Goal: Communication & Community: Answer question/provide support

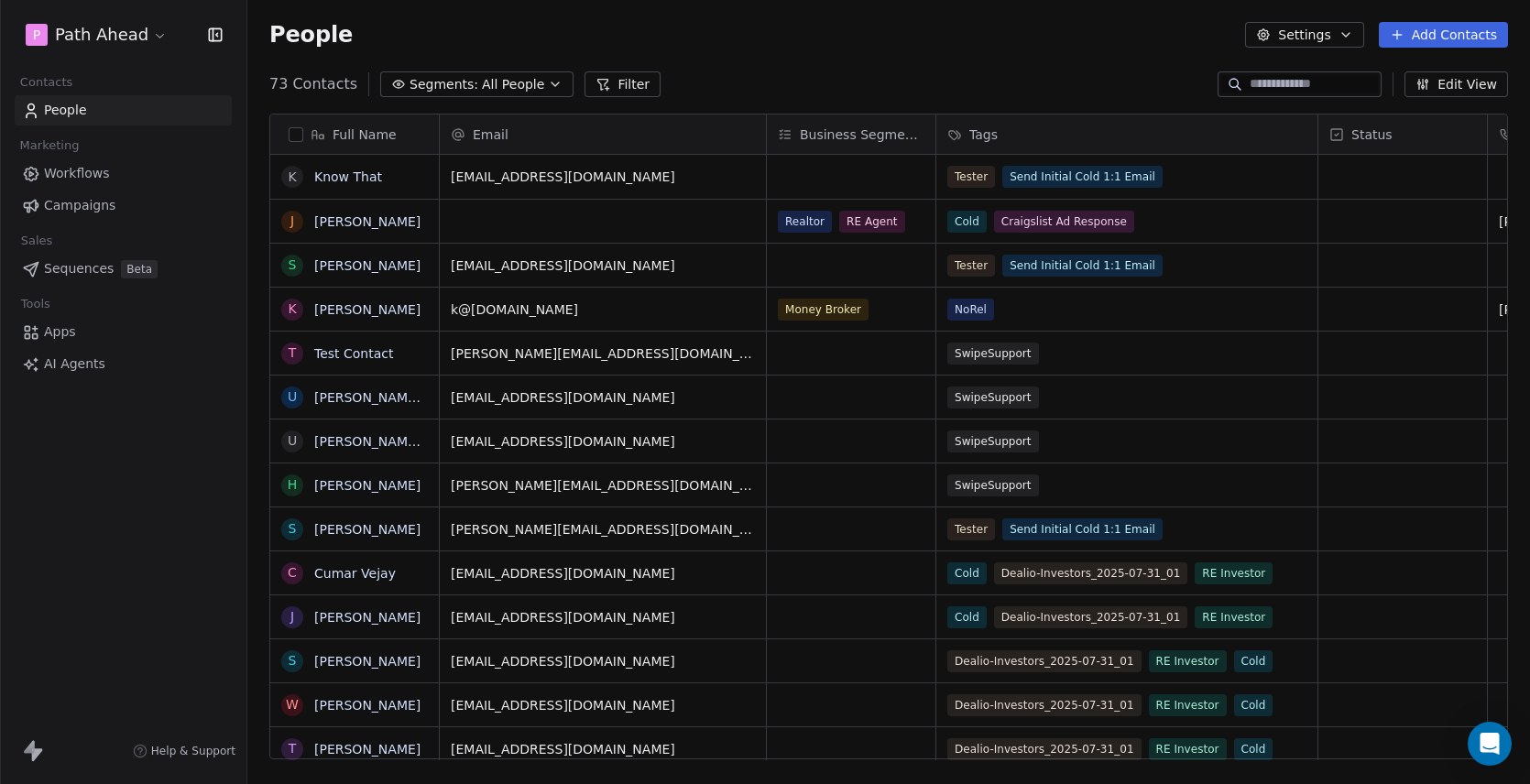
scroll to position [690, 1282]
click at [80, 175] on span "Workflows" at bounding box center [77, 173] width 66 height 19
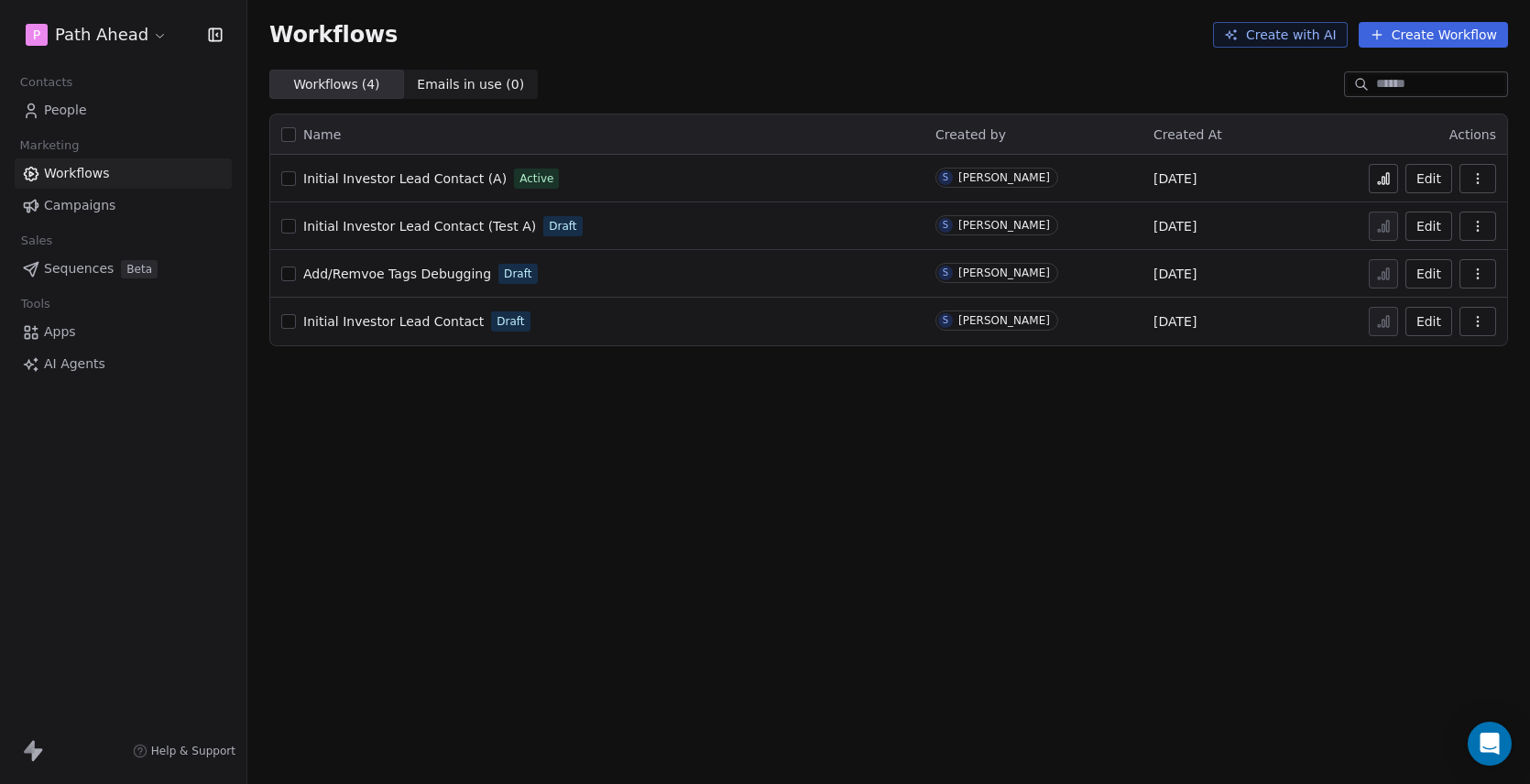
click at [404, 180] on span "Initial Investor Lead Contact (A)" at bounding box center [405, 178] width 203 height 15
click at [83, 173] on span "Workflows" at bounding box center [77, 173] width 66 height 19
click at [1389, 177] on icon at bounding box center [1383, 178] width 15 height 15
click at [56, 107] on span "People" at bounding box center [66, 110] width 43 height 19
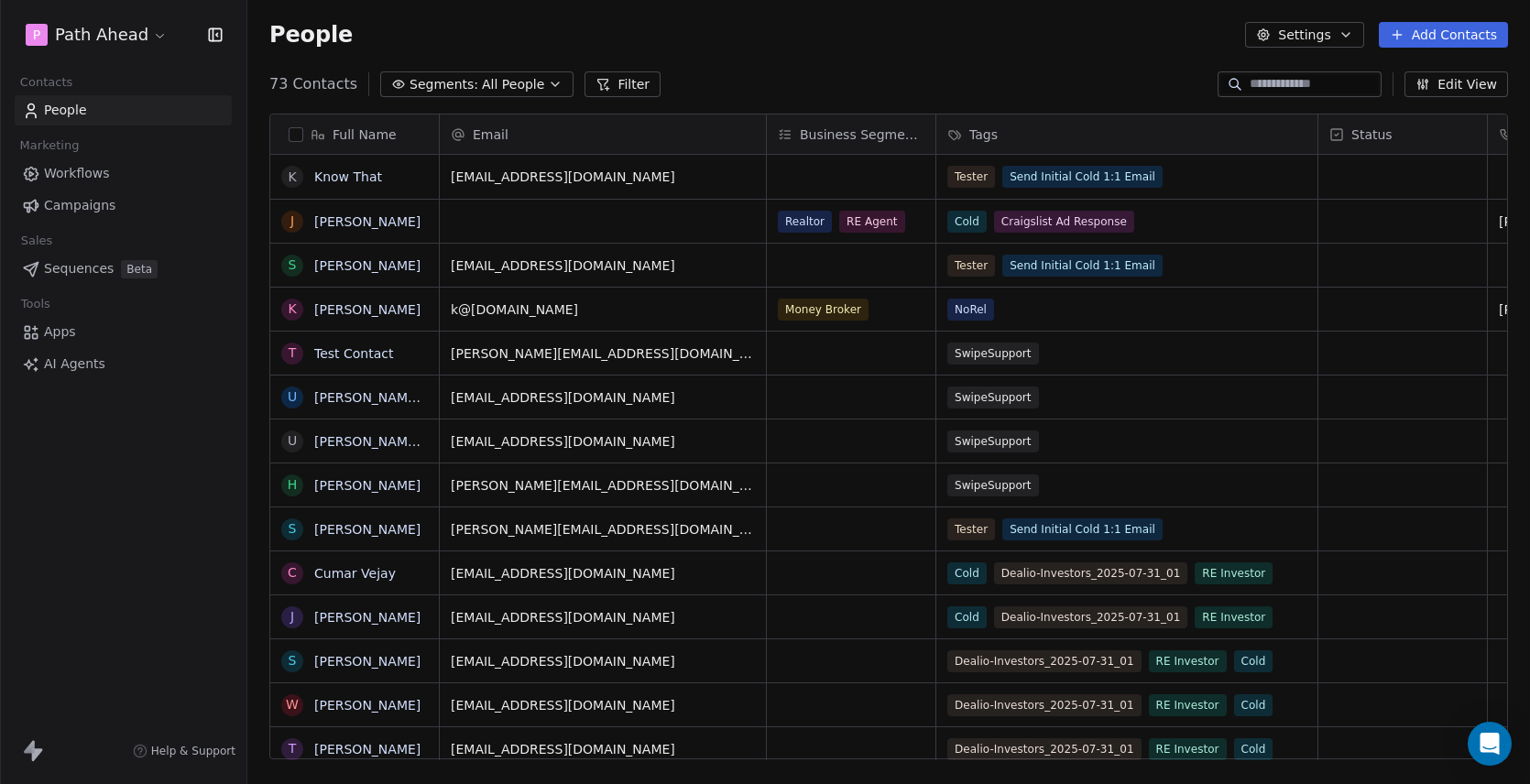
scroll to position [690, 1282]
click at [548, 82] on icon "button" at bounding box center [555, 84] width 15 height 15
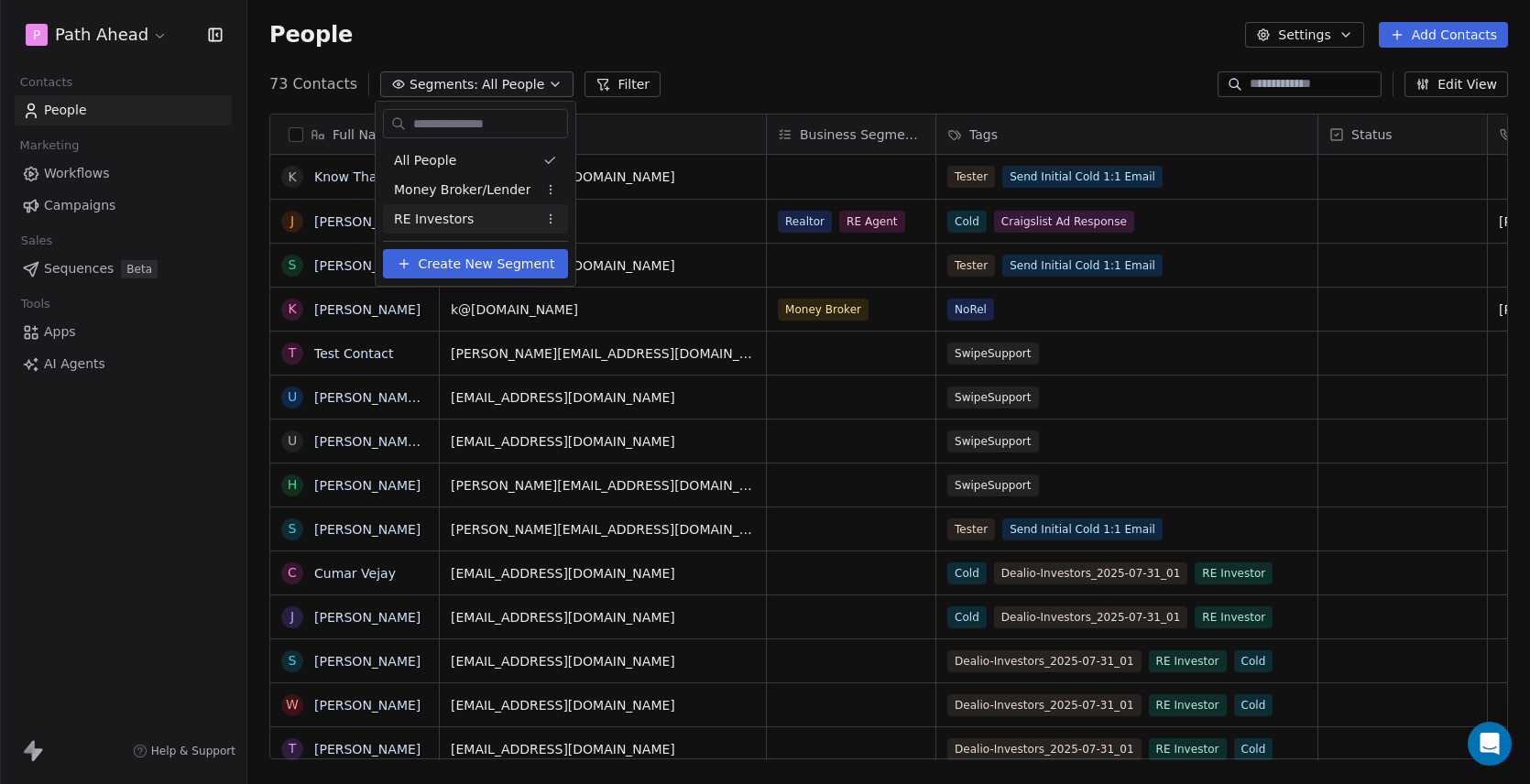
click at [488, 264] on span "Create New Segment" at bounding box center [487, 264] width 136 height 19
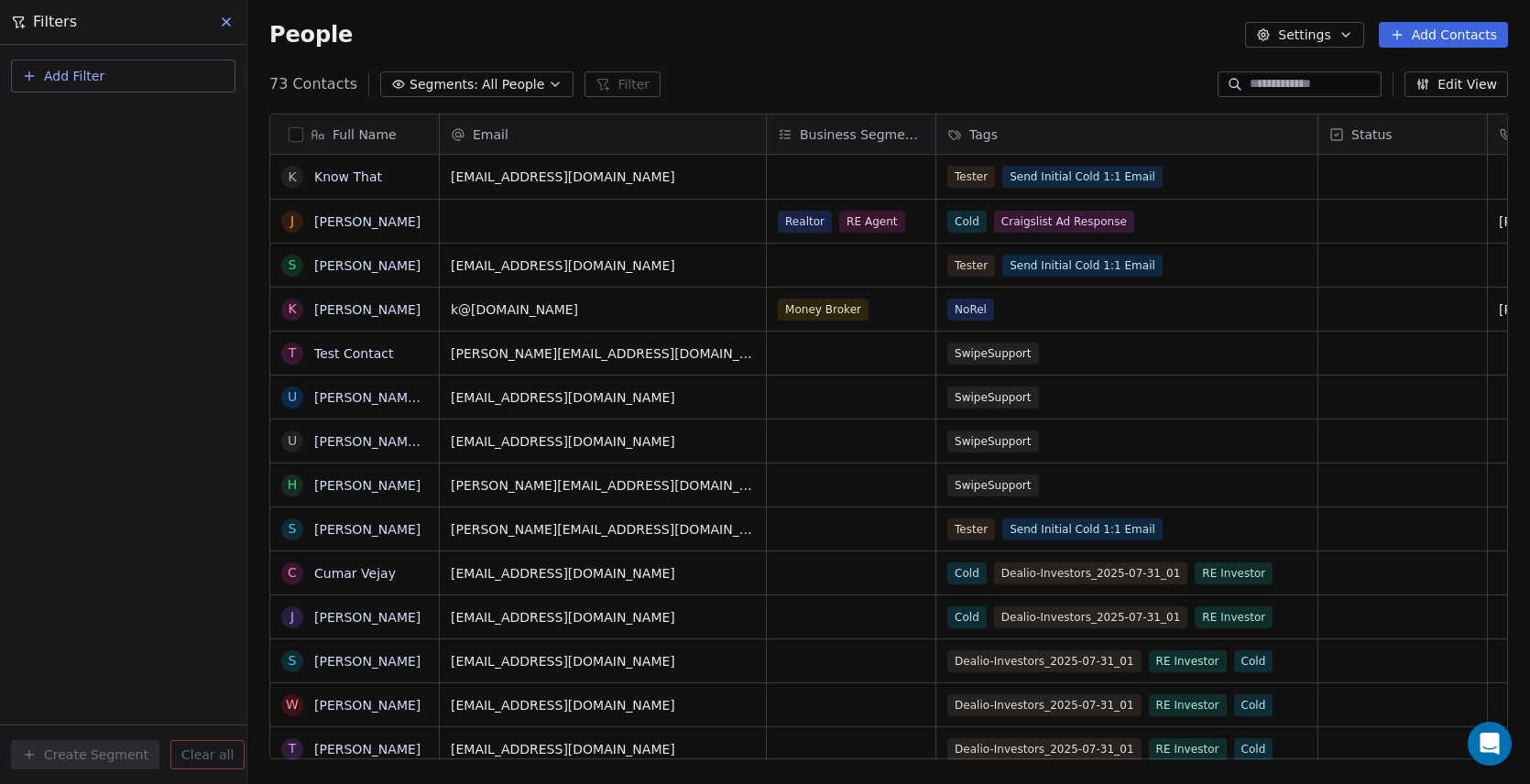
click at [51, 72] on span "Add Filter" at bounding box center [74, 76] width 60 height 19
click at [73, 118] on span "Contact properties" at bounding box center [90, 118] width 120 height 19
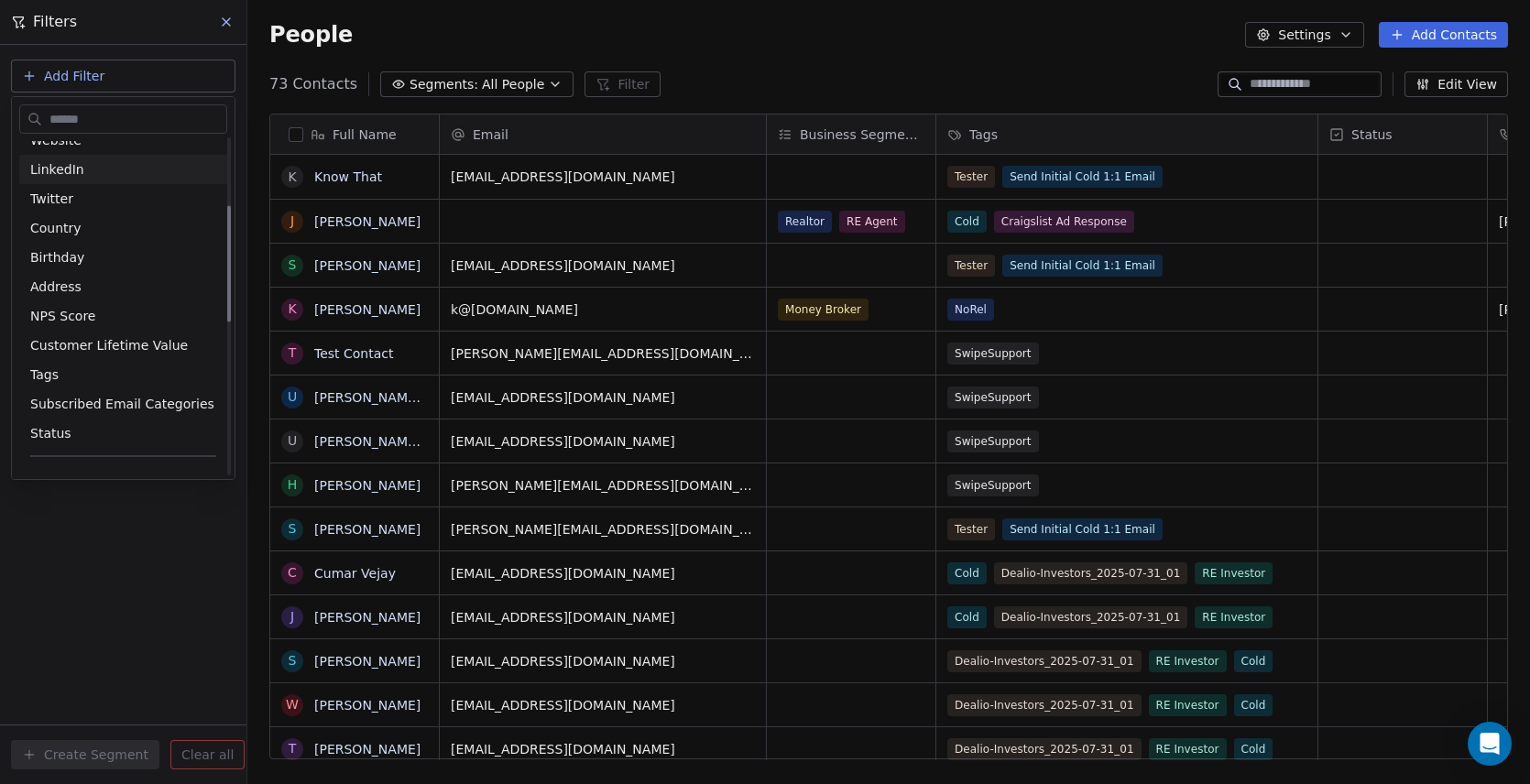
scroll to position [195, 0]
click at [52, 367] on span "Tags" at bounding box center [44, 371] width 29 height 19
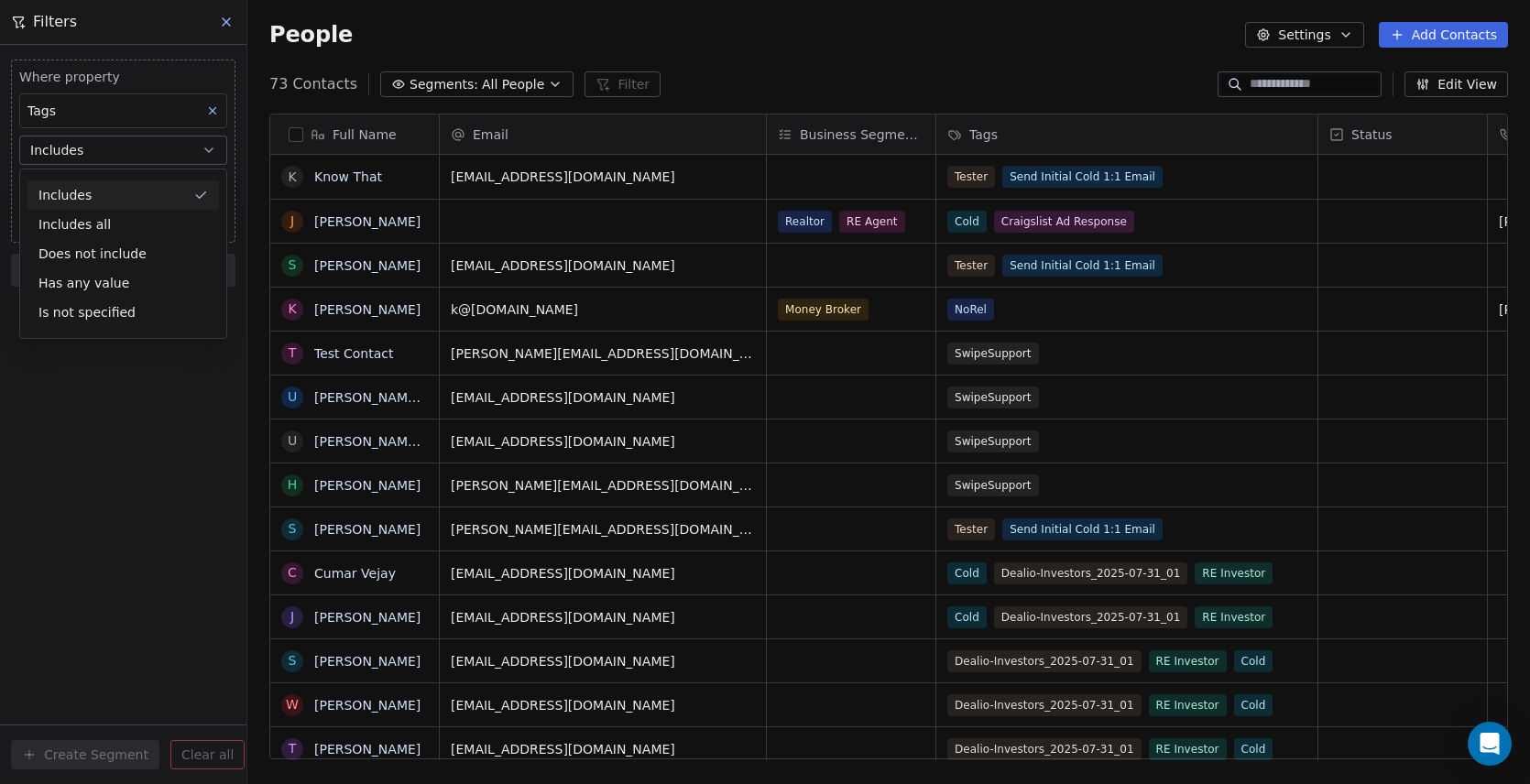
click at [81, 192] on div "Includes" at bounding box center [123, 196] width 192 height 30
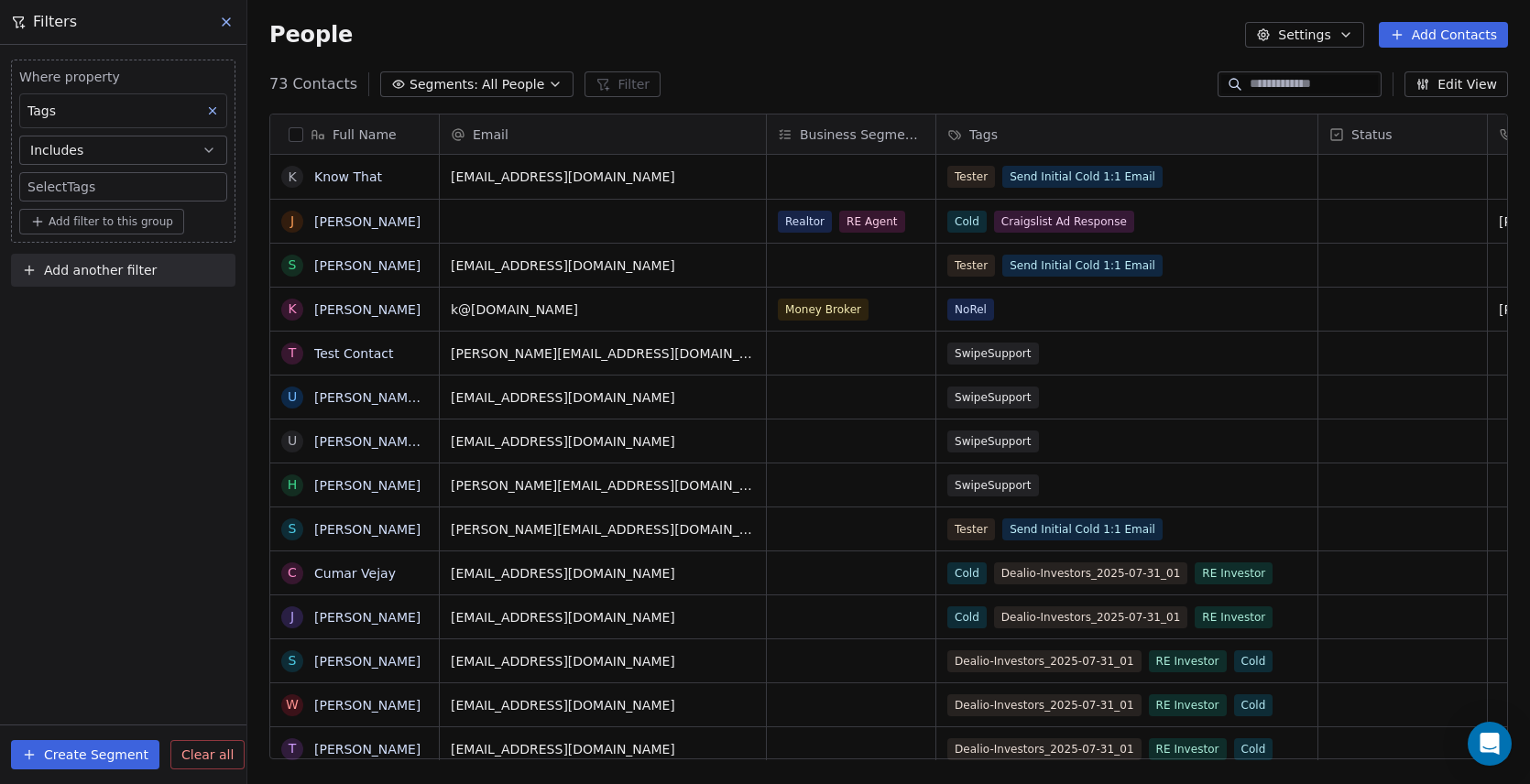
scroll to position [690, 1282]
click at [96, 191] on body "P Path Ahead Contacts People Marketing Workflows Campaigns Sales Sequences Beta…" at bounding box center [765, 392] width 1530 height 784
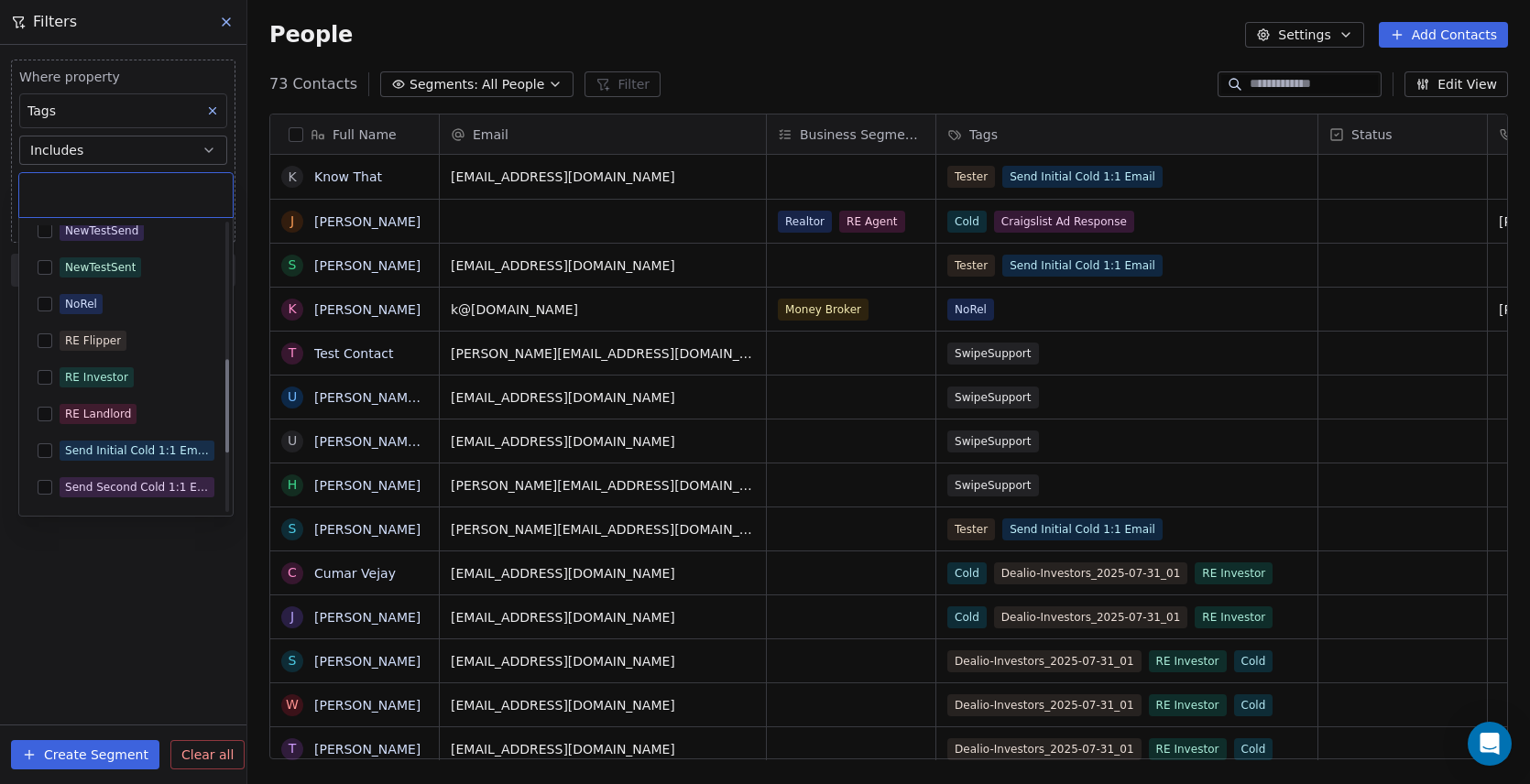
scroll to position [421, 0]
click at [44, 442] on button "Suggestions" at bounding box center [44, 445] width 15 height 15
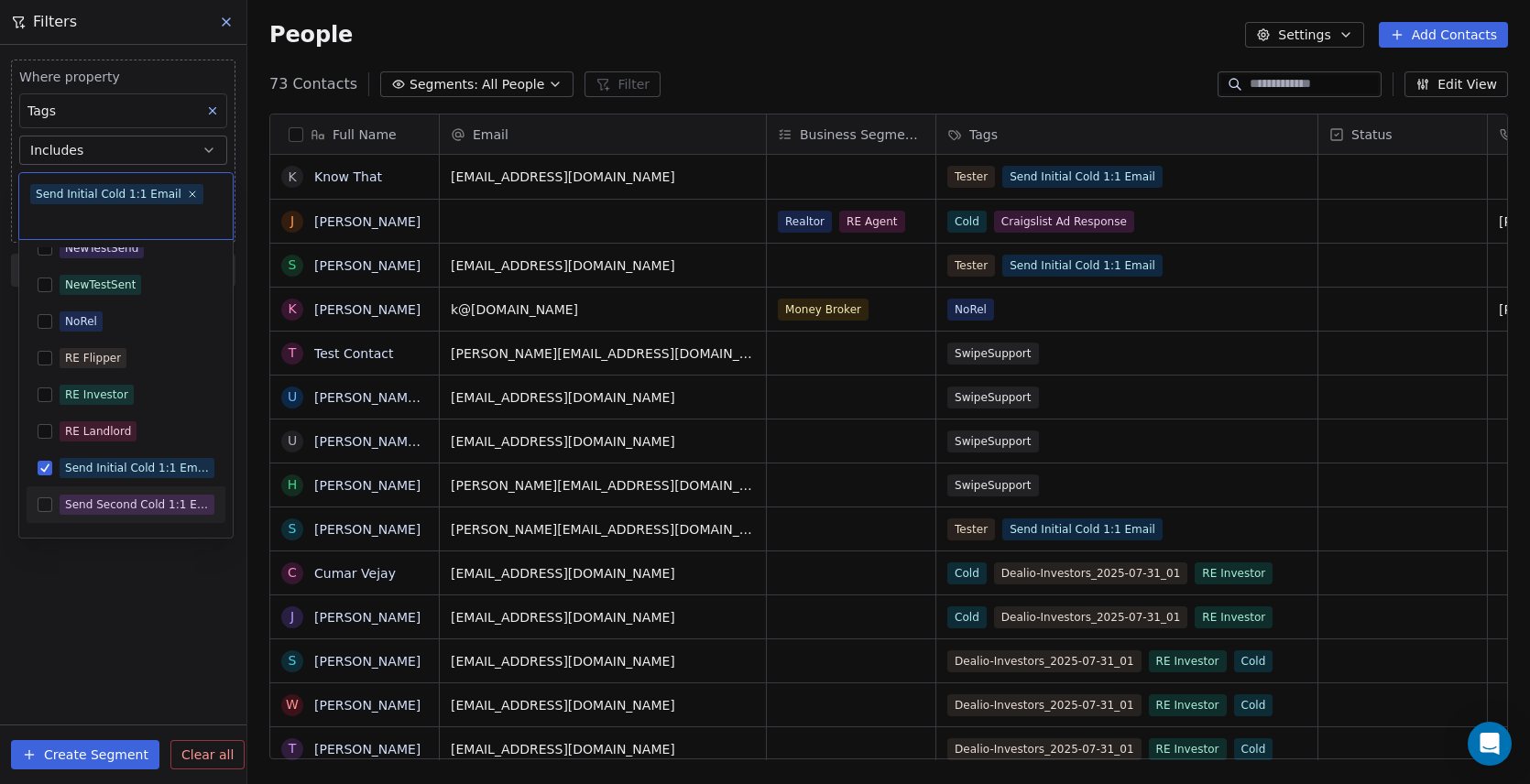
click at [141, 573] on html "P Path Ahead Contacts People Marketing Workflows Campaigns Sales Sequences Beta…" at bounding box center [765, 392] width 1530 height 784
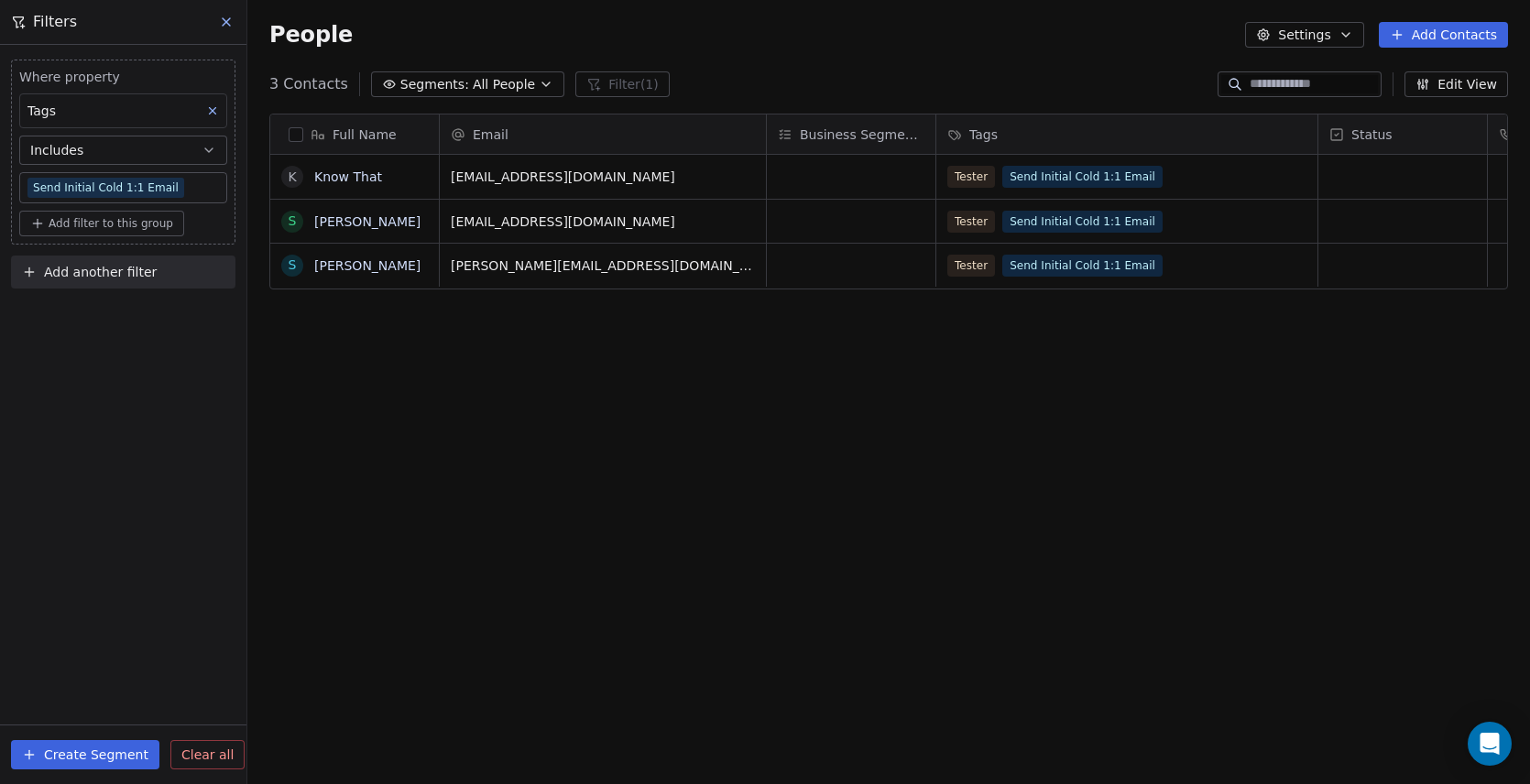
scroll to position [690, 1282]
click at [97, 749] on button "Create Segment" at bounding box center [85, 754] width 148 height 30
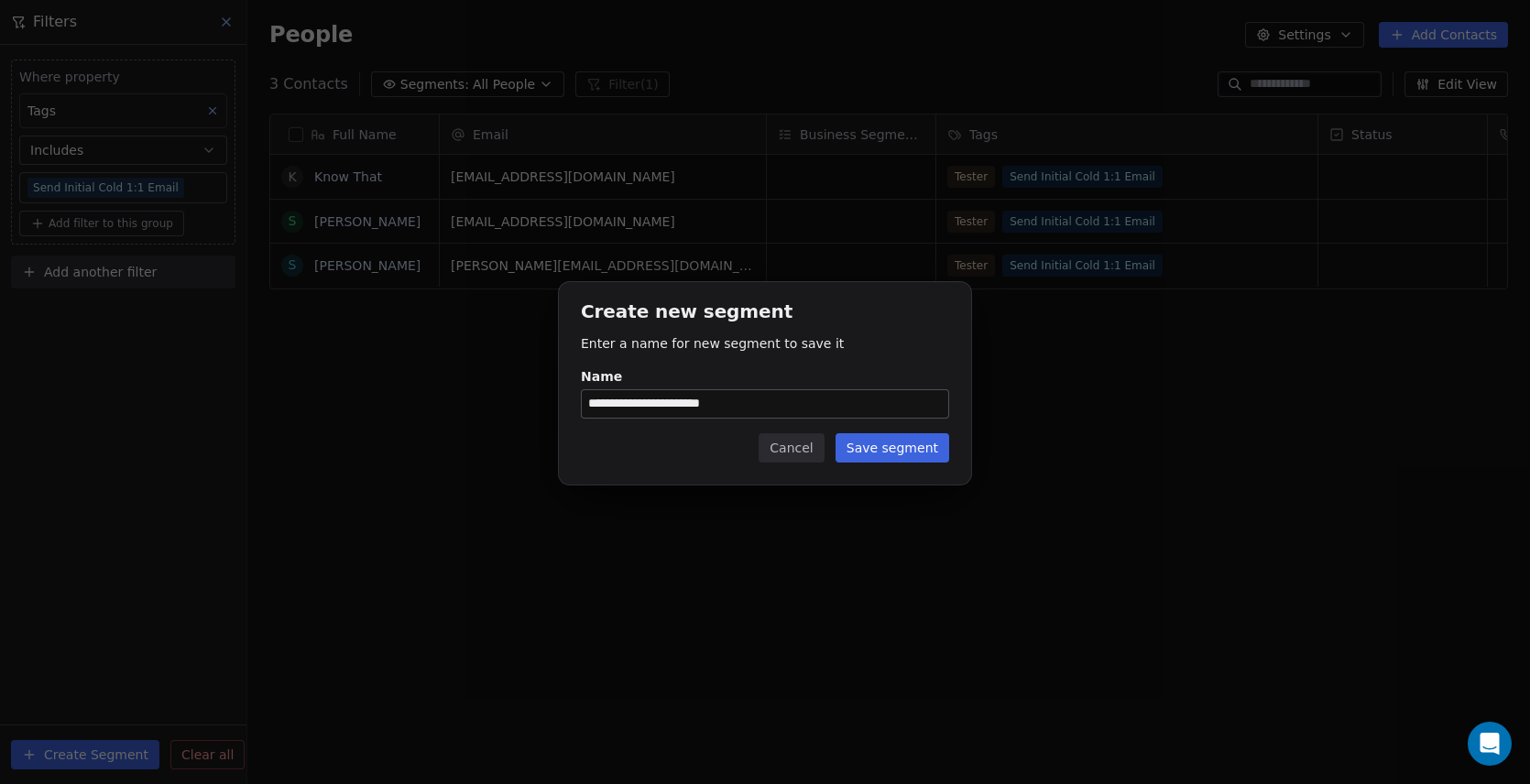
drag, startPoint x: 684, startPoint y: 404, endPoint x: 715, endPoint y: 403, distance: 31.0
click at [715, 403] on input "**********" at bounding box center [765, 404] width 366 height 28
click at [727, 403] on input "**********" at bounding box center [765, 404] width 366 height 28
click at [652, 405] on input "**********" at bounding box center [765, 404] width 366 height 28
type input "**********"
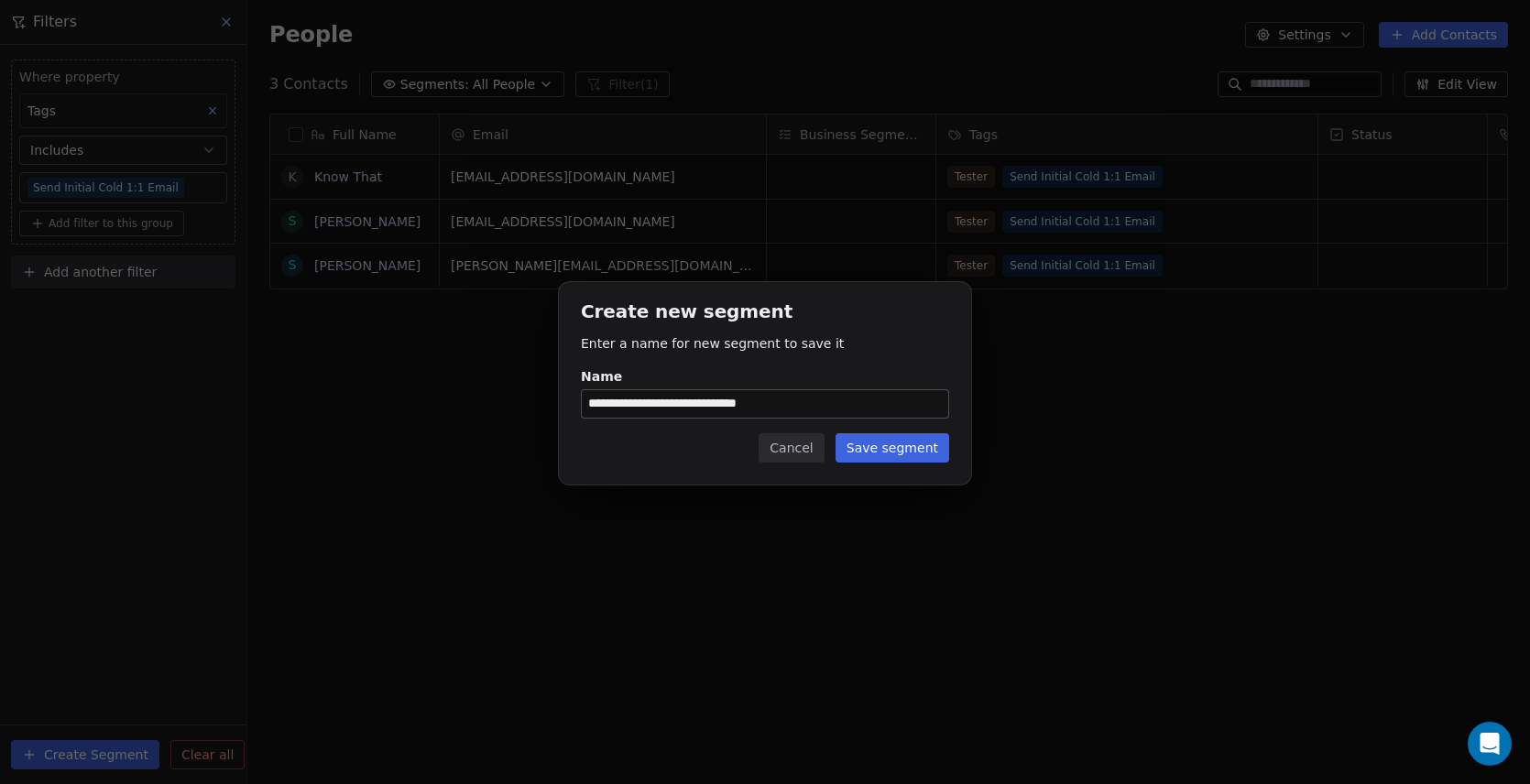
click at [910, 446] on button "Save segment" at bounding box center [892, 448] width 114 height 30
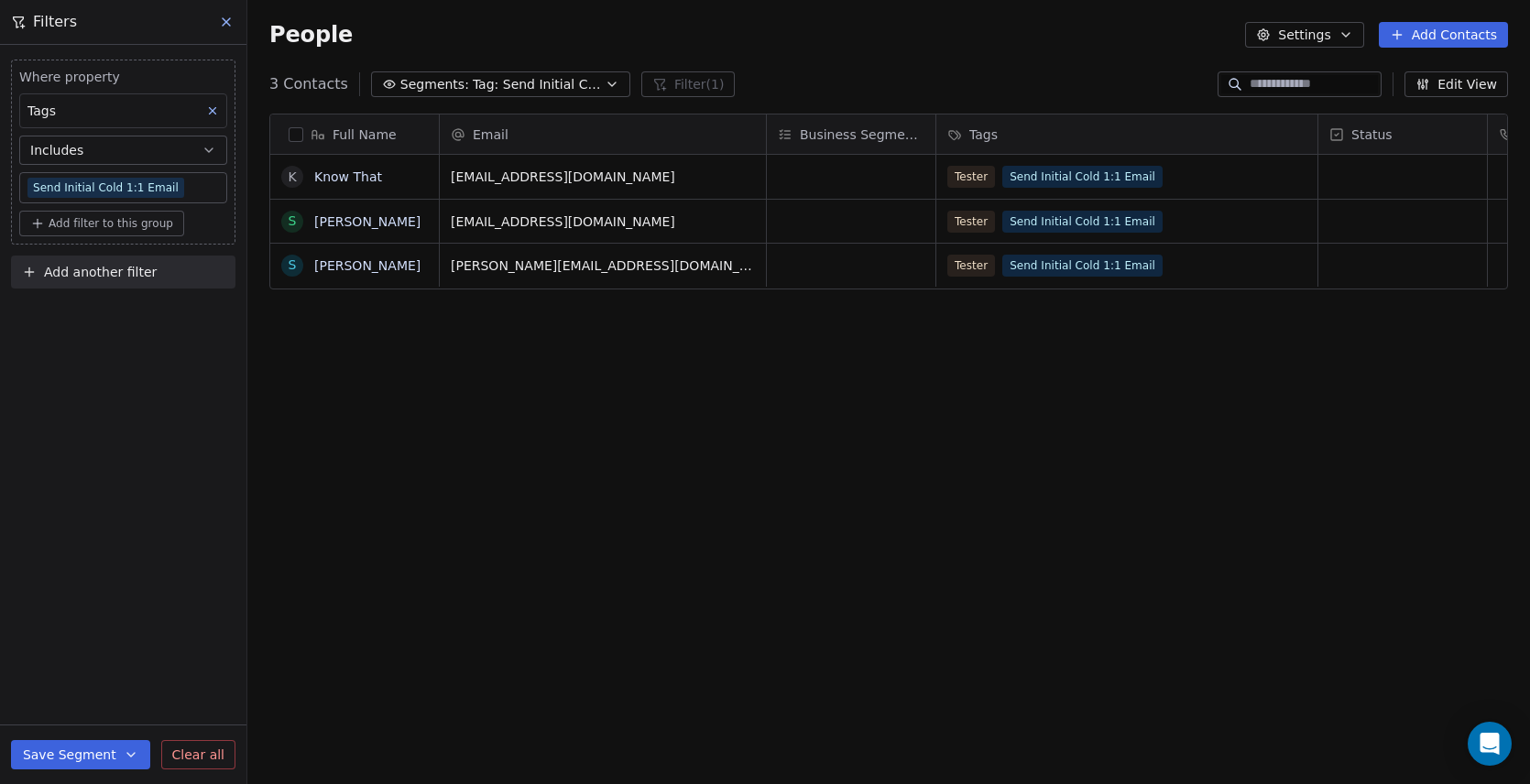
click at [608, 85] on icon "button" at bounding box center [611, 84] width 15 height 15
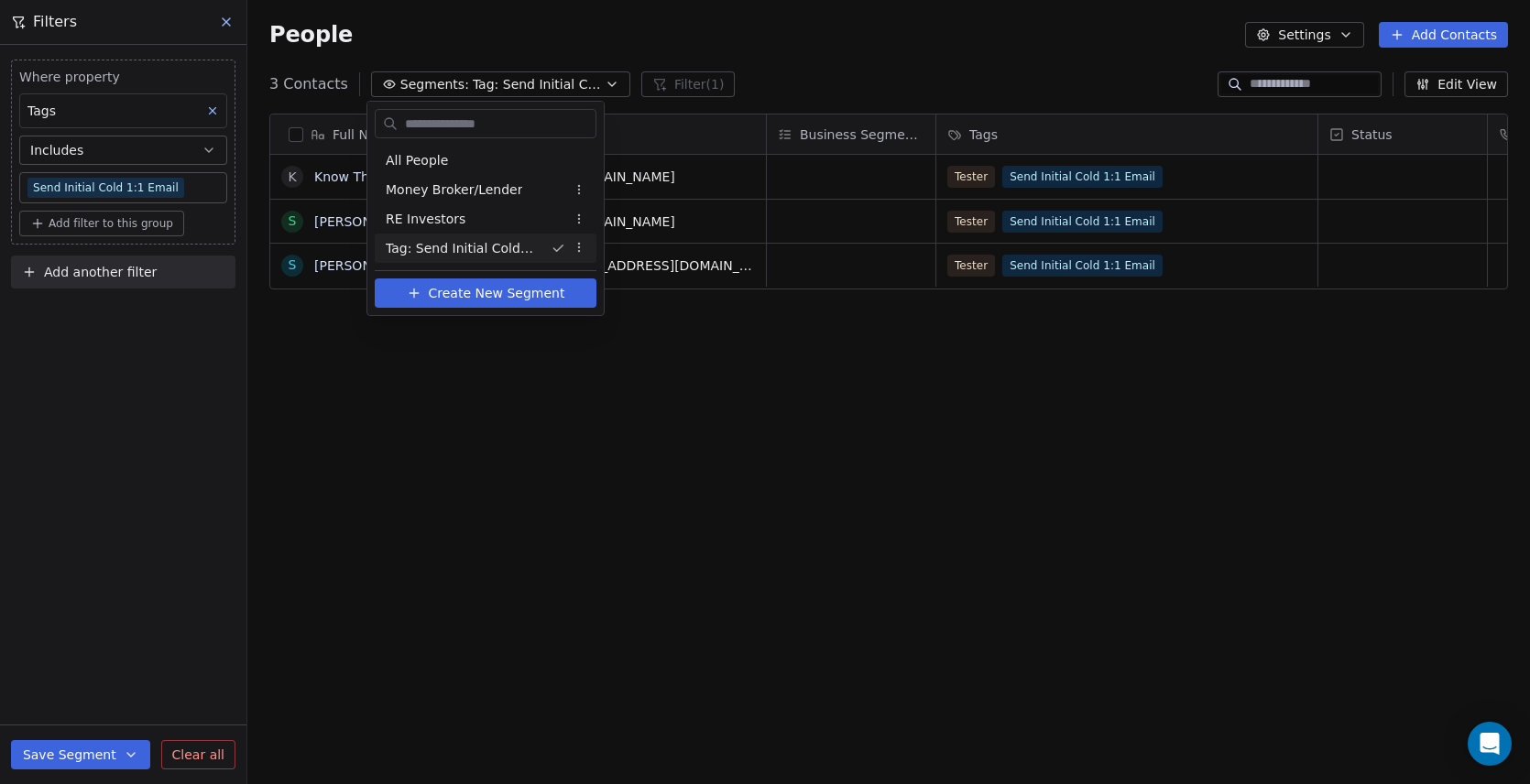
click at [222, 20] on html "P Path Ahead Contacts People Marketing Workflows Campaigns Sales Sequences Beta…" at bounding box center [765, 392] width 1530 height 784
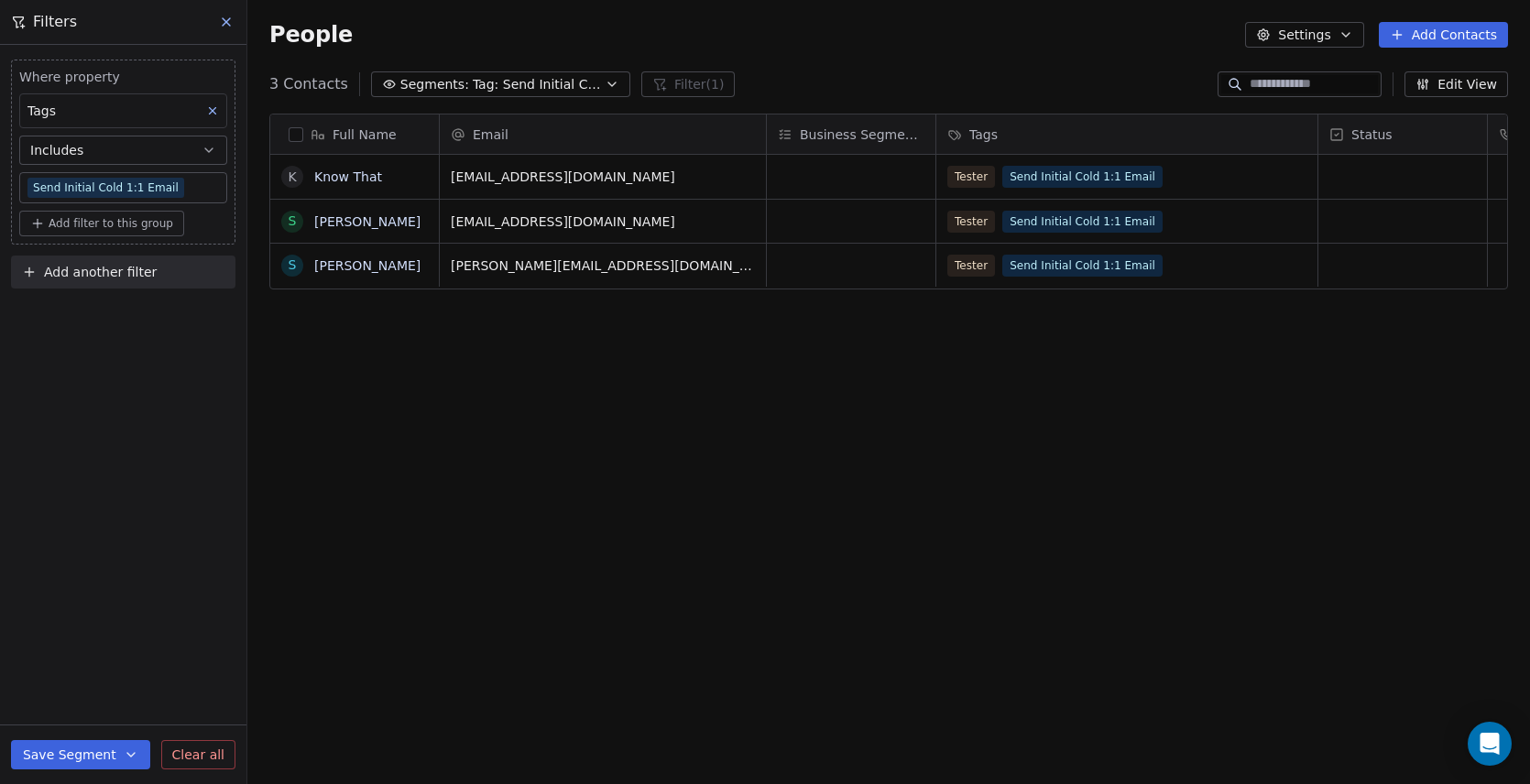
click at [225, 20] on icon at bounding box center [226, 22] width 15 height 15
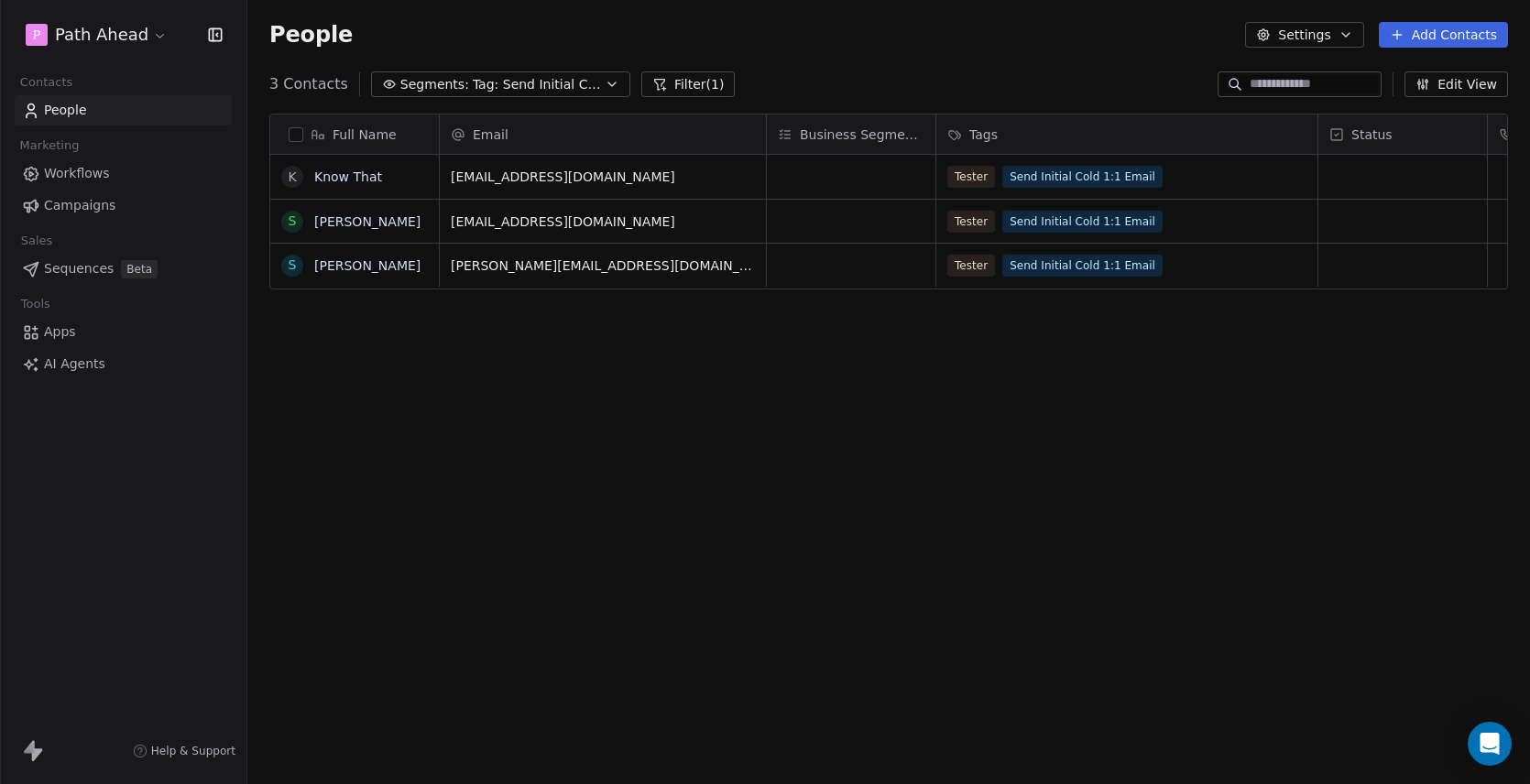
click at [606, 79] on icon "button" at bounding box center [611, 84] width 15 height 15
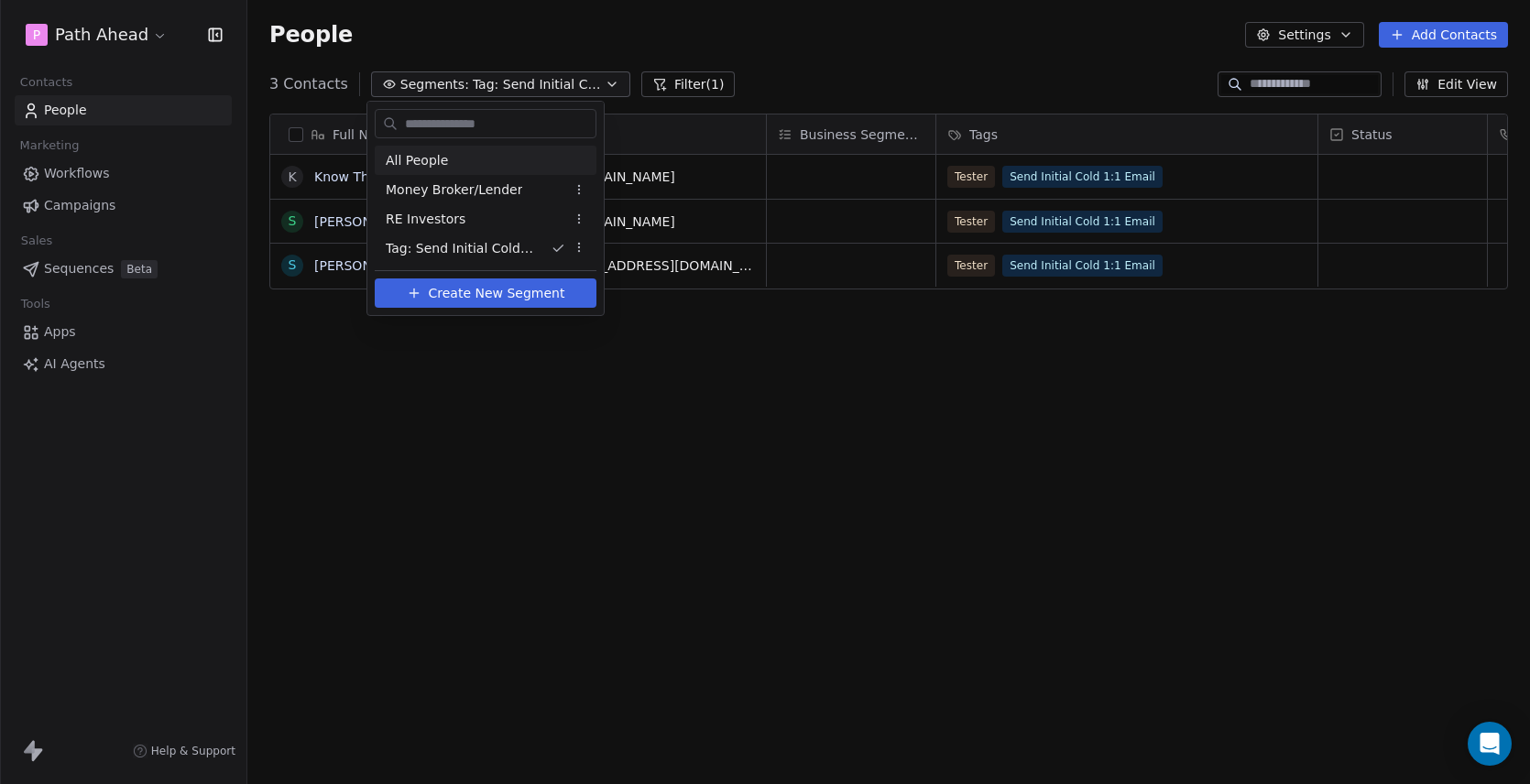
click at [435, 157] on span "All People" at bounding box center [416, 160] width 62 height 19
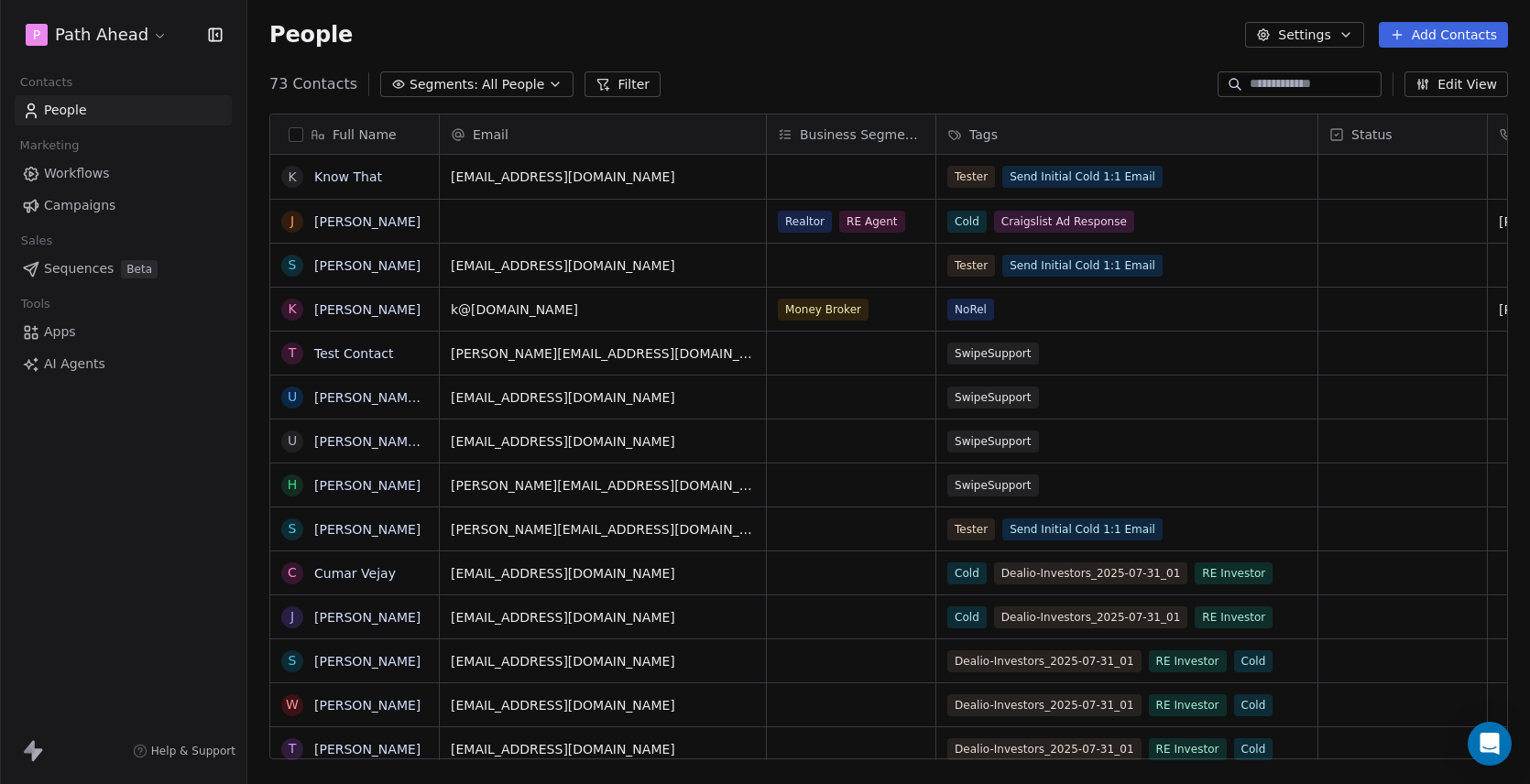
click at [548, 82] on icon "button" at bounding box center [555, 84] width 15 height 15
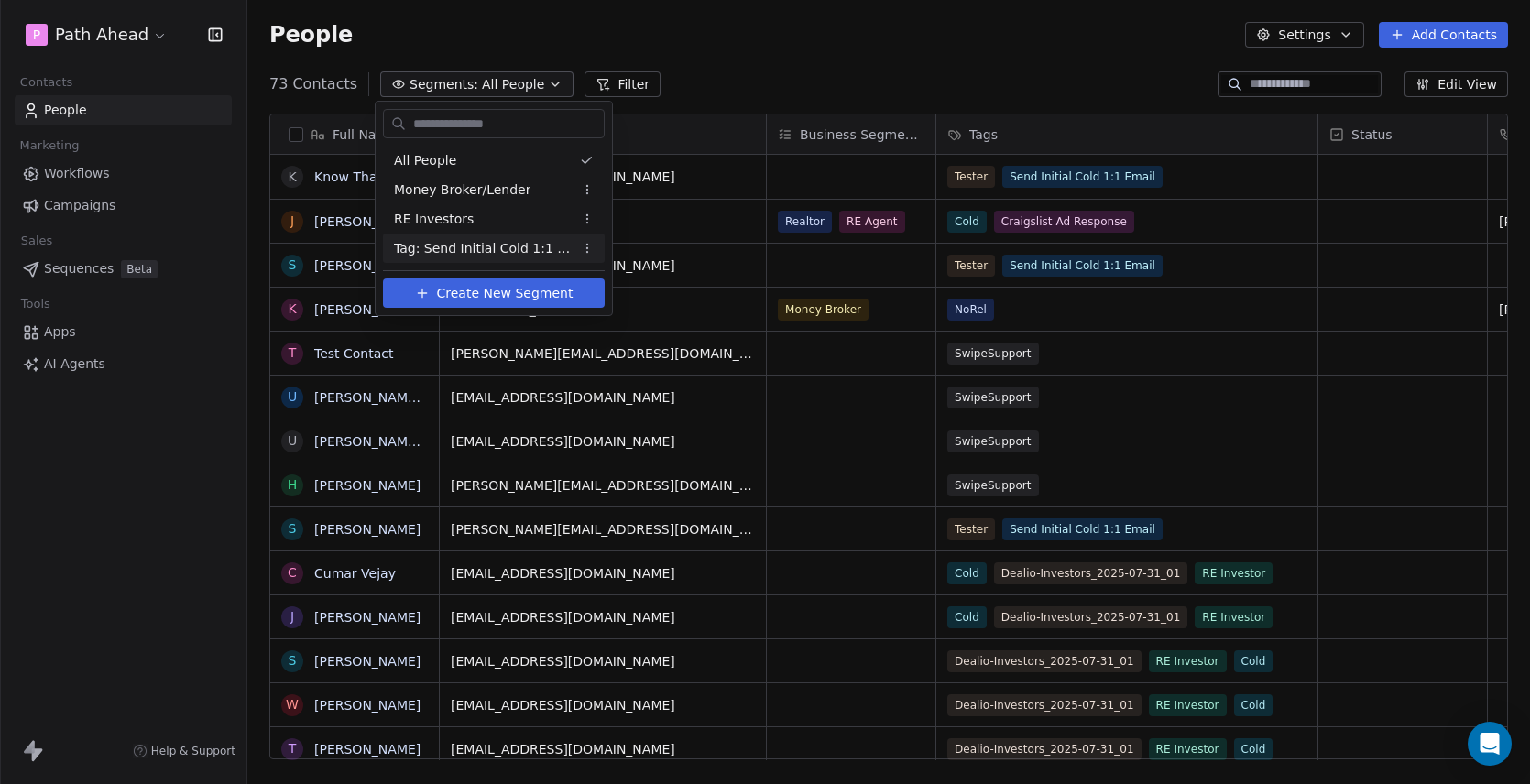
click at [457, 247] on span "Tag: Send Initial Cold 1:1 Email" at bounding box center [484, 248] width 180 height 19
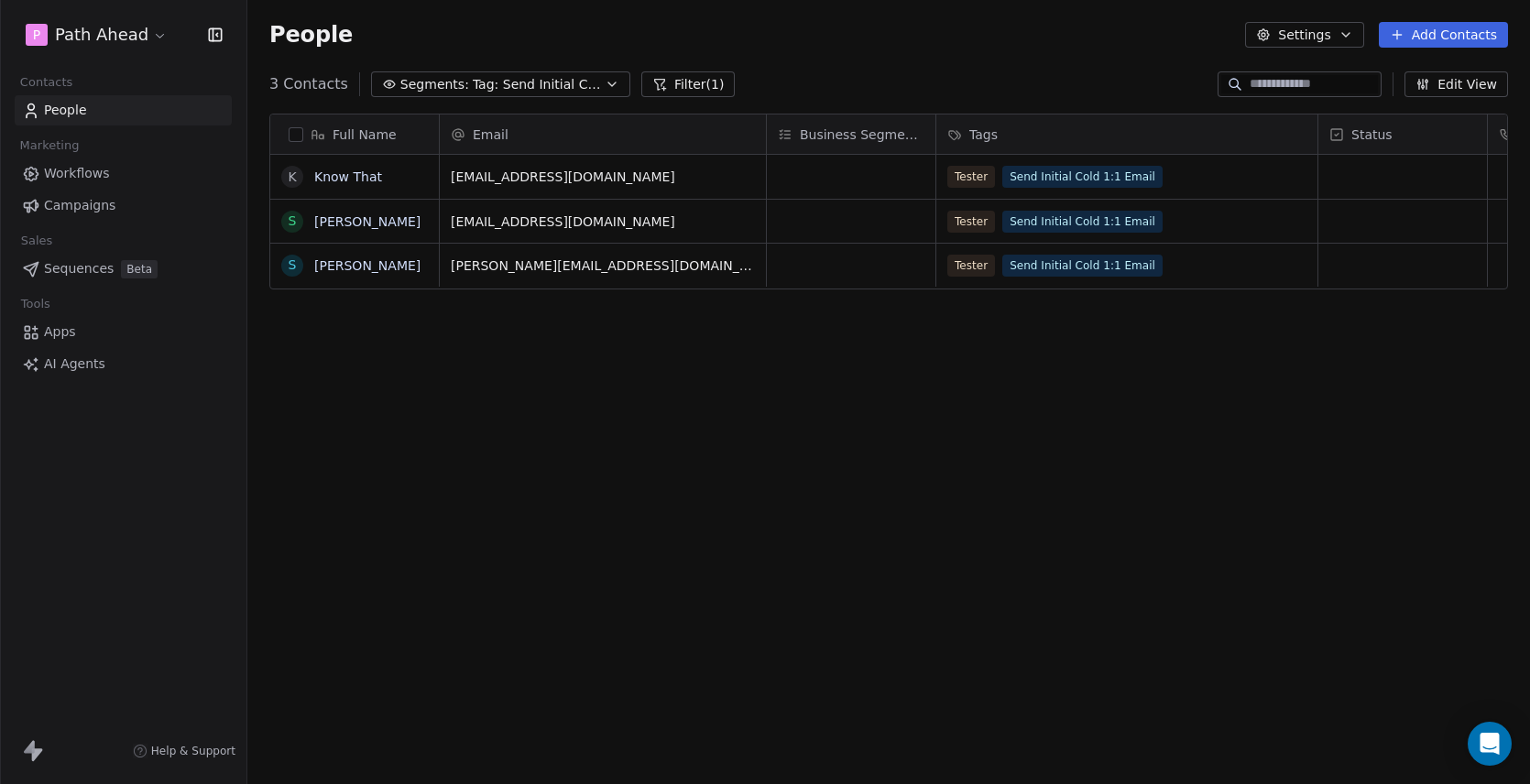
click at [293, 134] on button "button" at bounding box center [295, 134] width 15 height 15
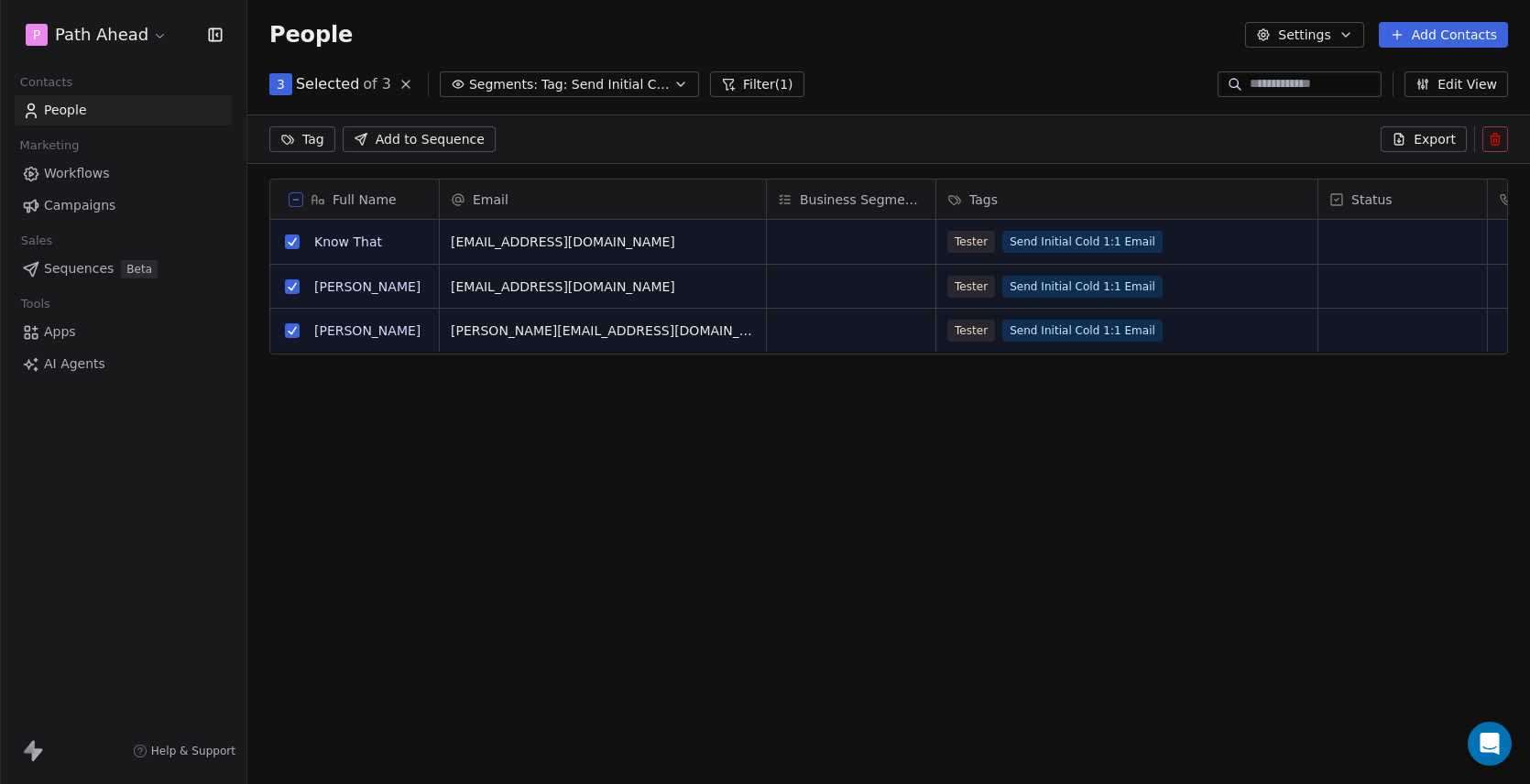
click at [310, 137] on html "P Path Ahead Contacts People Marketing Workflows Campaigns Sales Sequences Beta…" at bounding box center [765, 392] width 1530 height 784
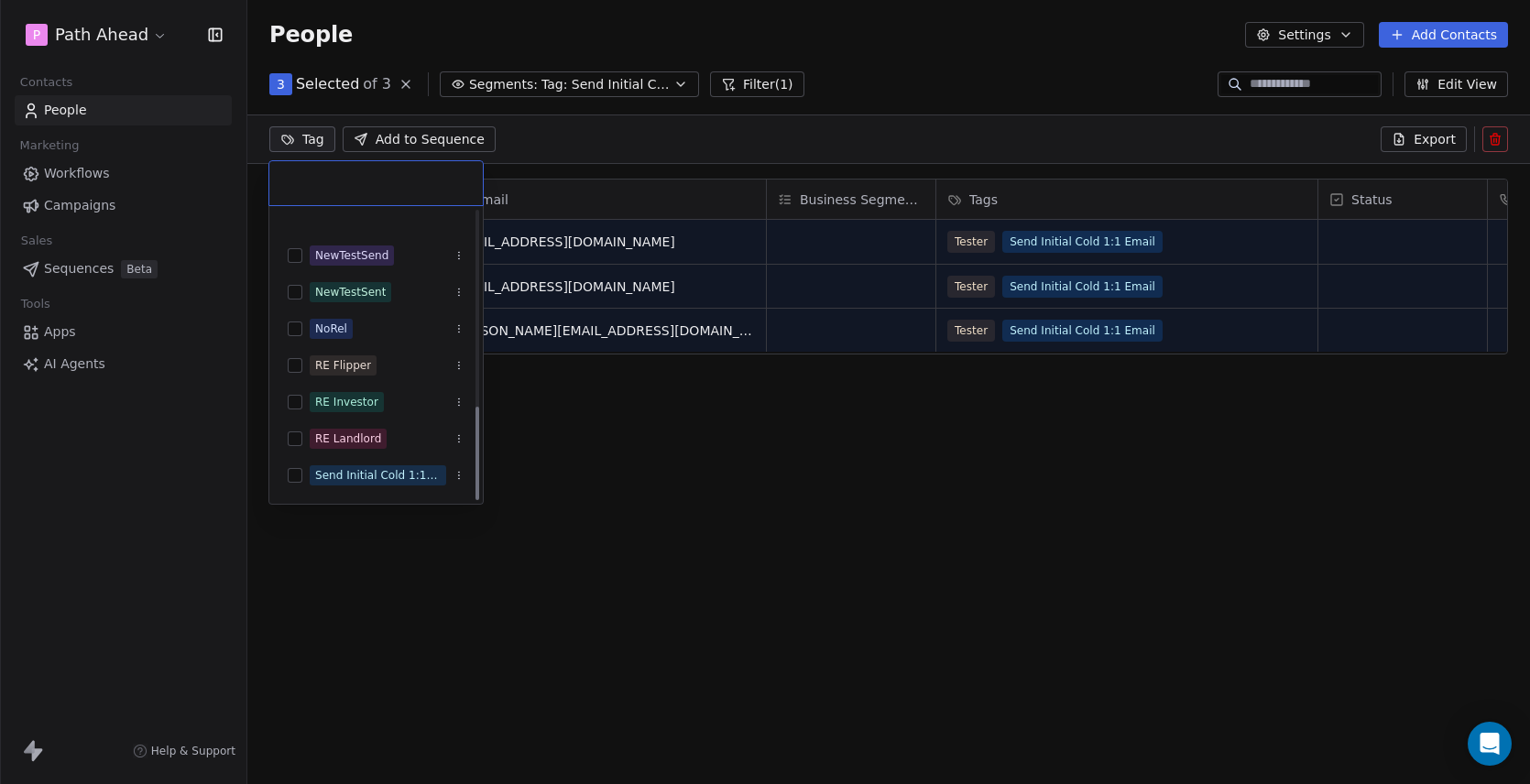
scroll to position [596, 0]
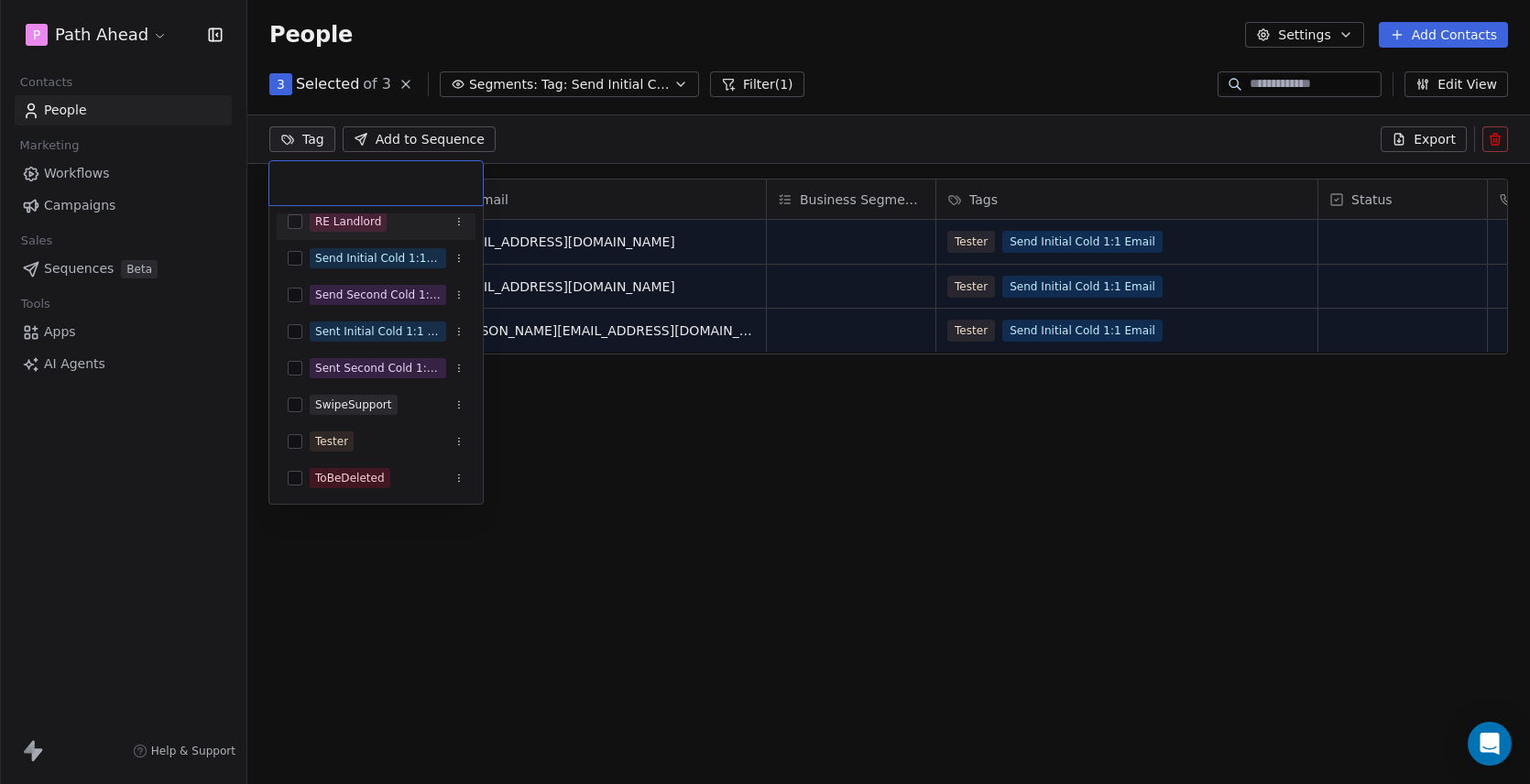
click at [679, 136] on html "P Path Ahead Contacts People Marketing Workflows Campaigns Sales Sequences Beta…" at bounding box center [765, 392] width 1530 height 784
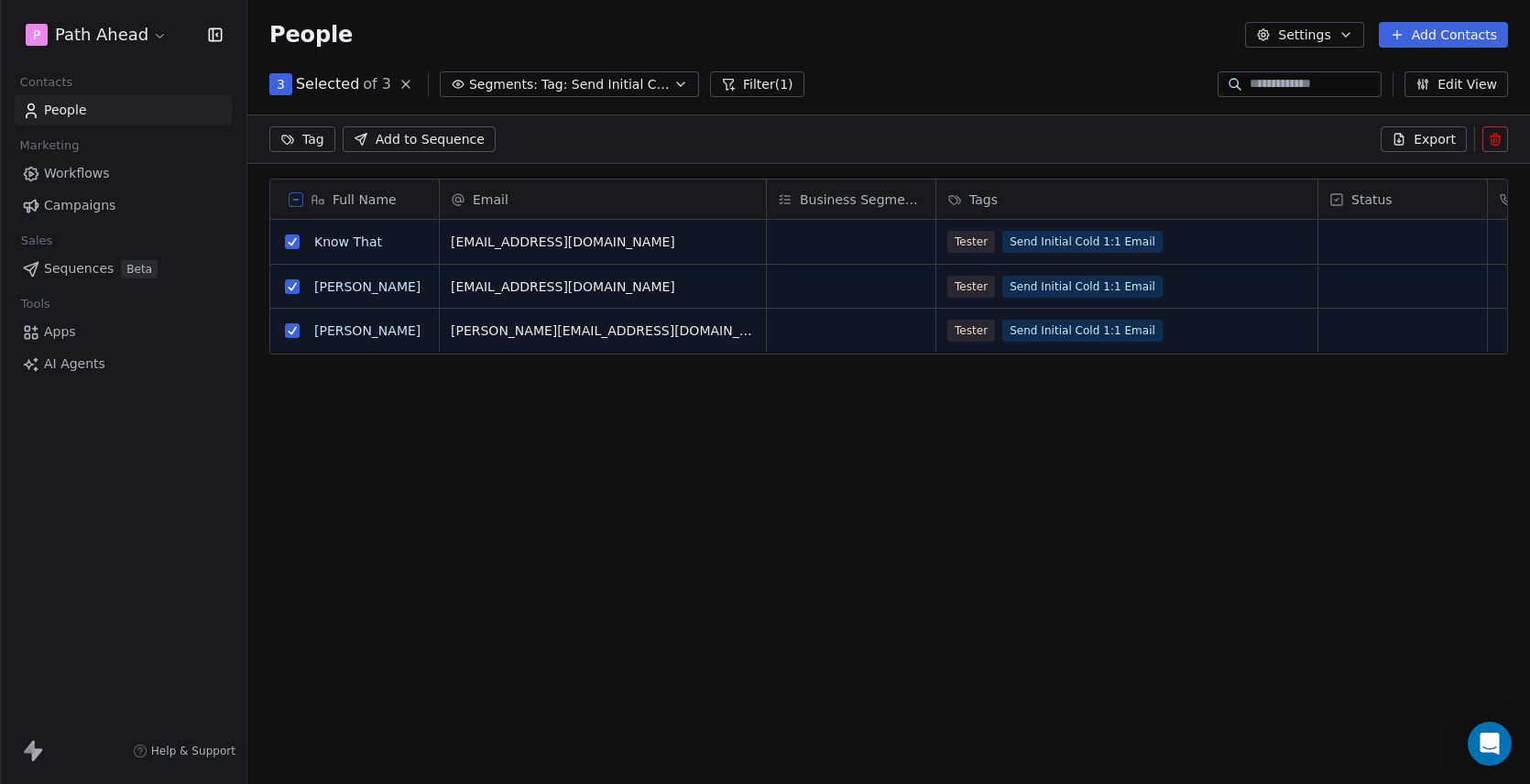
click at [1478, 84] on button "Edit View" at bounding box center [1456, 84] width 104 height 26
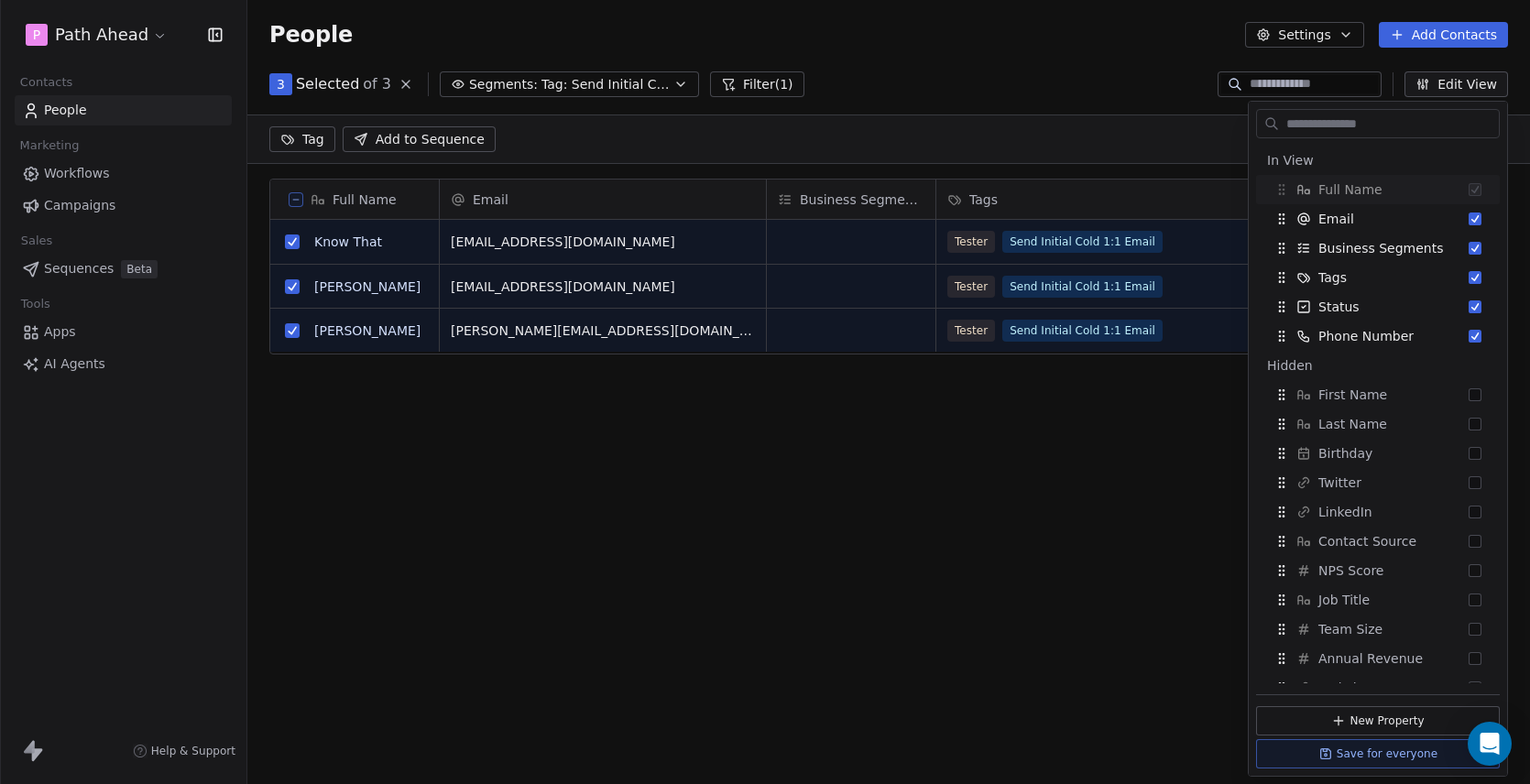
click at [1139, 63] on div "People Settings Add Contacts" at bounding box center [888, 35] width 1282 height 69
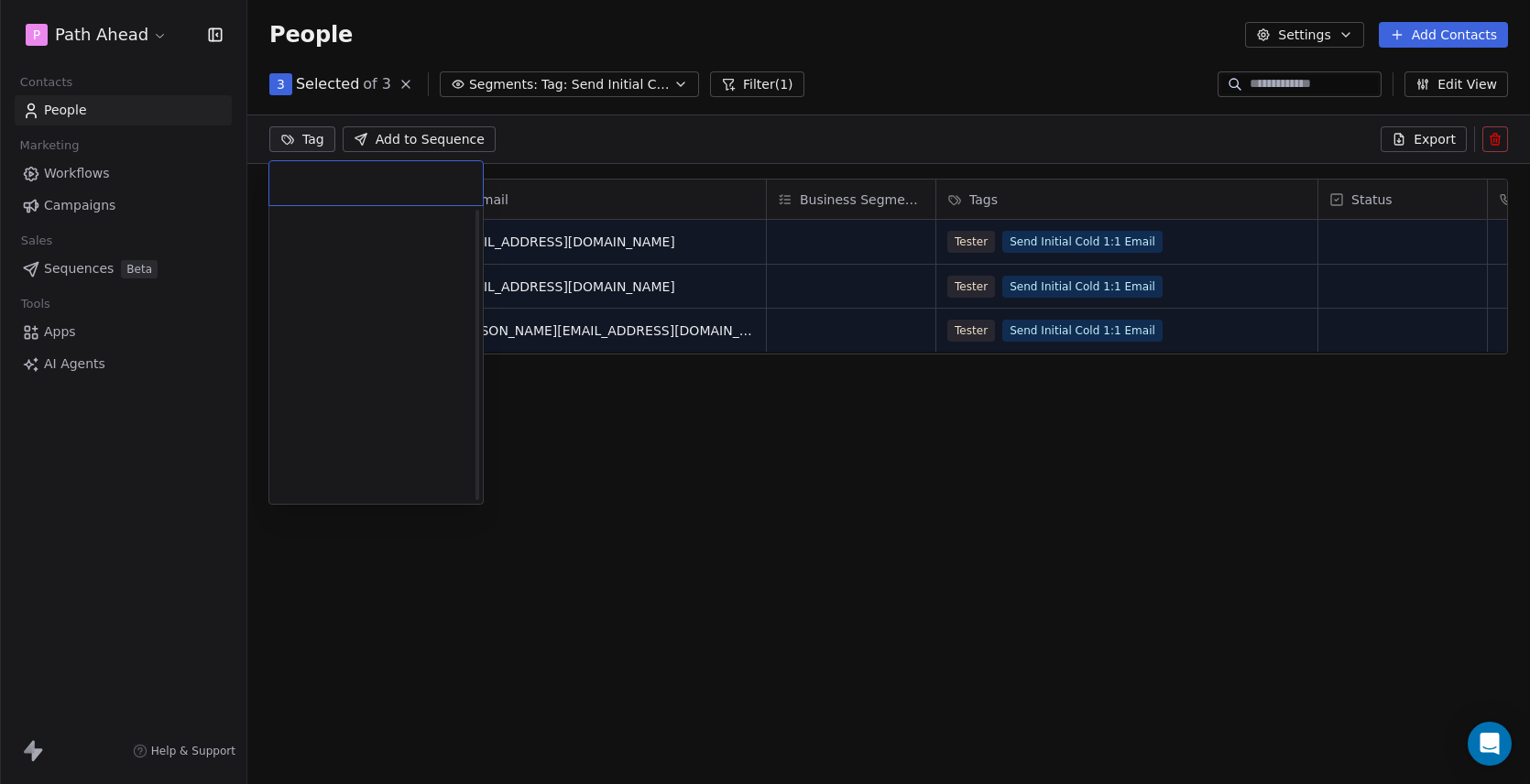
click at [299, 137] on html "P Path Ahead Contacts People Marketing Workflows Campaigns Sales Sequences Beta…" at bounding box center [765, 392] width 1530 height 784
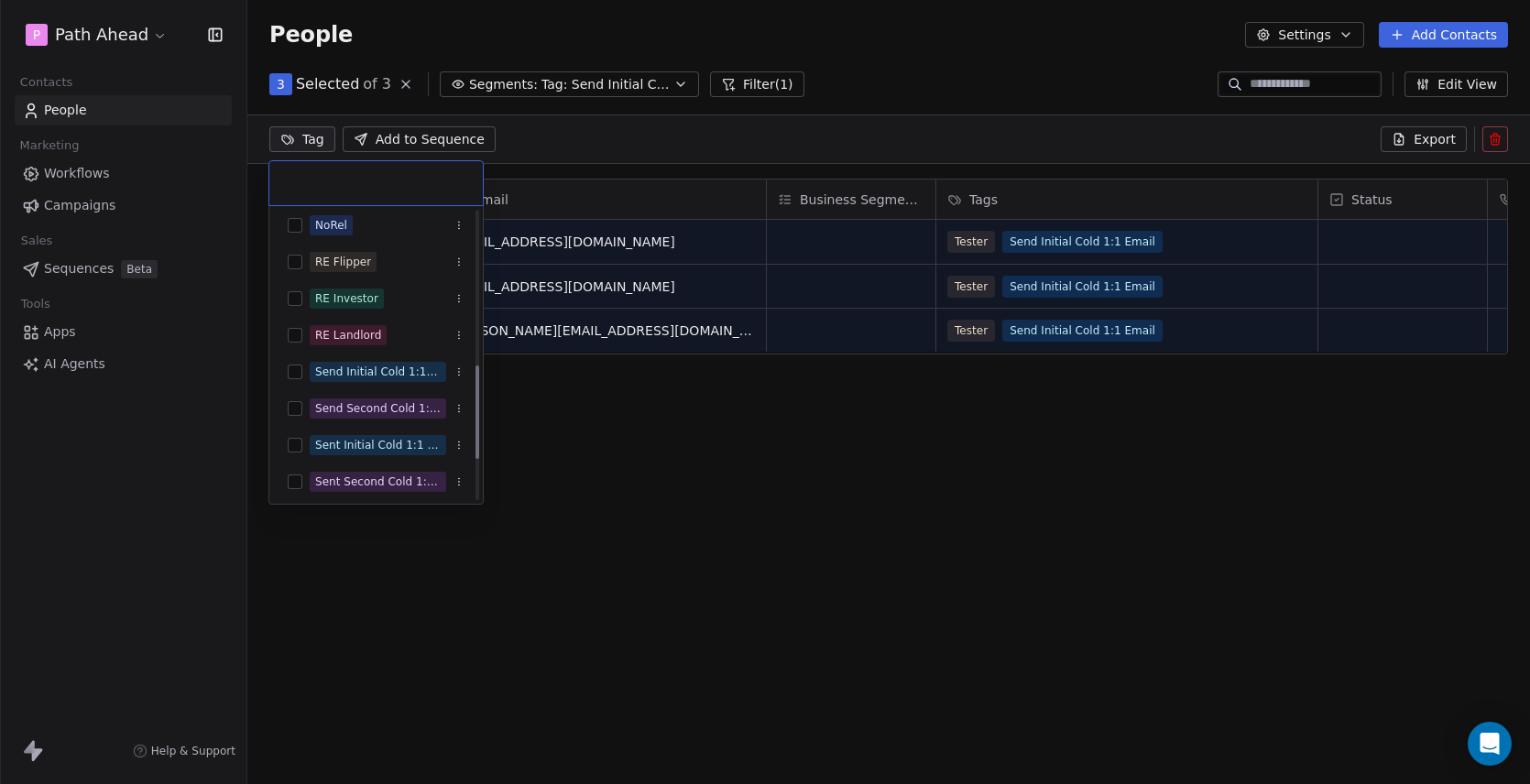
scroll to position [489, 0]
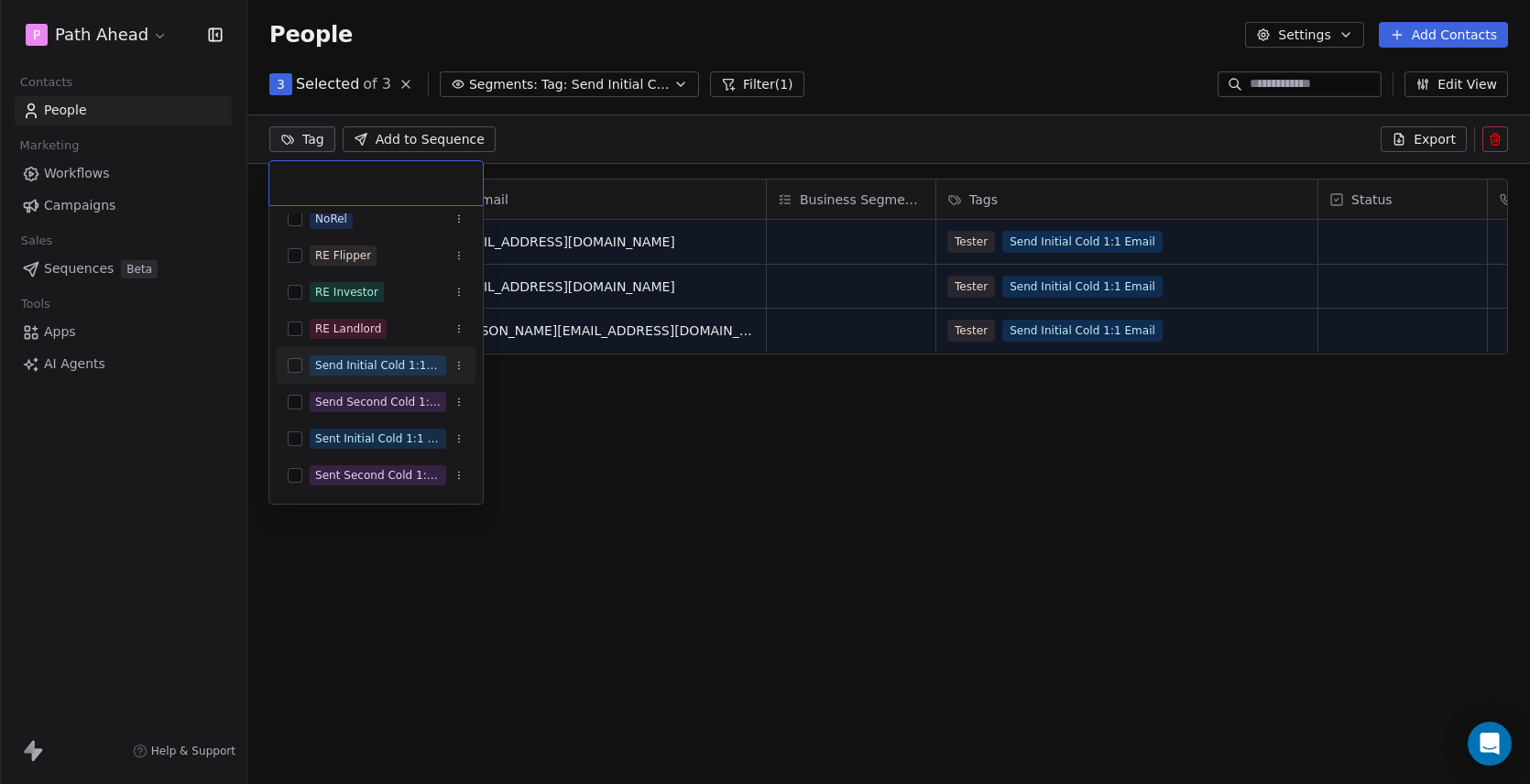
click at [296, 363] on button "Suggestions" at bounding box center [294, 365] width 15 height 15
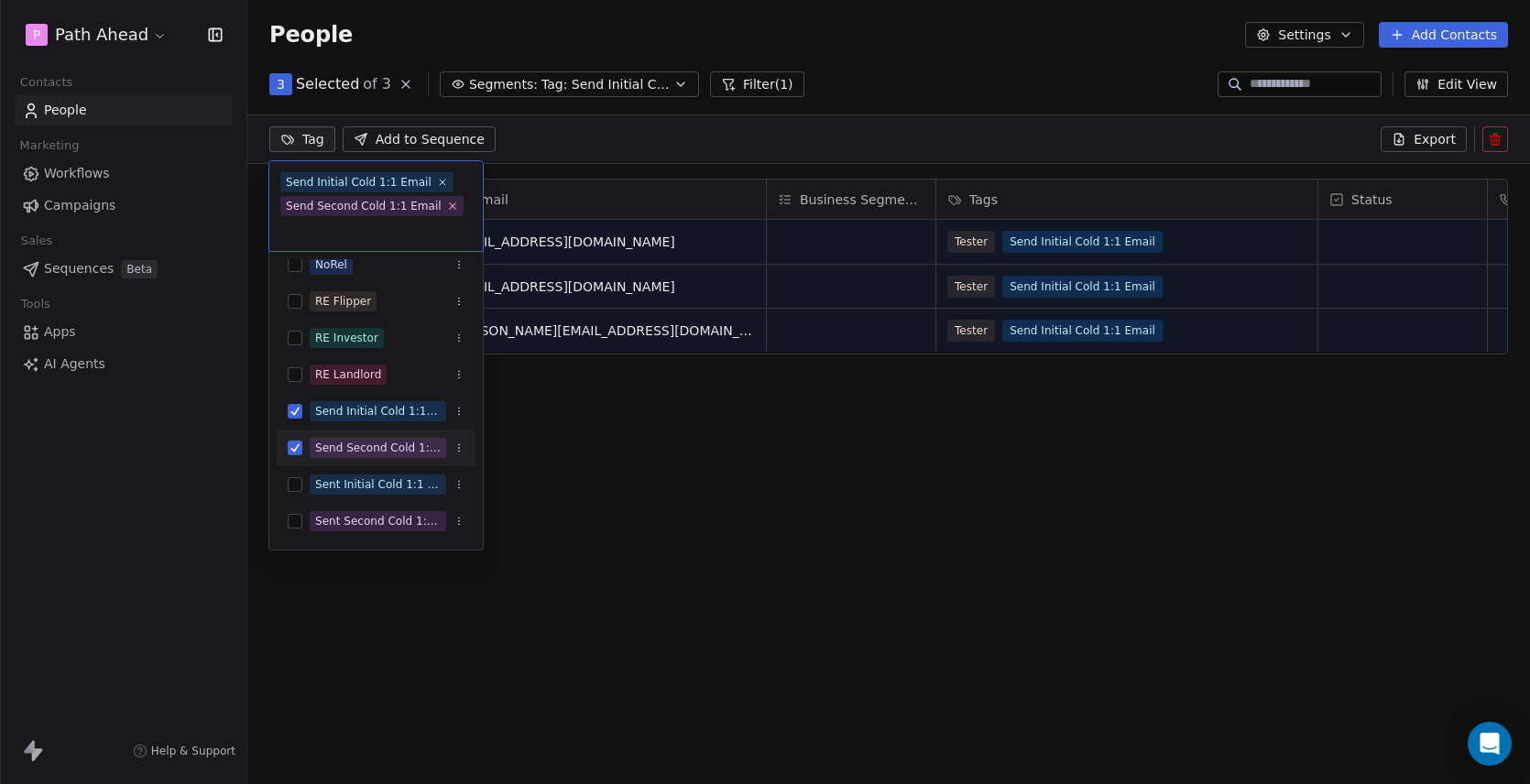
click at [446, 202] on icon at bounding box center [452, 205] width 12 height 12
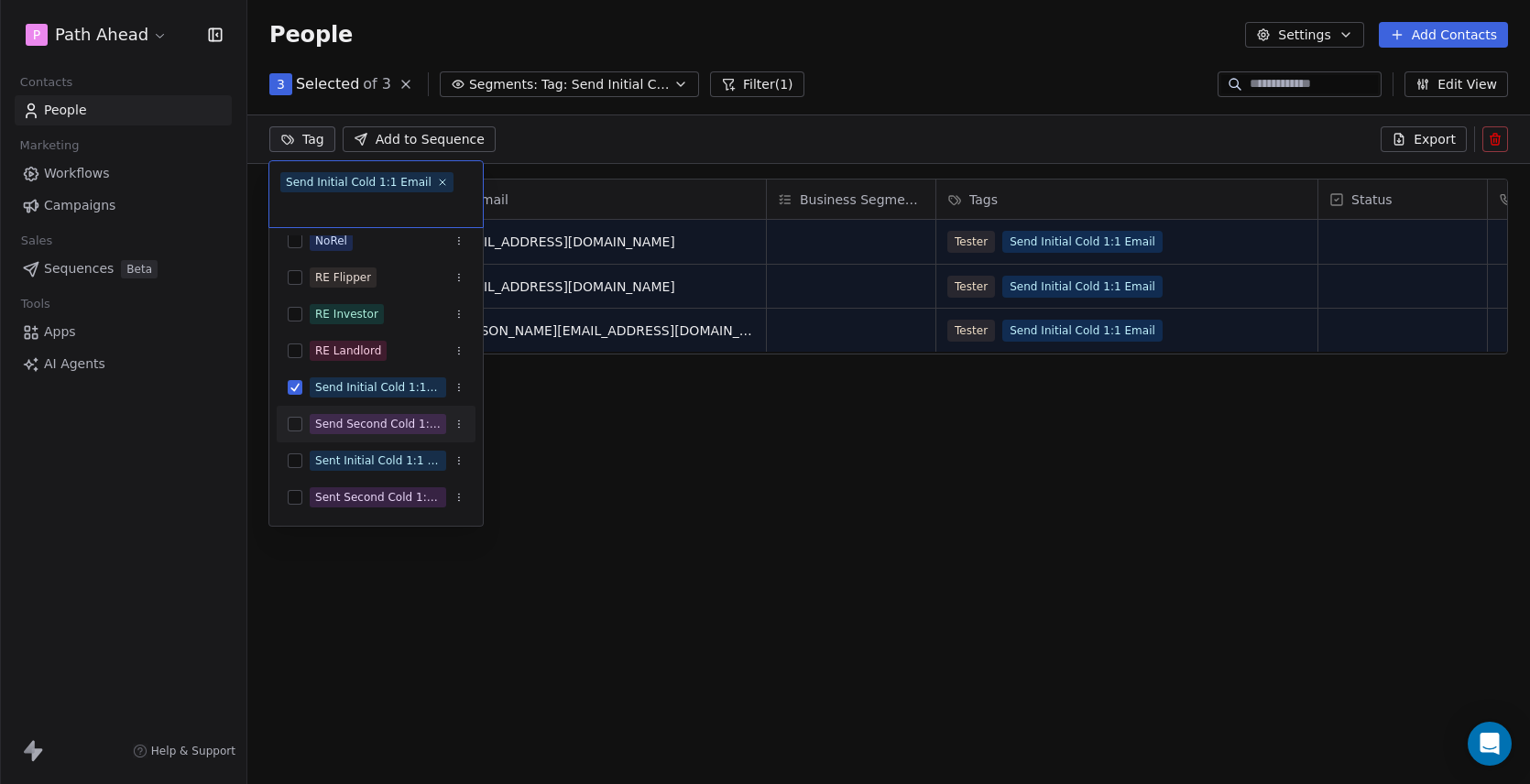
click at [389, 204] on input "text" at bounding box center [376, 205] width 192 height 20
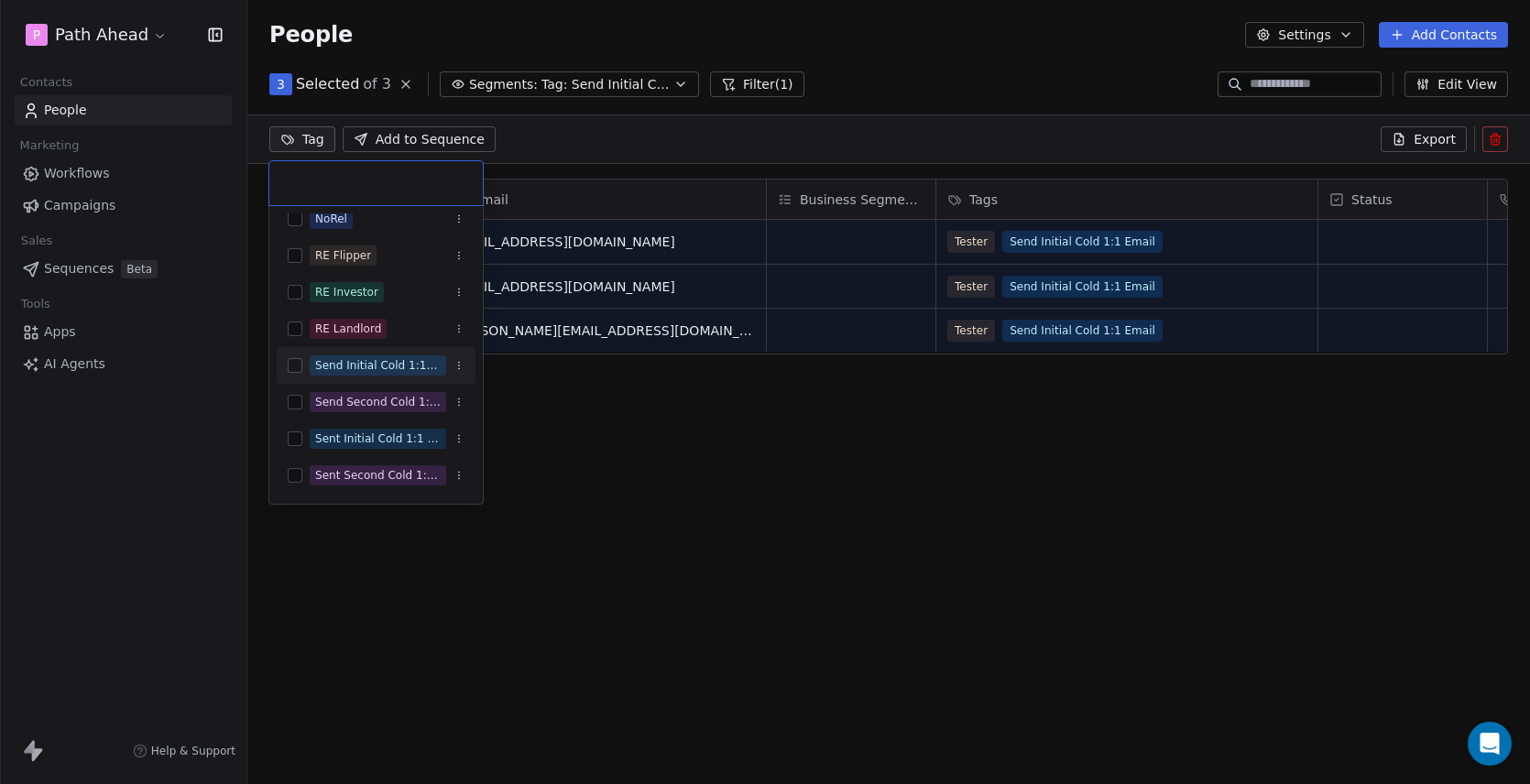
click at [296, 363] on button "Suggestions" at bounding box center [294, 365] width 15 height 15
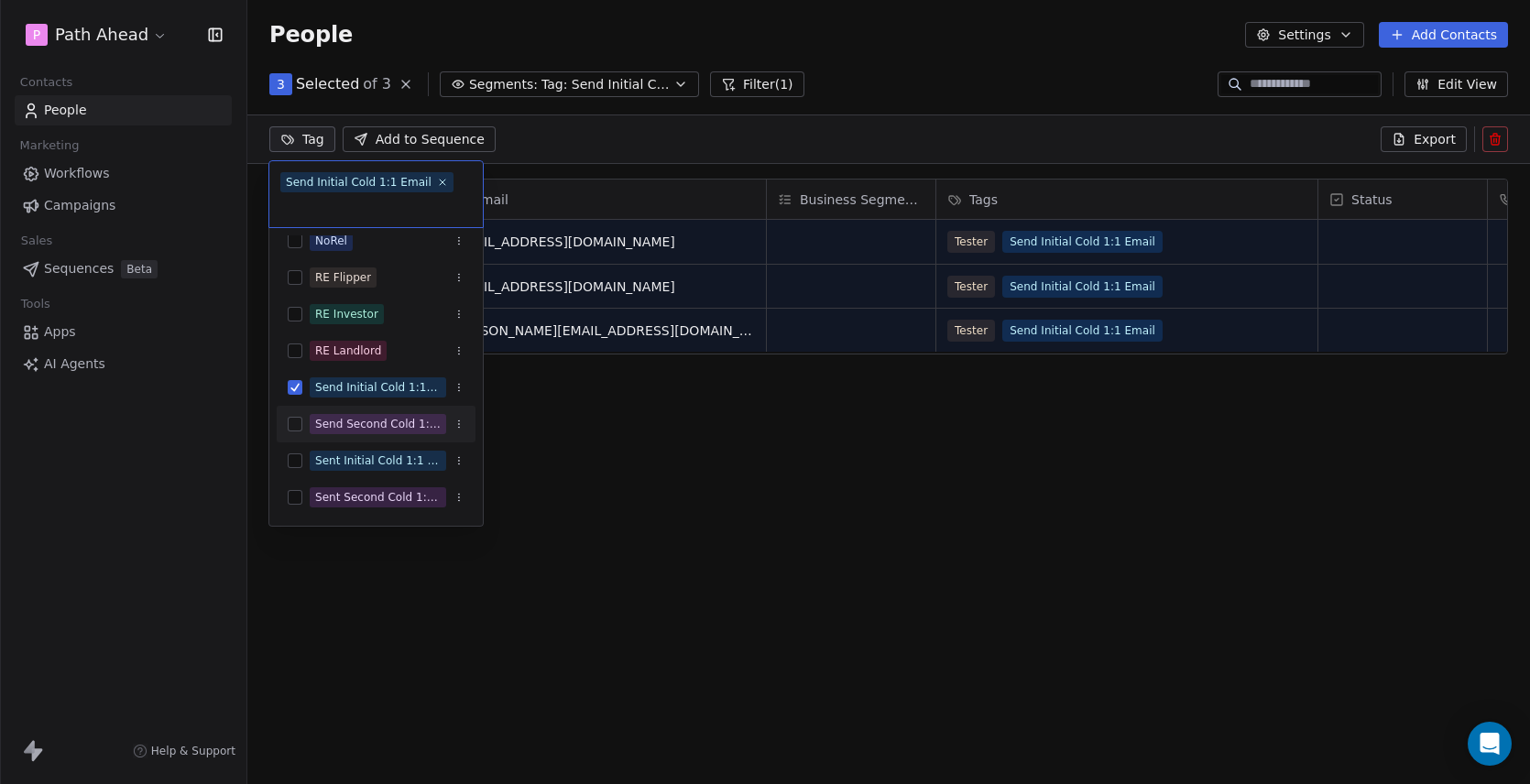
click at [550, 423] on html "P Path Ahead Contacts People Marketing Workflows Campaigns Sales Sequences Beta…" at bounding box center [765, 392] width 1530 height 784
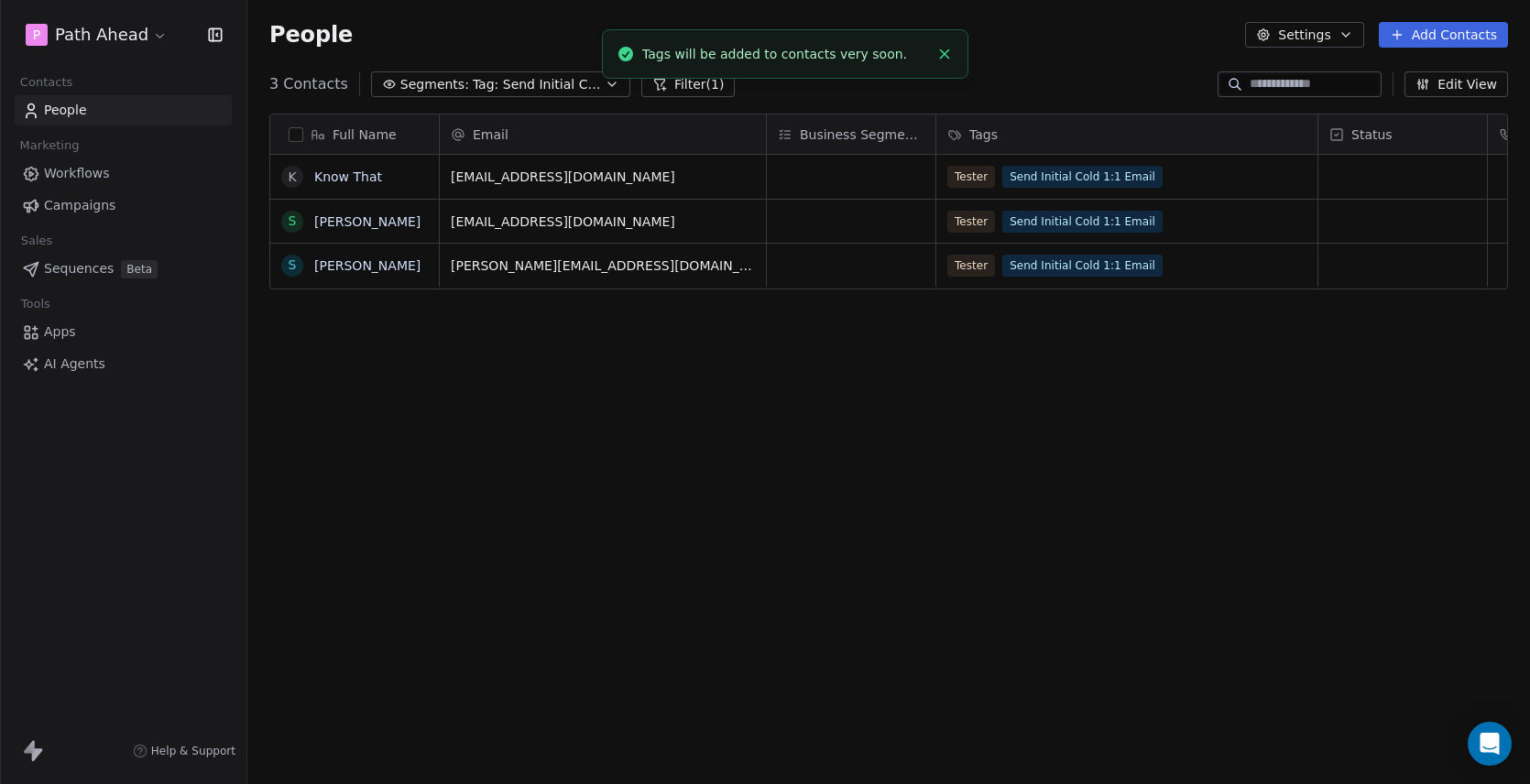
scroll to position [12, 0]
click at [297, 132] on button "button" at bounding box center [295, 134] width 15 height 15
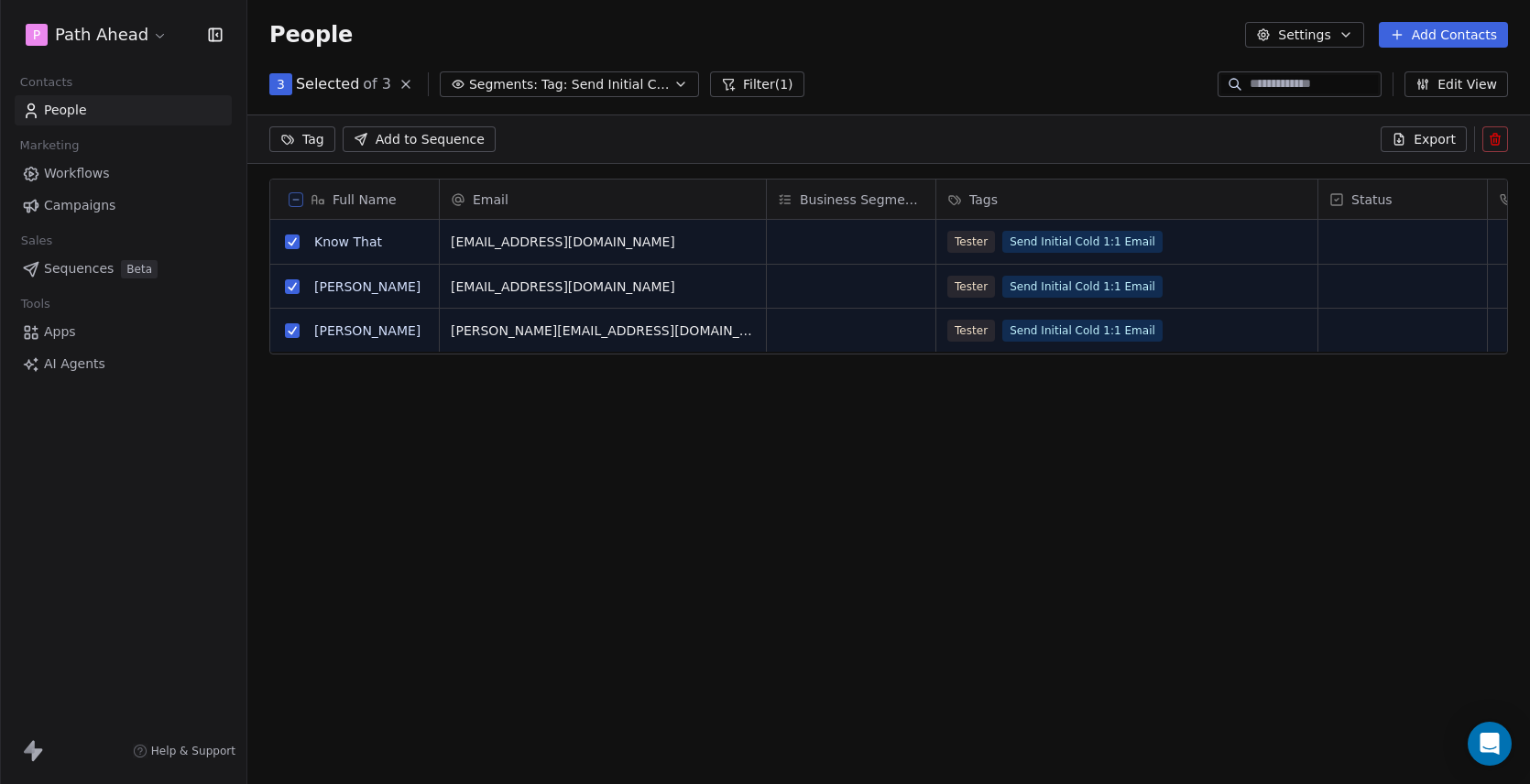
scroll to position [0, 0]
click at [318, 139] on html "P Path Ahead Contacts People Marketing Workflows Campaigns Sales Sequences Beta…" at bounding box center [765, 392] width 1530 height 784
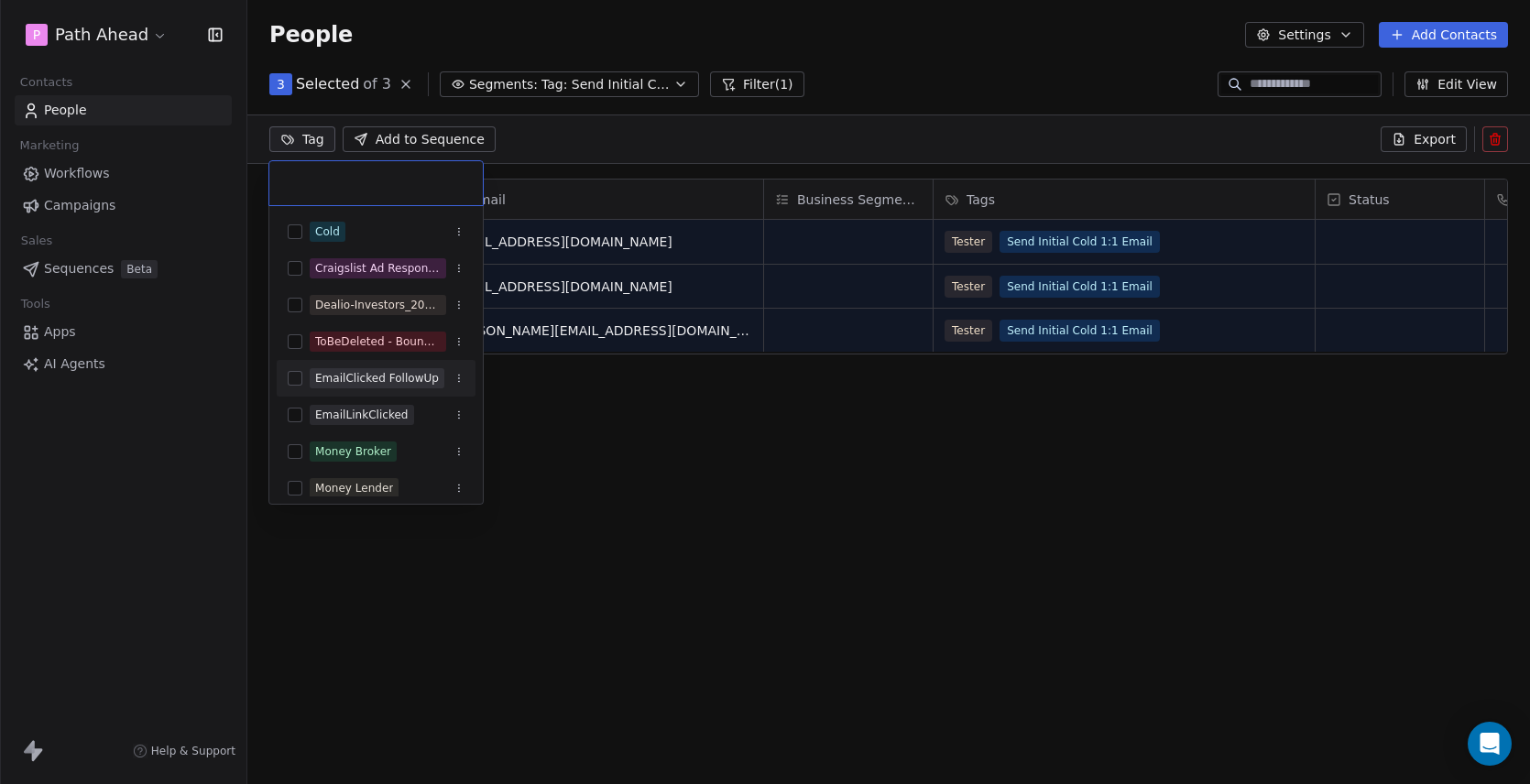
click at [619, 470] on html "P Path Ahead Contacts People Marketing Workflows Campaigns Sales Sequences Beta…" at bounding box center [765, 392] width 1530 height 784
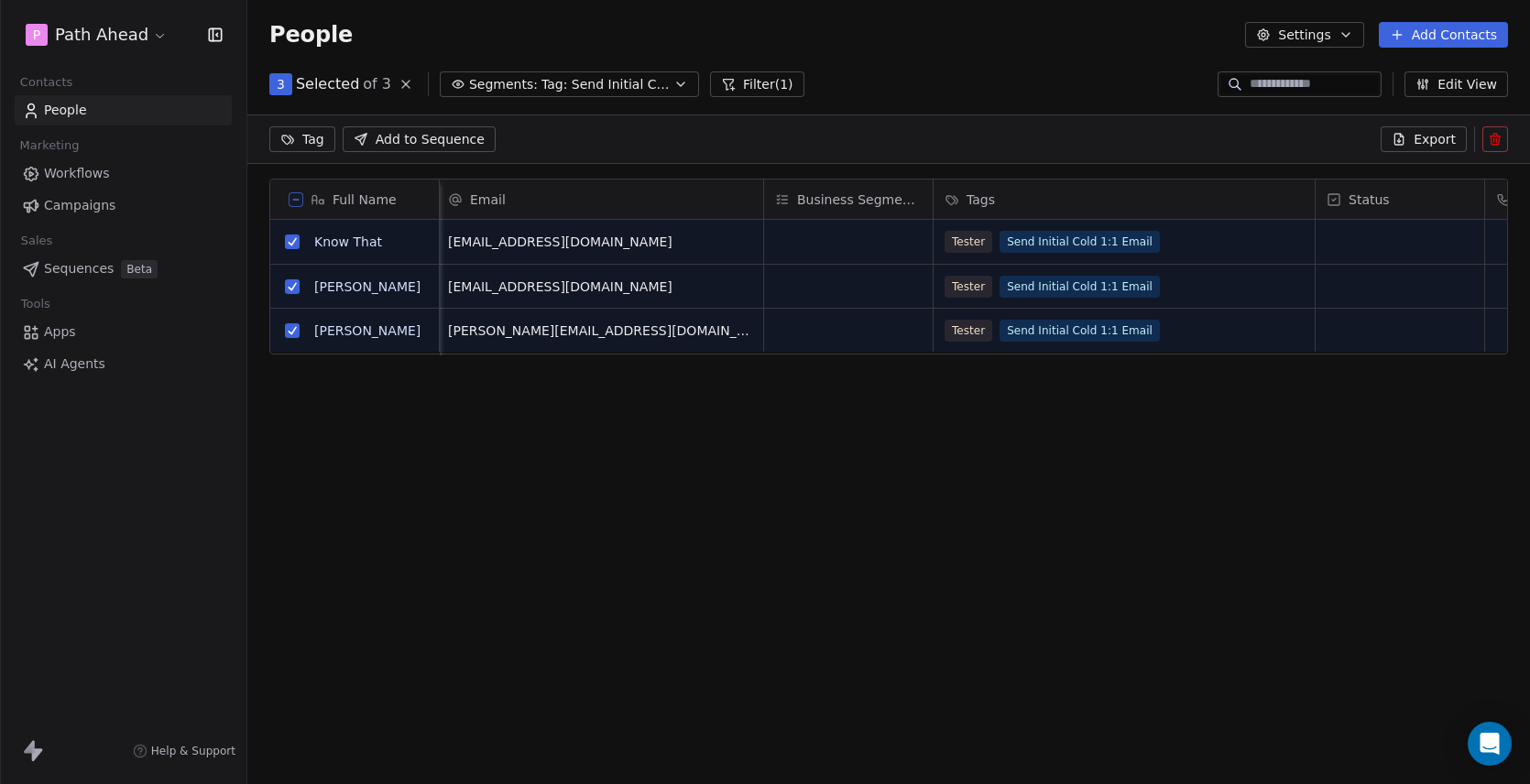
click at [84, 178] on span "Workflows" at bounding box center [77, 173] width 66 height 19
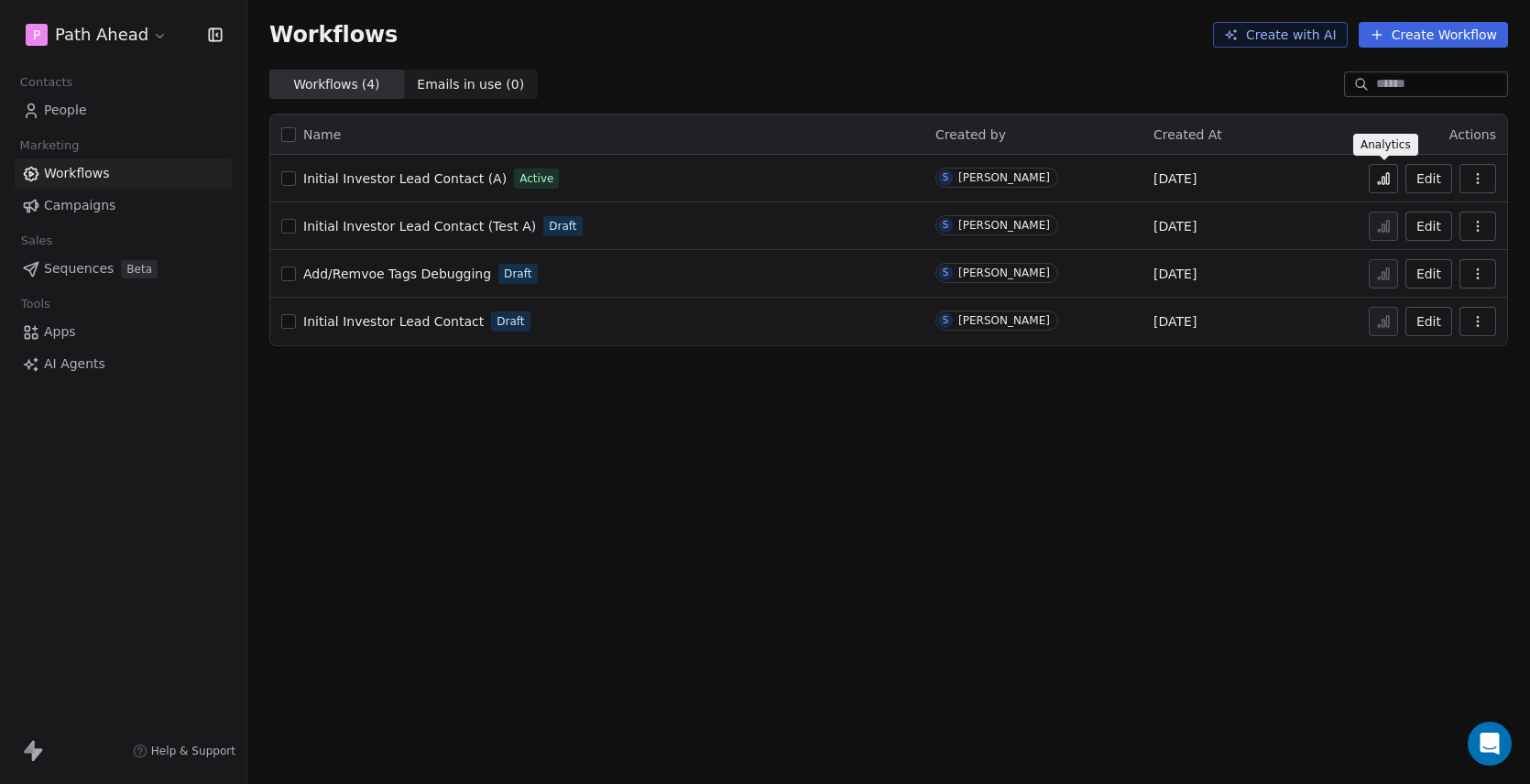
click at [1387, 175] on icon at bounding box center [1387, 178] width 3 height 11
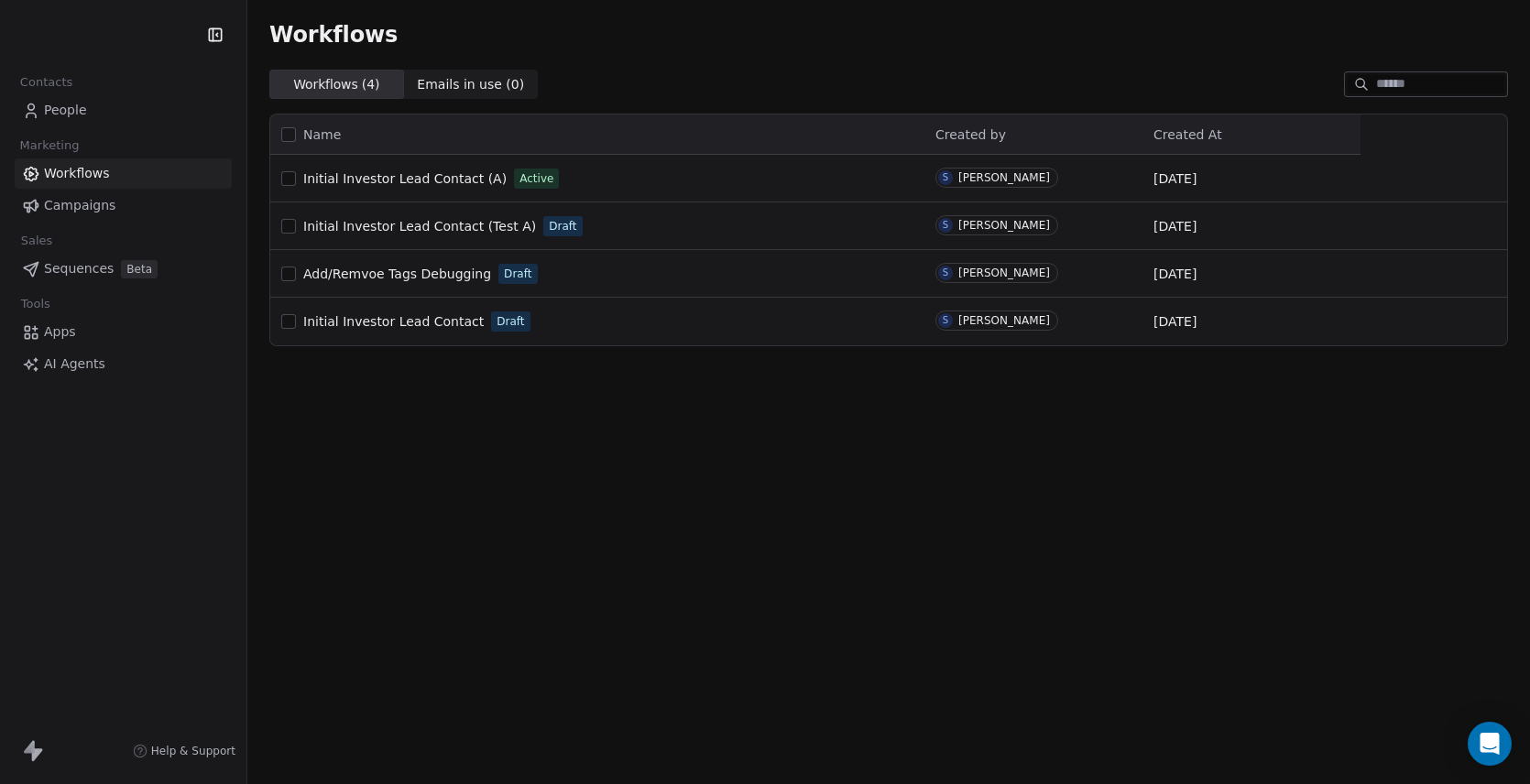
click at [69, 116] on span "People" at bounding box center [66, 110] width 43 height 19
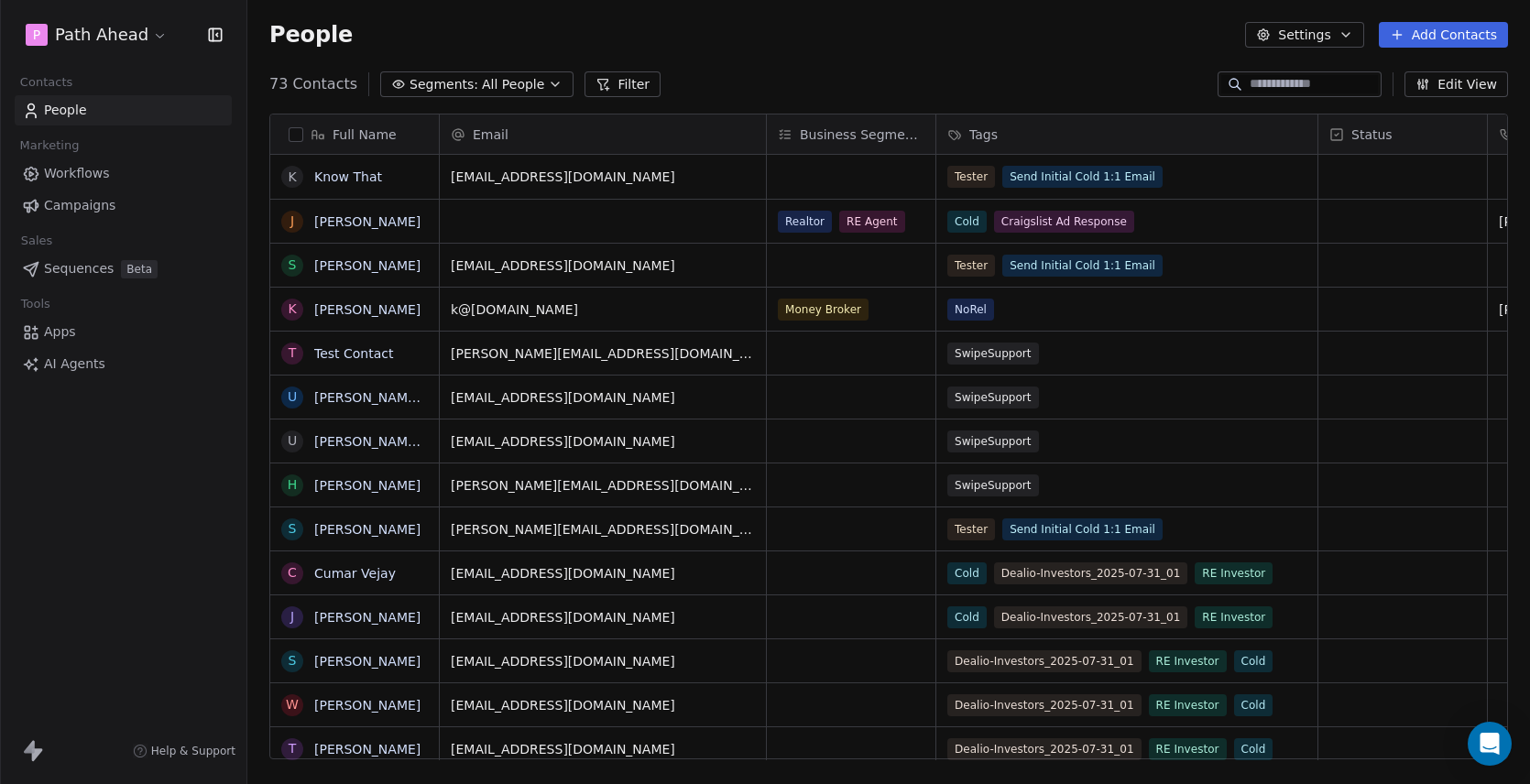
scroll to position [690, 1282]
click at [548, 82] on icon "button" at bounding box center [555, 84] width 15 height 15
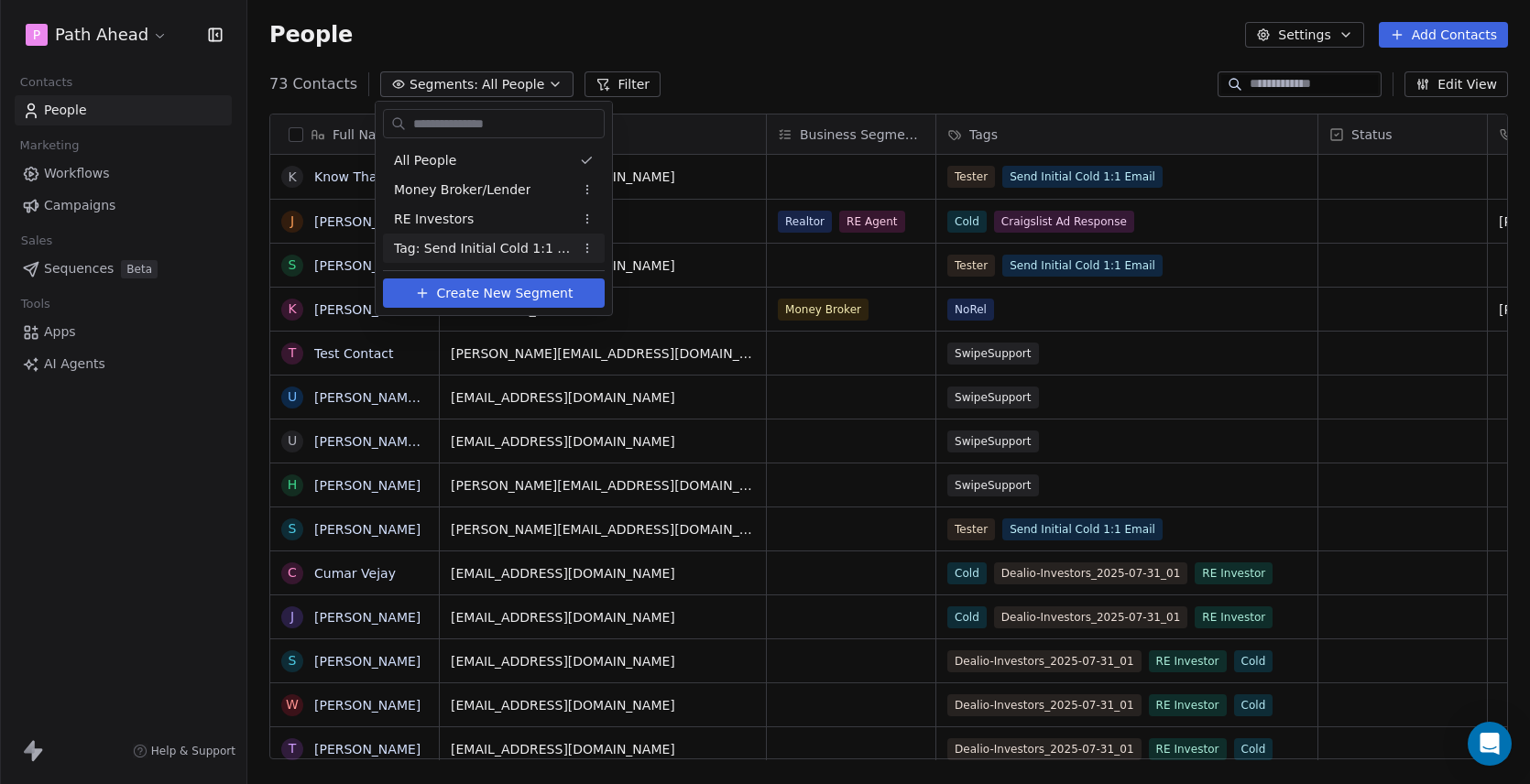
click at [463, 245] on span "Tag: Send Initial Cold 1:1 Email" at bounding box center [484, 248] width 180 height 19
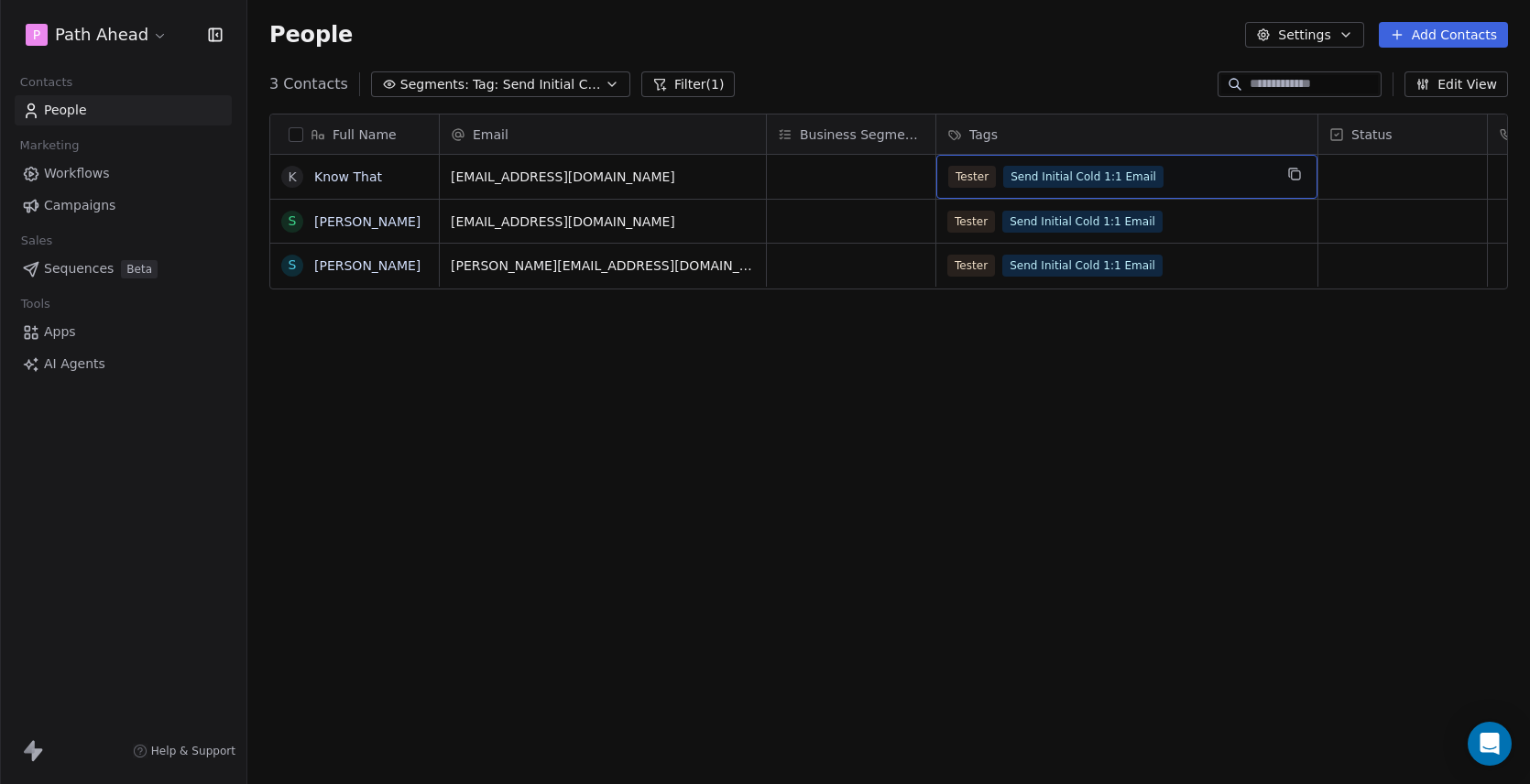
click at [1190, 176] on div "Tester Send Initial Cold 1:1 Email" at bounding box center [1110, 177] width 324 height 22
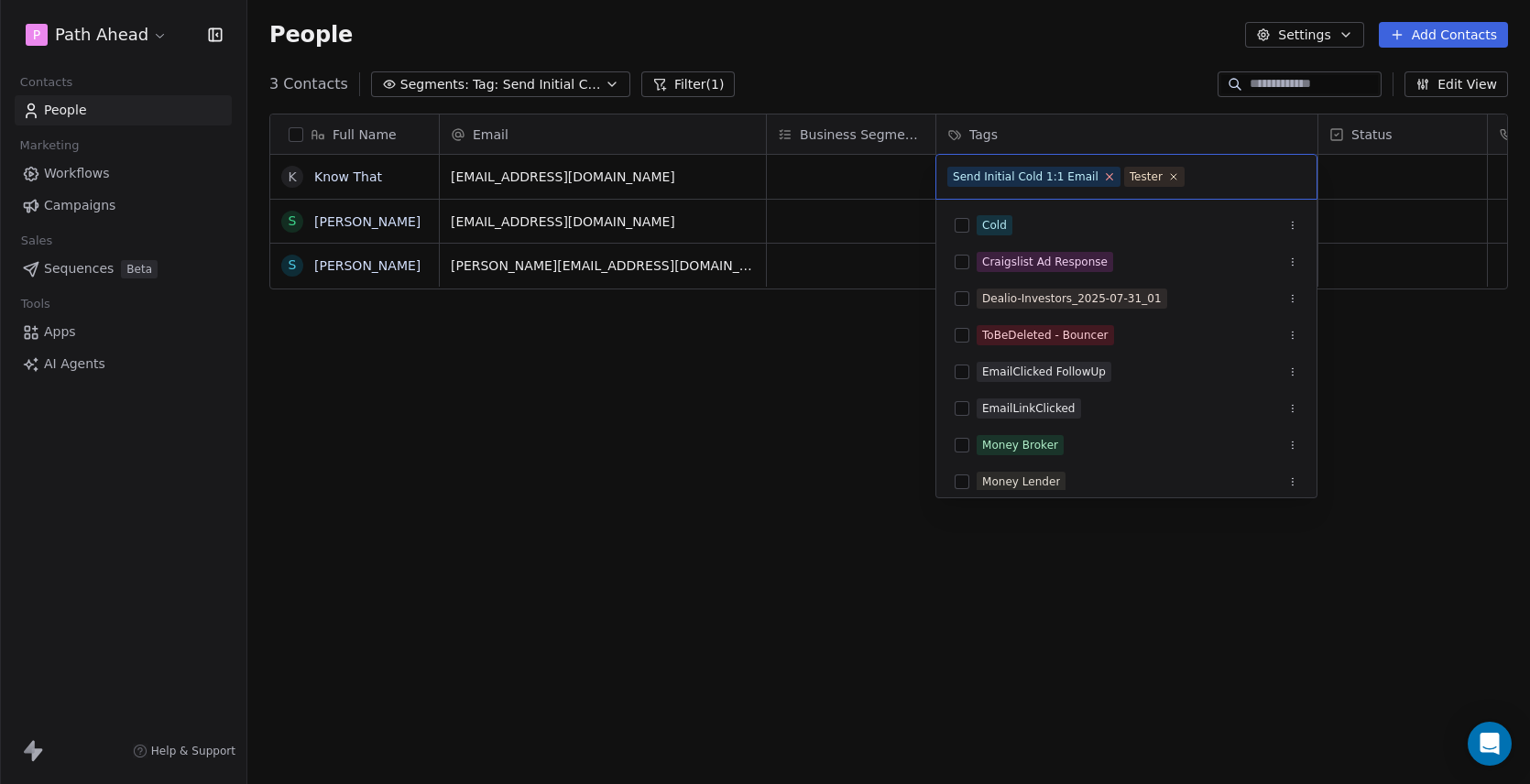
click at [1102, 176] on icon at bounding box center [1108, 176] width 12 height 12
click at [892, 227] on html "P Path Ahead Contacts People Marketing Workflows Campaigns Sales Sequences Beta…" at bounding box center [765, 392] width 1530 height 784
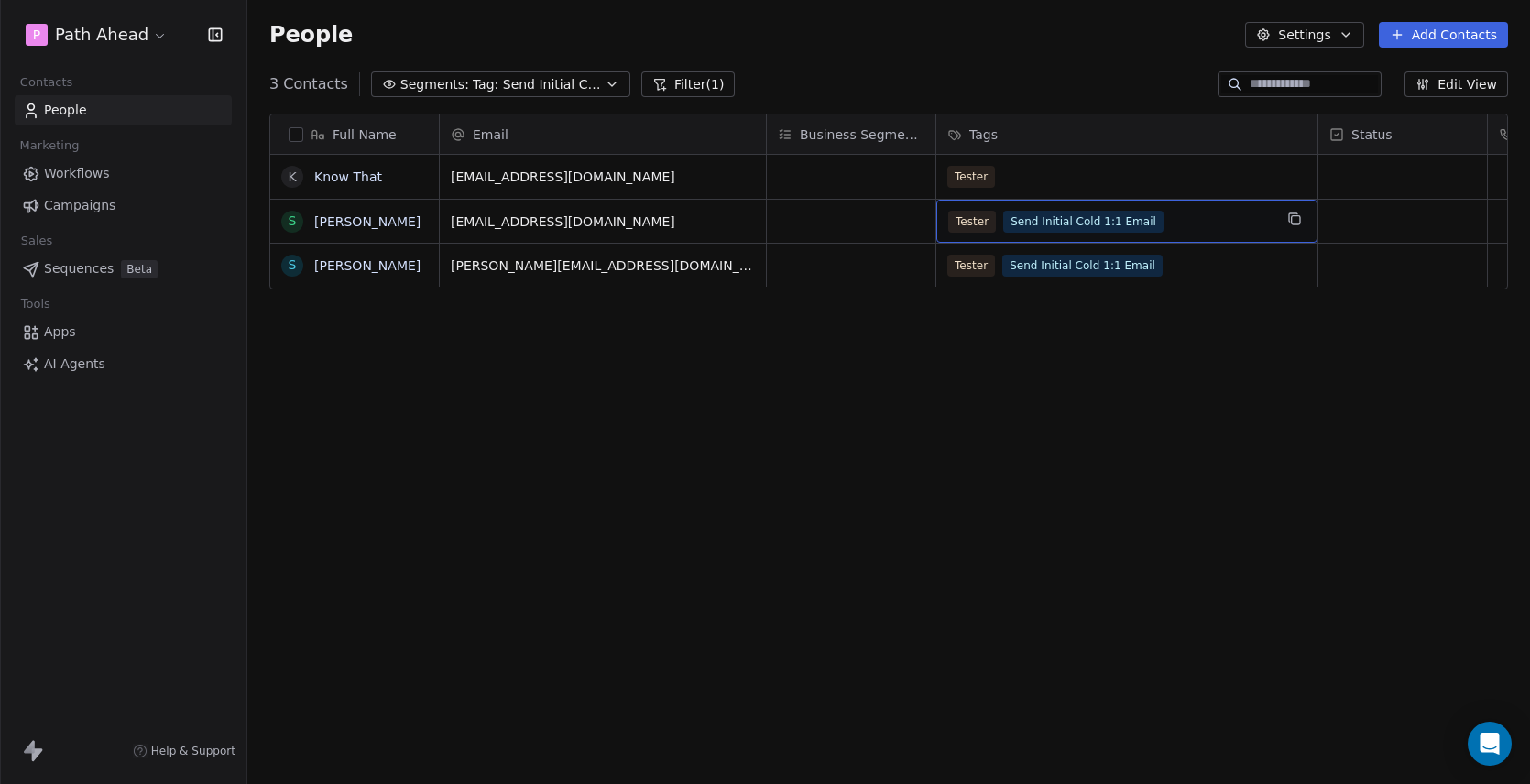
click at [1195, 220] on div "Tester Send Initial Cold 1:1 Email" at bounding box center [1110, 221] width 324 height 22
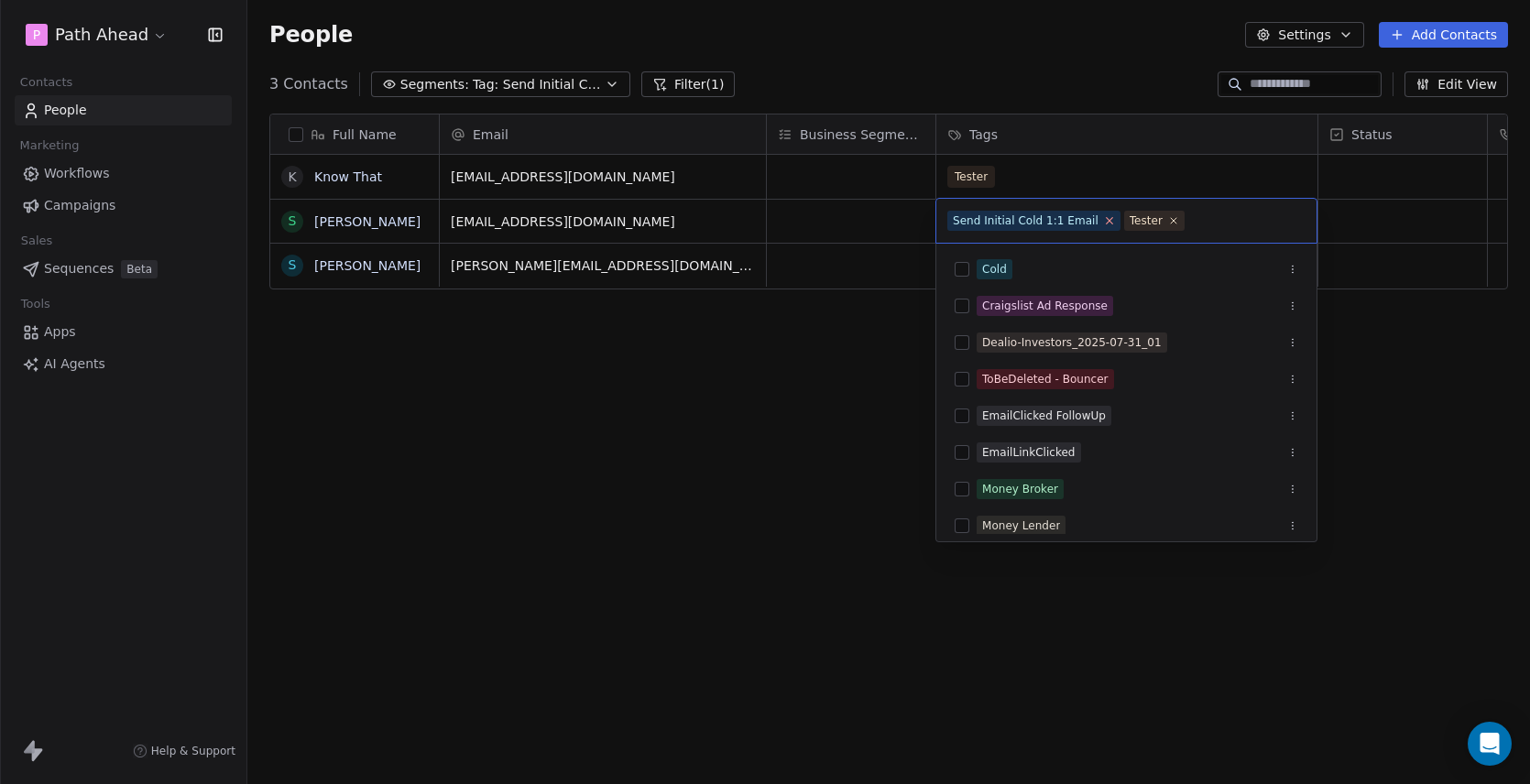
click at [1102, 220] on icon at bounding box center [1108, 220] width 12 height 12
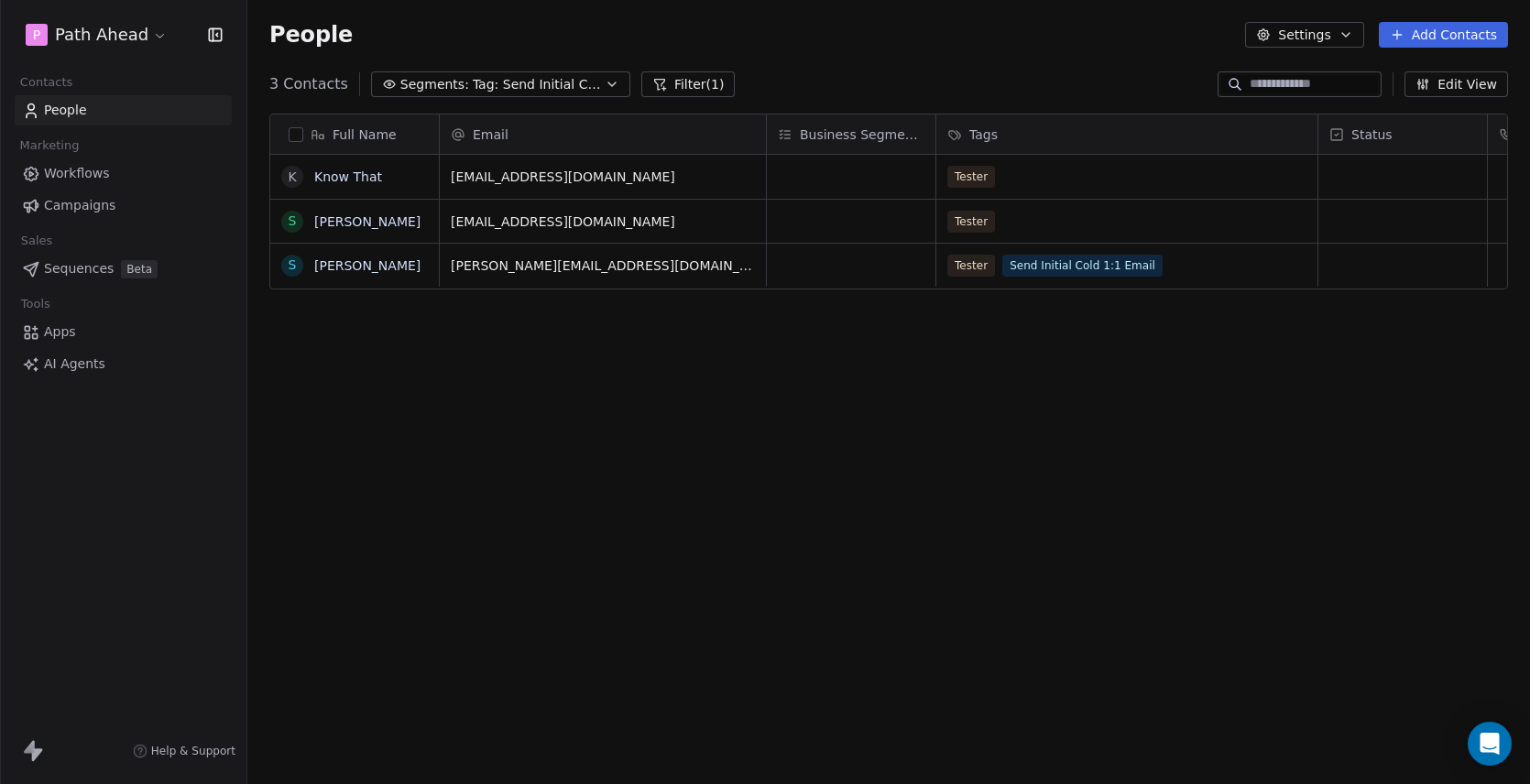
click at [873, 269] on html "P Path Ahead Contacts People Marketing Workflows Campaigns Sales Sequences Beta…" at bounding box center [765, 392] width 1530 height 784
click at [1190, 266] on div "Tester Send Initial Cold 1:1 Email" at bounding box center [1110, 266] width 324 height 22
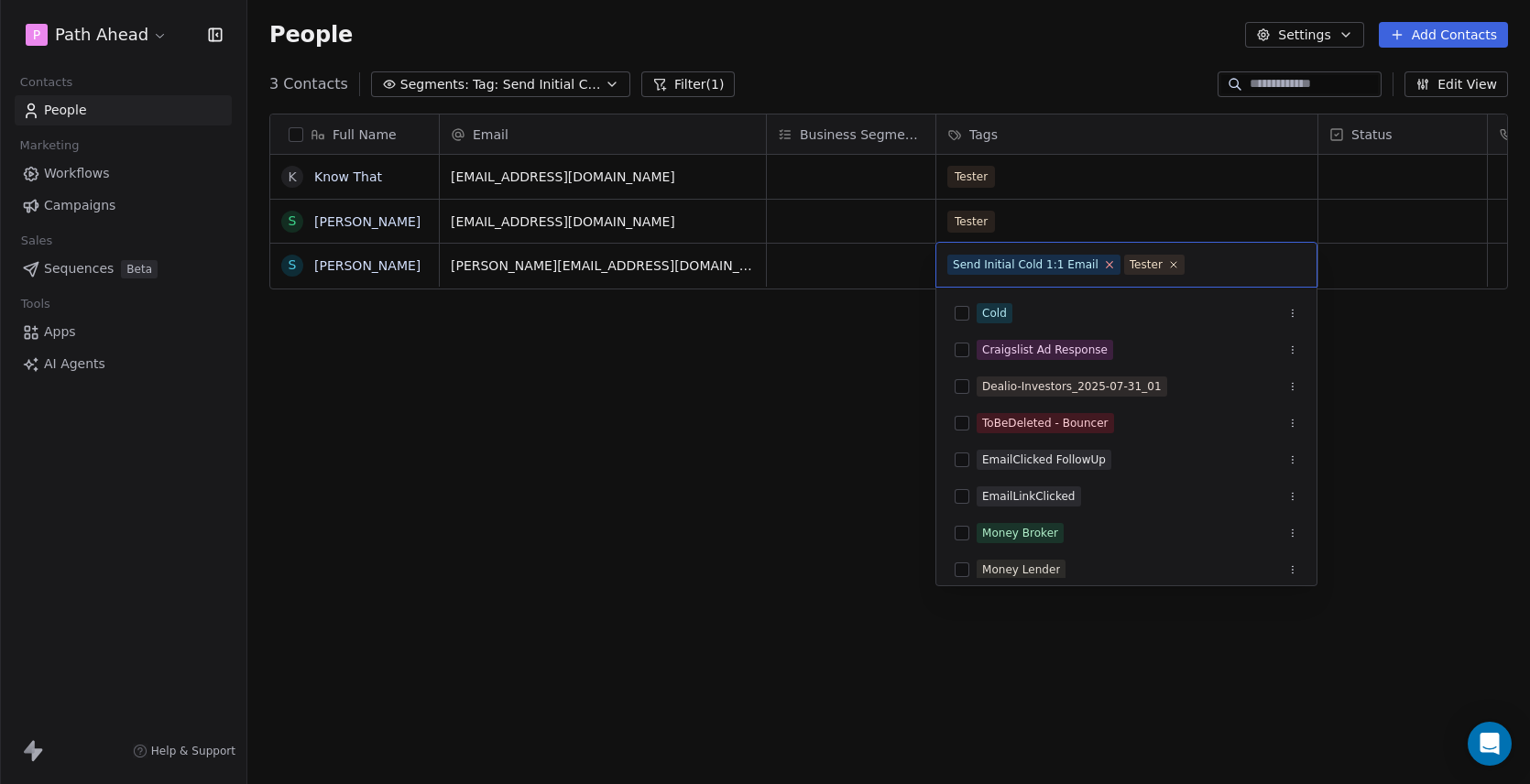
click at [1102, 263] on icon at bounding box center [1108, 264] width 12 height 12
click at [850, 264] on html "P Path Ahead Contacts People Marketing Workflows Campaigns Sales Sequences Beta…" at bounding box center [765, 392] width 1530 height 784
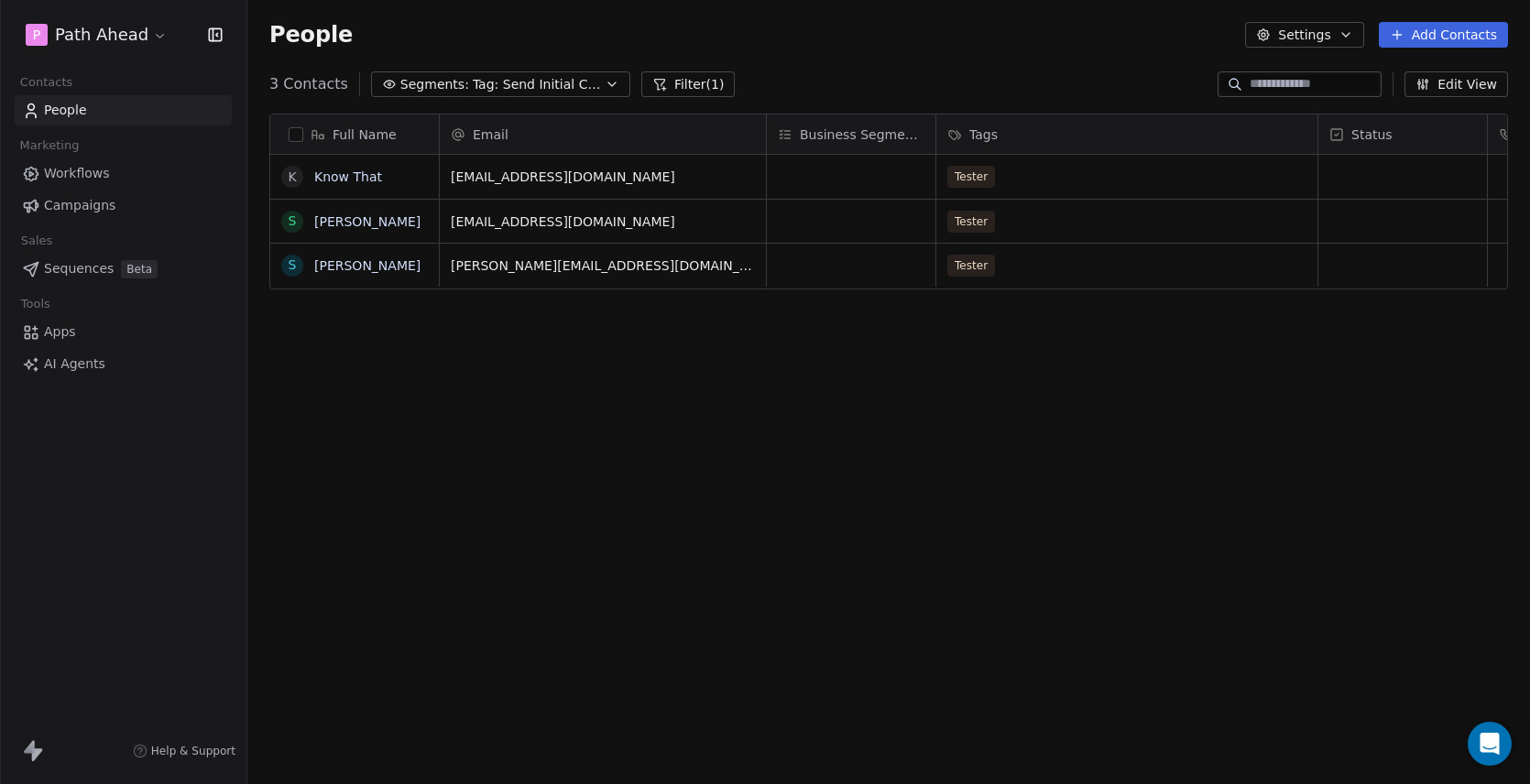
click at [852, 354] on div "Full Name K Know That S Steve WebMaster S Steve Tester Email Business Segments …" at bounding box center [888, 443] width 1282 height 689
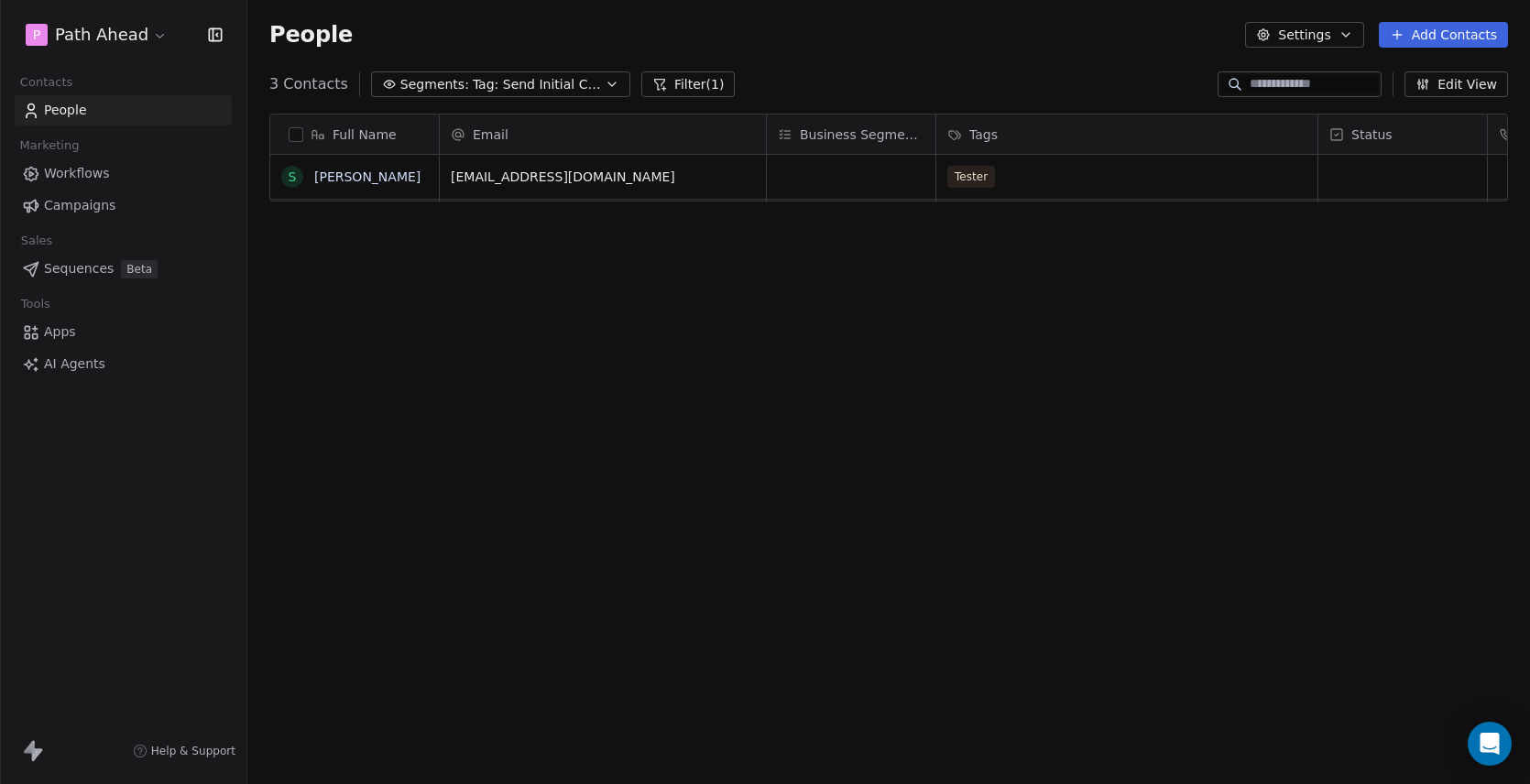
click at [583, 273] on div "Full Name S Steve WebMaster Email Business Segments Tags Status Phone Number sp…" at bounding box center [888, 443] width 1282 height 689
click at [604, 82] on icon "button" at bounding box center [611, 84] width 15 height 15
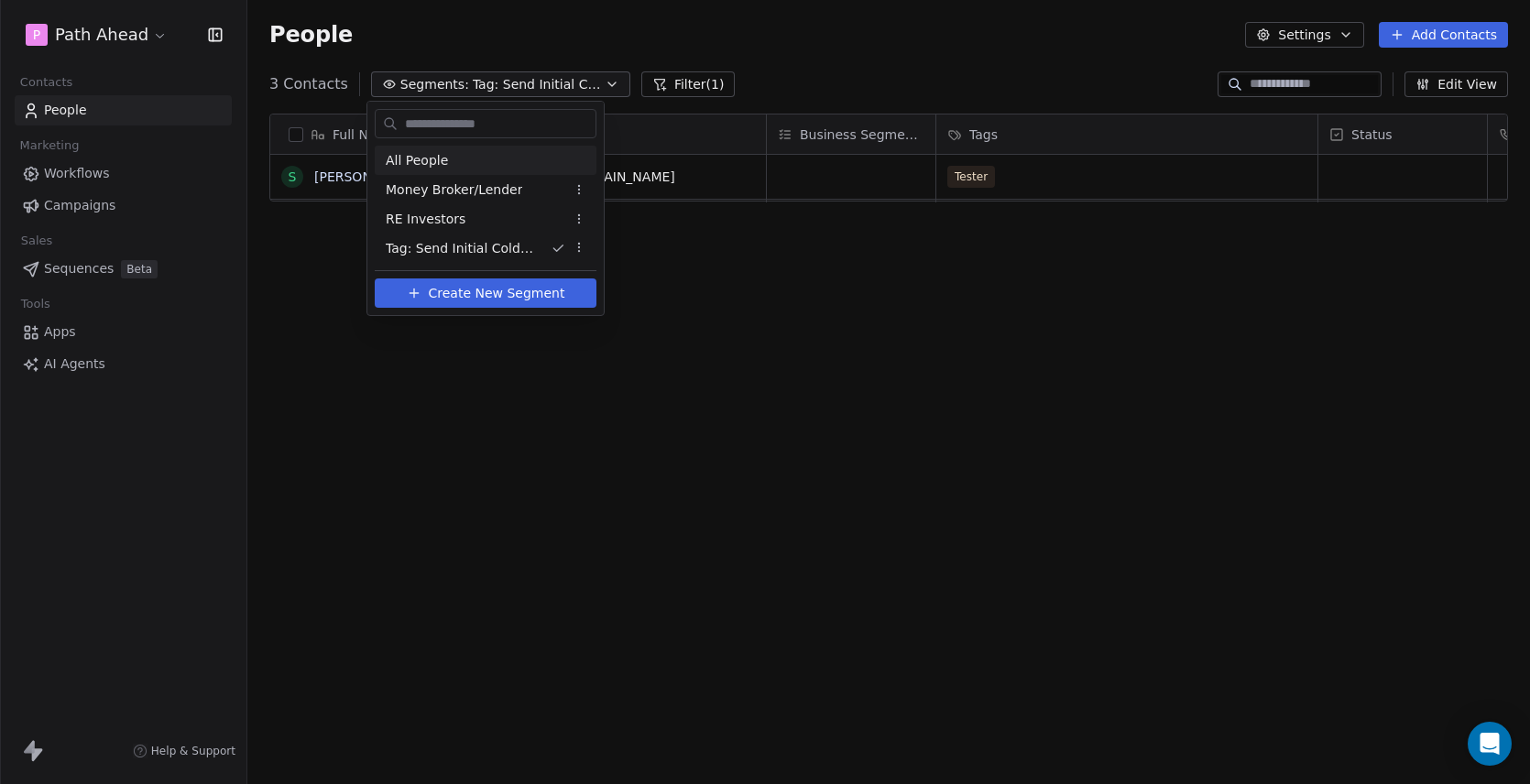
click at [443, 160] on span "All People" at bounding box center [416, 160] width 62 height 19
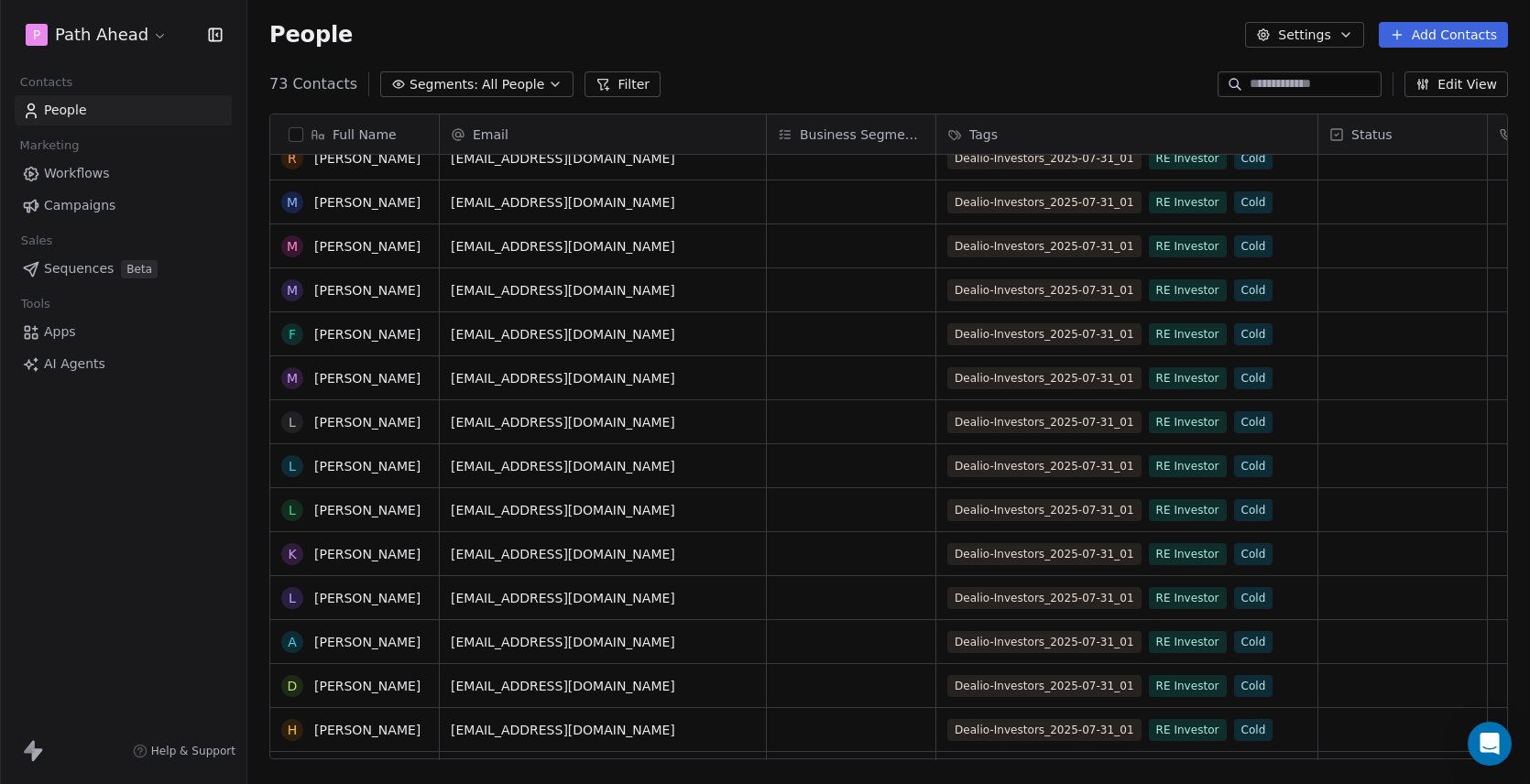
scroll to position [0, 0]
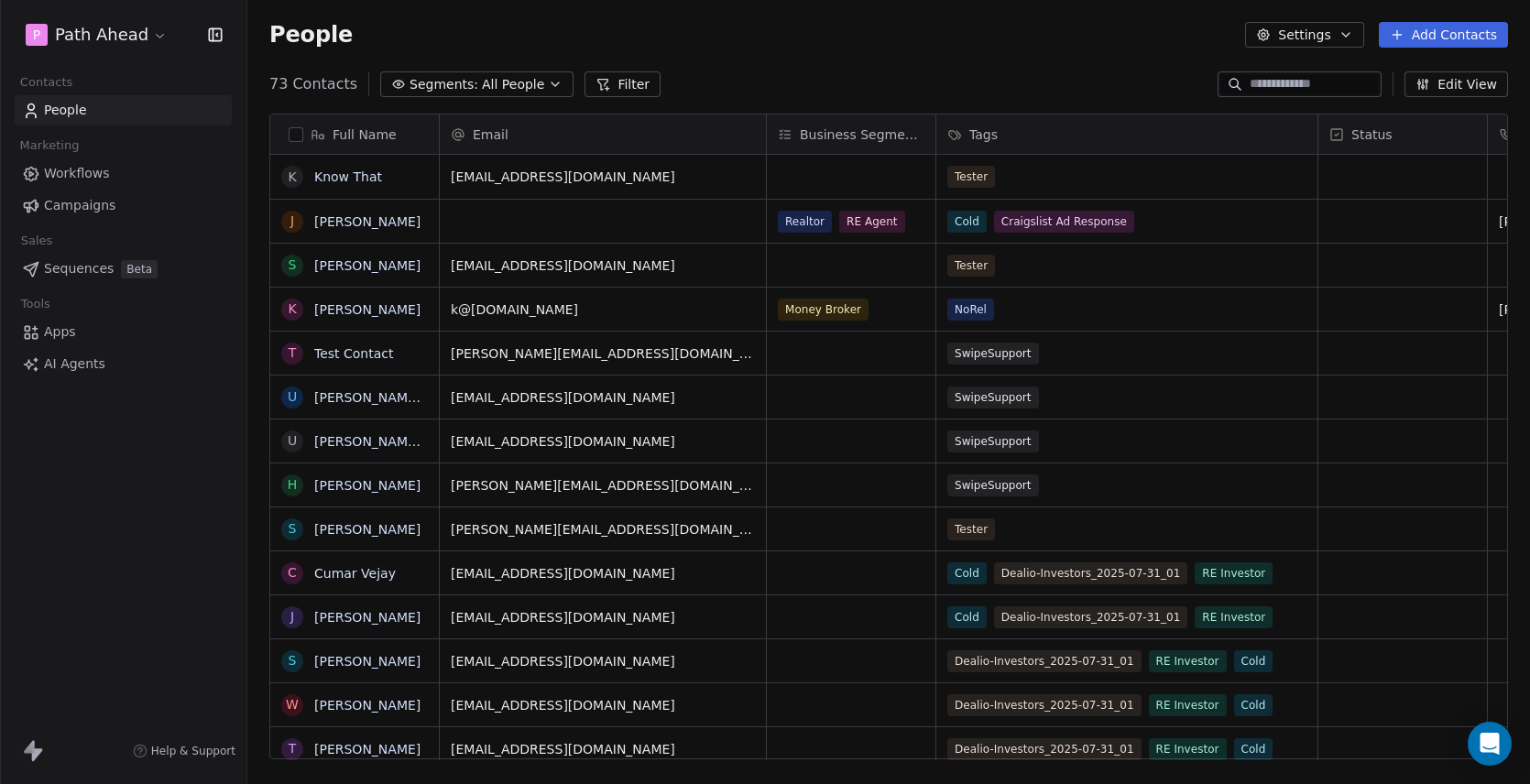
click at [548, 81] on icon "button" at bounding box center [555, 84] width 15 height 15
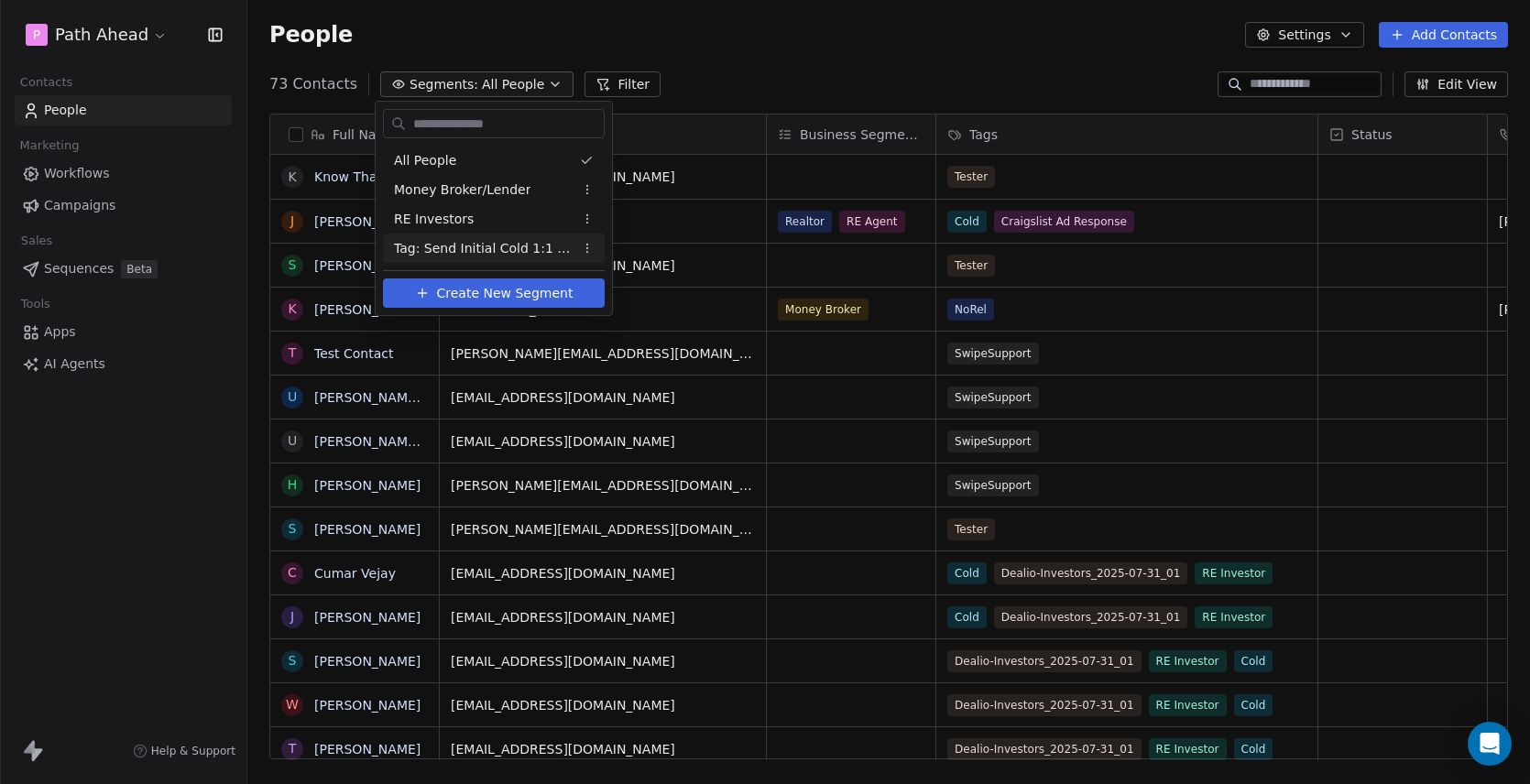
click at [588, 249] on html "P Path Ahead Contacts People Marketing Workflows Campaigns Sales Sequences Beta…" at bounding box center [765, 392] width 1530 height 784
click at [627, 286] on div "Edit" at bounding box center [644, 284] width 123 height 30
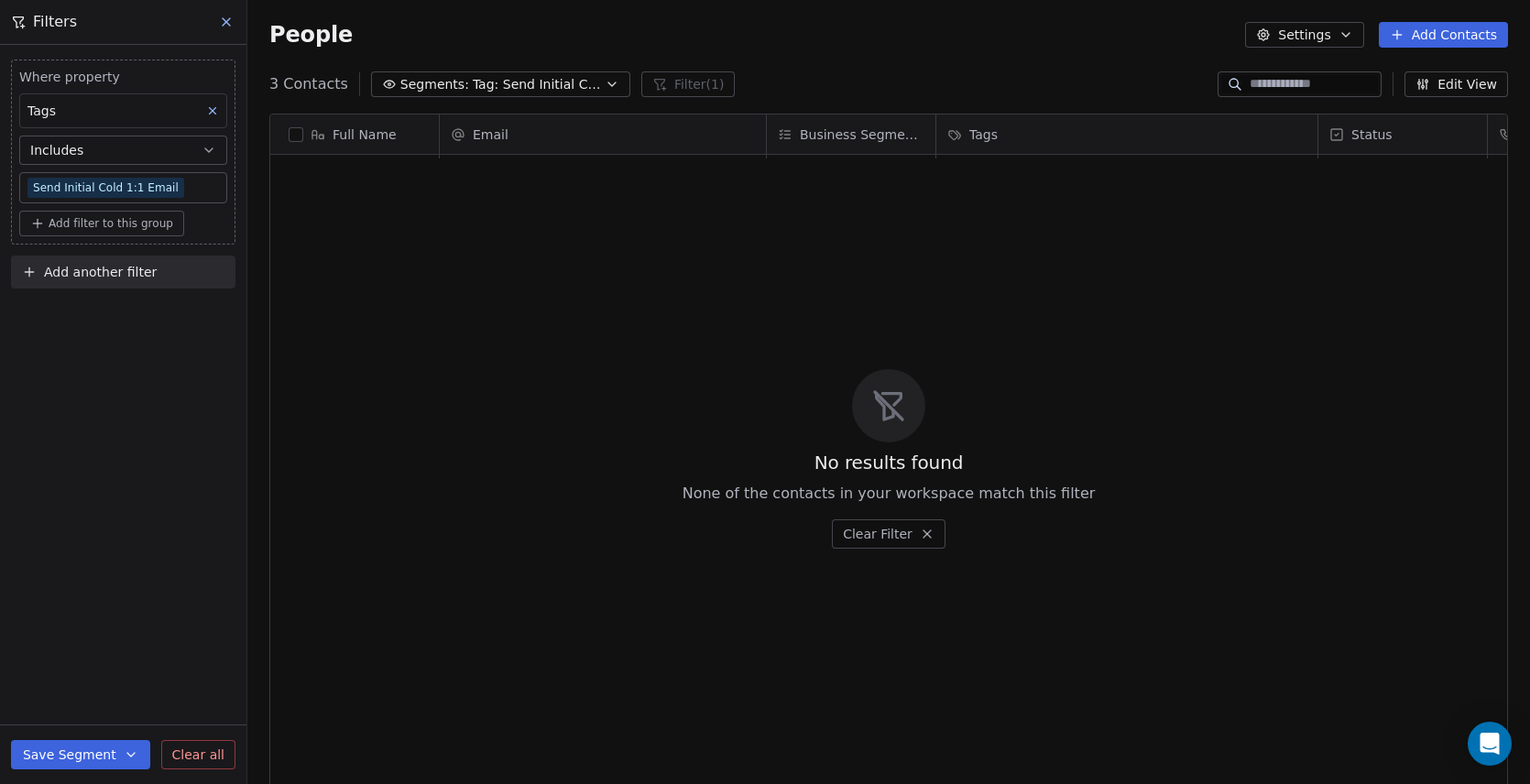
click at [188, 190] on body "P Path Ahead Contacts People Marketing Workflows Campaigns Sales Sequences Beta…" at bounding box center [765, 392] width 1530 height 784
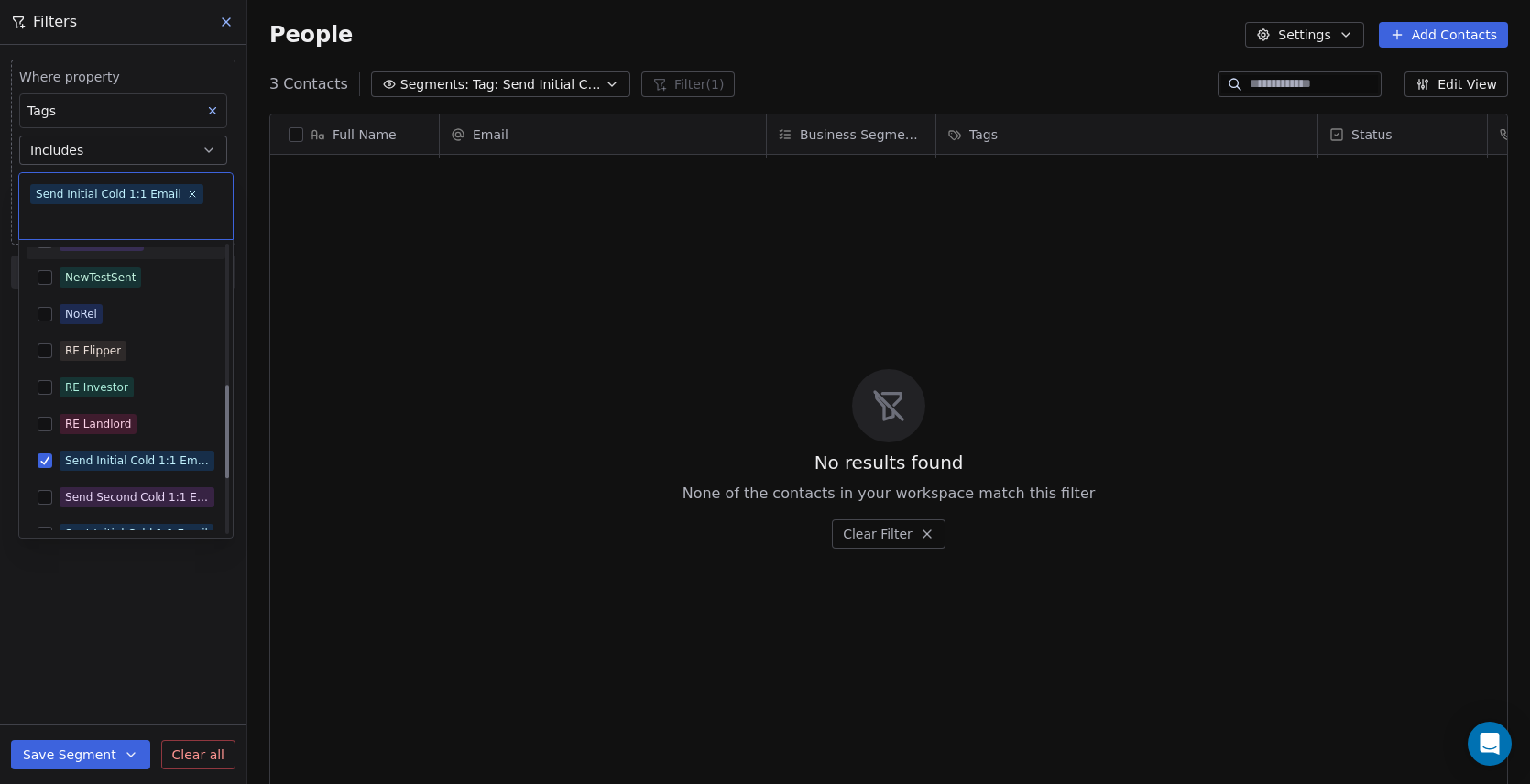
scroll to position [596, 0]
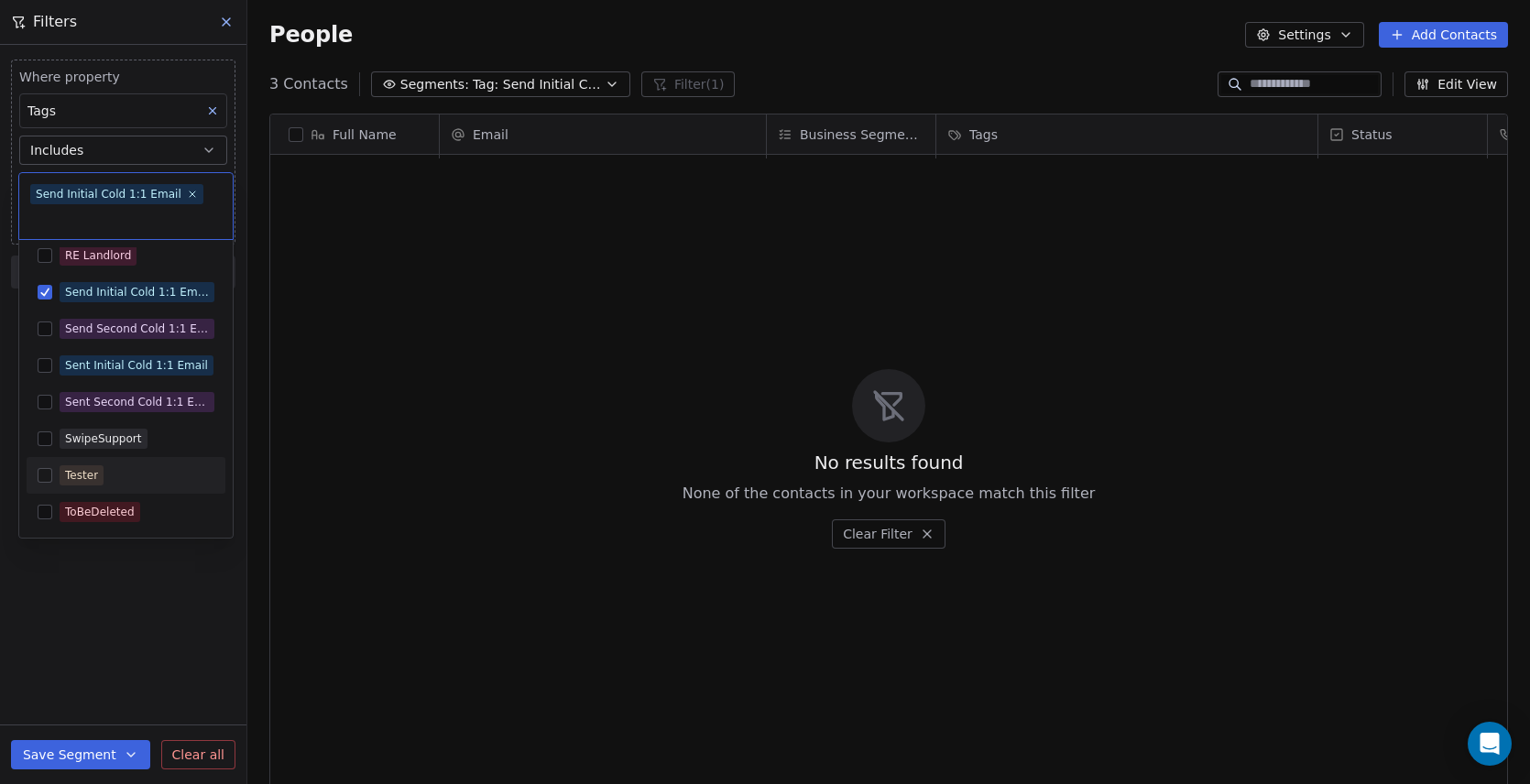
click at [46, 471] on button "Suggestions" at bounding box center [44, 475] width 15 height 15
click at [46, 291] on button "Suggestions" at bounding box center [44, 291] width 15 height 15
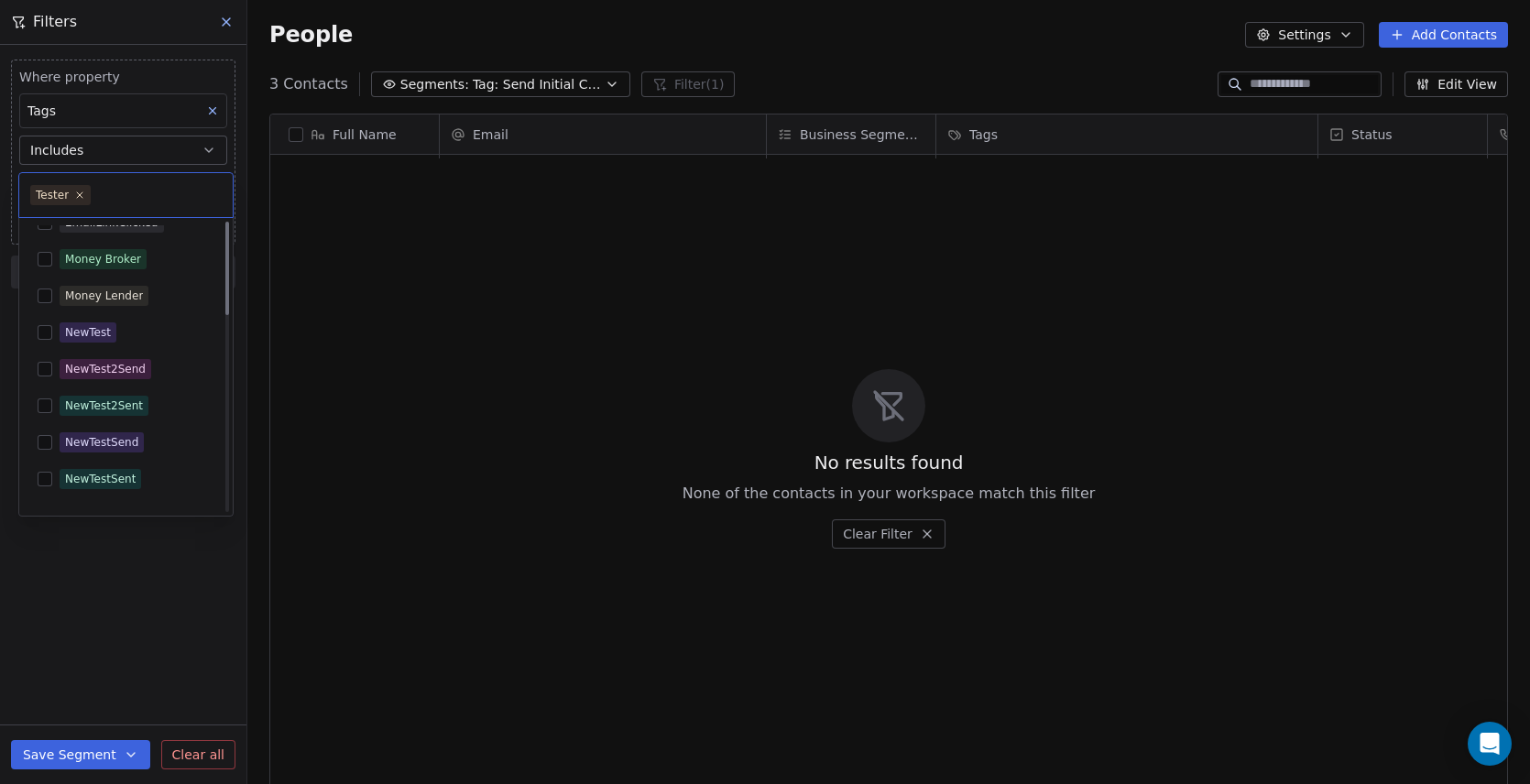
scroll to position [0, 0]
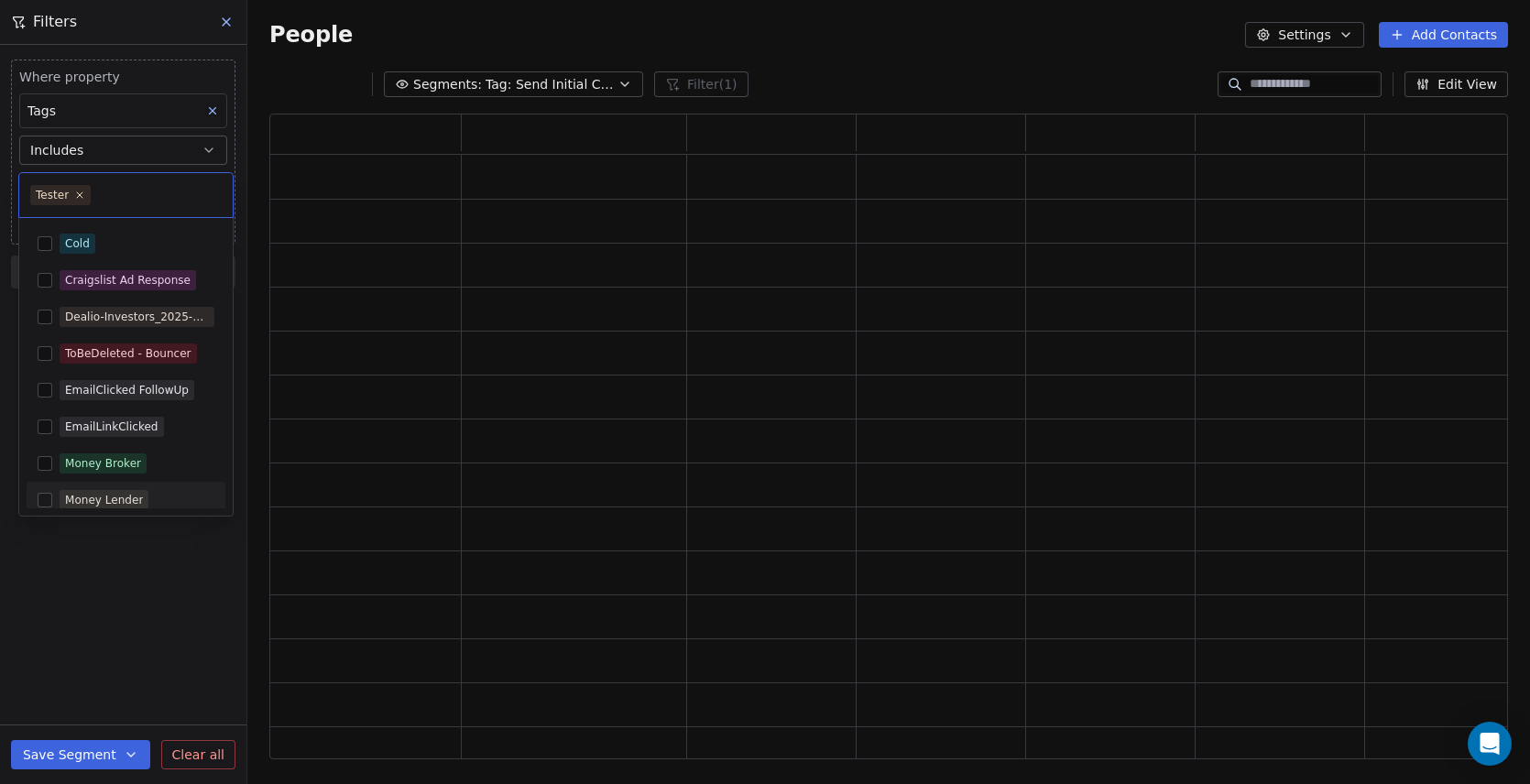
click at [186, 582] on html "P Path Ahead Contacts People Marketing Workflows Campaigns Sales Sequences Beta…" at bounding box center [765, 392] width 1530 height 784
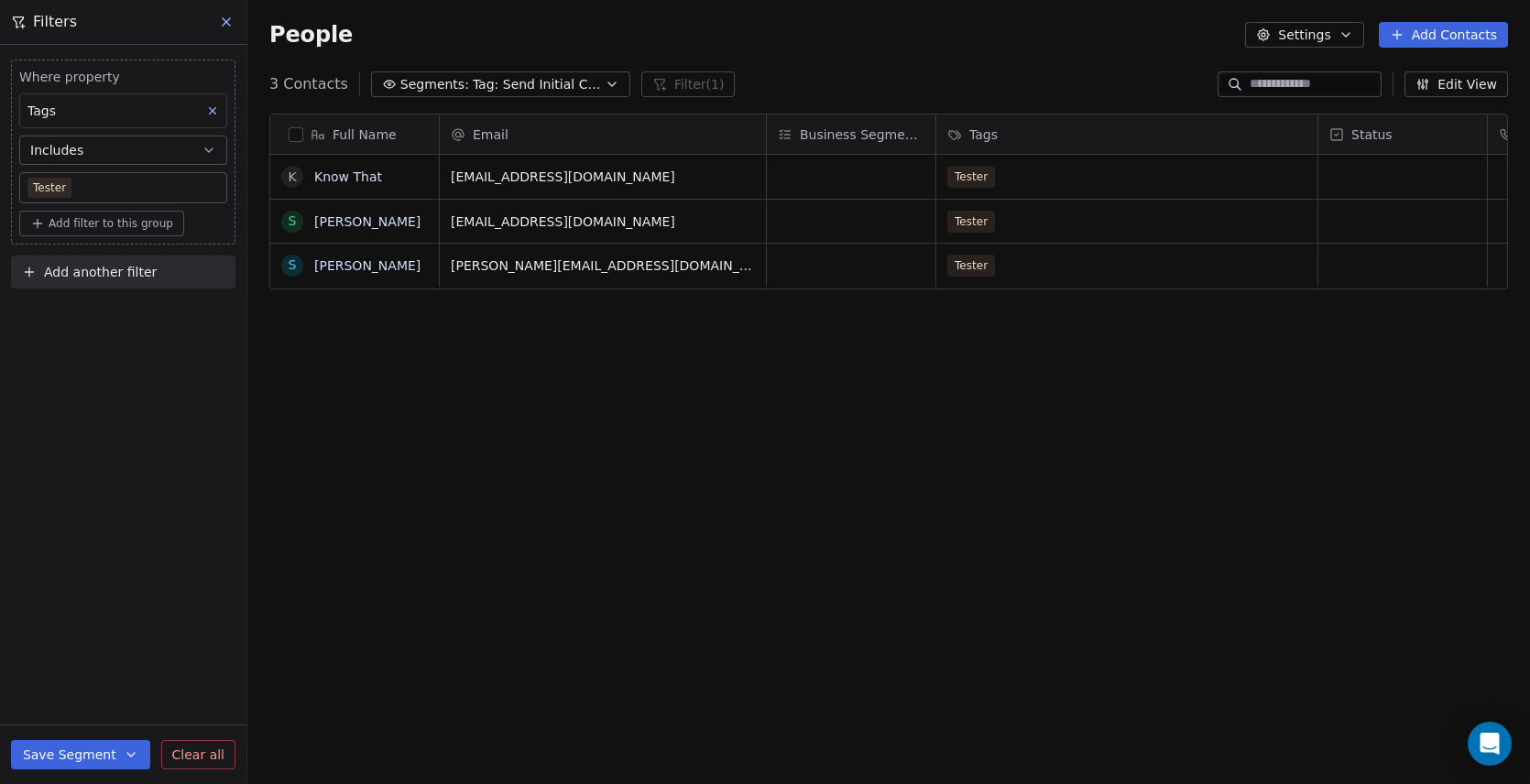
scroll to position [690, 1282]
click at [125, 751] on icon "button" at bounding box center [130, 754] width 15 height 15
click at [73, 752] on button "Save Segment" at bounding box center [80, 754] width 139 height 30
click at [130, 544] on div "Where property Tags Includes Tester Add filter to this group Add another filter…" at bounding box center [122, 414] width 246 height 739
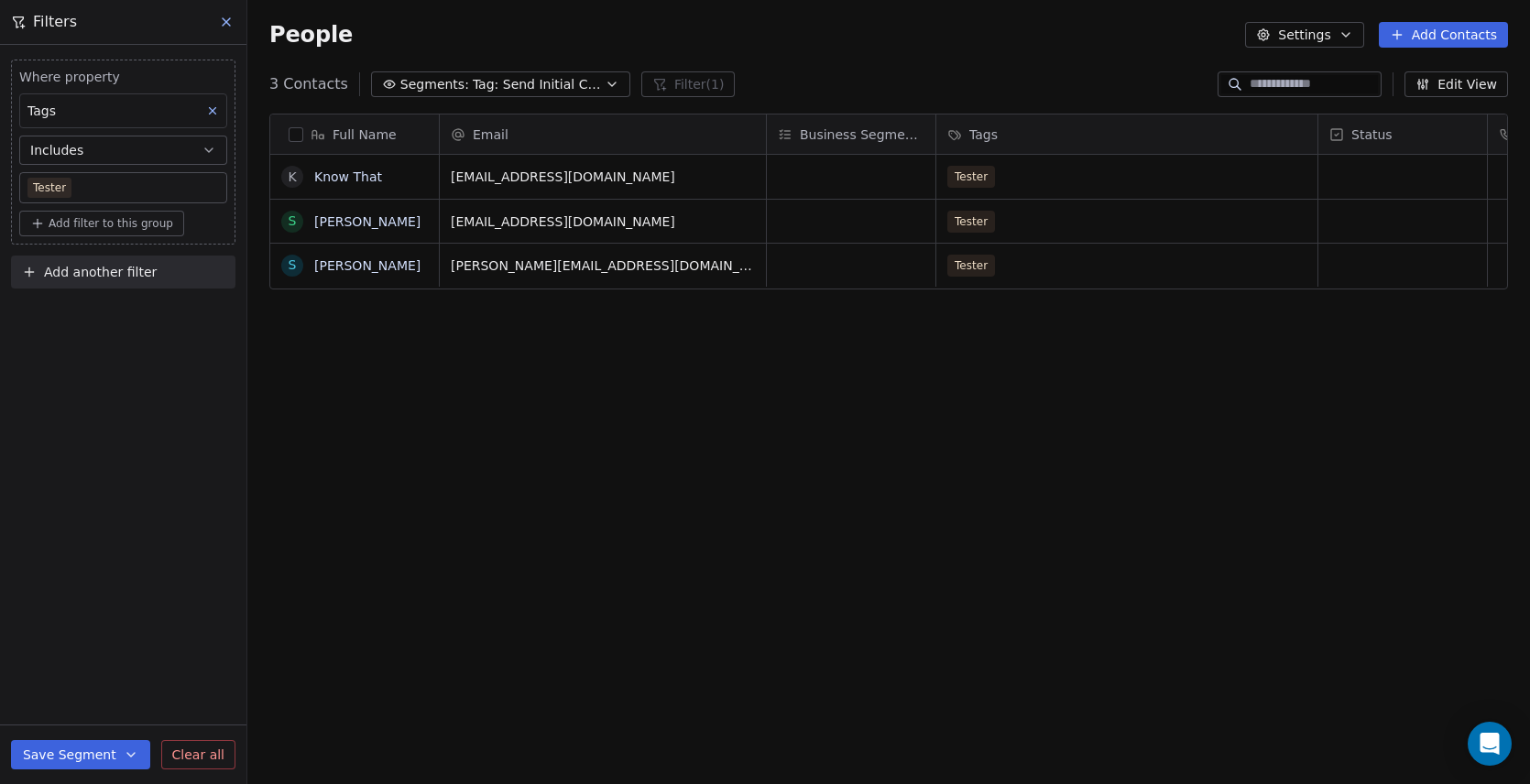
click at [164, 510] on div "Where property Tags Includes Tester Add filter to this group Add another filter…" at bounding box center [122, 414] width 246 height 739
click at [63, 754] on button "Save Segment" at bounding box center [80, 754] width 139 height 30
click at [115, 706] on span "Update existing segment" at bounding box center [132, 708] width 161 height 19
click at [296, 131] on button "button" at bounding box center [295, 134] width 15 height 15
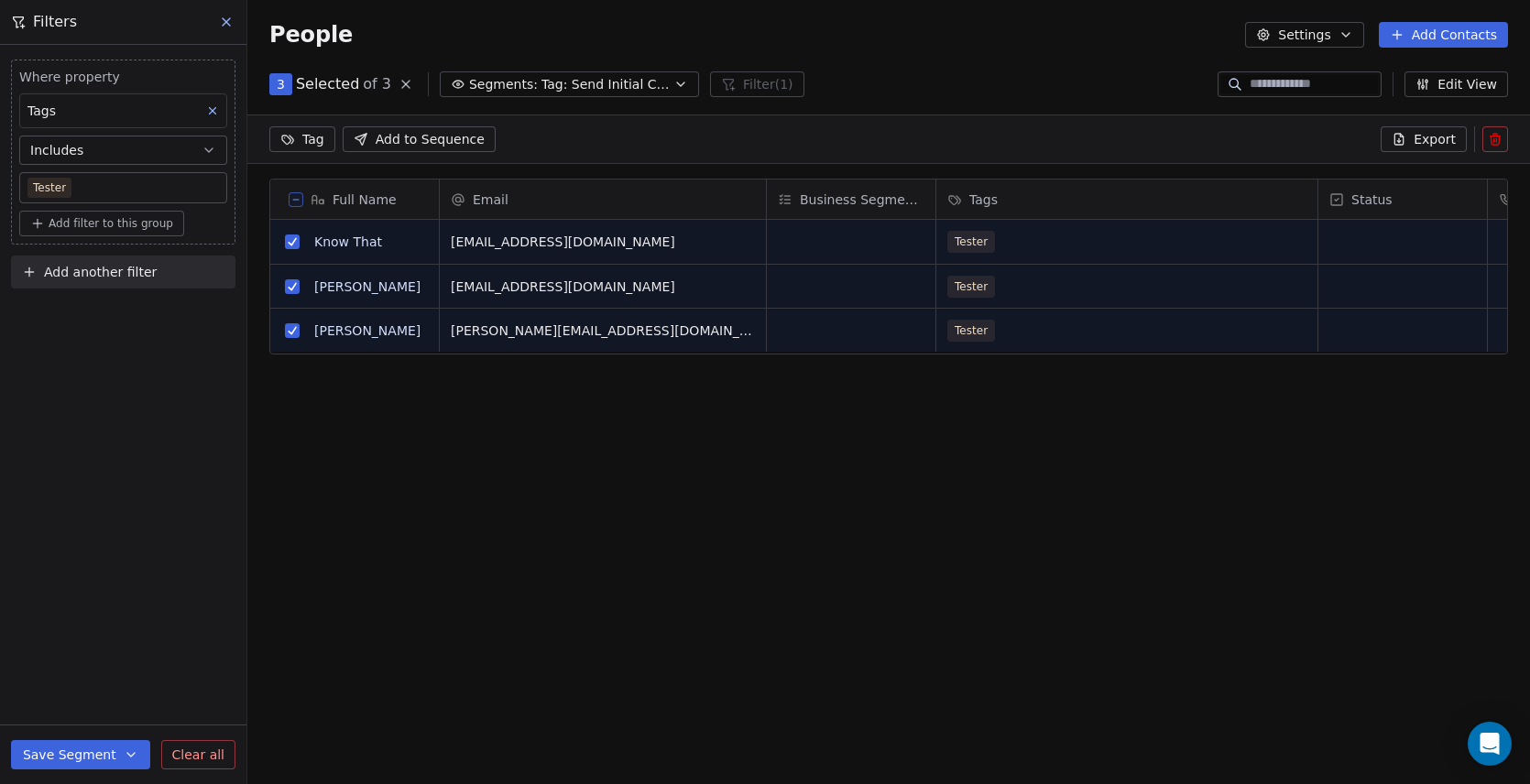
scroll to position [626, 1282]
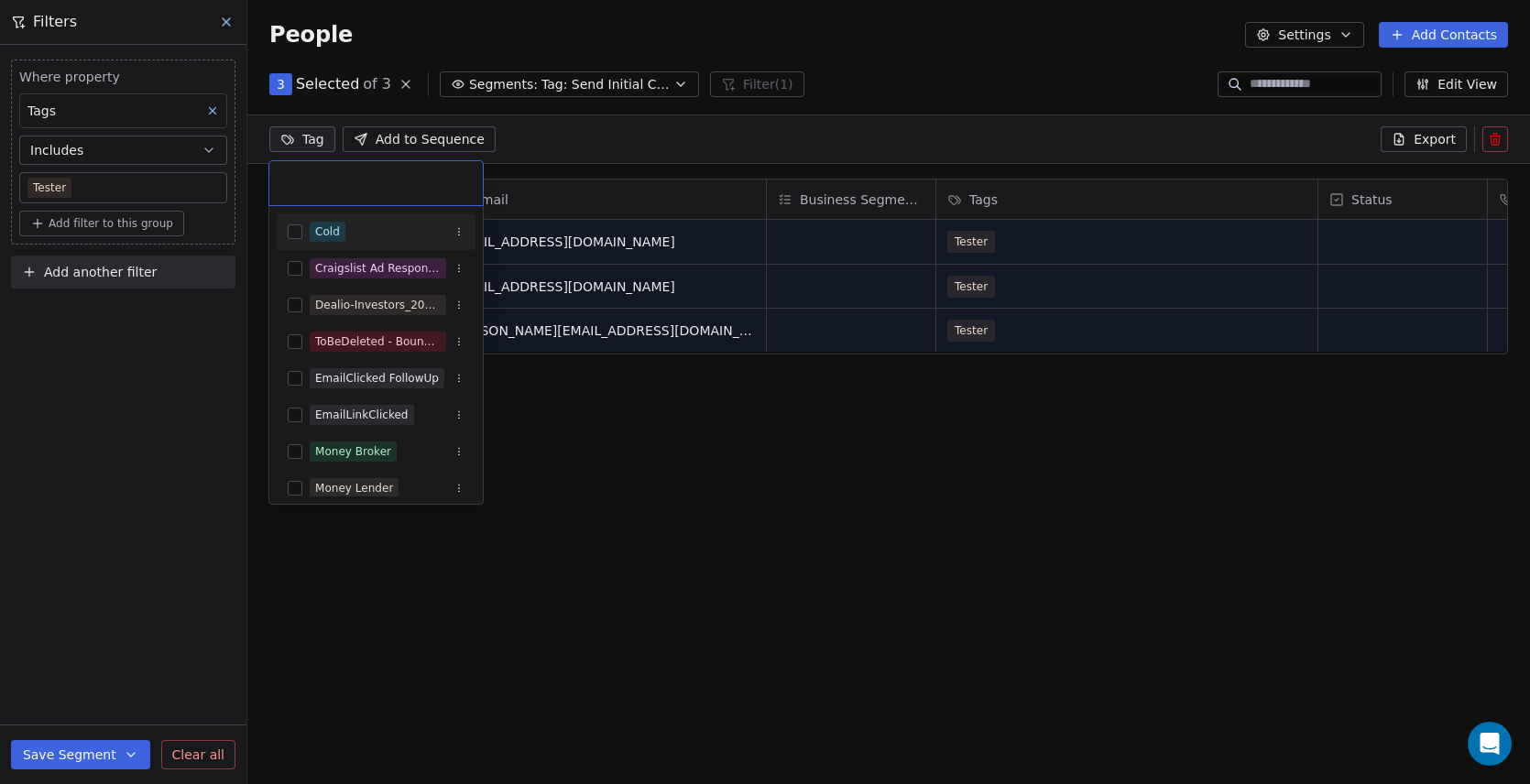
click at [301, 140] on html "P Path Ahead Contacts People Marketing Workflows Campaigns Sales Sequences Beta…" at bounding box center [765, 392] width 1530 height 784
click at [596, 451] on html "P Path Ahead Contacts People Marketing Workflows Campaigns Sales Sequences Beta…" at bounding box center [765, 392] width 1530 height 784
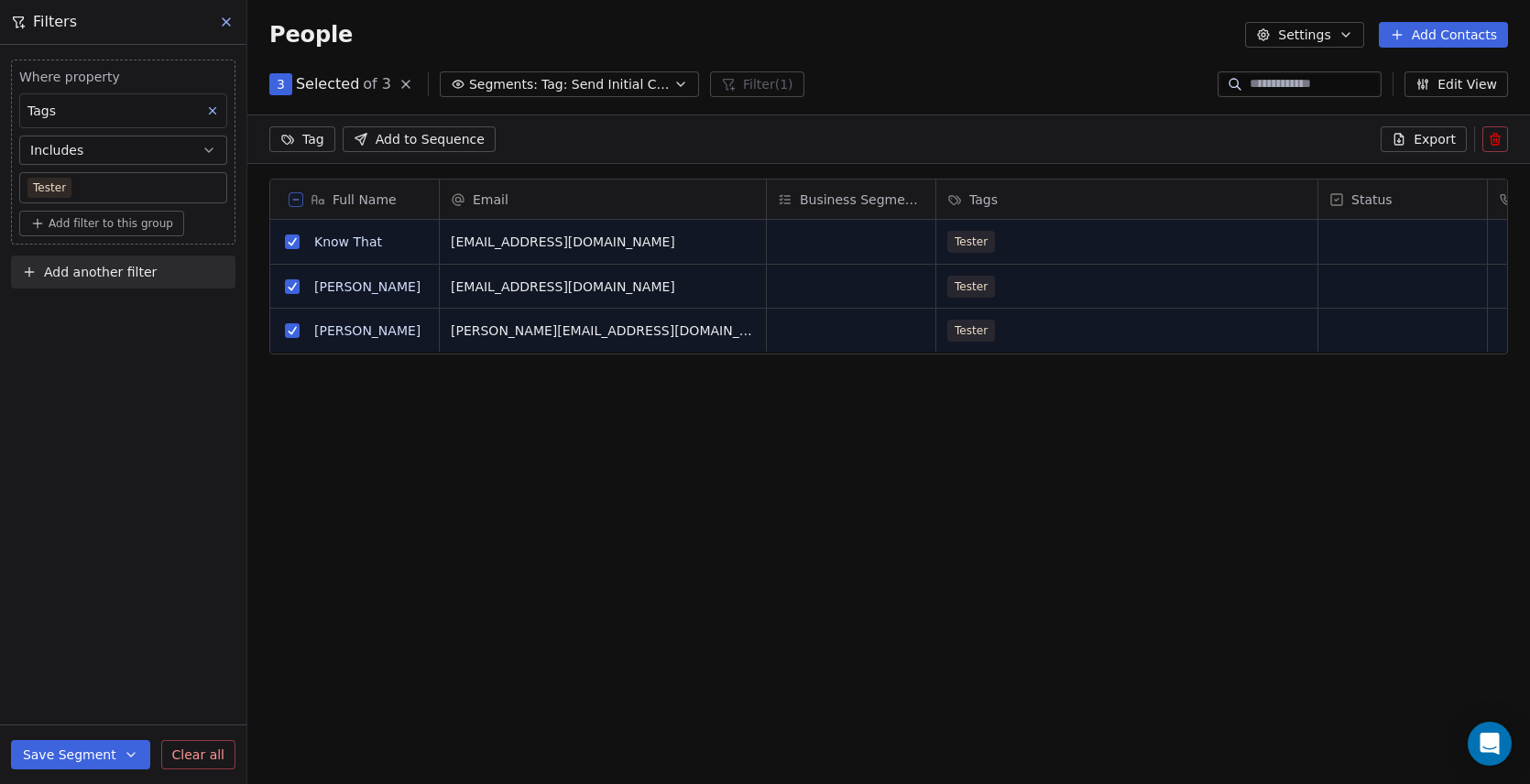
click at [226, 19] on icon at bounding box center [226, 22] width 15 height 15
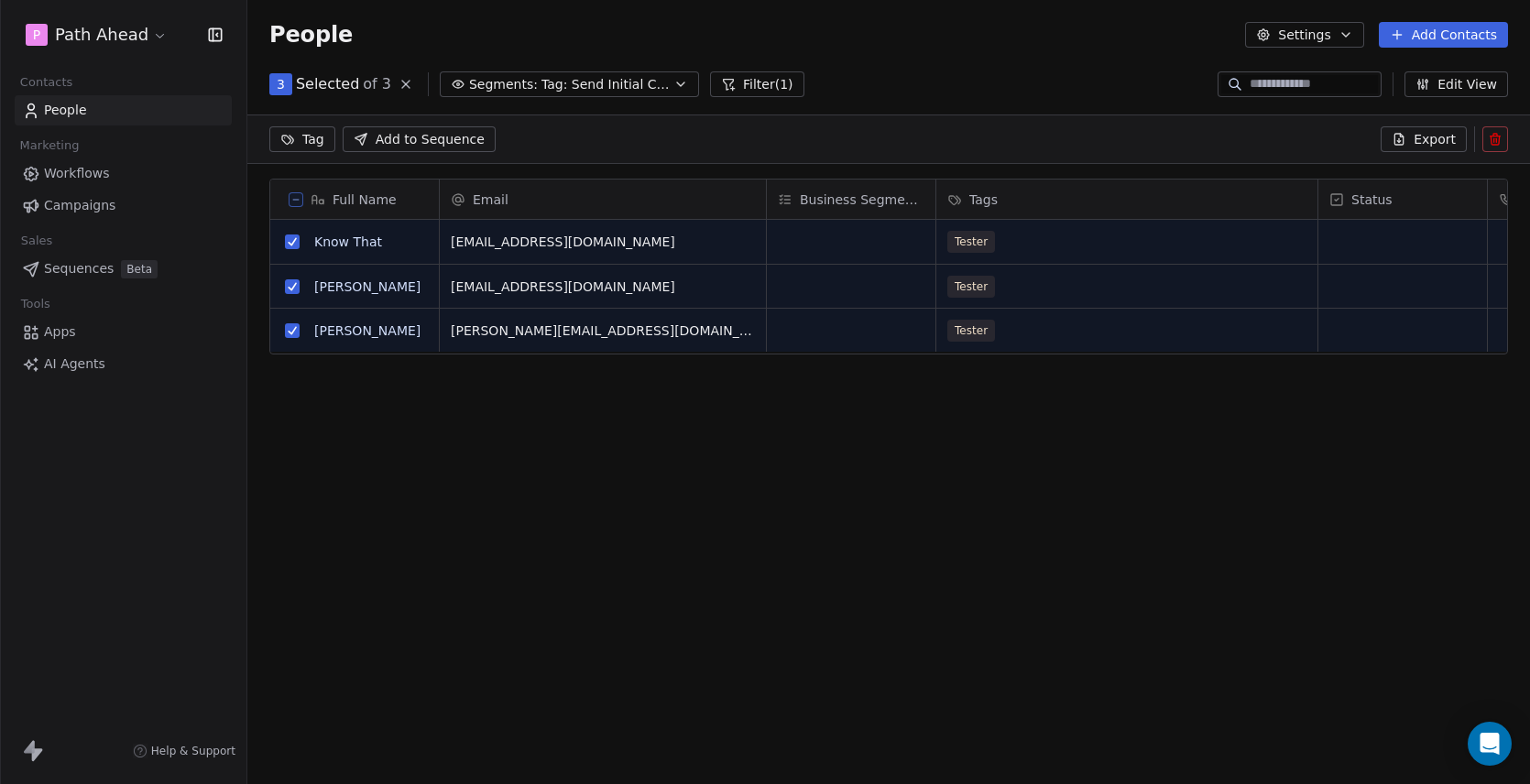
click at [95, 174] on span "Workflows" at bounding box center [77, 173] width 66 height 19
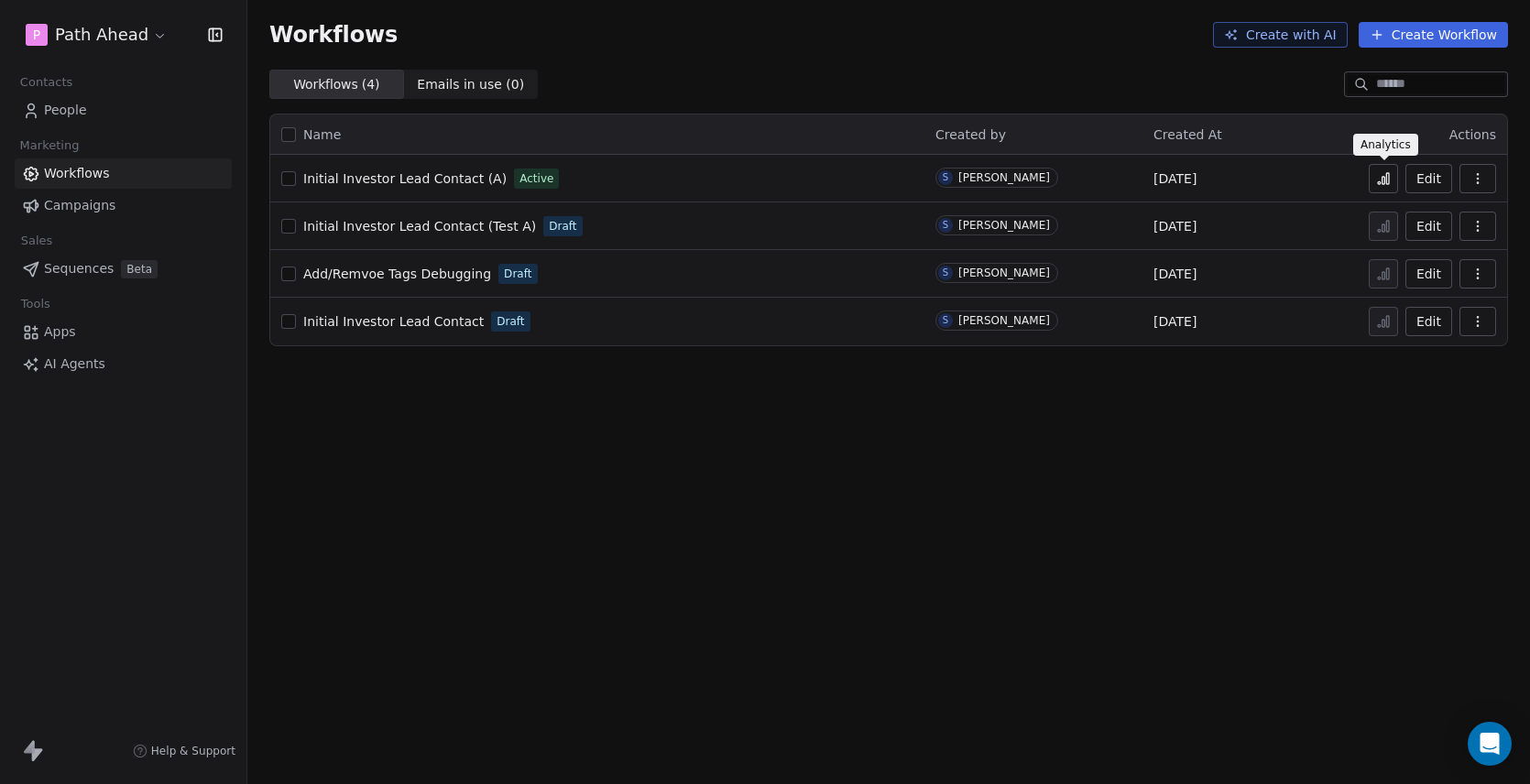
click at [1383, 175] on icon at bounding box center [1383, 178] width 15 height 15
click at [1480, 174] on icon "button" at bounding box center [1477, 178] width 15 height 15
click at [1439, 174] on button "Edit" at bounding box center [1427, 179] width 46 height 30
click at [65, 105] on span "People" at bounding box center [66, 110] width 43 height 19
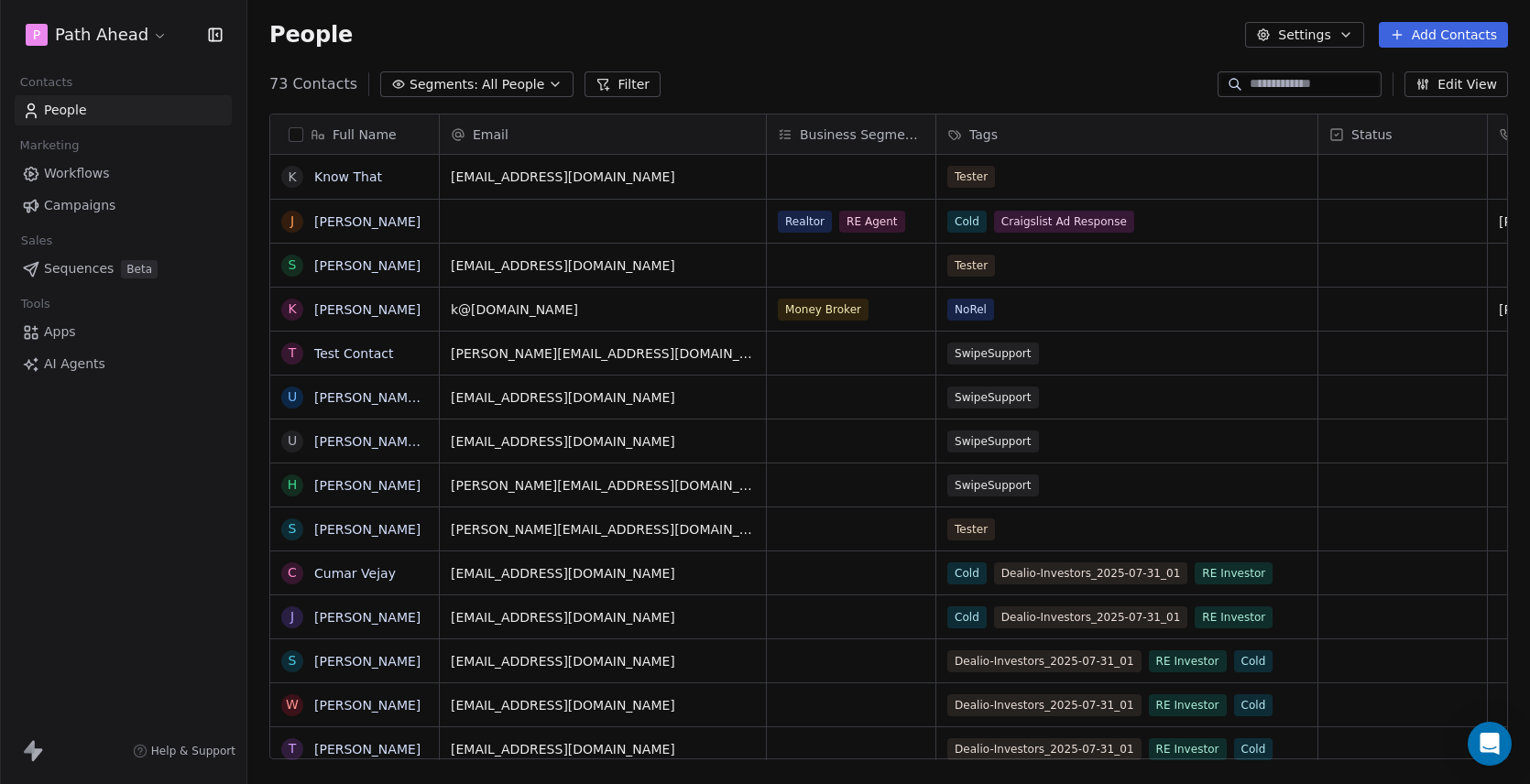
click at [84, 178] on span "Workflows" at bounding box center [77, 173] width 66 height 19
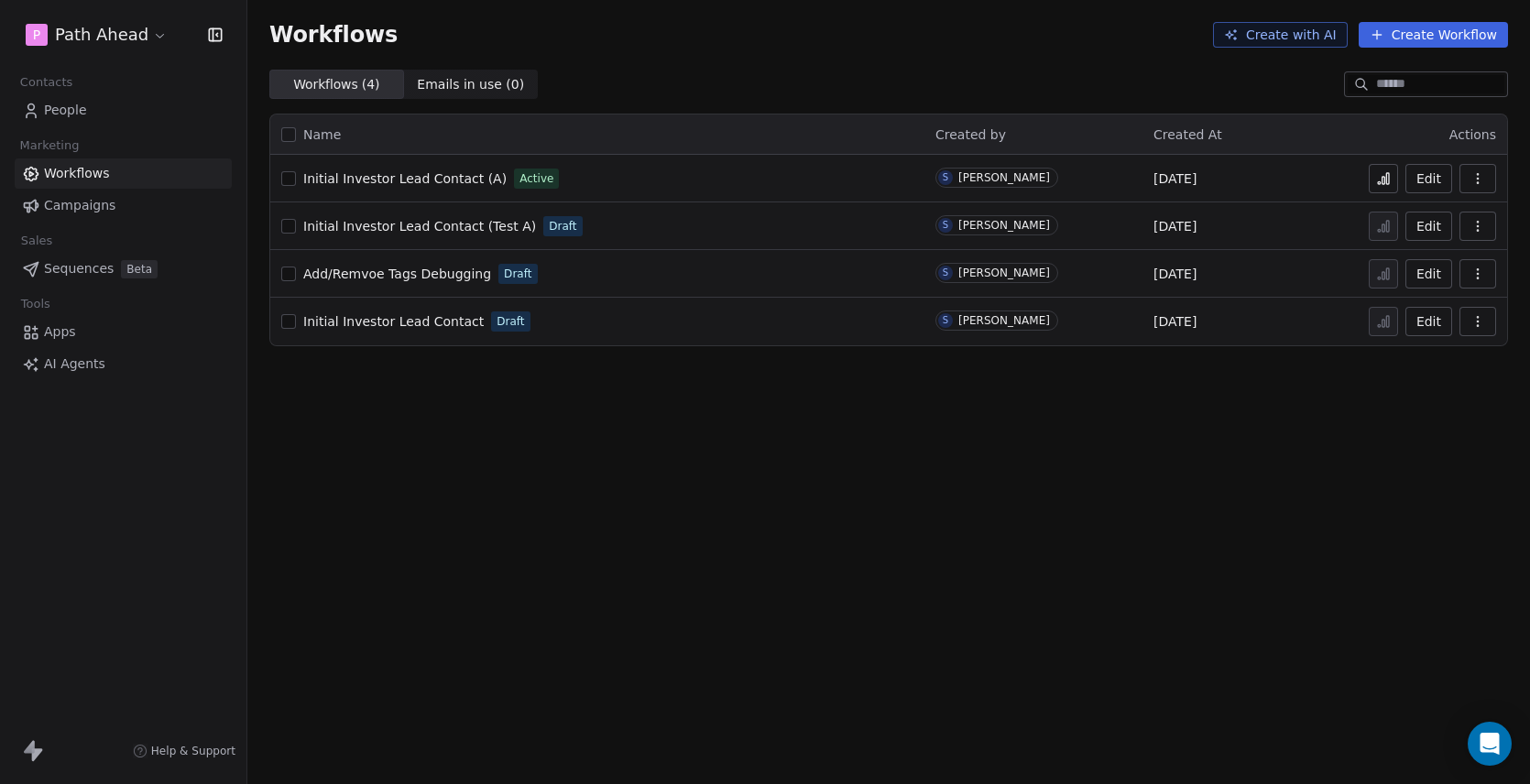
click at [71, 107] on span "People" at bounding box center [66, 110] width 43 height 19
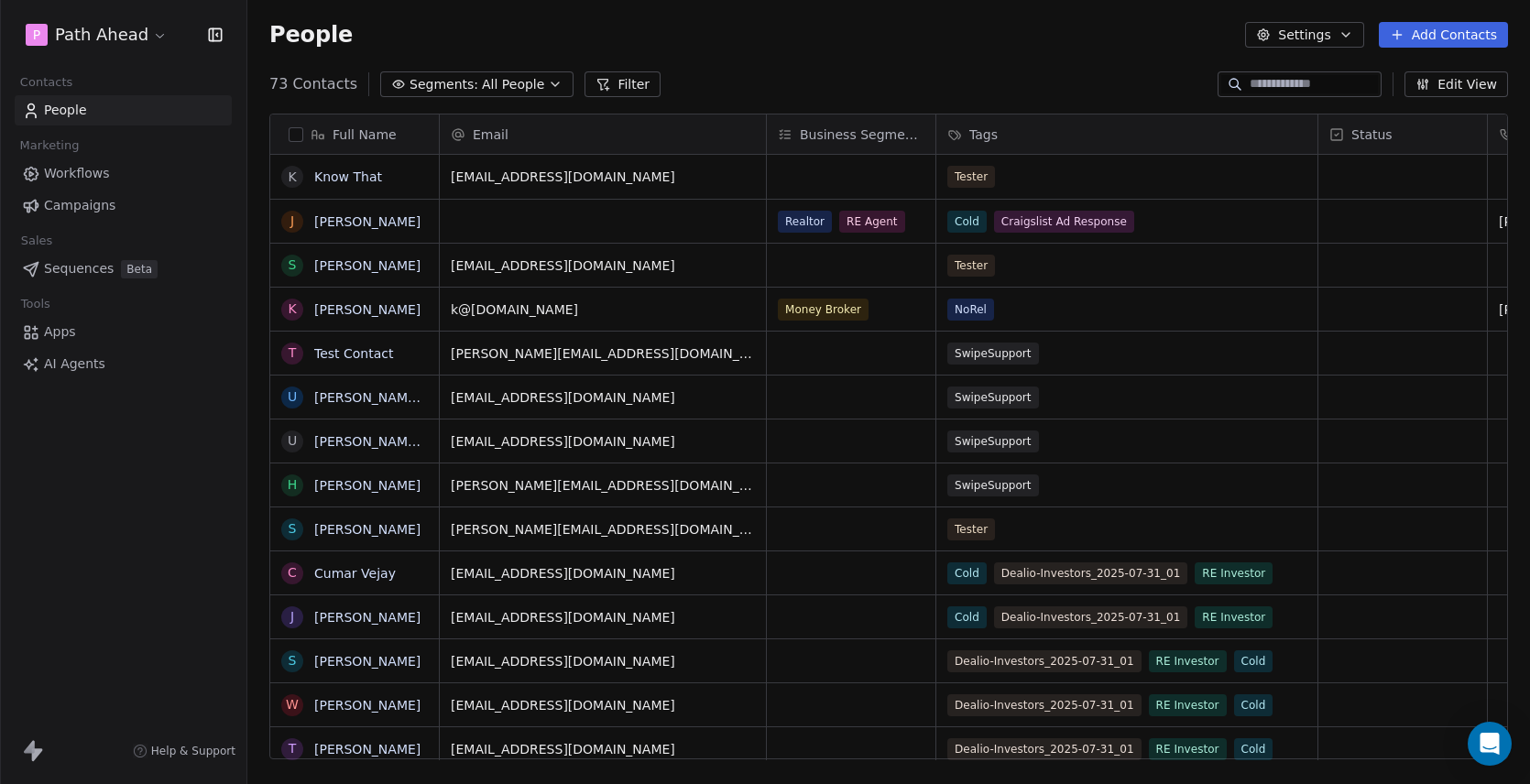
scroll to position [690, 1282]
click at [1066, 180] on div "Tester" at bounding box center [1110, 177] width 324 height 22
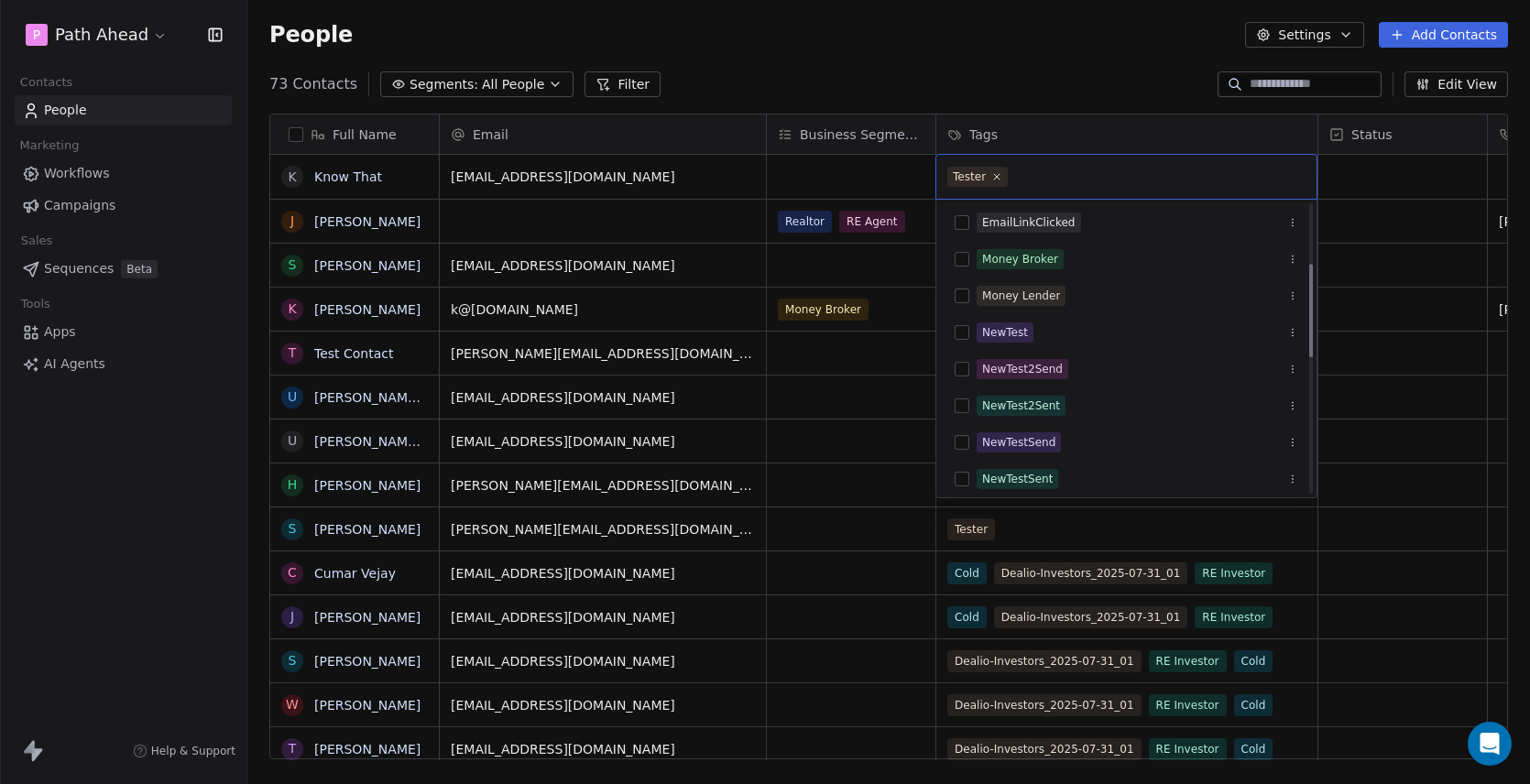
scroll to position [189, 0]
click at [961, 442] on button "Suggestions" at bounding box center [961, 439] width 15 height 15
click at [853, 172] on html "P Path Ahead Contacts People Marketing Workflows Campaigns Sales Sequences Beta…" at bounding box center [765, 392] width 1530 height 784
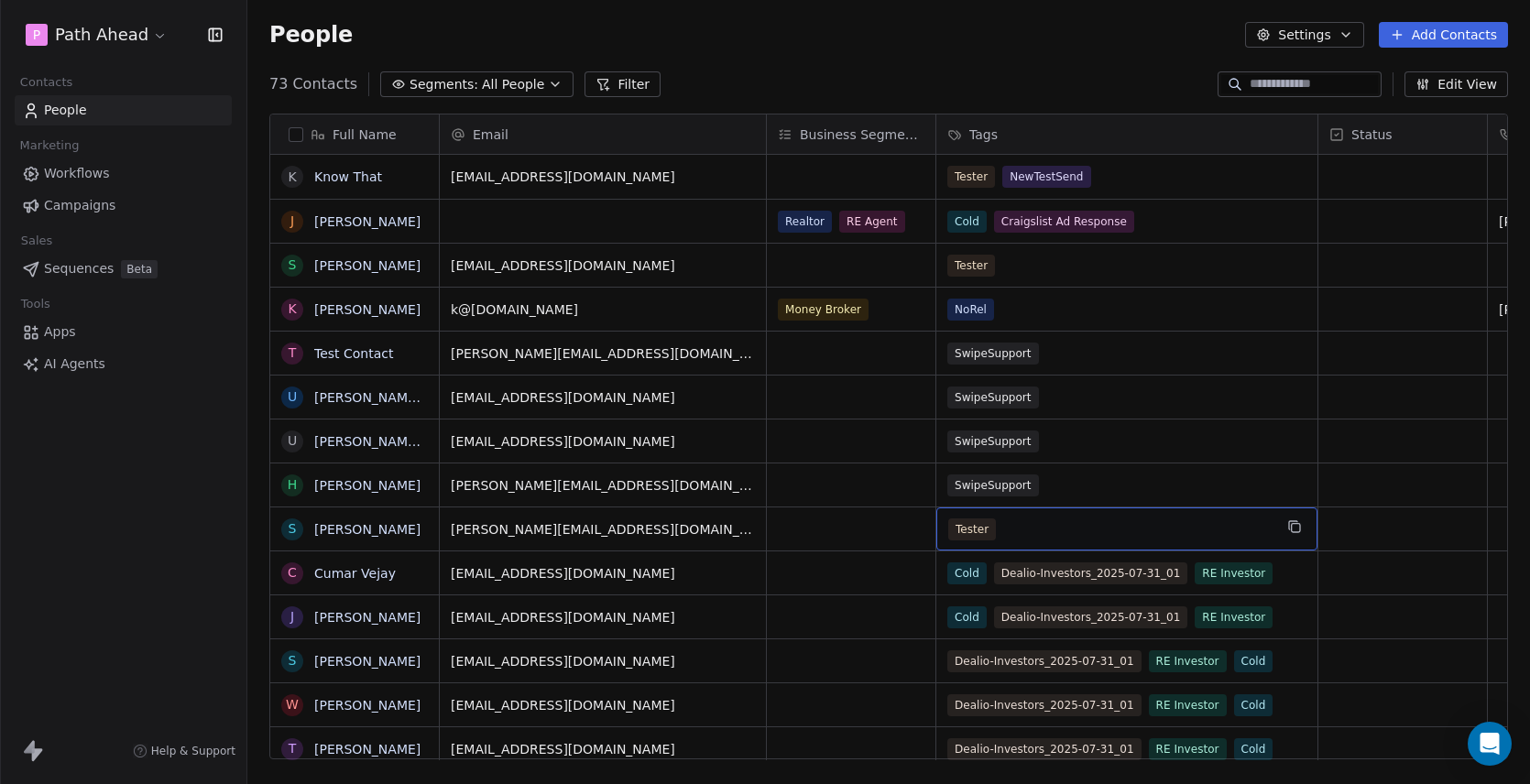
click at [1098, 530] on div "Tester" at bounding box center [1110, 529] width 324 height 22
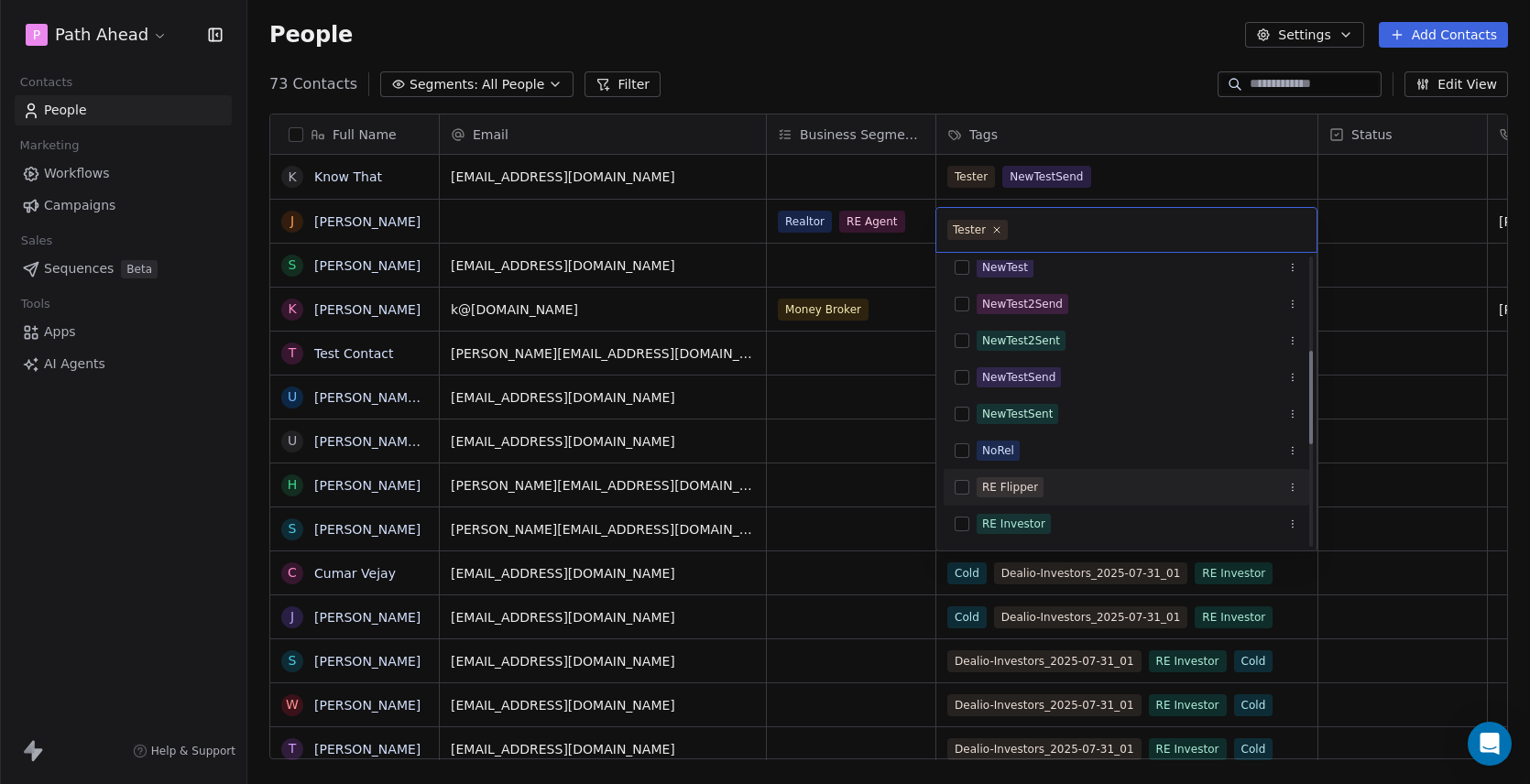
scroll to position [283, 0]
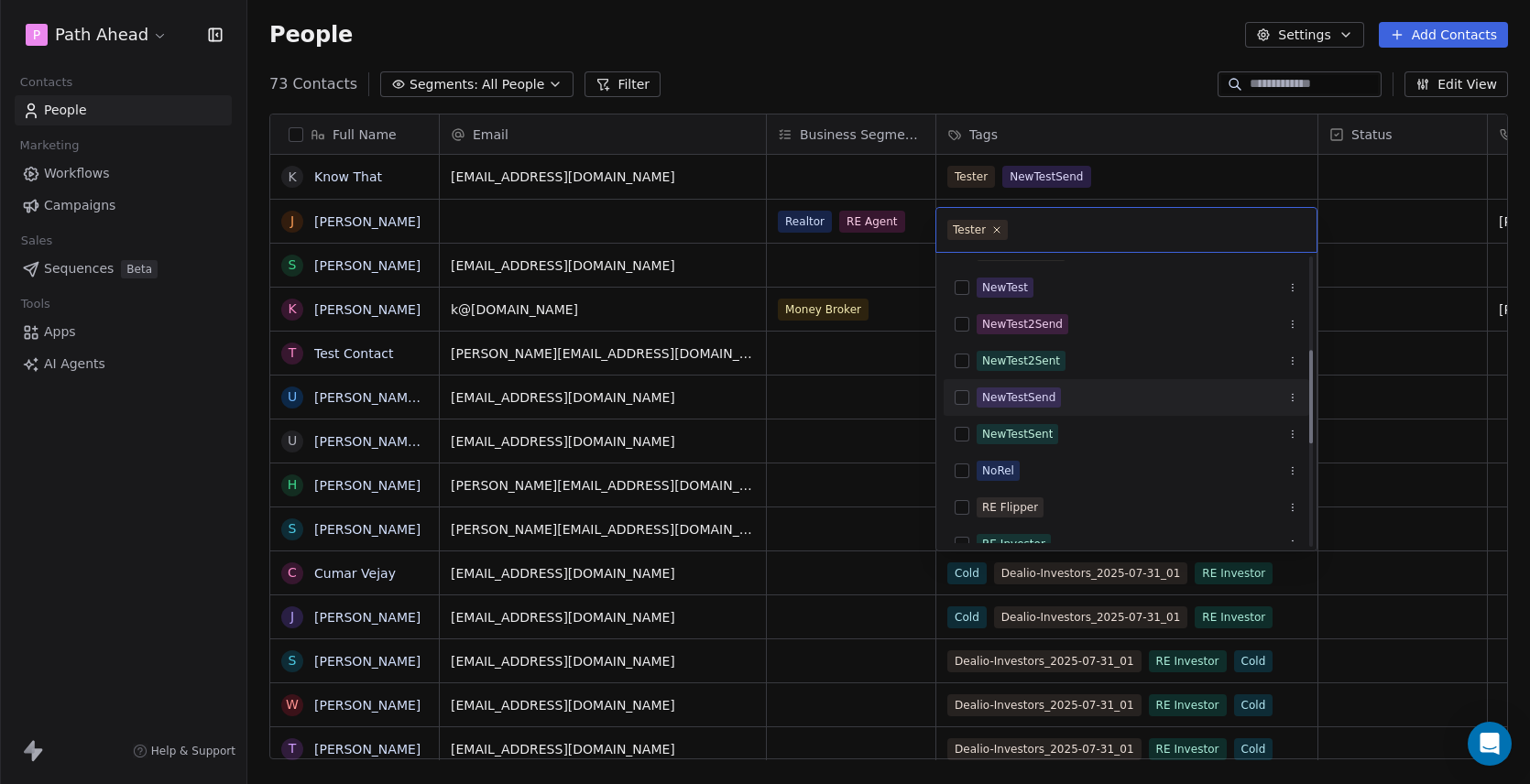
click at [963, 397] on button "Suggestions" at bounding box center [961, 397] width 15 height 15
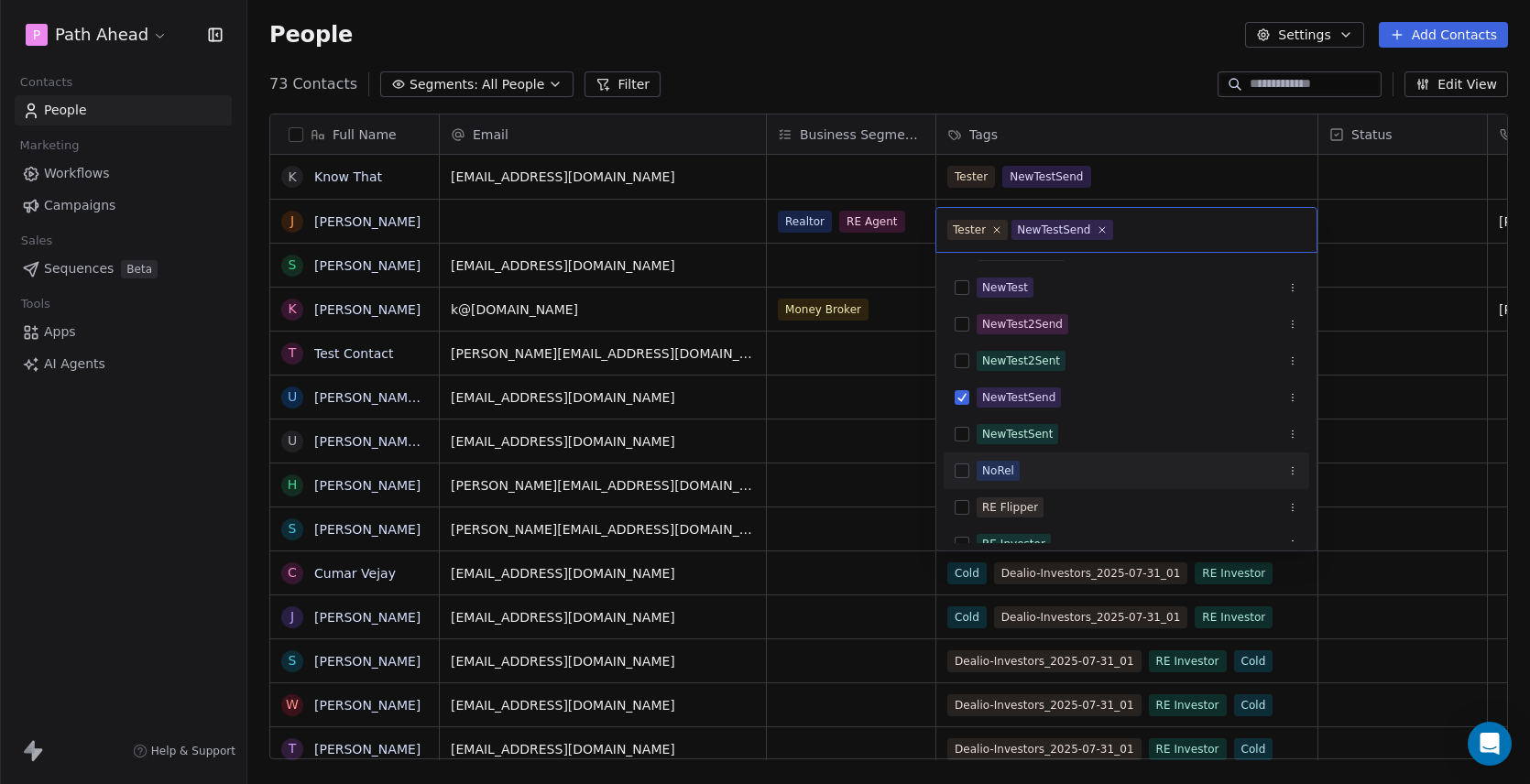
click at [850, 482] on html "P Path Ahead Contacts People Marketing Workflows Campaigns Sales Sequences Beta…" at bounding box center [765, 392] width 1530 height 784
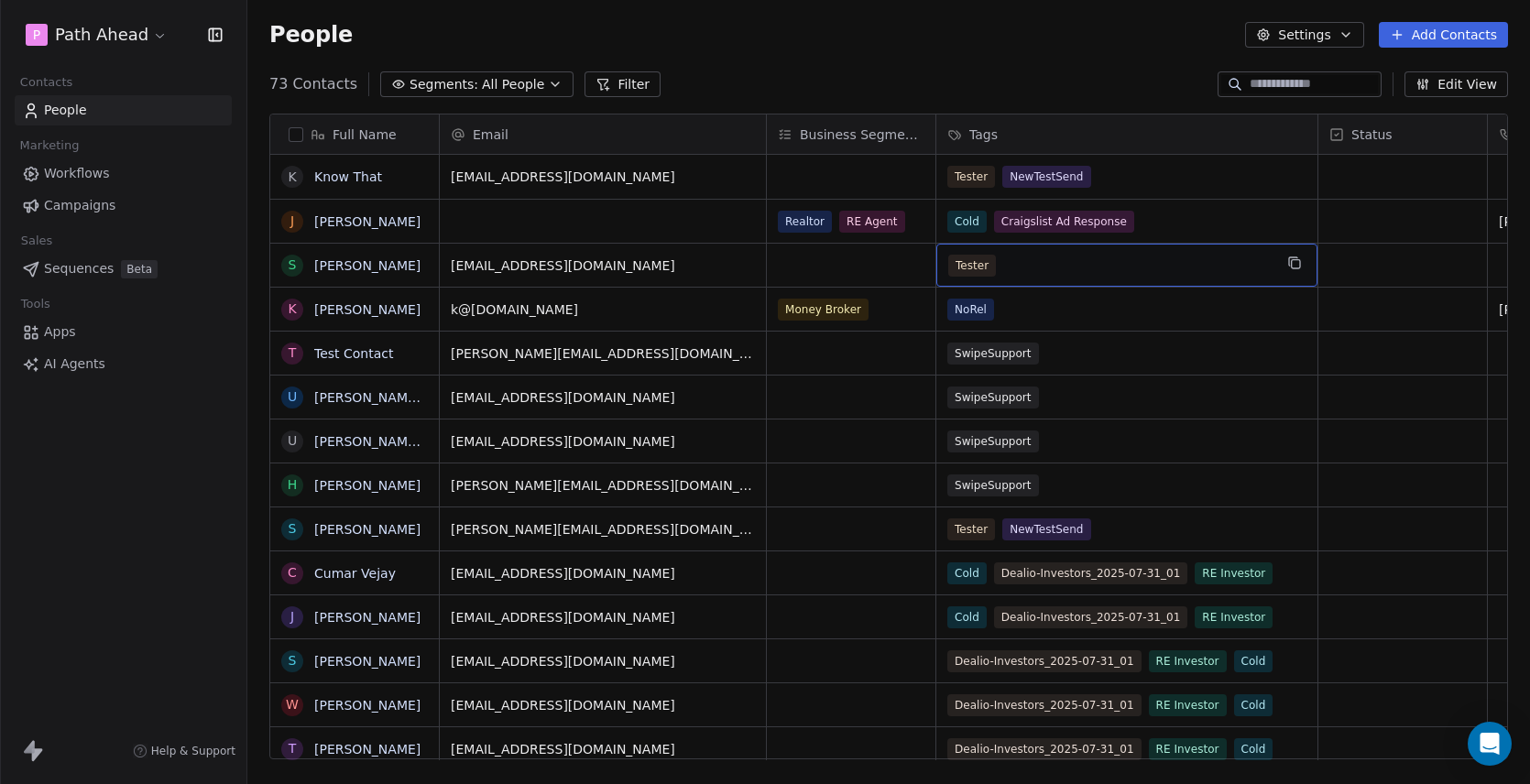
click at [1084, 263] on div "Tester" at bounding box center [1110, 266] width 324 height 22
click at [1084, 264] on div "Tester" at bounding box center [1110, 266] width 324 height 22
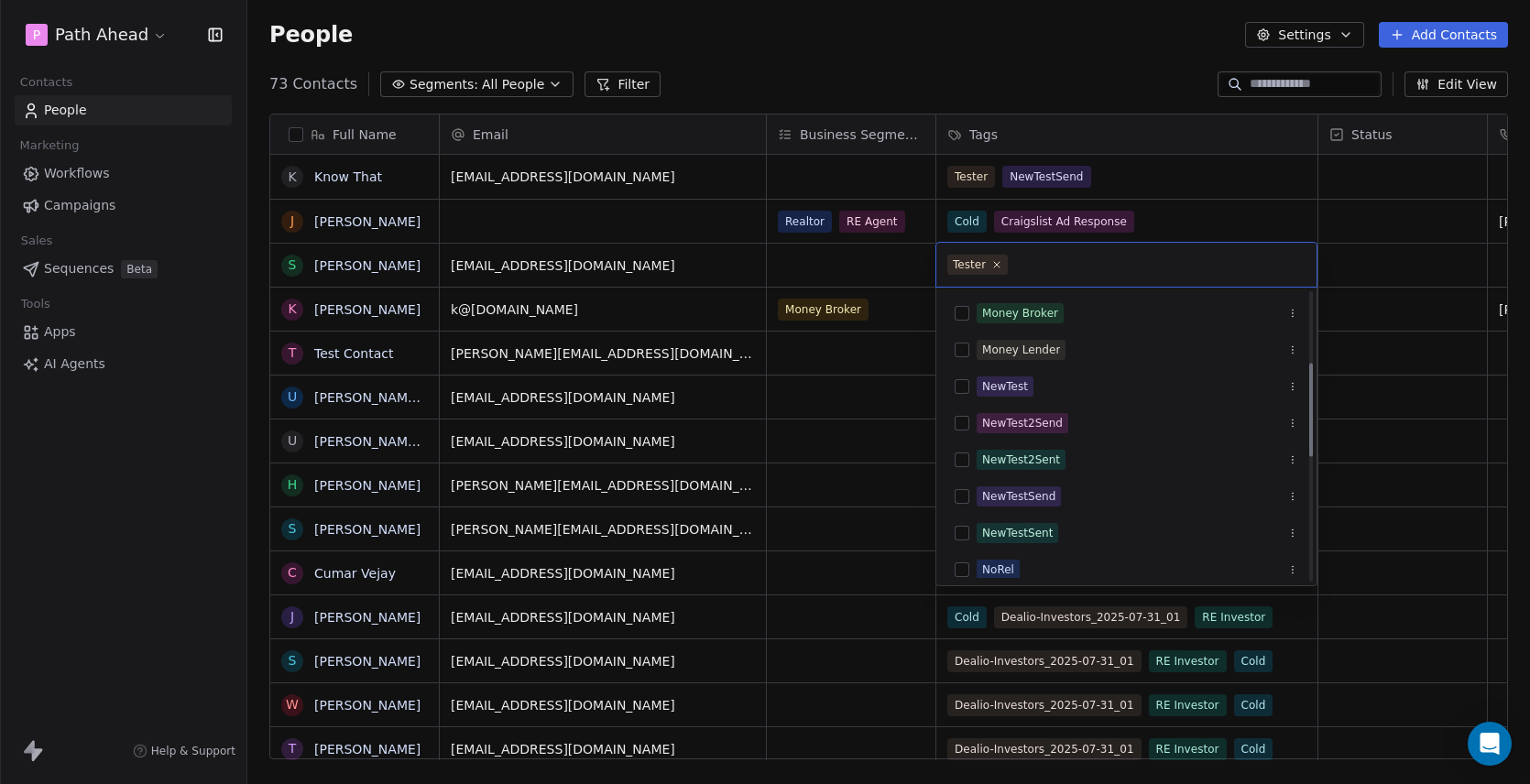
scroll to position [223, 0]
click at [962, 492] on button "Suggestions" at bounding box center [961, 492] width 15 height 15
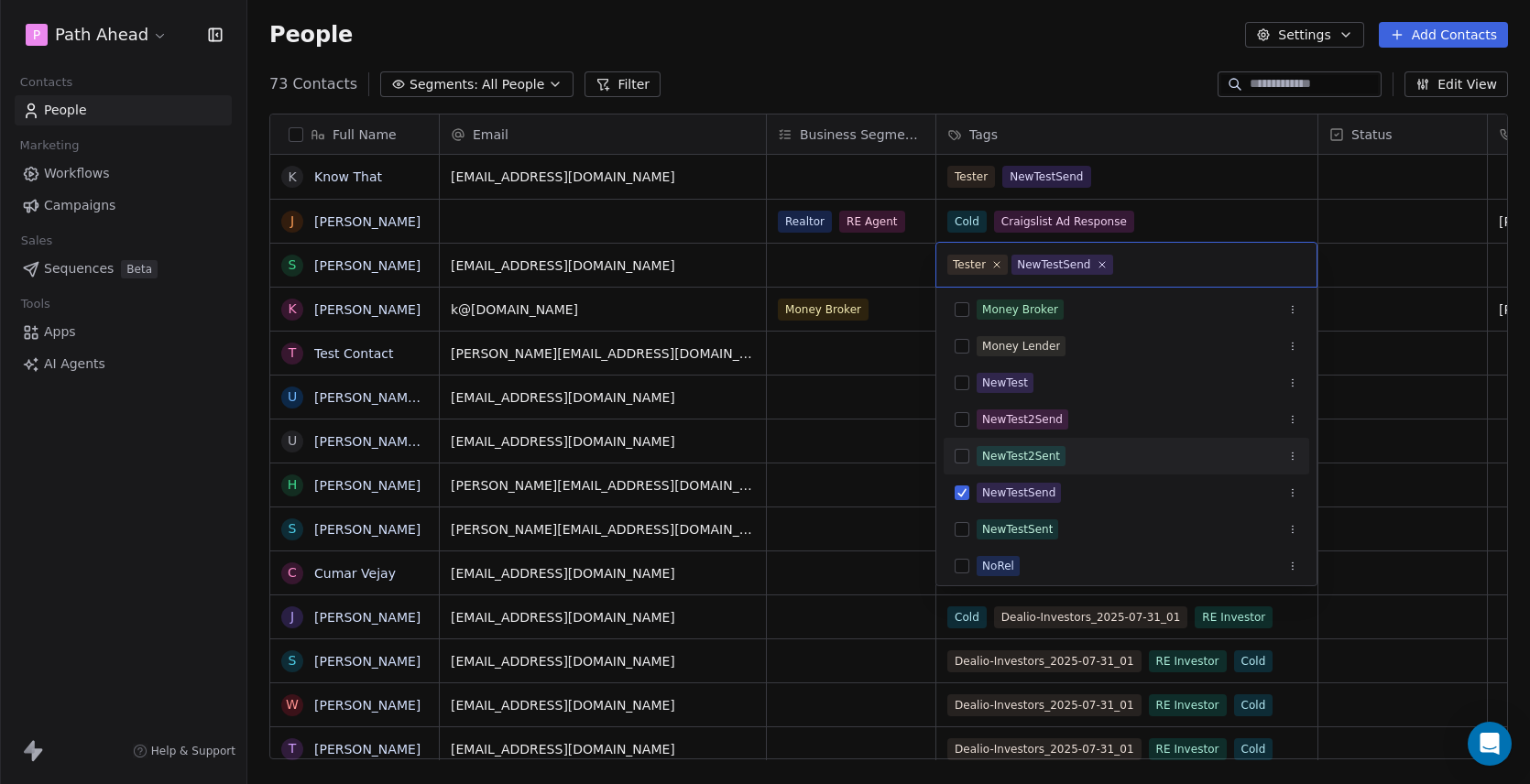
click at [850, 397] on html "P Path Ahead Contacts People Marketing Workflows Campaigns Sales Sequences Beta…" at bounding box center [765, 392] width 1530 height 784
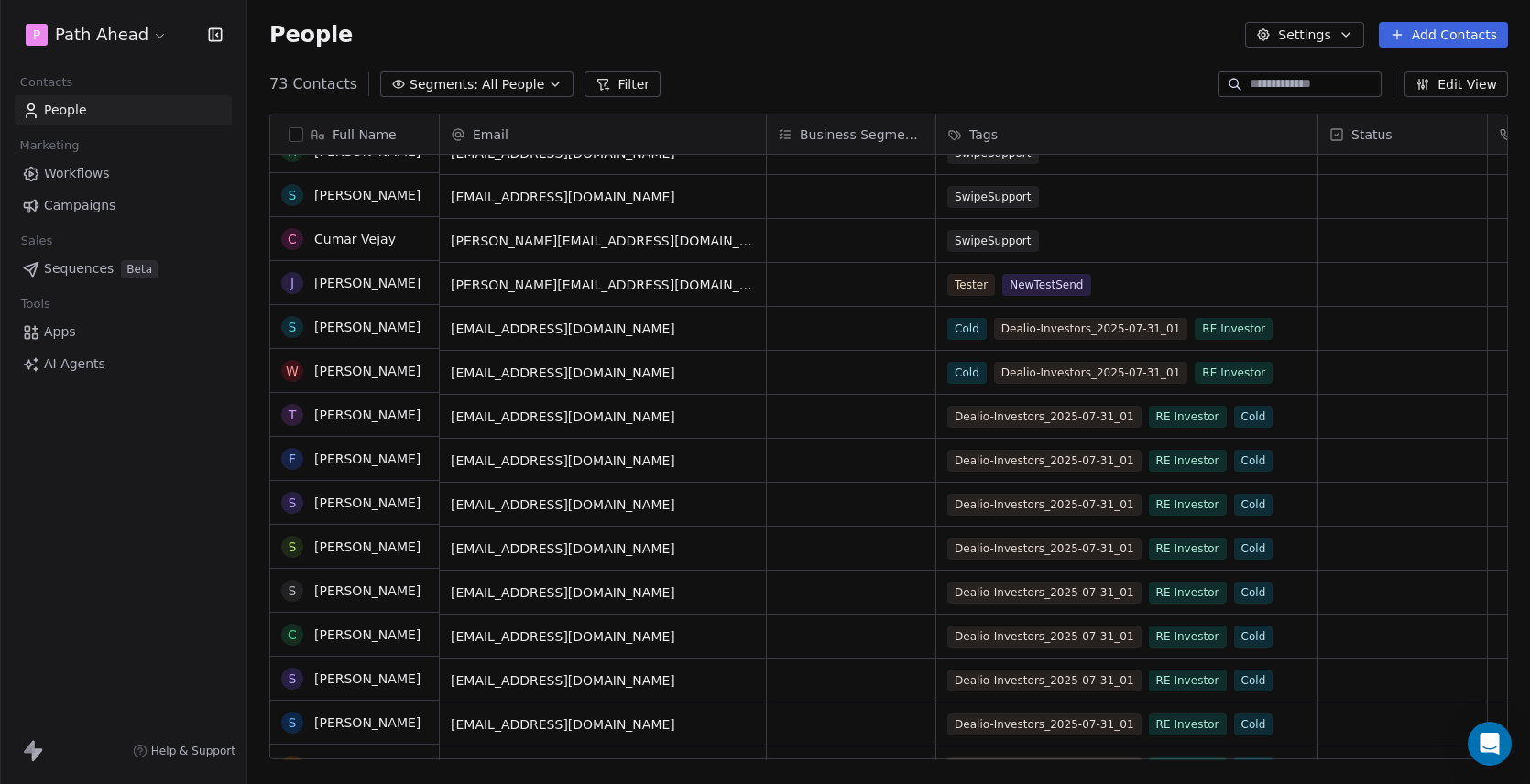
scroll to position [389, 0]
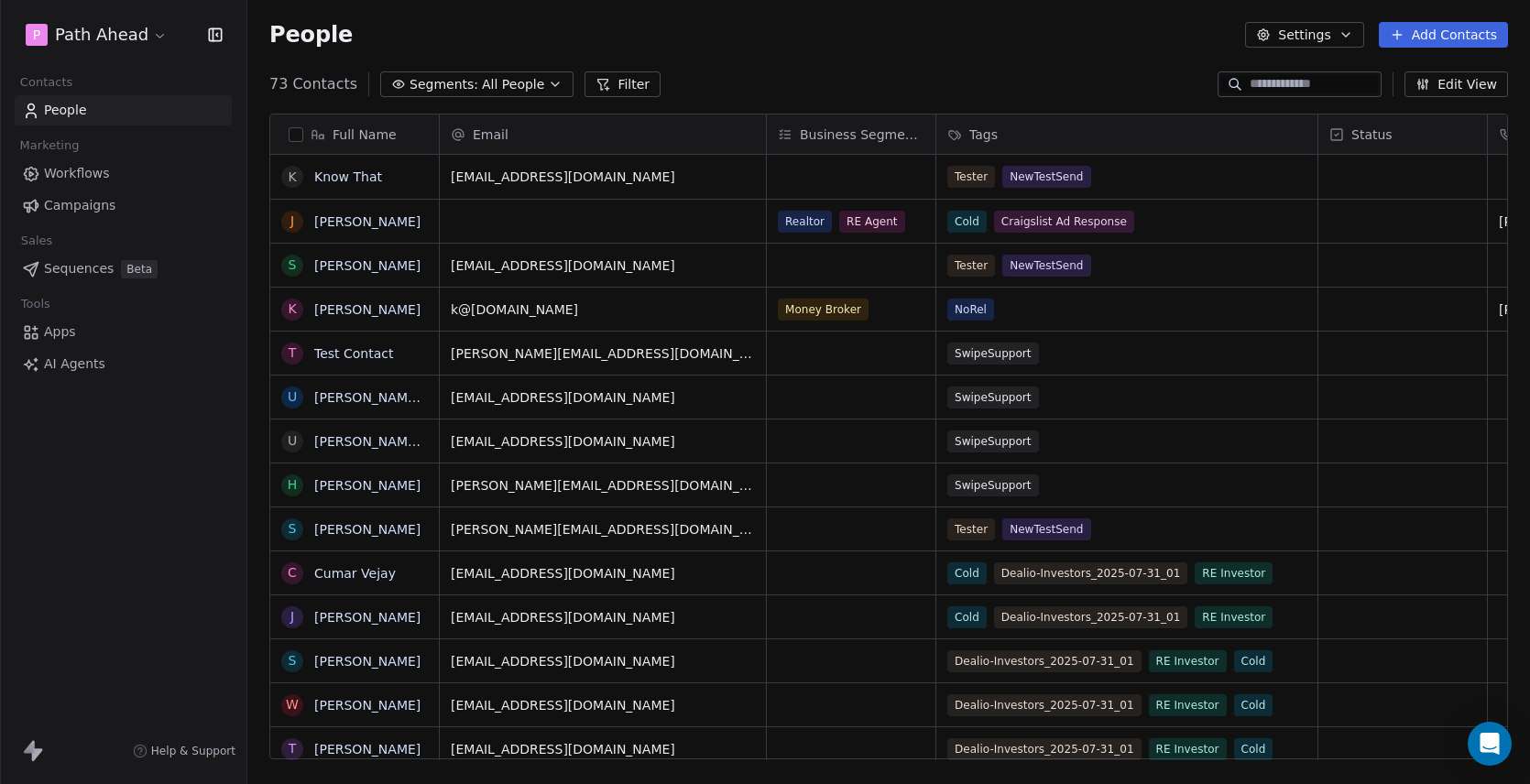
click at [698, 68] on div "People Settings Add Contacts" at bounding box center [888, 35] width 1282 height 69
click at [133, 171] on link "Workflows" at bounding box center [123, 173] width 217 height 31
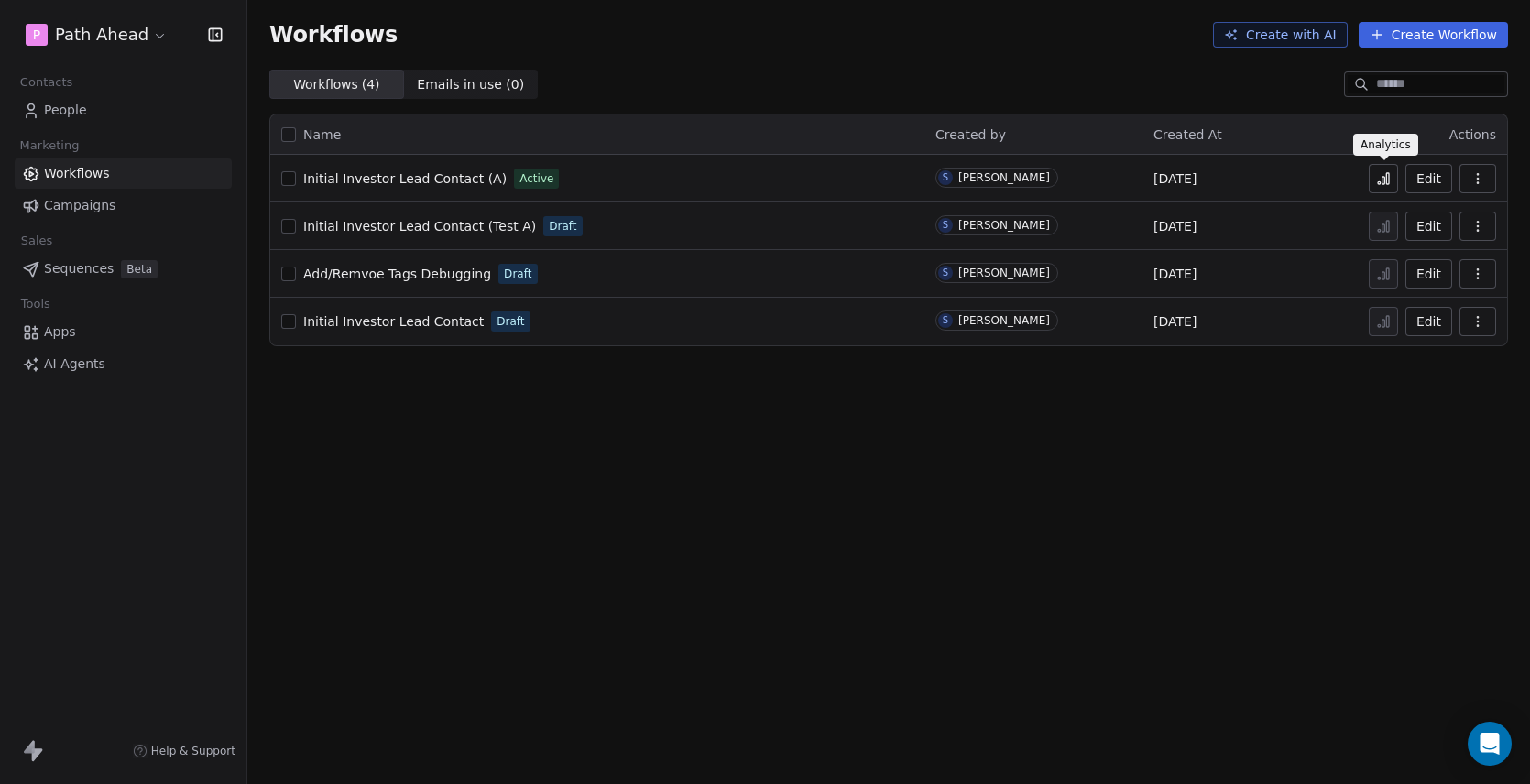
click at [1380, 176] on icon at bounding box center [1383, 178] width 15 height 15
click at [108, 110] on link "People" at bounding box center [123, 110] width 217 height 31
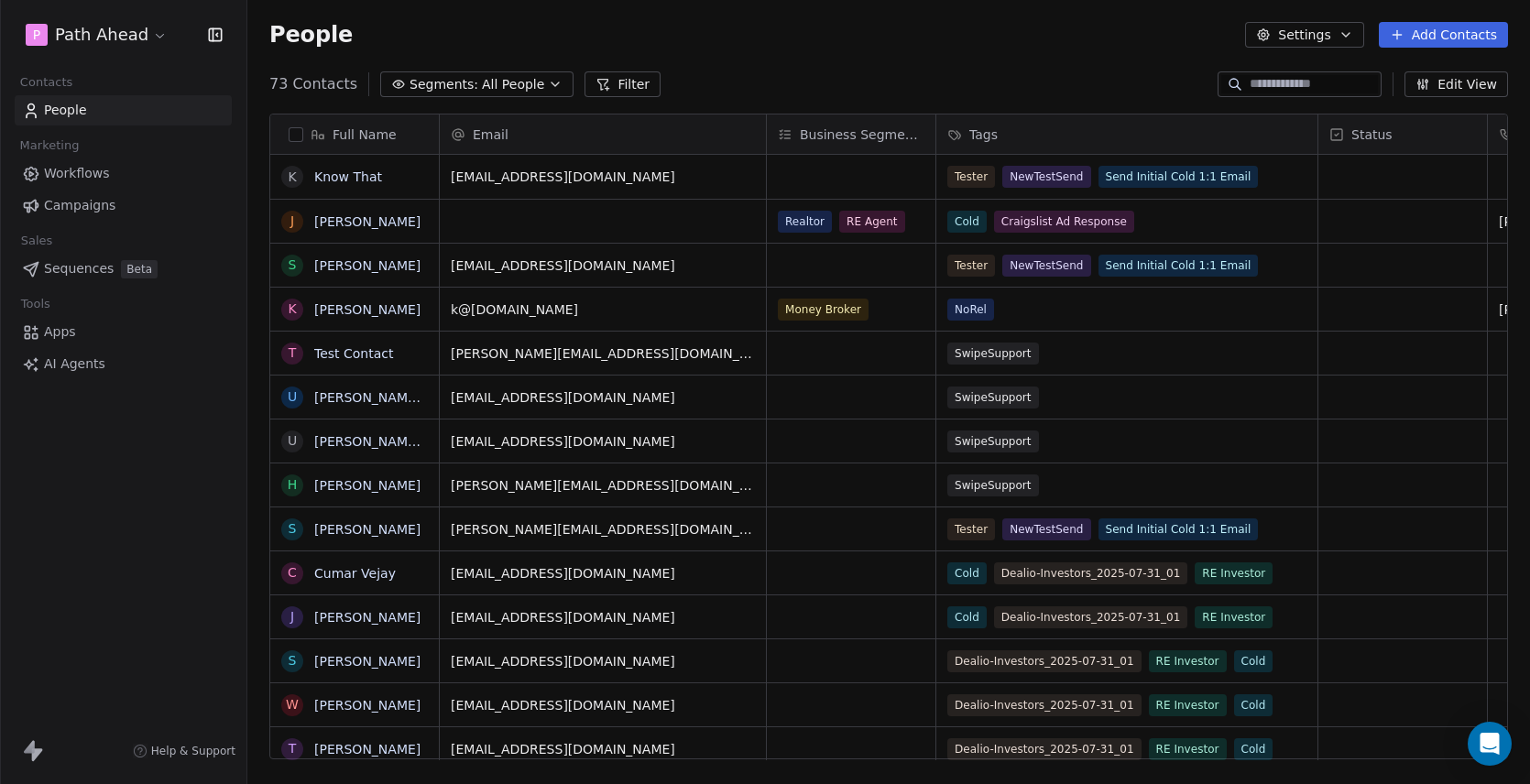
scroll to position [690, 1282]
click at [126, 450] on div "P Path Ahead Contacts People Marketing Workflows Campaigns Sales Sequences Beta…" at bounding box center [122, 392] width 246 height 784
click at [700, 42] on div "People Settings Add Contacts" at bounding box center [889, 35] width 1239 height 26
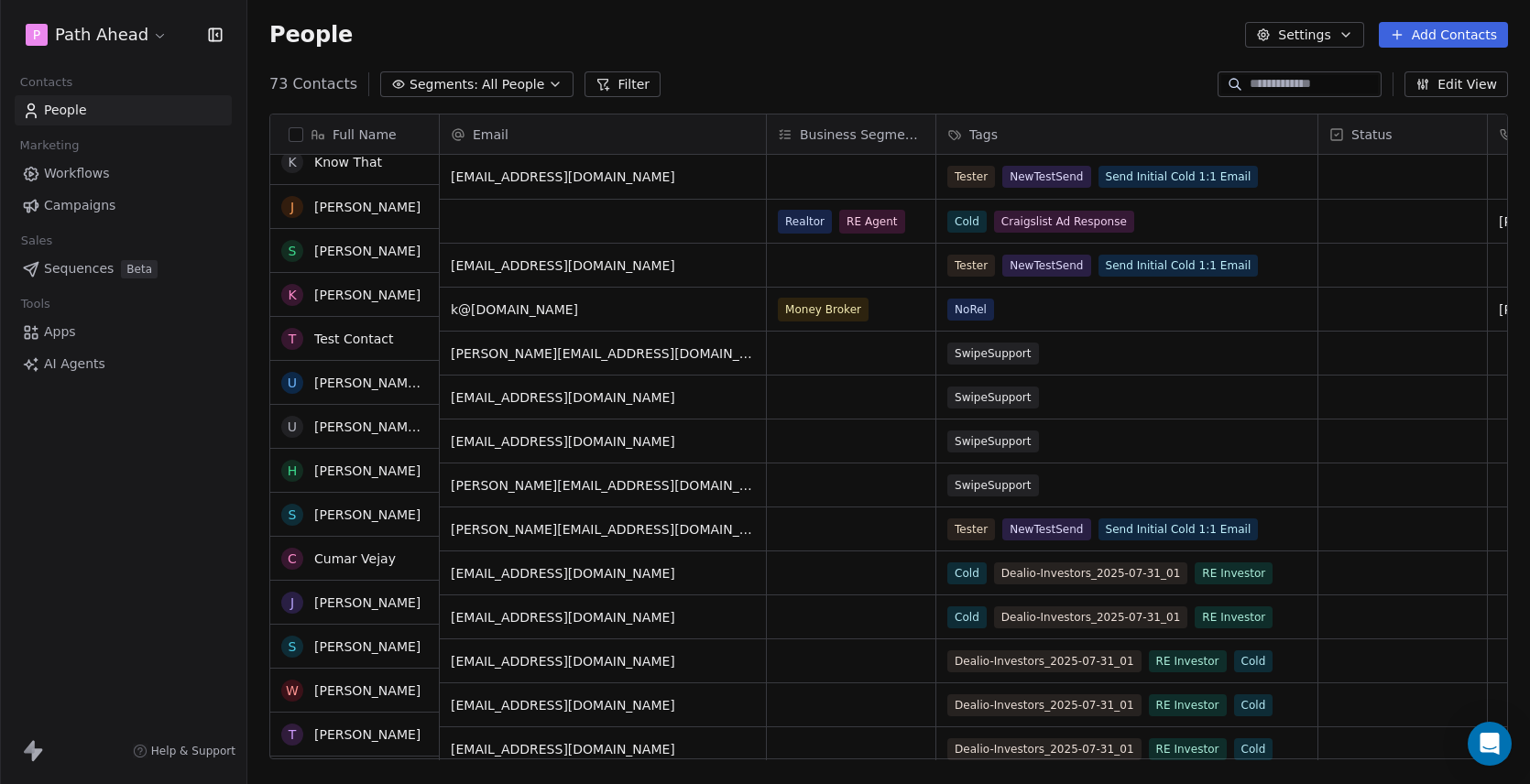
scroll to position [0, 0]
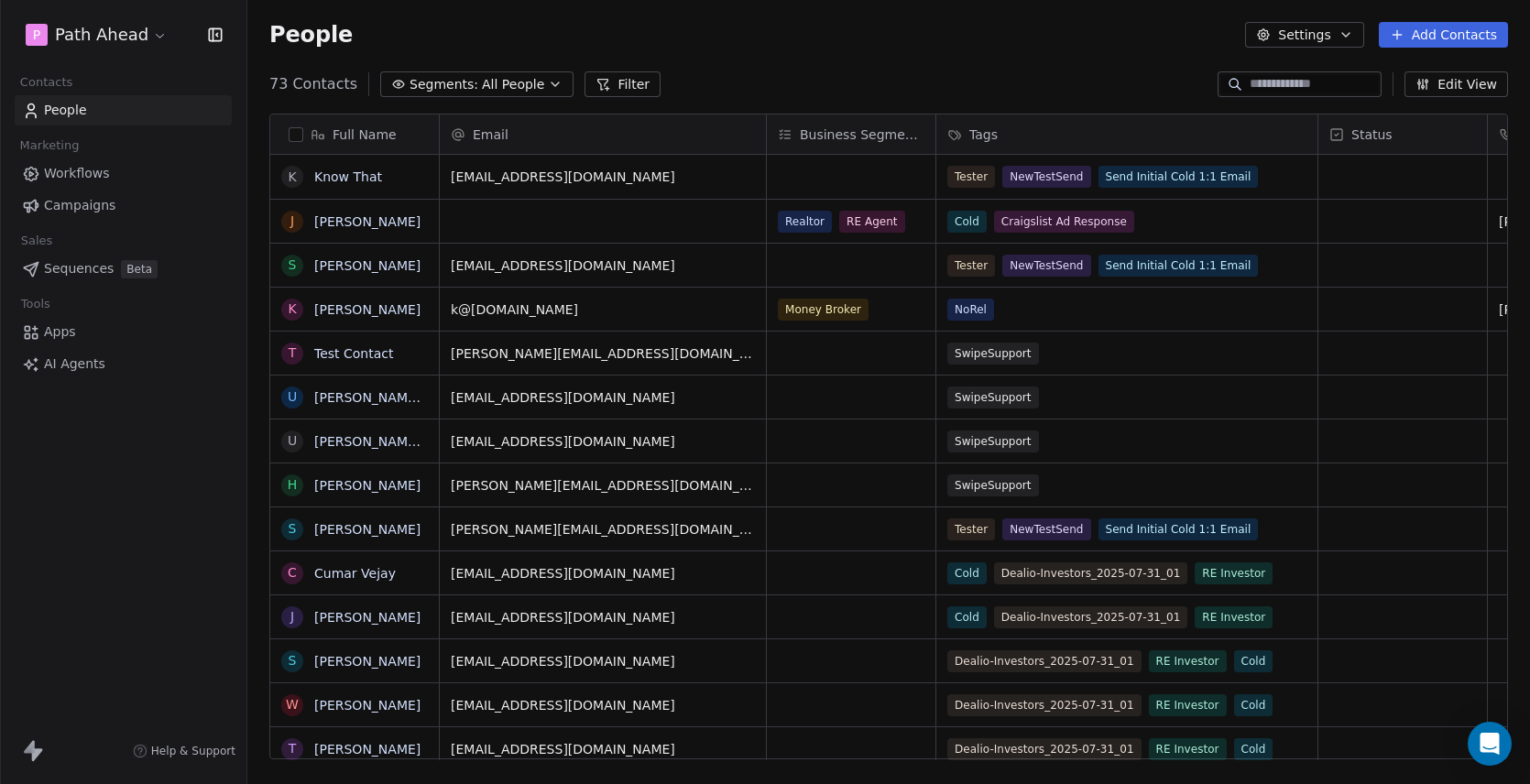
click at [294, 132] on button "button" at bounding box center [295, 134] width 15 height 15
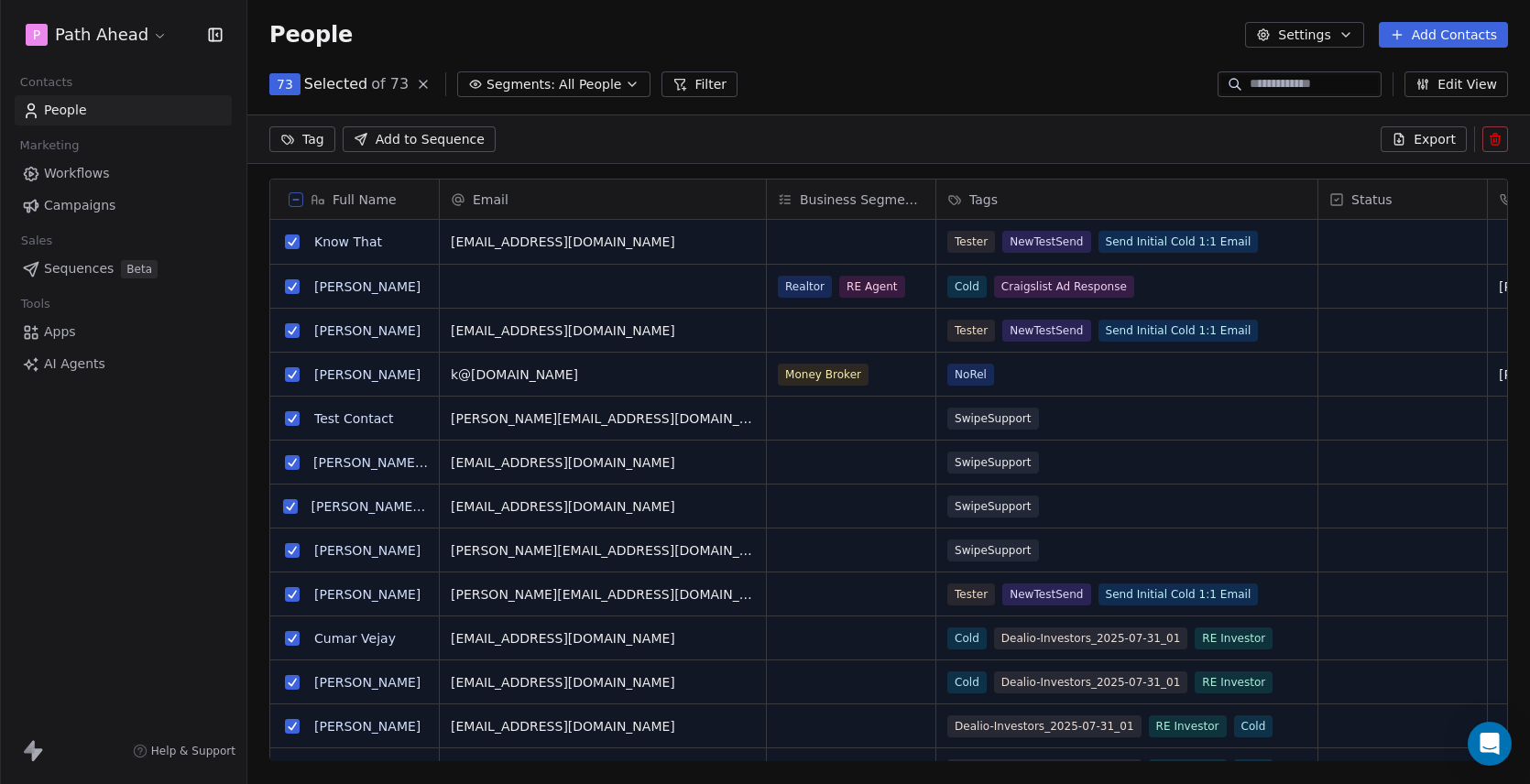
click at [290, 287] on button "grid" at bounding box center [291, 286] width 15 height 15
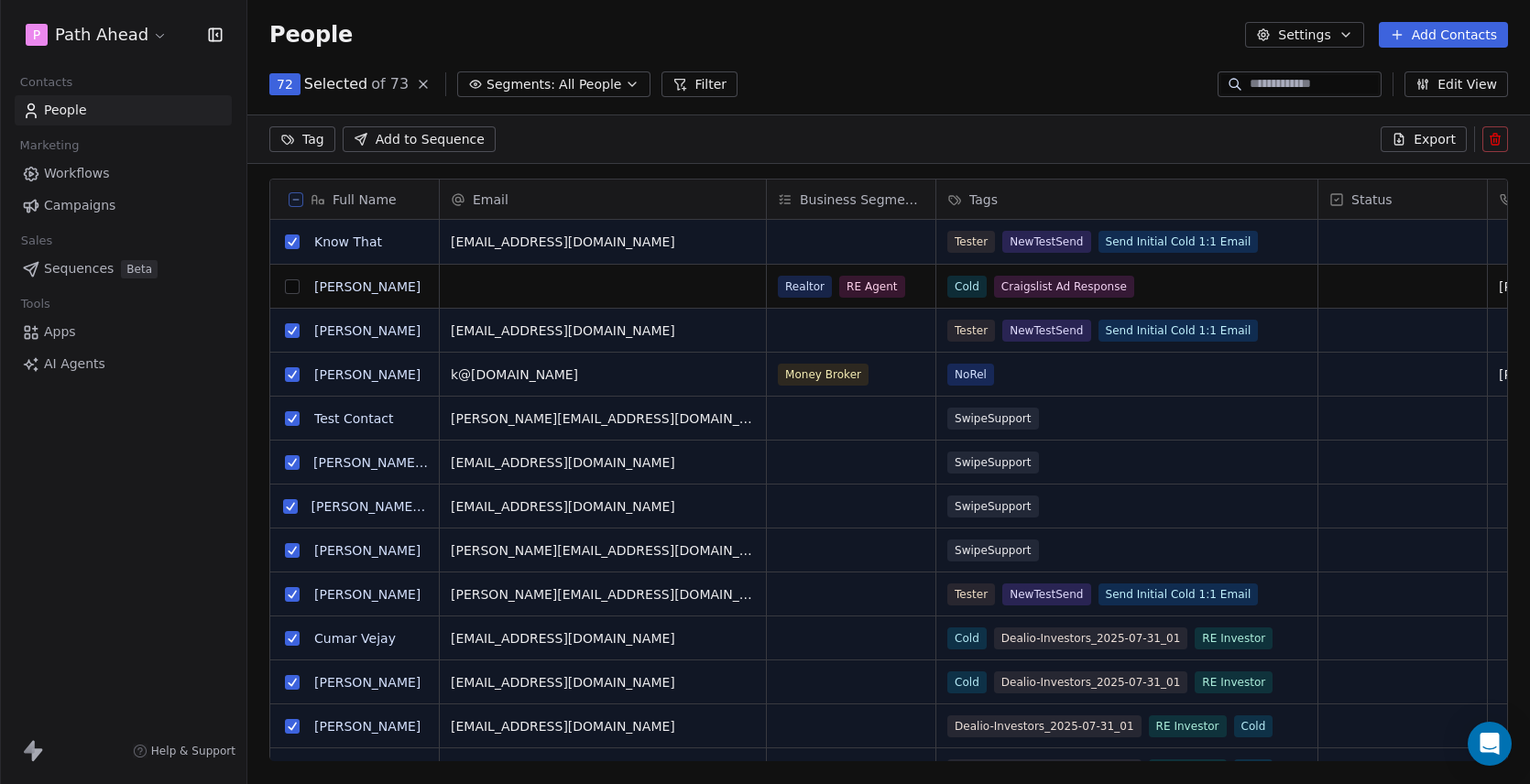
click at [290, 374] on button "grid" at bounding box center [291, 374] width 15 height 15
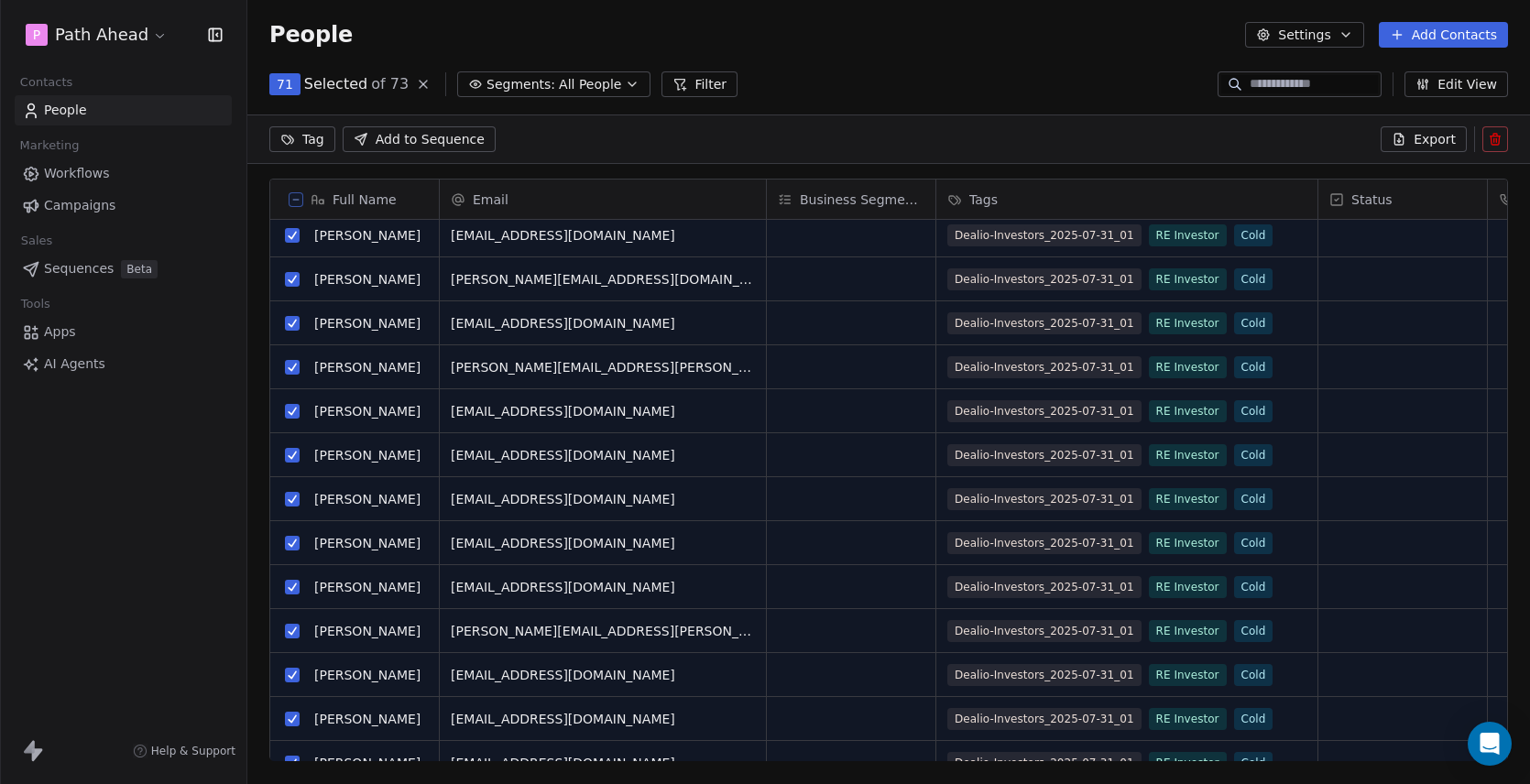
scroll to position [2273, 0]
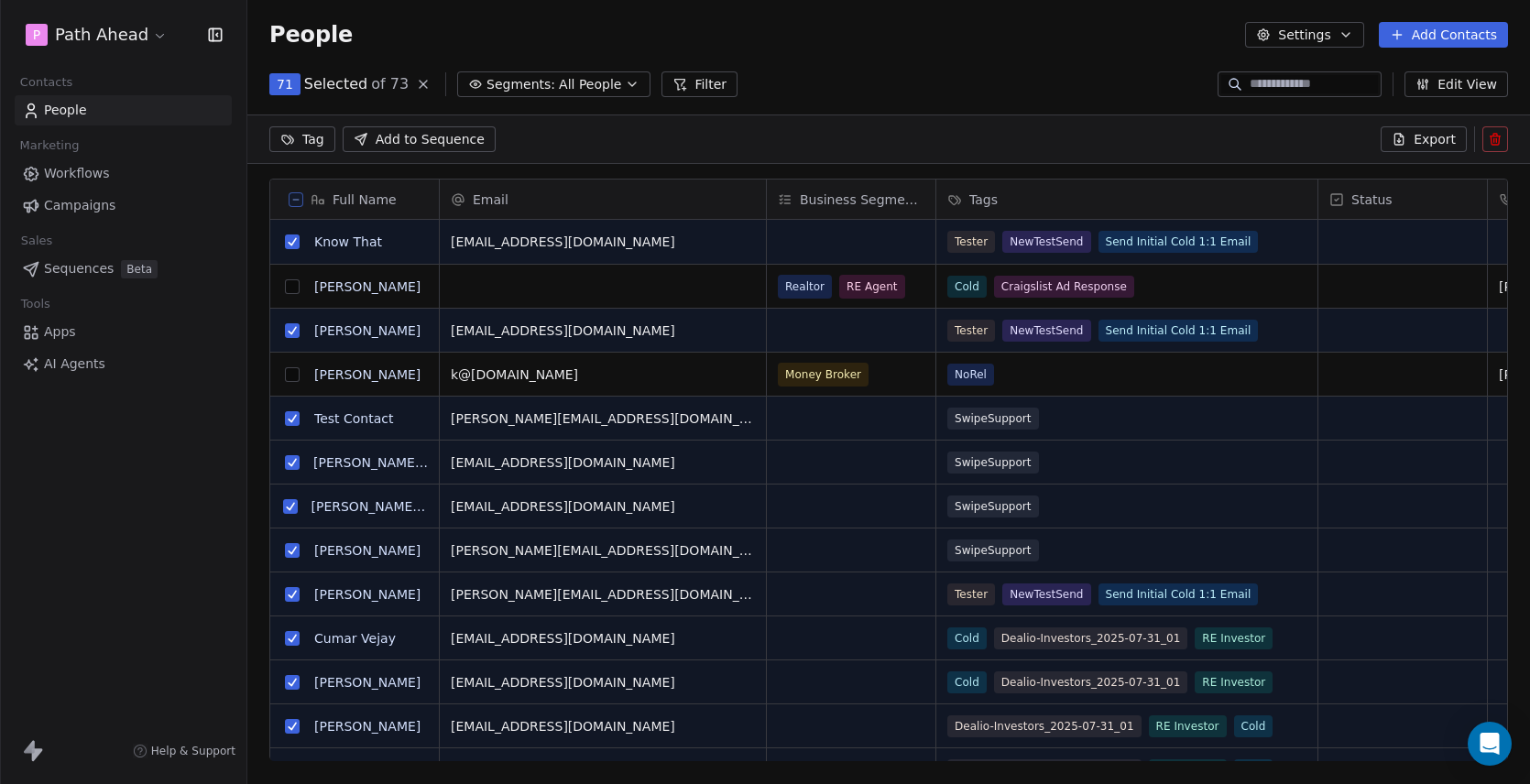
click at [293, 375] on button "grid" at bounding box center [291, 374] width 15 height 15
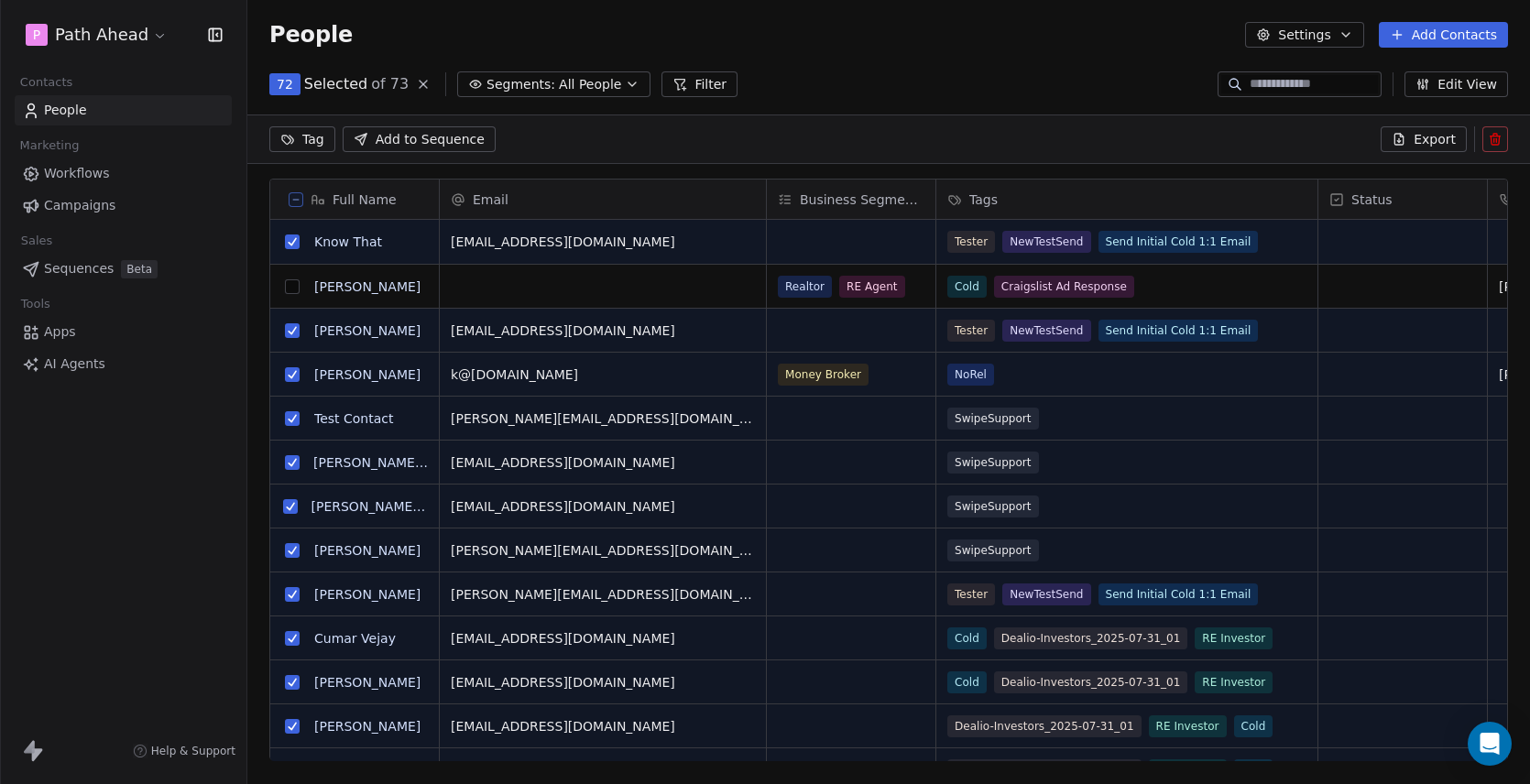
click at [295, 284] on button "grid" at bounding box center [291, 286] width 15 height 15
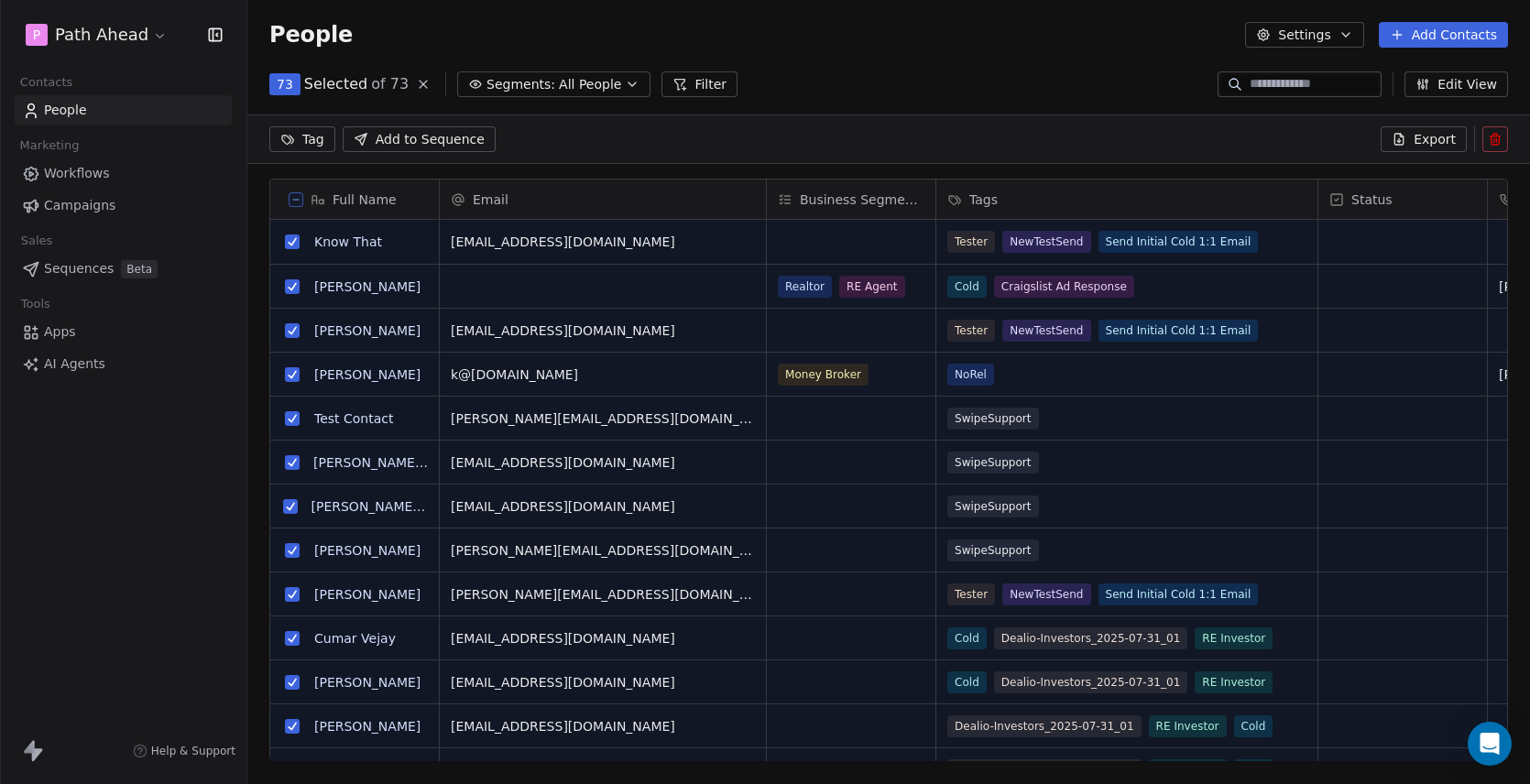
click at [290, 419] on button "grid" at bounding box center [291, 418] width 15 height 15
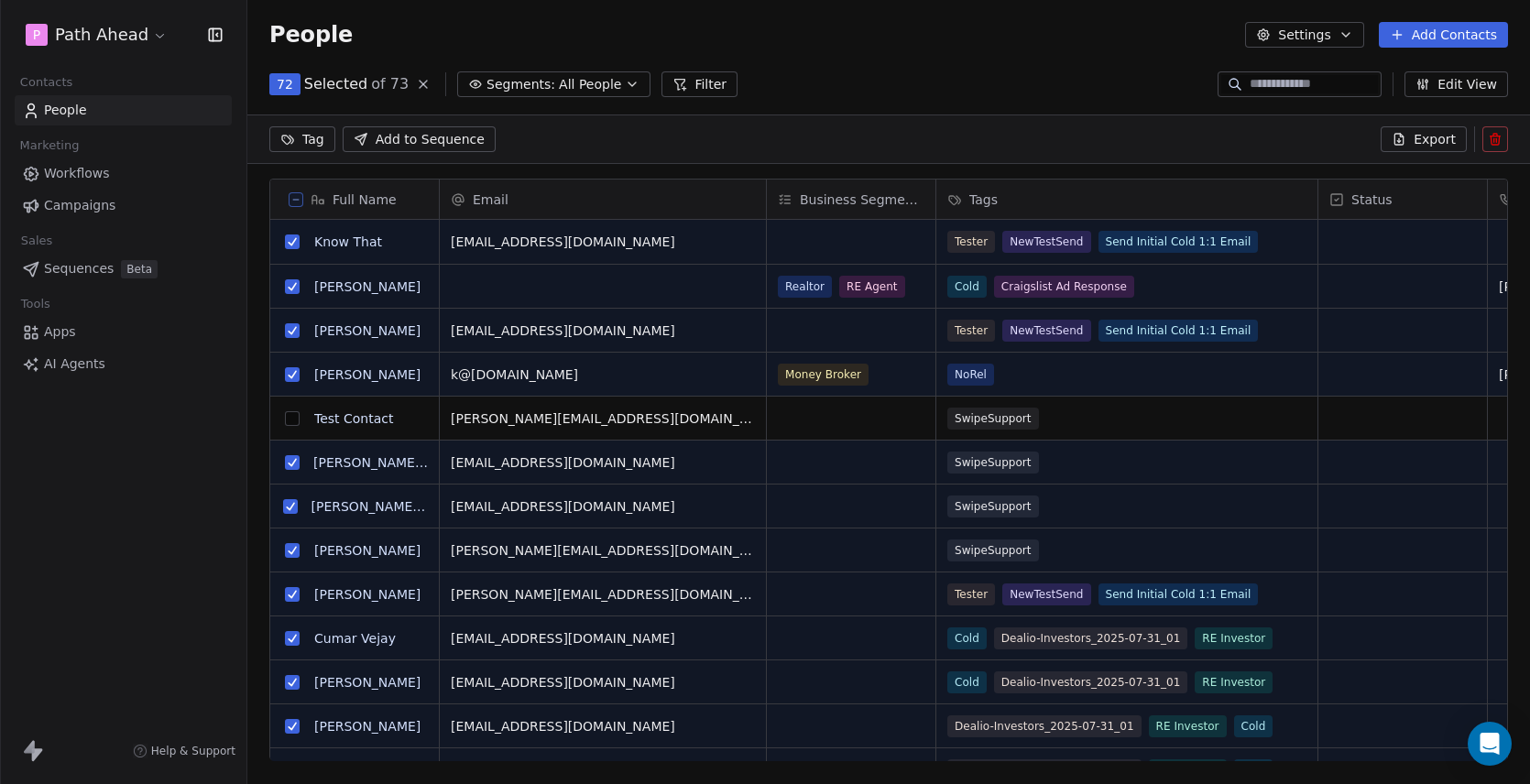
click at [293, 461] on button "grid" at bounding box center [291, 462] width 15 height 15
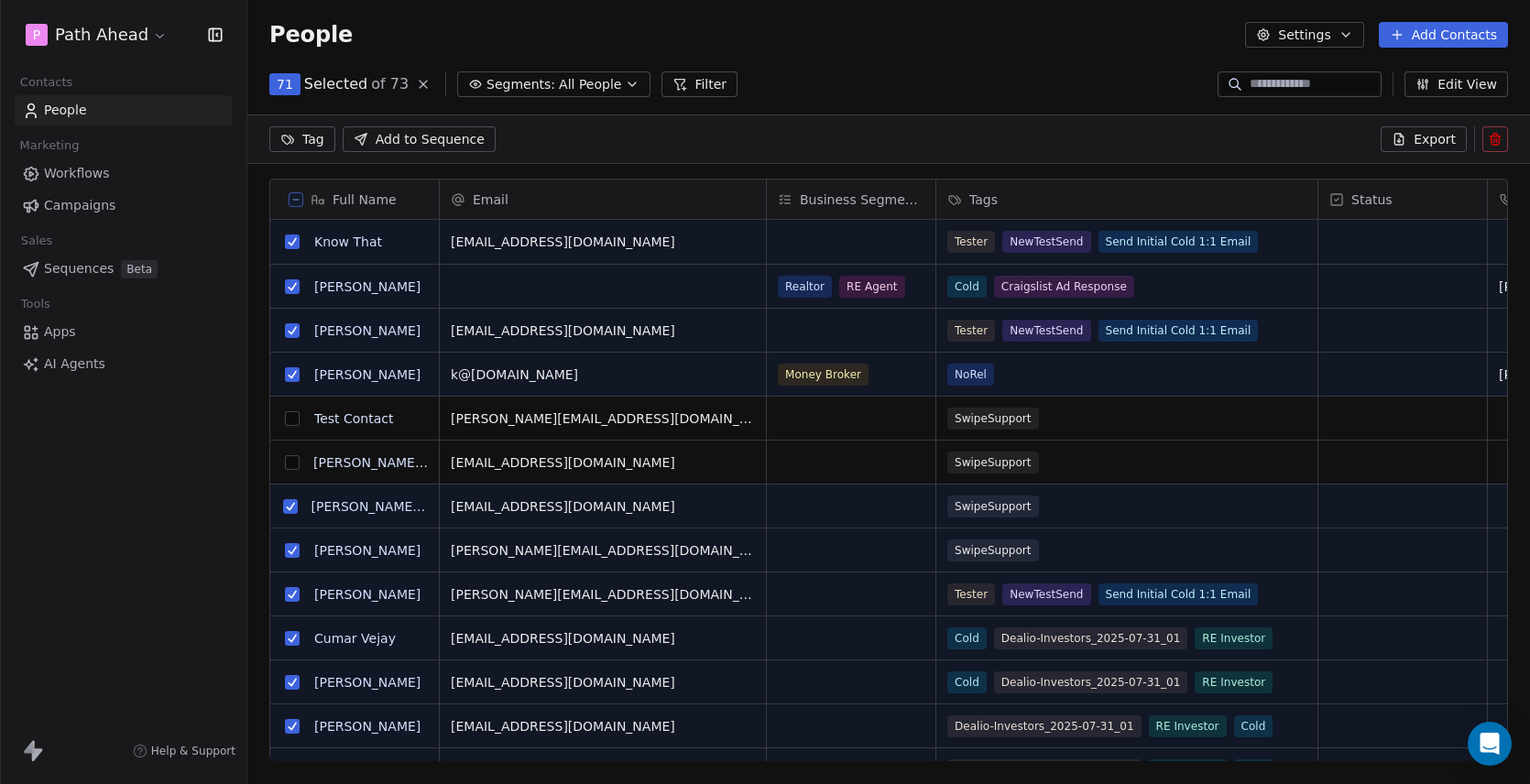
click at [291, 504] on button "grid" at bounding box center [290, 506] width 15 height 15
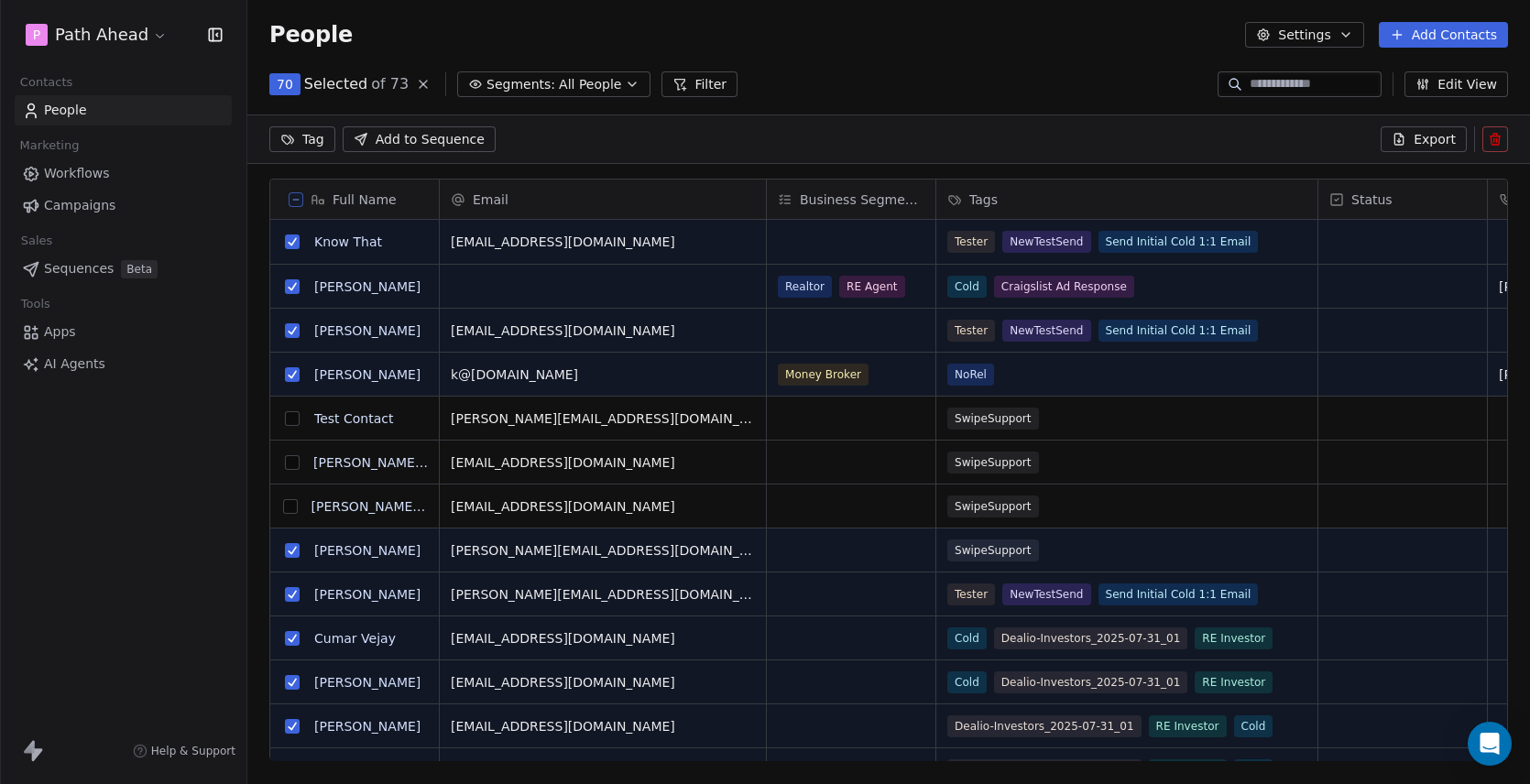
click at [294, 552] on button "grid" at bounding box center [291, 550] width 15 height 15
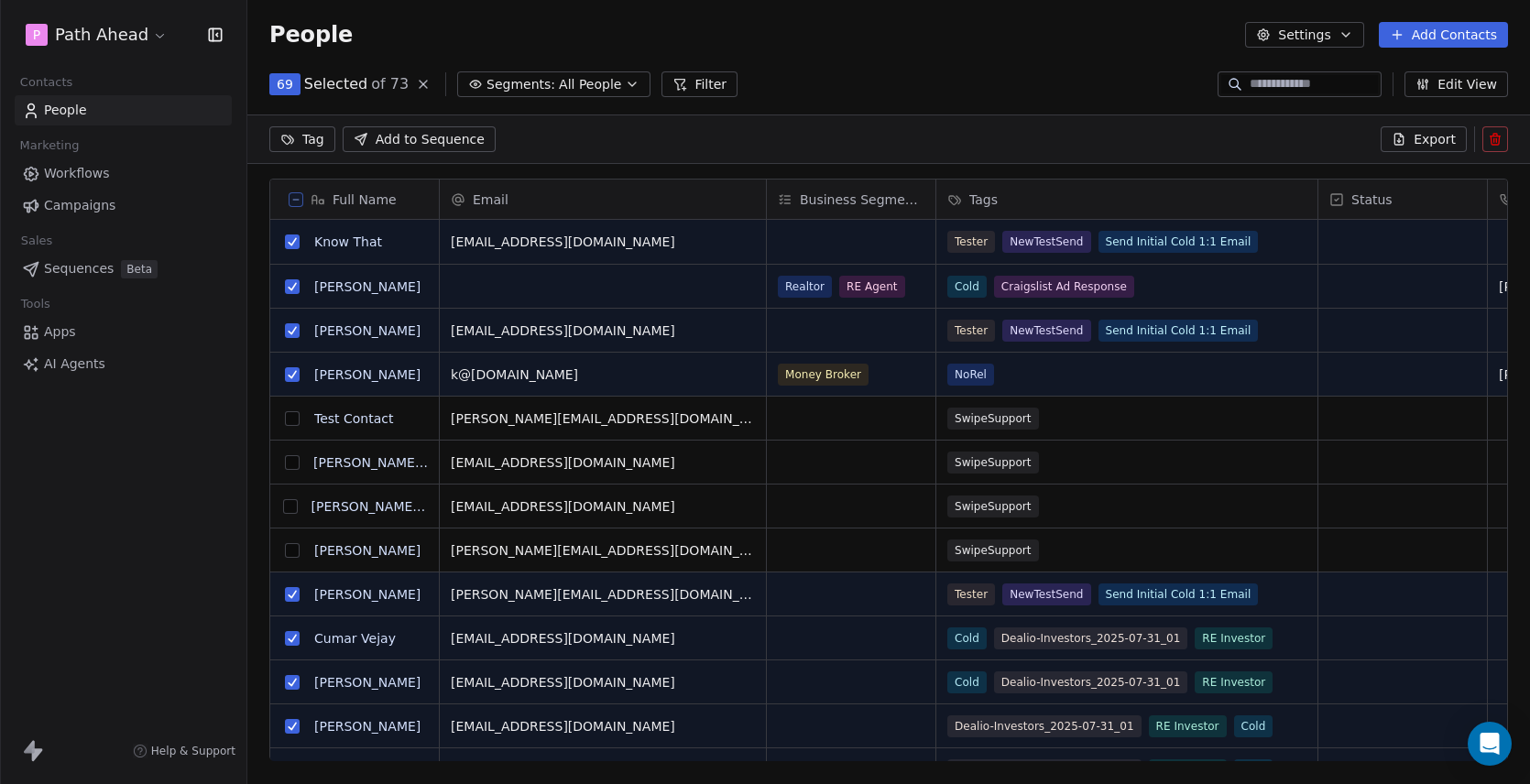
click at [292, 594] on button "grid" at bounding box center [291, 593] width 15 height 15
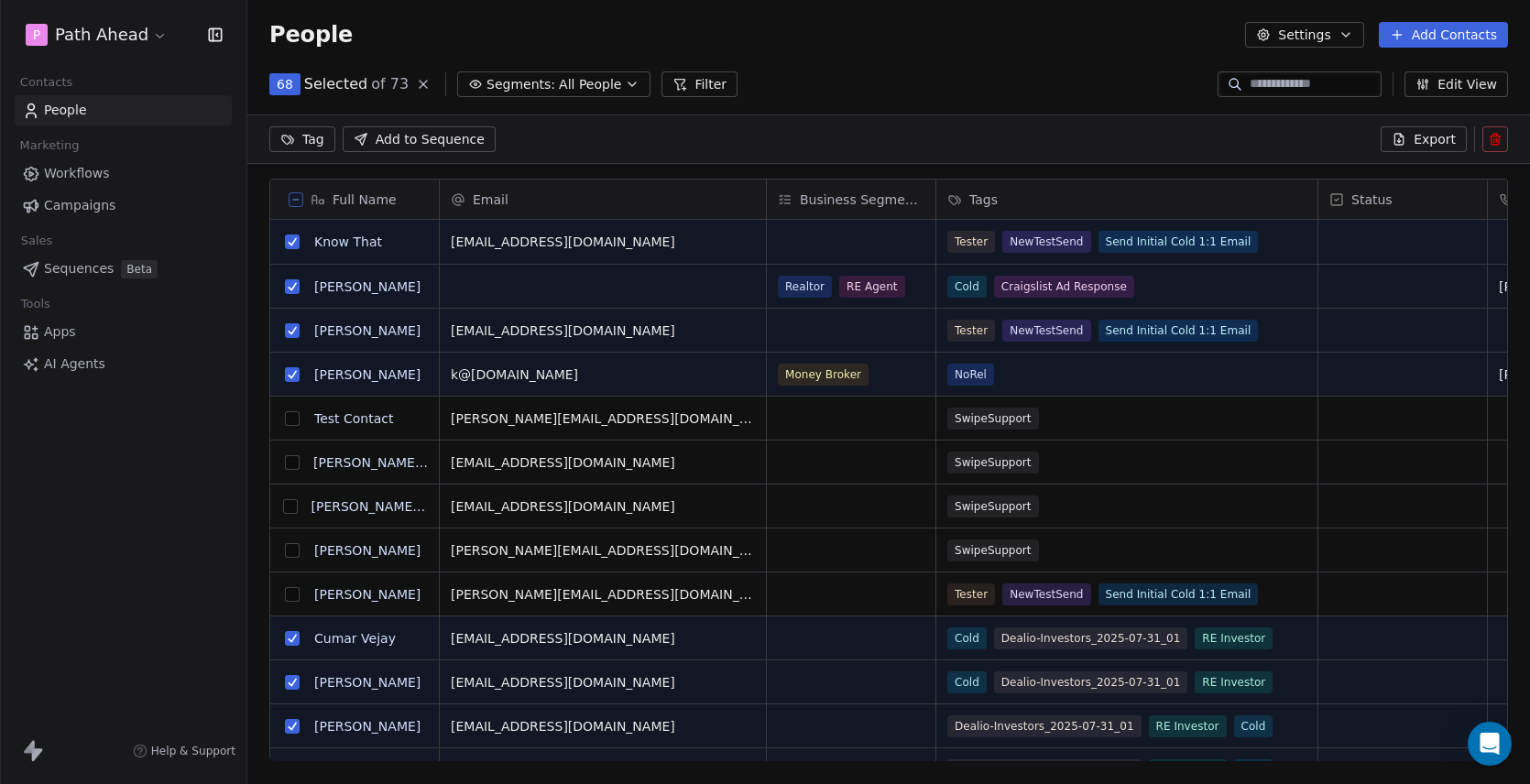
click at [291, 330] on button "grid" at bounding box center [291, 330] width 15 height 15
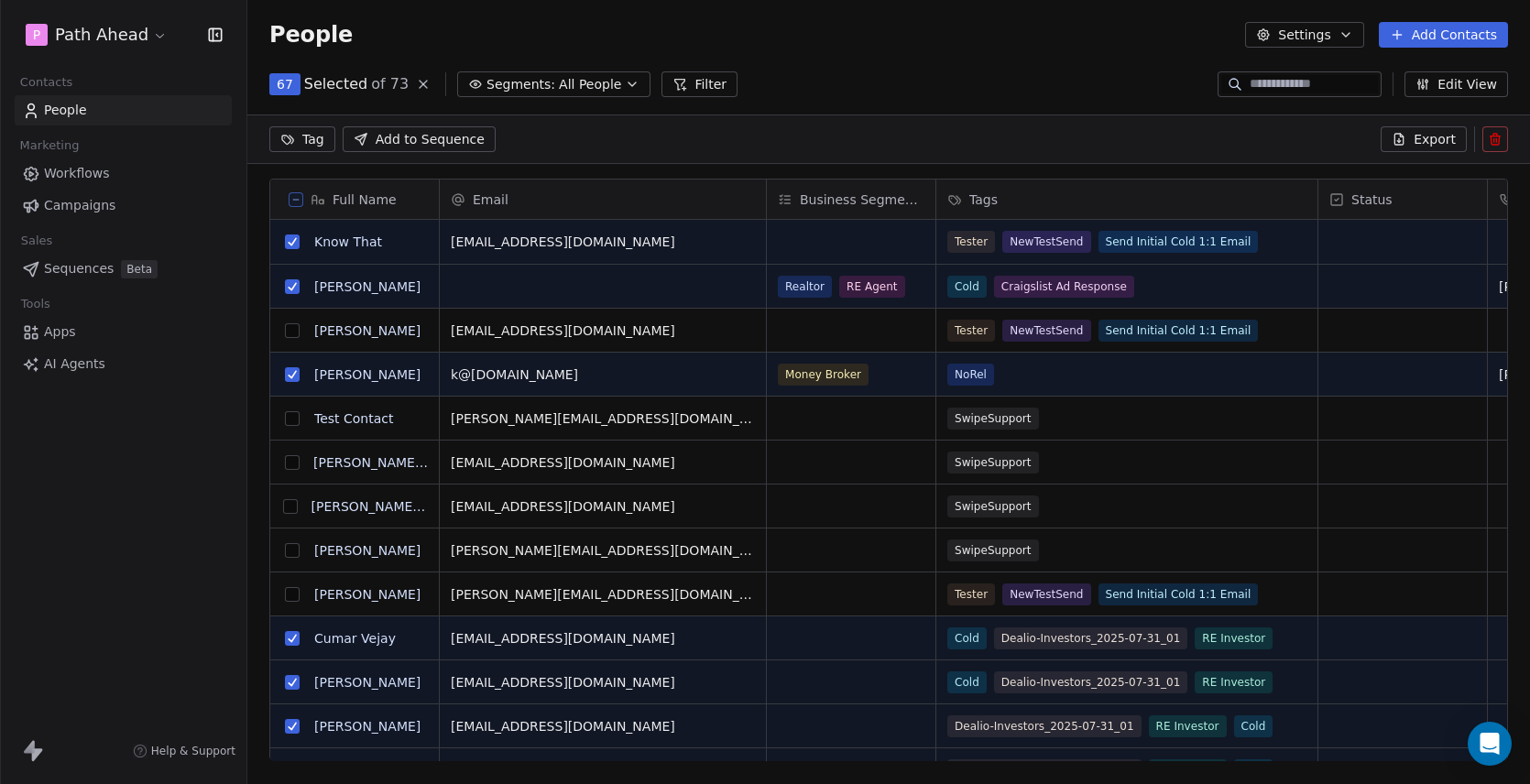
click at [295, 242] on button "grid" at bounding box center [291, 241] width 15 height 15
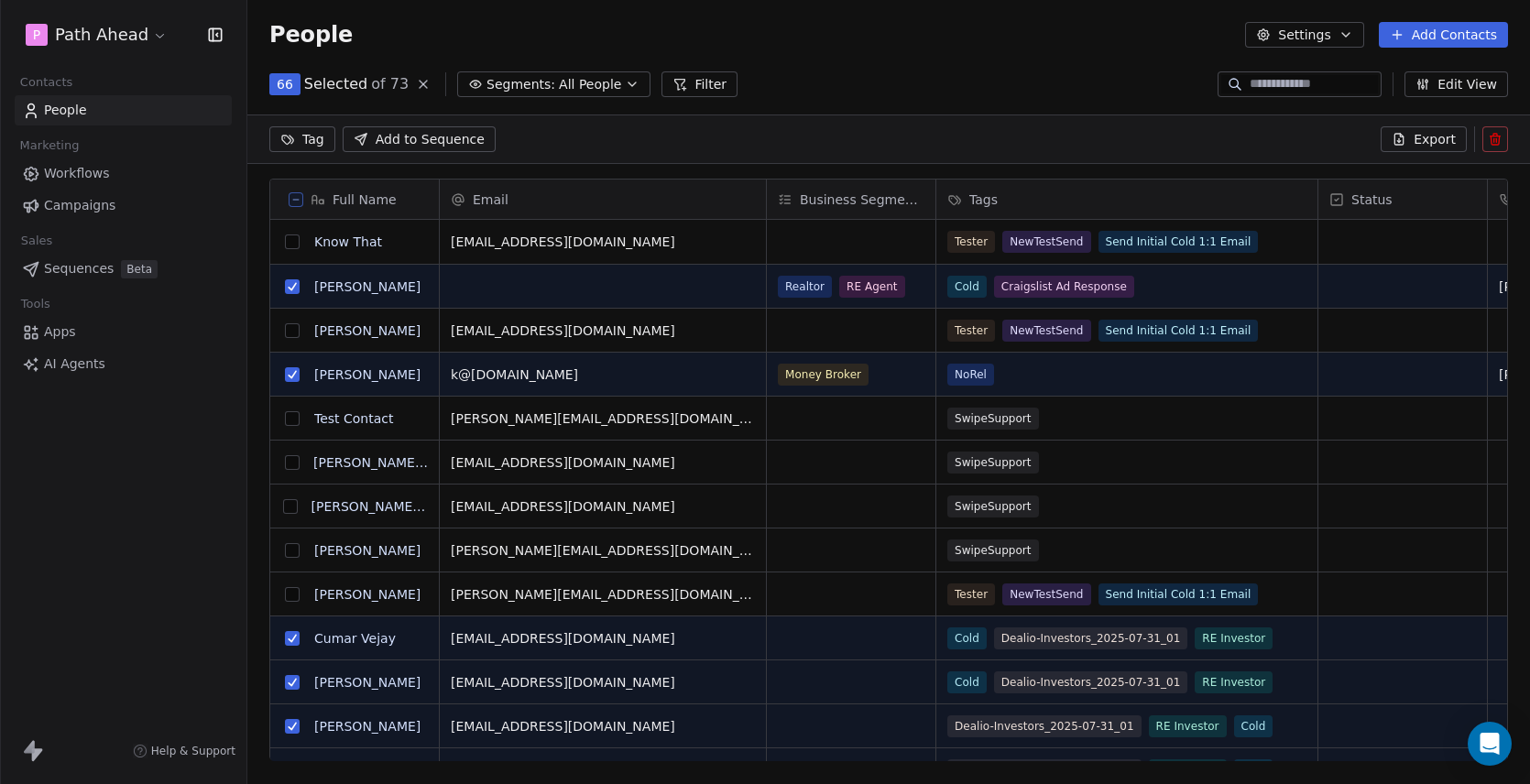
click at [1498, 138] on icon at bounding box center [1494, 140] width 8 height 8
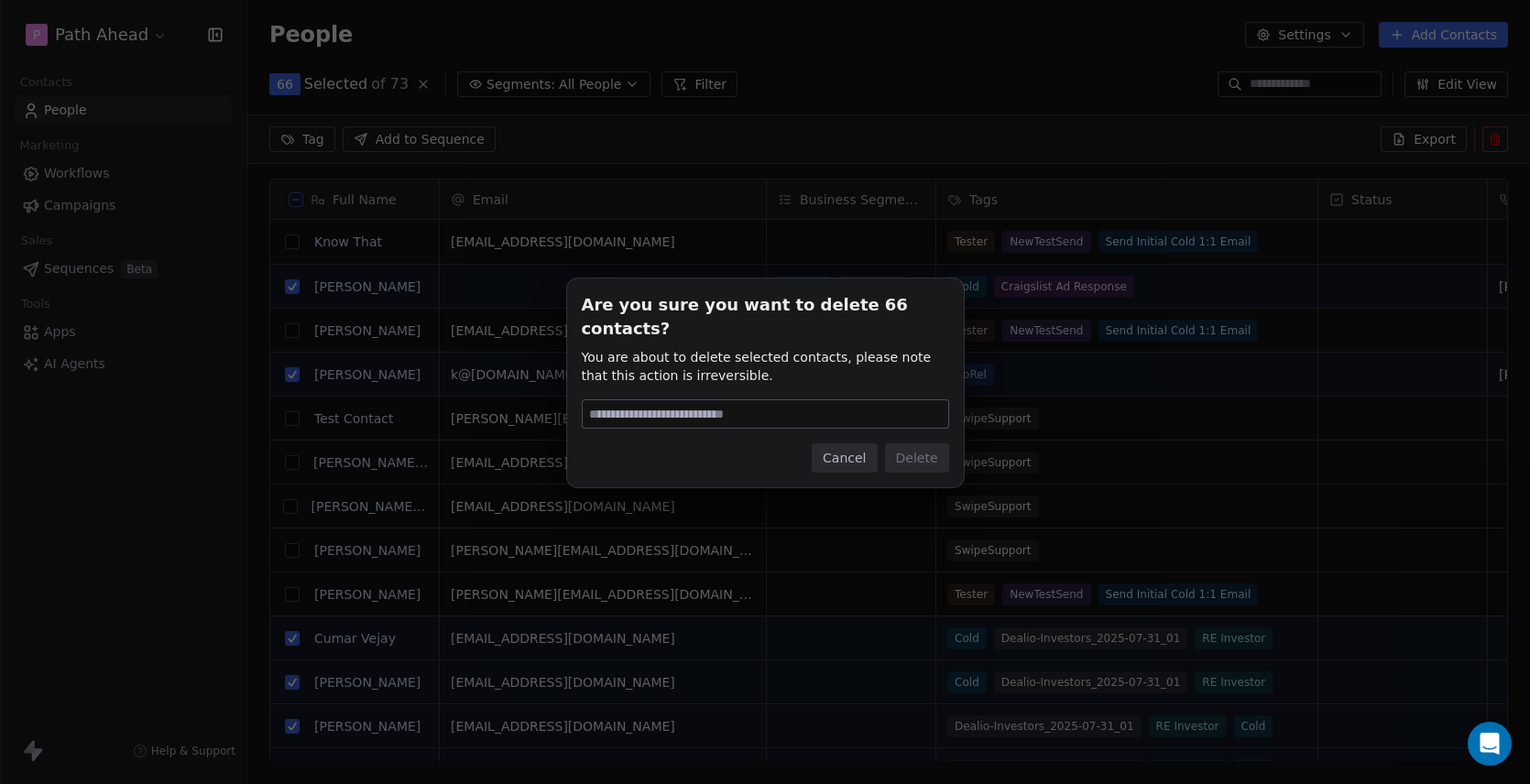
click at [648, 402] on input at bounding box center [765, 414] width 365 height 28
type input "******"
click at [926, 444] on button "Delete" at bounding box center [917, 458] width 64 height 30
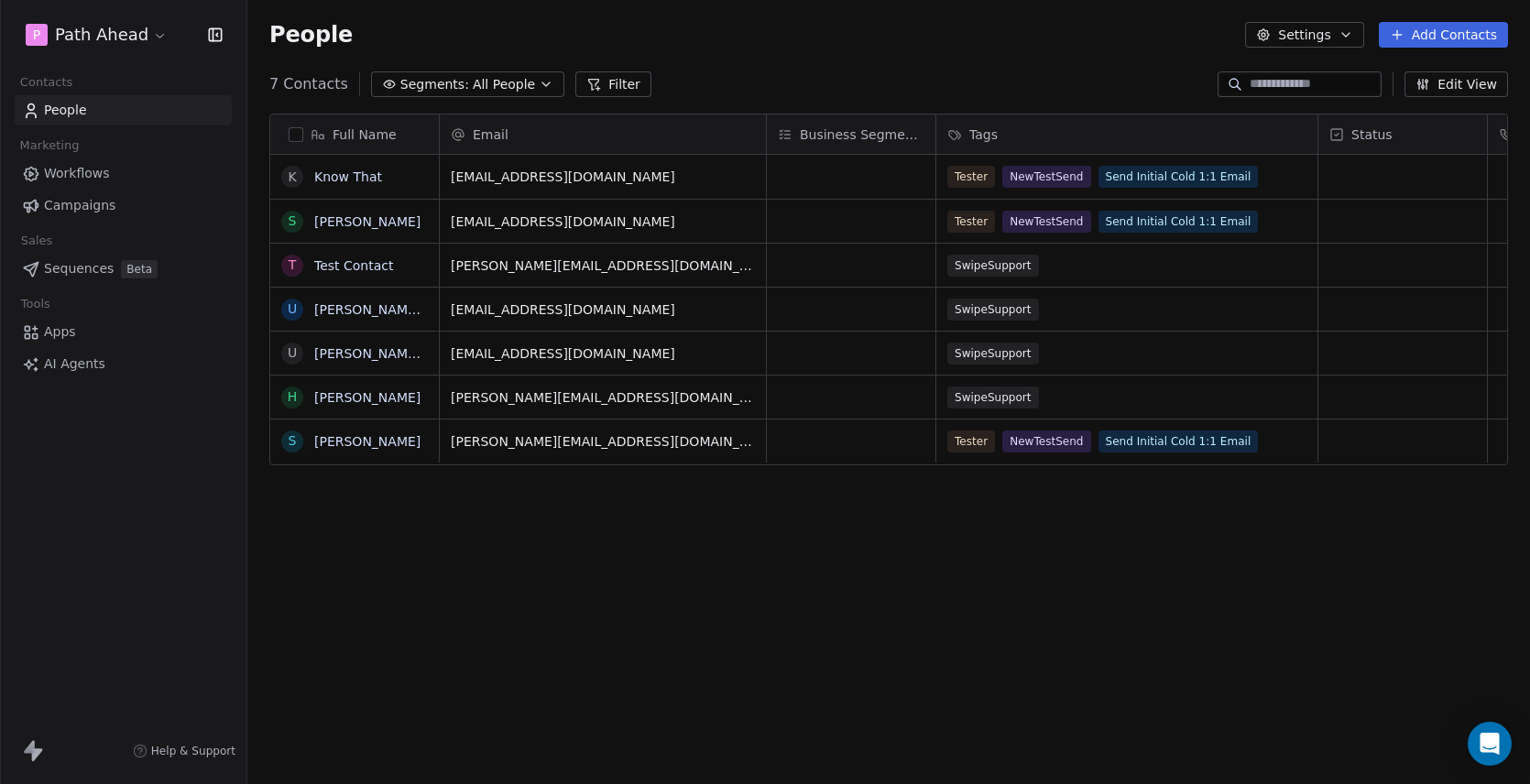
click at [538, 82] on icon "button" at bounding box center [545, 84] width 15 height 15
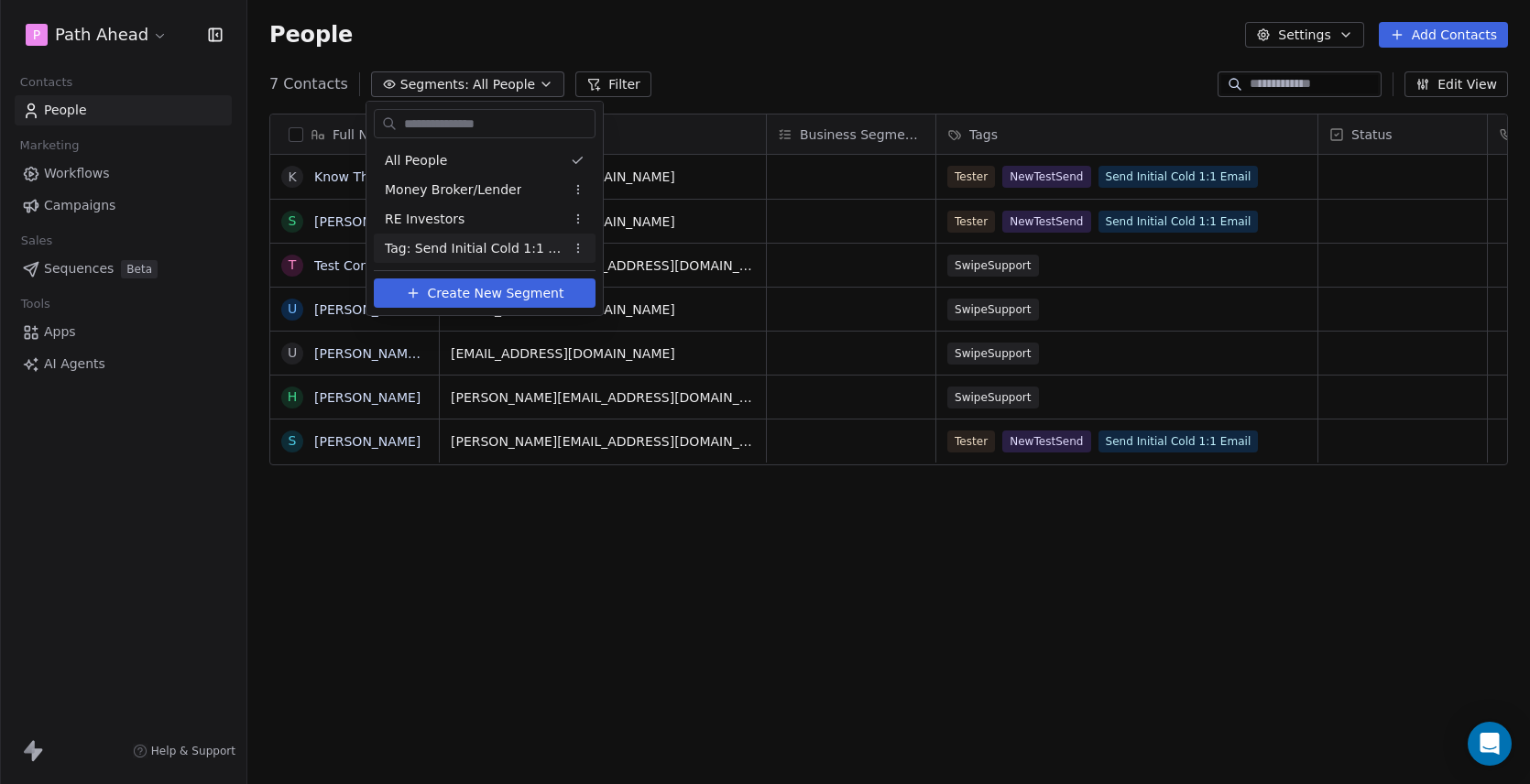
click at [581, 246] on html "P Path Ahead Contacts People Marketing Workflows Campaigns Sales Sequences Beta…" at bounding box center [765, 392] width 1530 height 784
click at [606, 339] on div "Delete" at bounding box center [634, 343] width 123 height 30
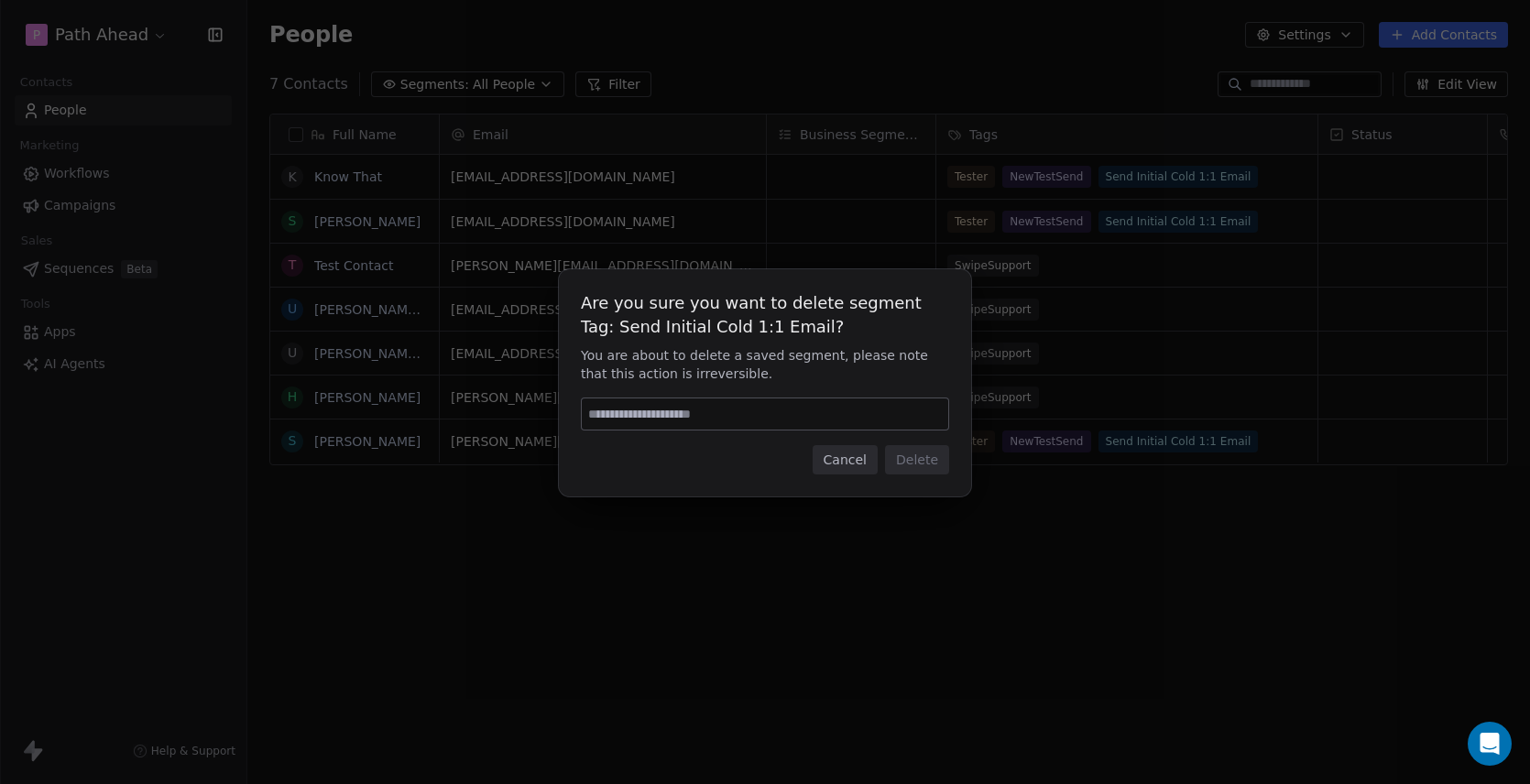
click at [722, 418] on input at bounding box center [765, 414] width 366 height 32
type input "******"
click at [913, 458] on button "Delete" at bounding box center [917, 460] width 64 height 30
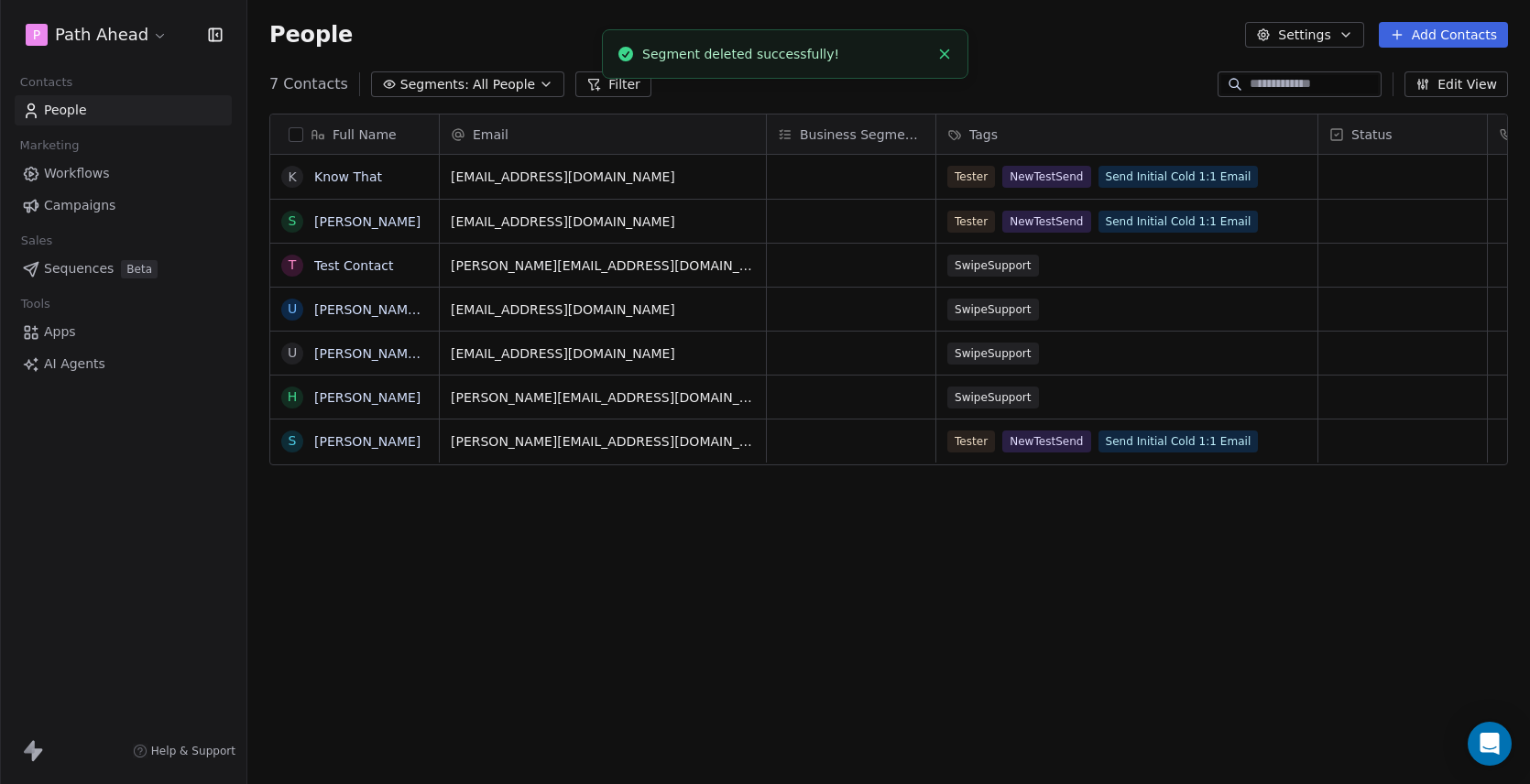
click at [538, 82] on icon "button" at bounding box center [545, 84] width 15 height 15
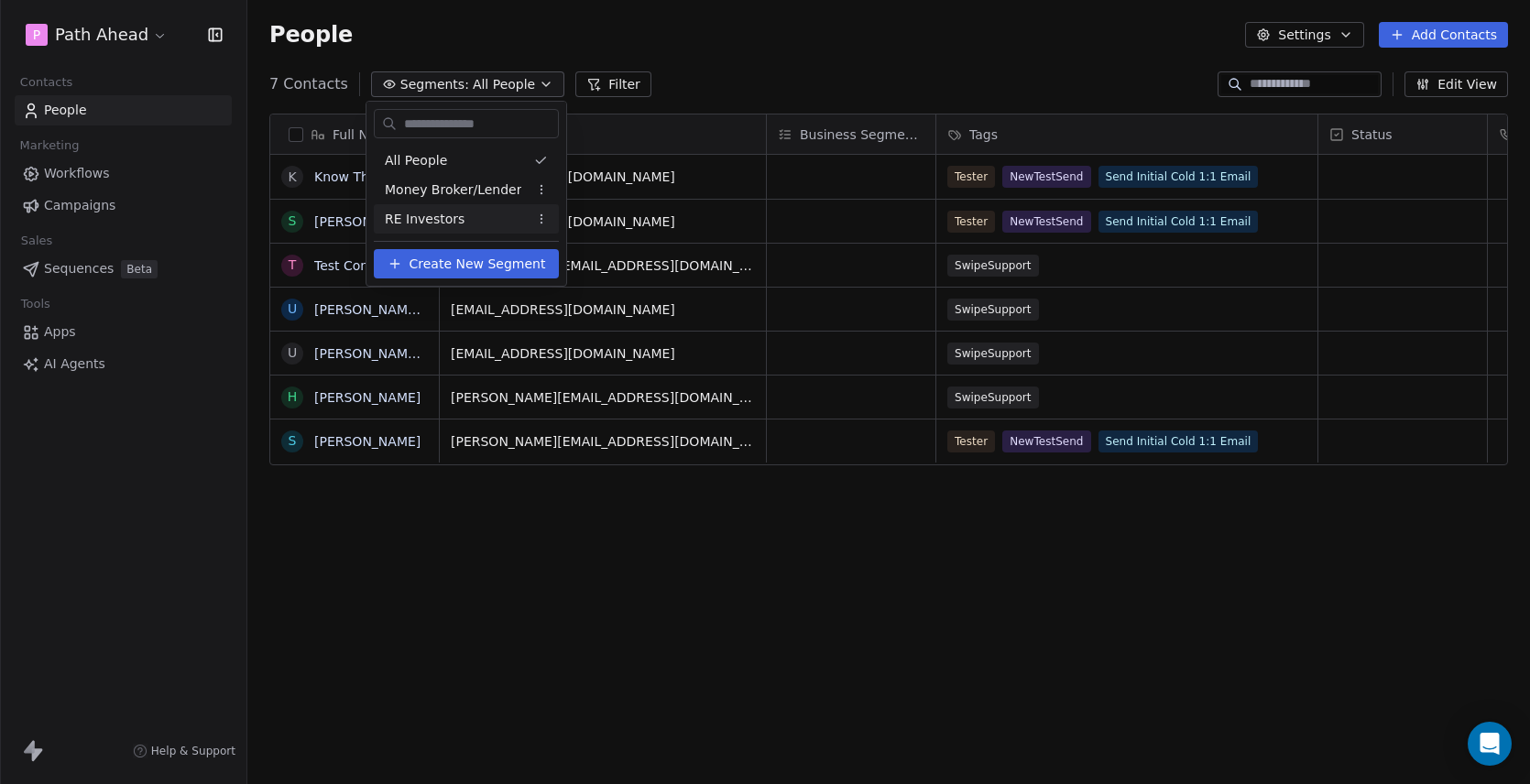
click at [559, 514] on html "P Path Ahead Contacts People Marketing Workflows Campaigns Sales Sequences Beta…" at bounding box center [765, 392] width 1530 height 784
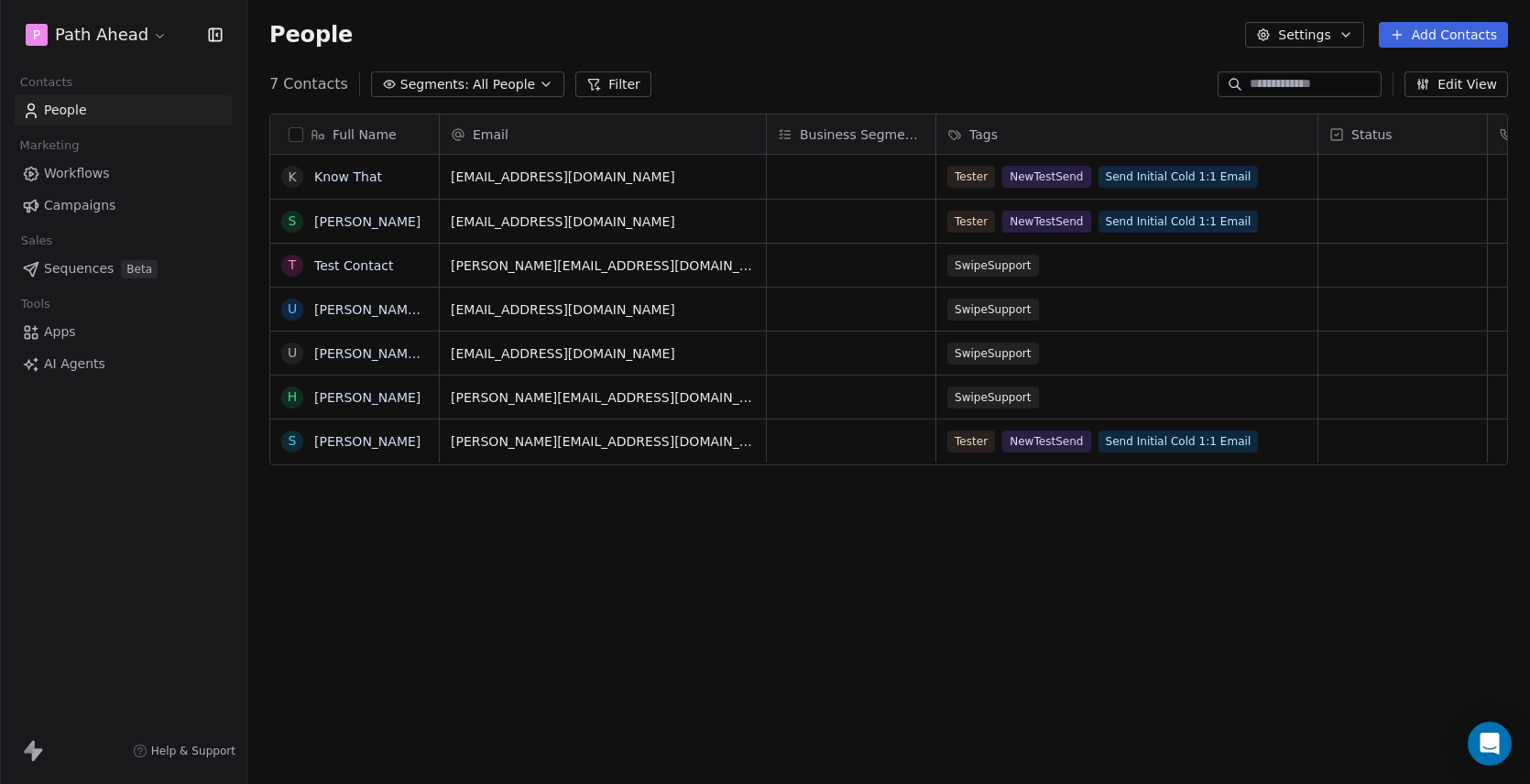
click at [556, 524] on div "Full Name K Know That S Steve WebMaster T Test Contact U Umesh Swipe 2 U Umesh …" at bounding box center [888, 443] width 1282 height 689
click at [105, 111] on link "People" at bounding box center [123, 110] width 217 height 31
click at [111, 173] on link "Workflows" at bounding box center [123, 173] width 217 height 31
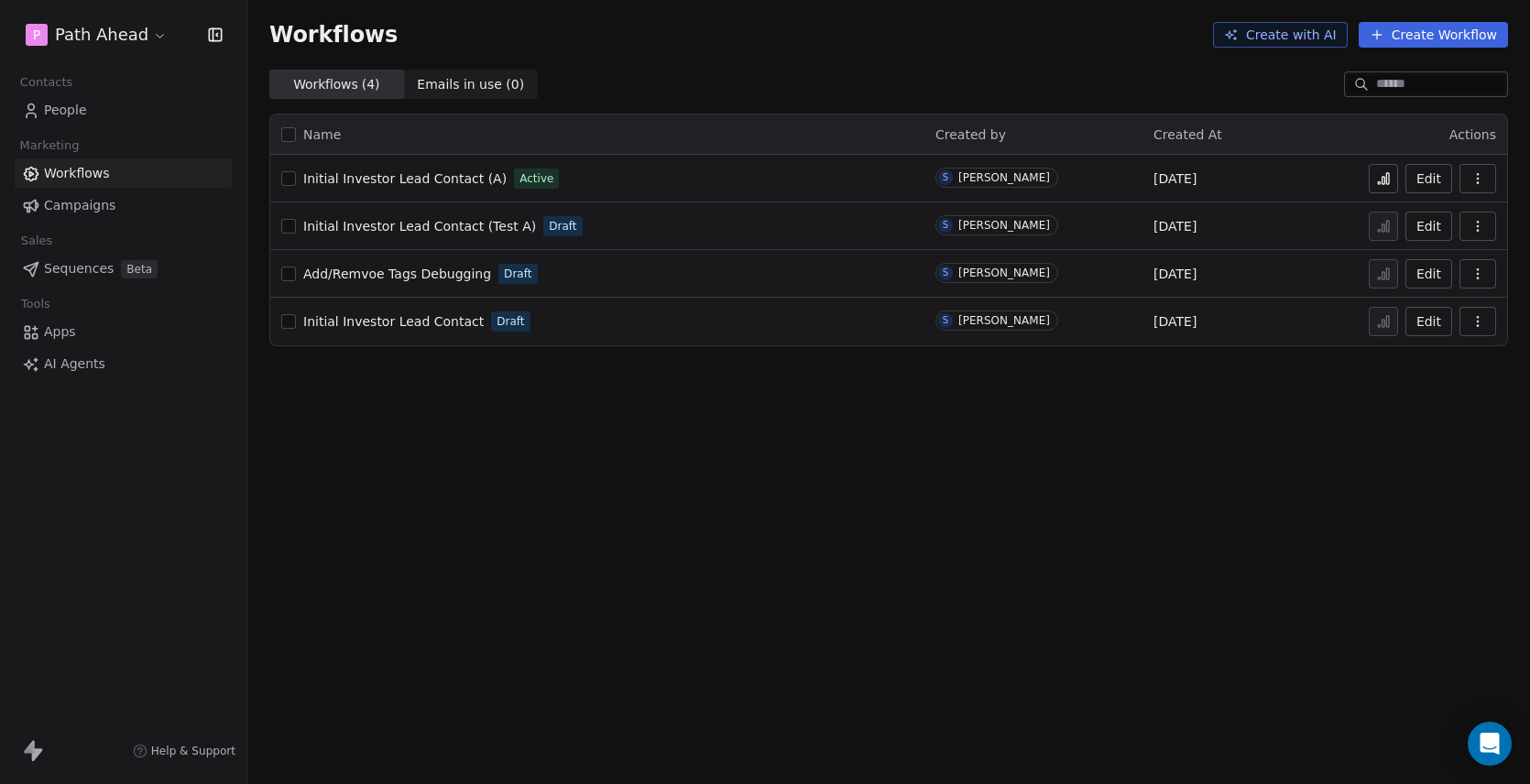
click at [394, 391] on div "Workflows Create with AI Create Workflow Workflows ( 4 ) Workflows ( 4 ) Emails…" at bounding box center [888, 392] width 1282 height 784
click at [395, 463] on div "Workflows Create with AI Create Workflow Workflows ( 4 ) Workflows ( 4 ) Emails…" at bounding box center [888, 392] width 1282 height 784
click at [1430, 174] on button "Edit" at bounding box center [1427, 179] width 46 height 30
click at [1436, 177] on button "Edit" at bounding box center [1427, 179] width 46 height 30
click at [1381, 176] on icon at bounding box center [1383, 178] width 15 height 15
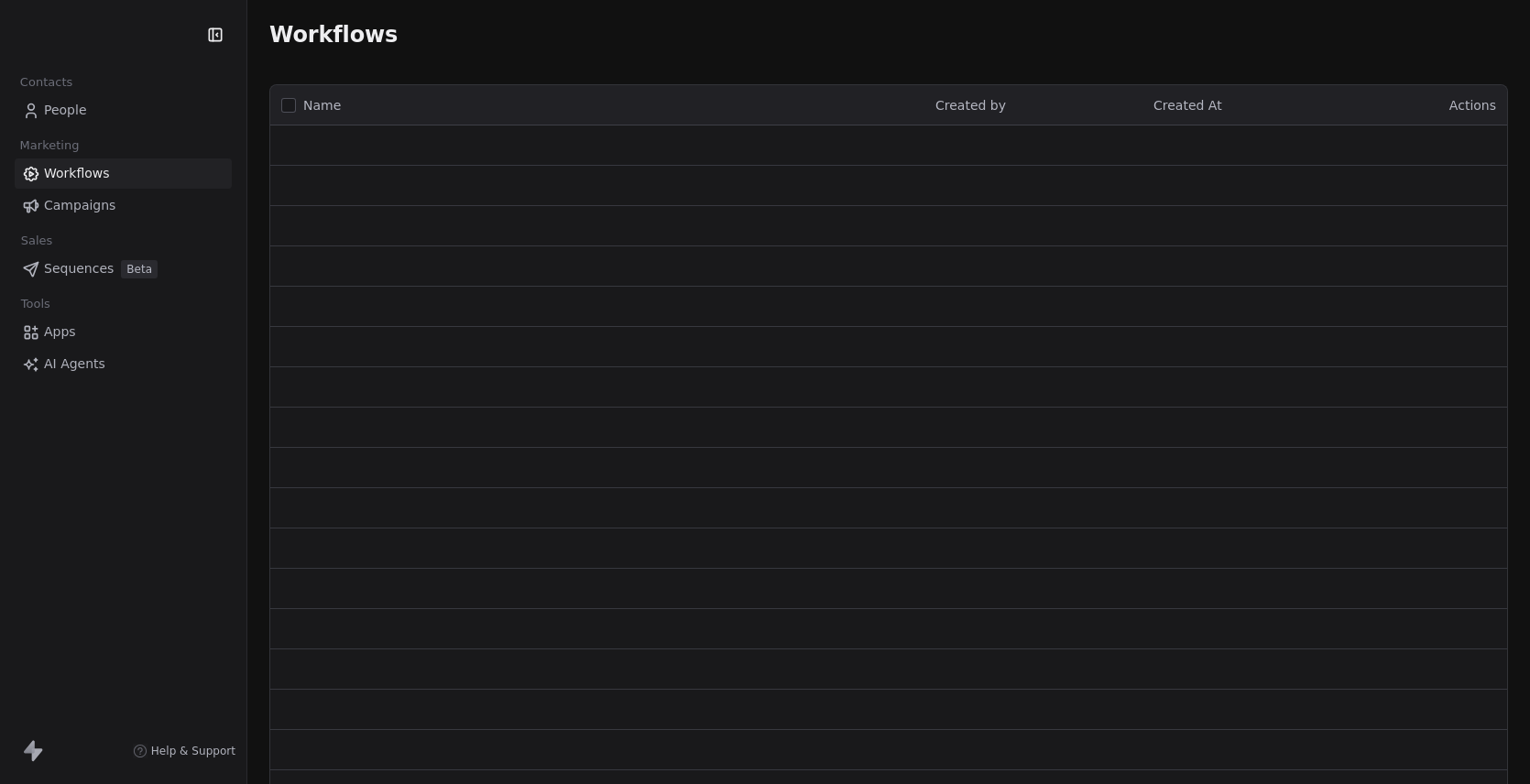
click at [89, 111] on link "People" at bounding box center [123, 110] width 217 height 31
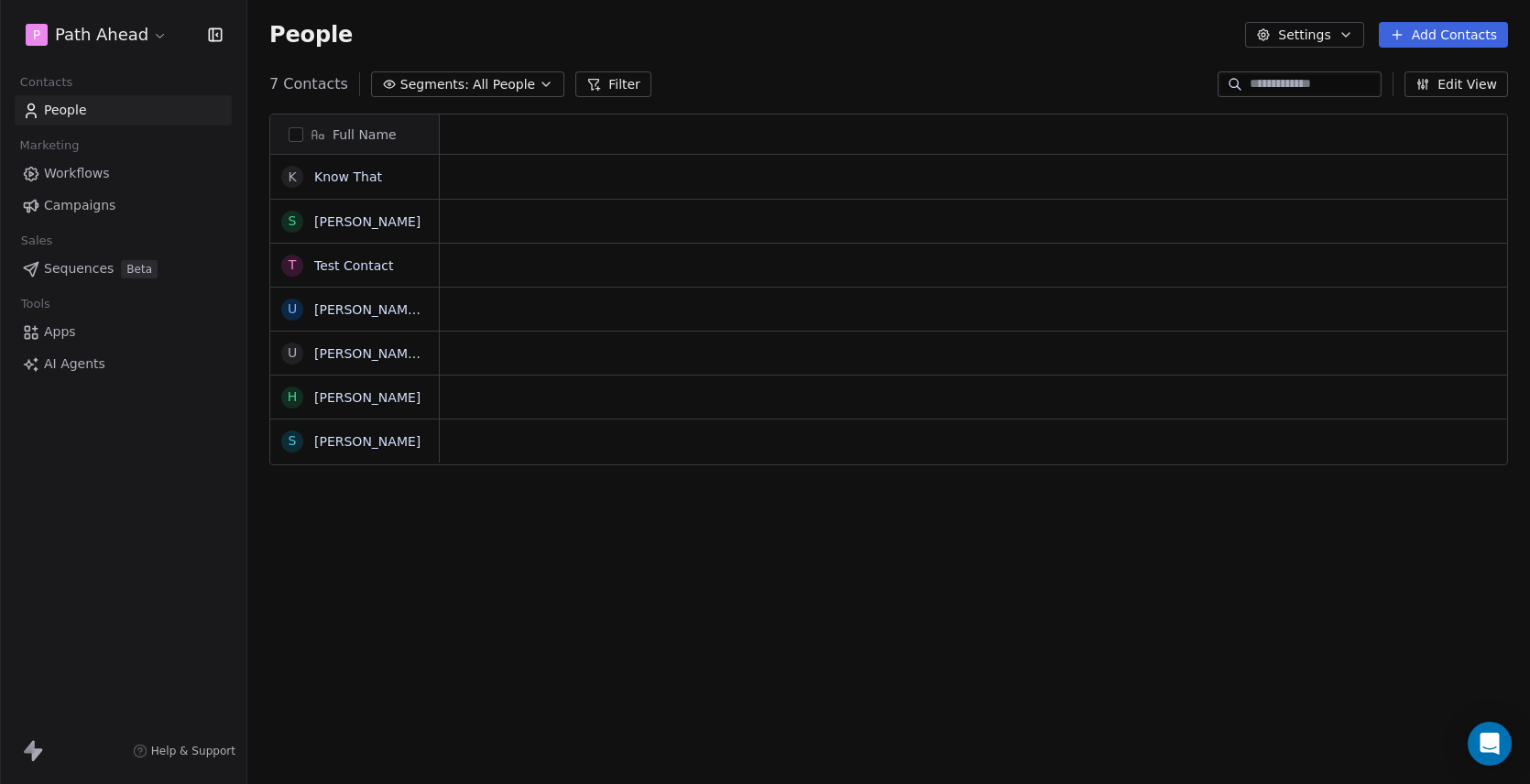
scroll to position [690, 1282]
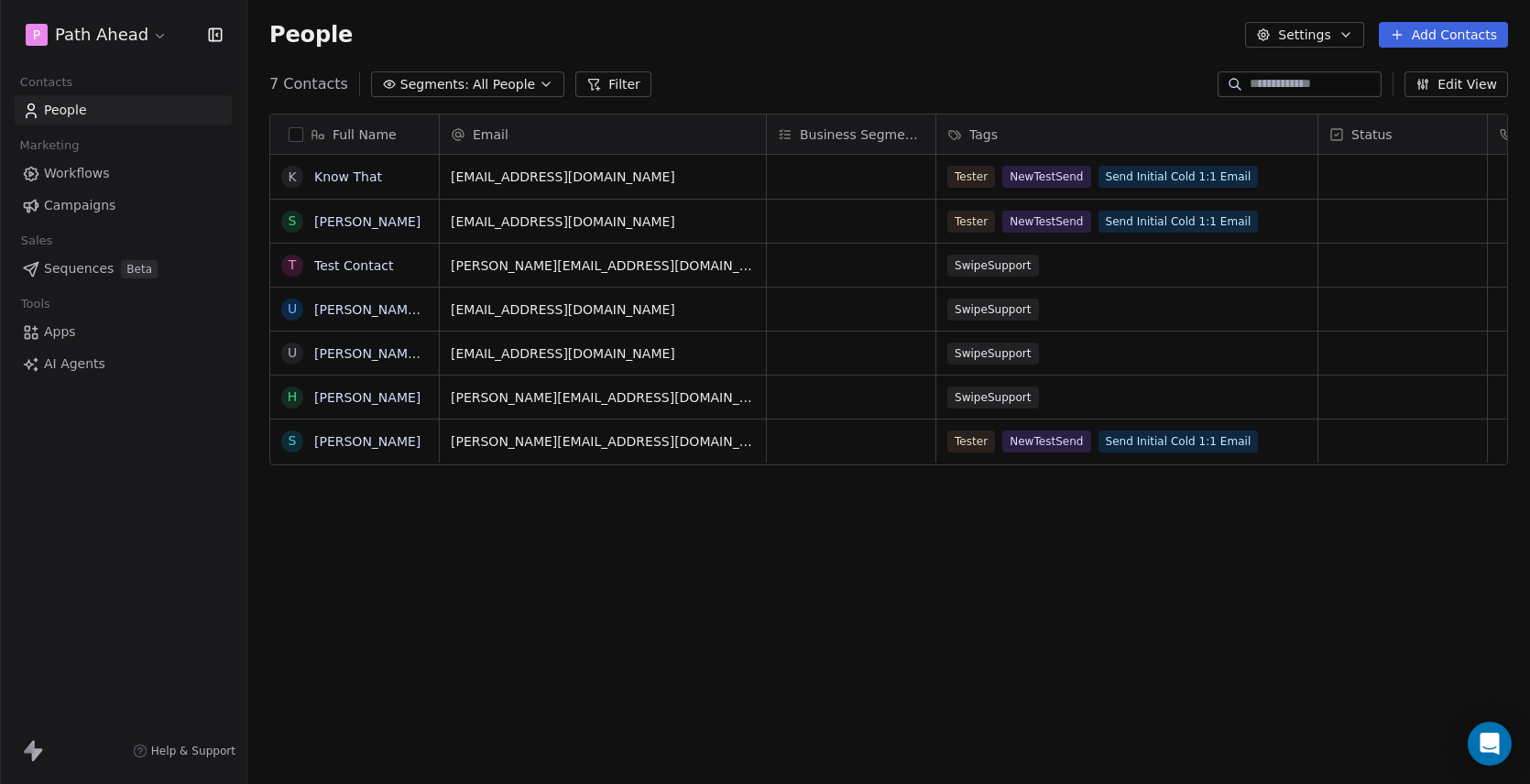
click at [1039, 48] on div "People Settings Add Contacts" at bounding box center [888, 35] width 1282 height 69
click at [1492, 745] on icon "Open Intercom Messenger" at bounding box center [1489, 744] width 21 height 24
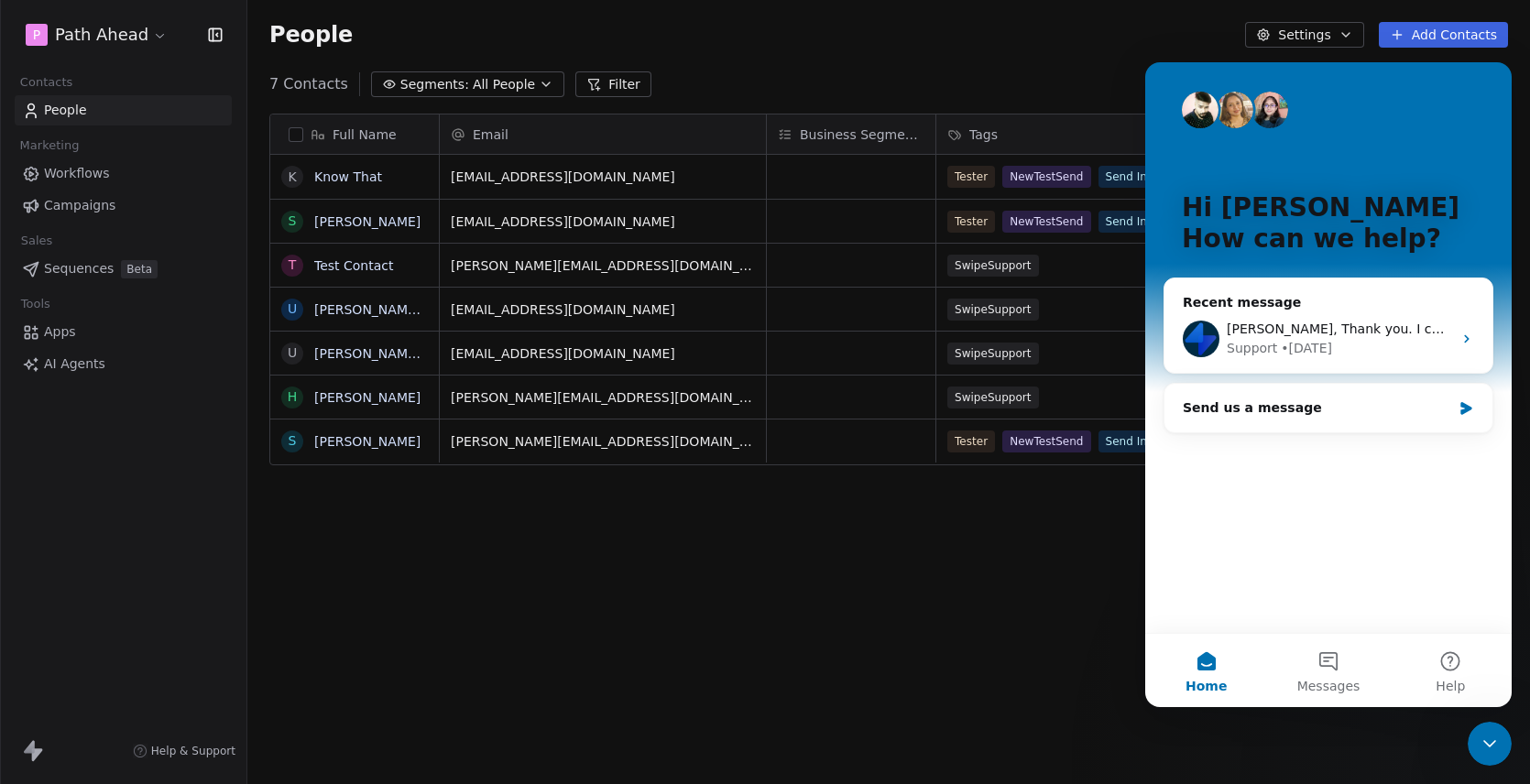
scroll to position [0, 0]
click at [1457, 337] on div "[PERSON_NAME], Thank you. I checked & it seemed to work as expected. I will run…" at bounding box center [1329, 339] width 328 height 68
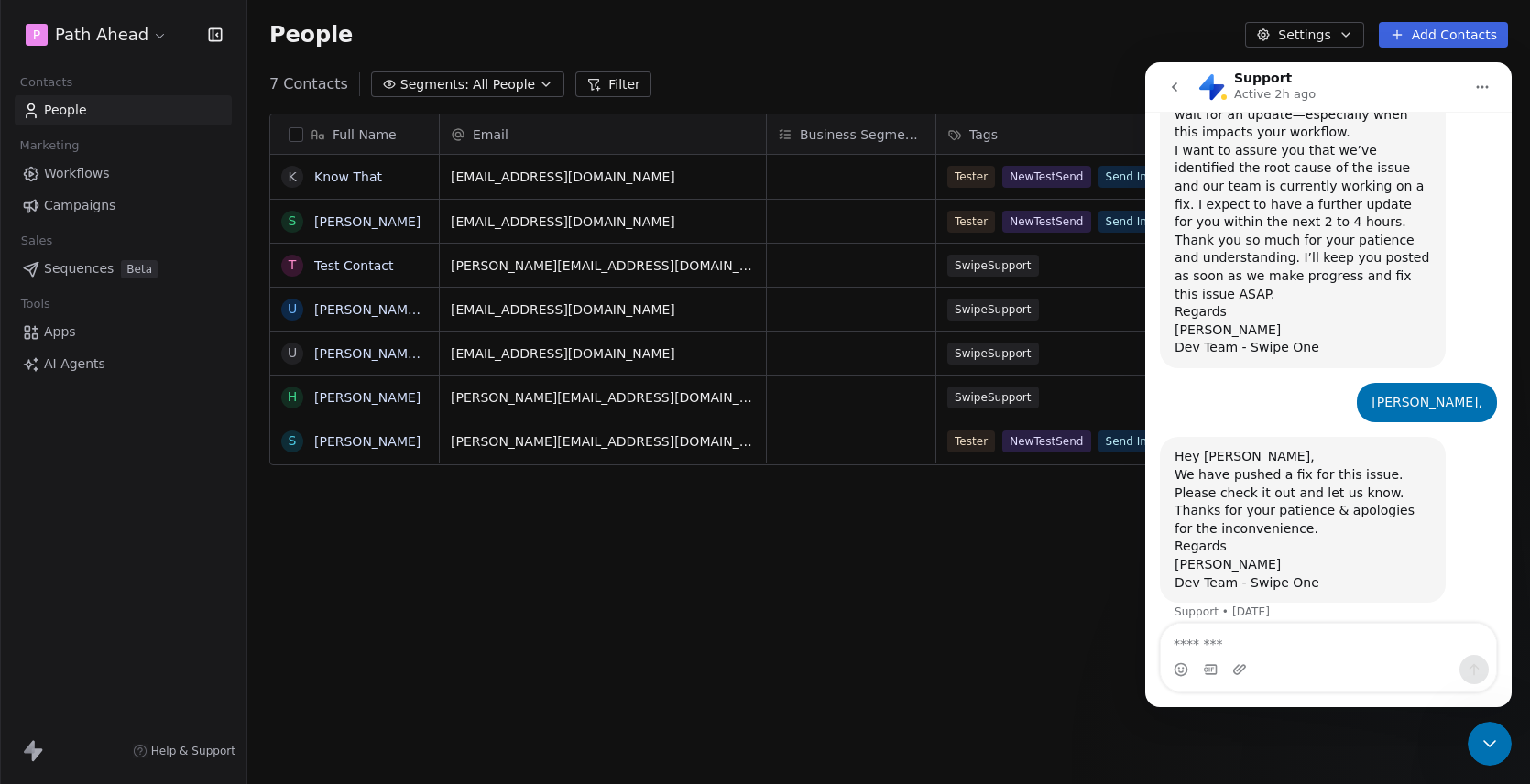
scroll to position [1326, 0]
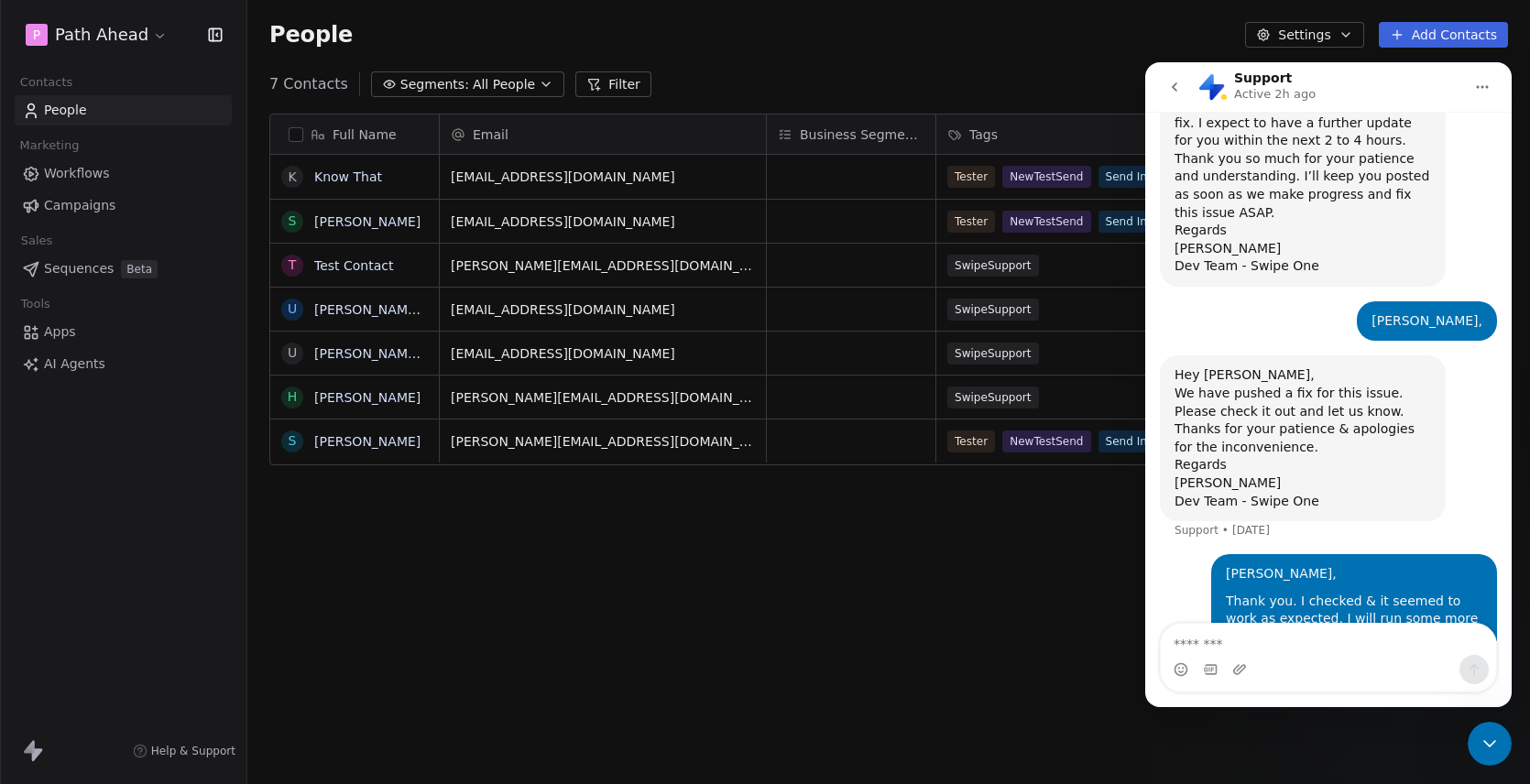
click at [1308, 640] on textarea "Message…" at bounding box center [1328, 639] width 335 height 32
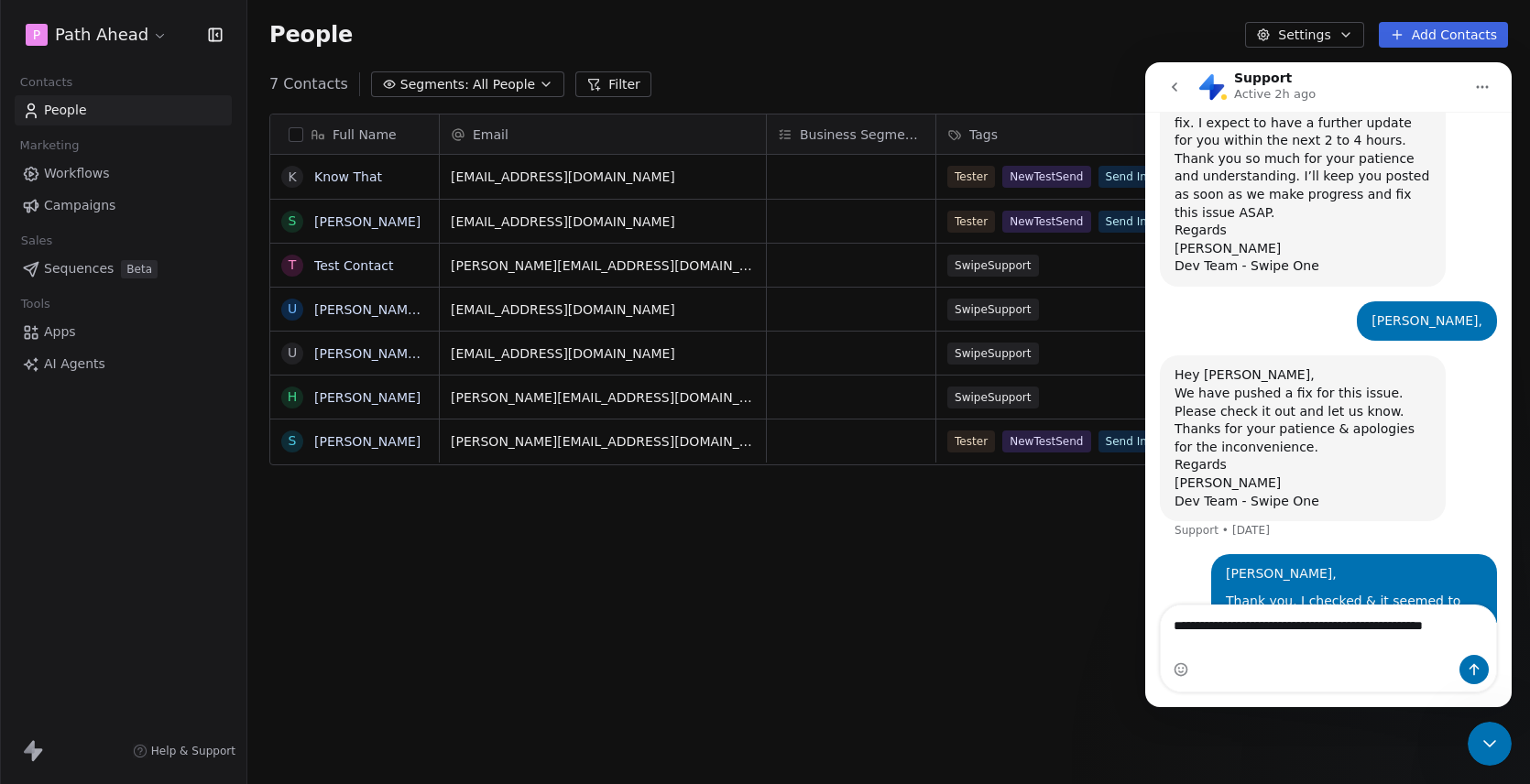
scroll to position [1344, 0]
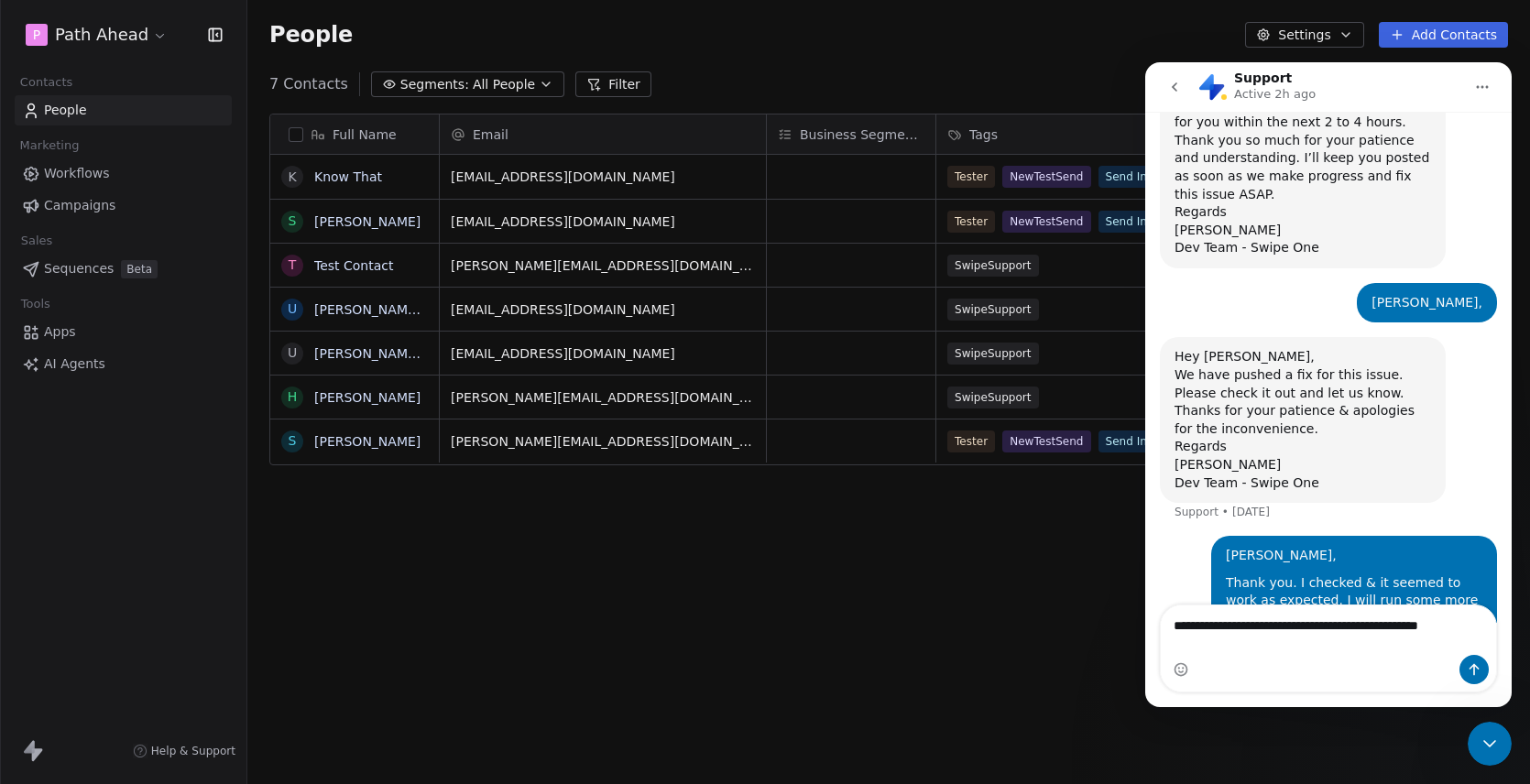
click at [1237, 647] on textarea "**********" at bounding box center [1328, 630] width 335 height 49
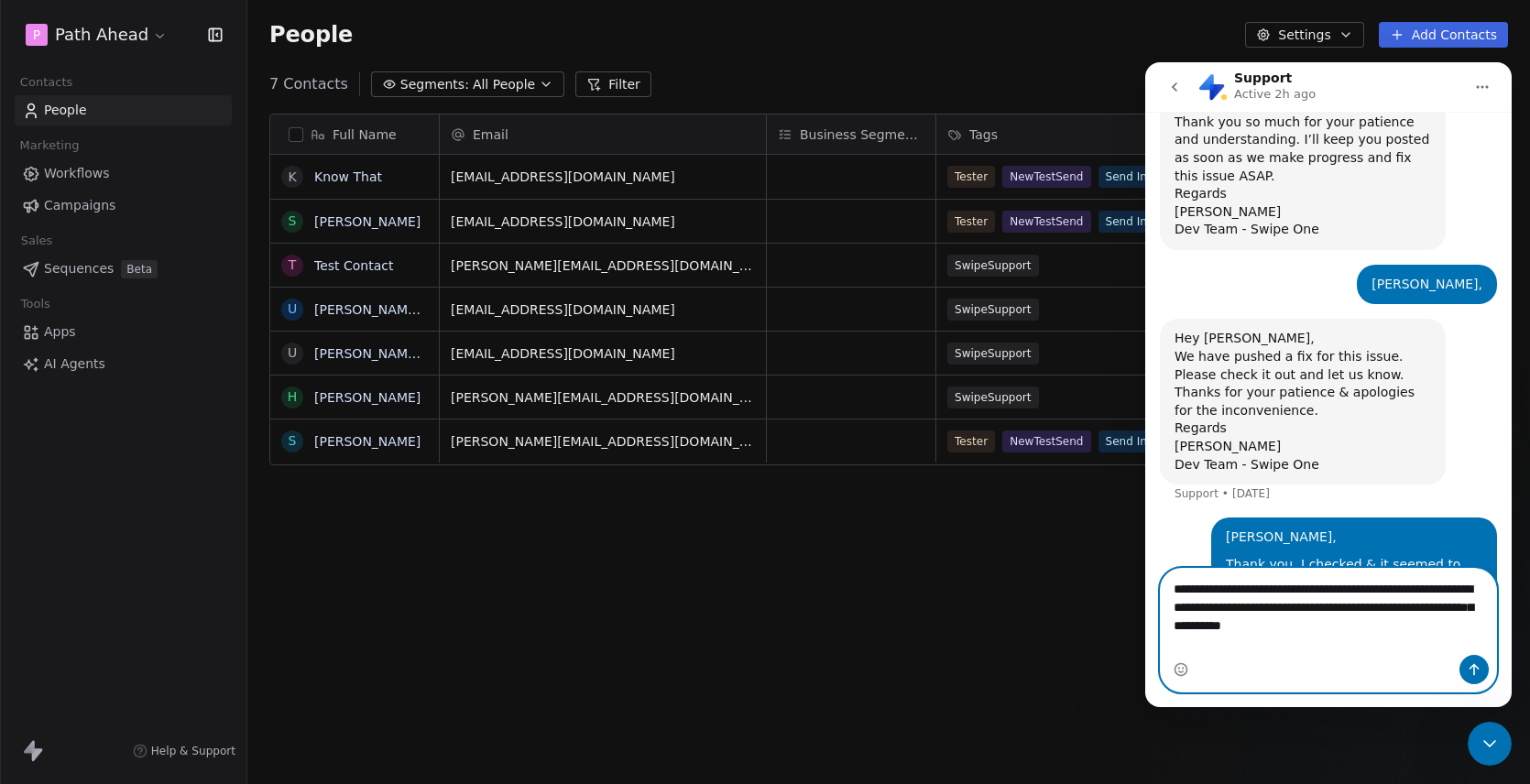
click at [1430, 636] on textarea "**********" at bounding box center [1328, 602] width 335 height 68
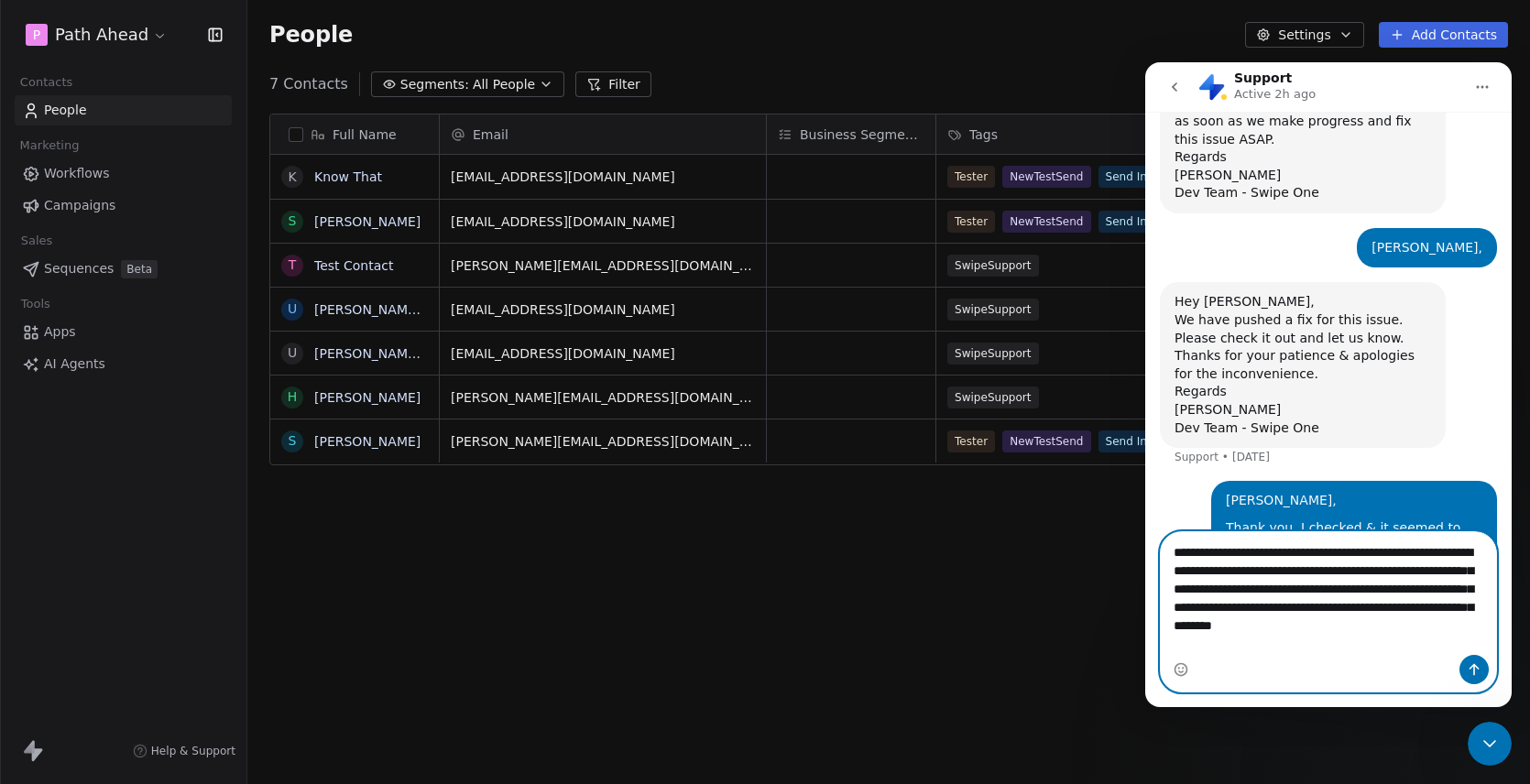
scroll to position [1417, 0]
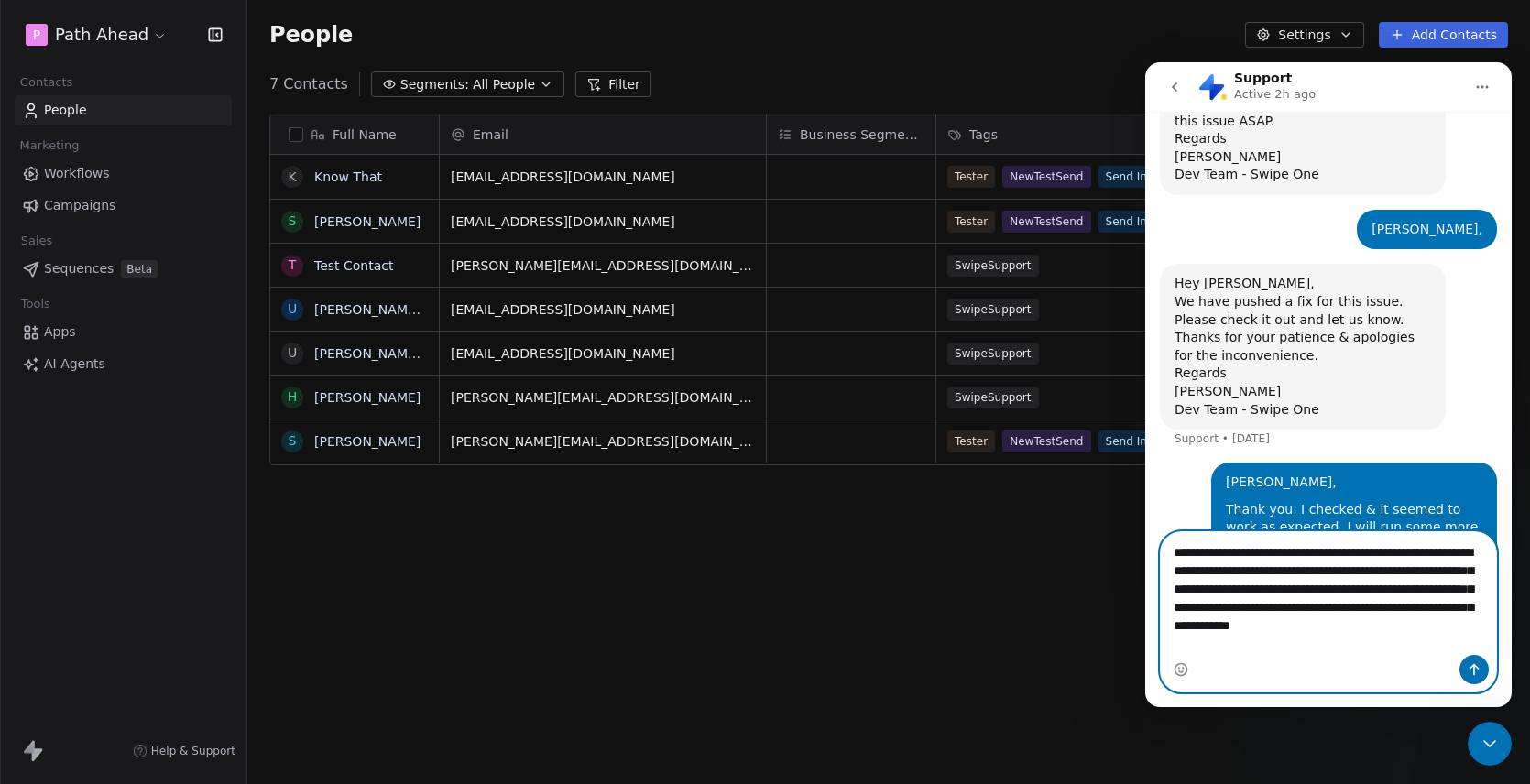
click at [1289, 649] on textarea "**********" at bounding box center [1328, 593] width 335 height 122
click at [1255, 610] on textarea "**********" at bounding box center [1328, 593] width 335 height 122
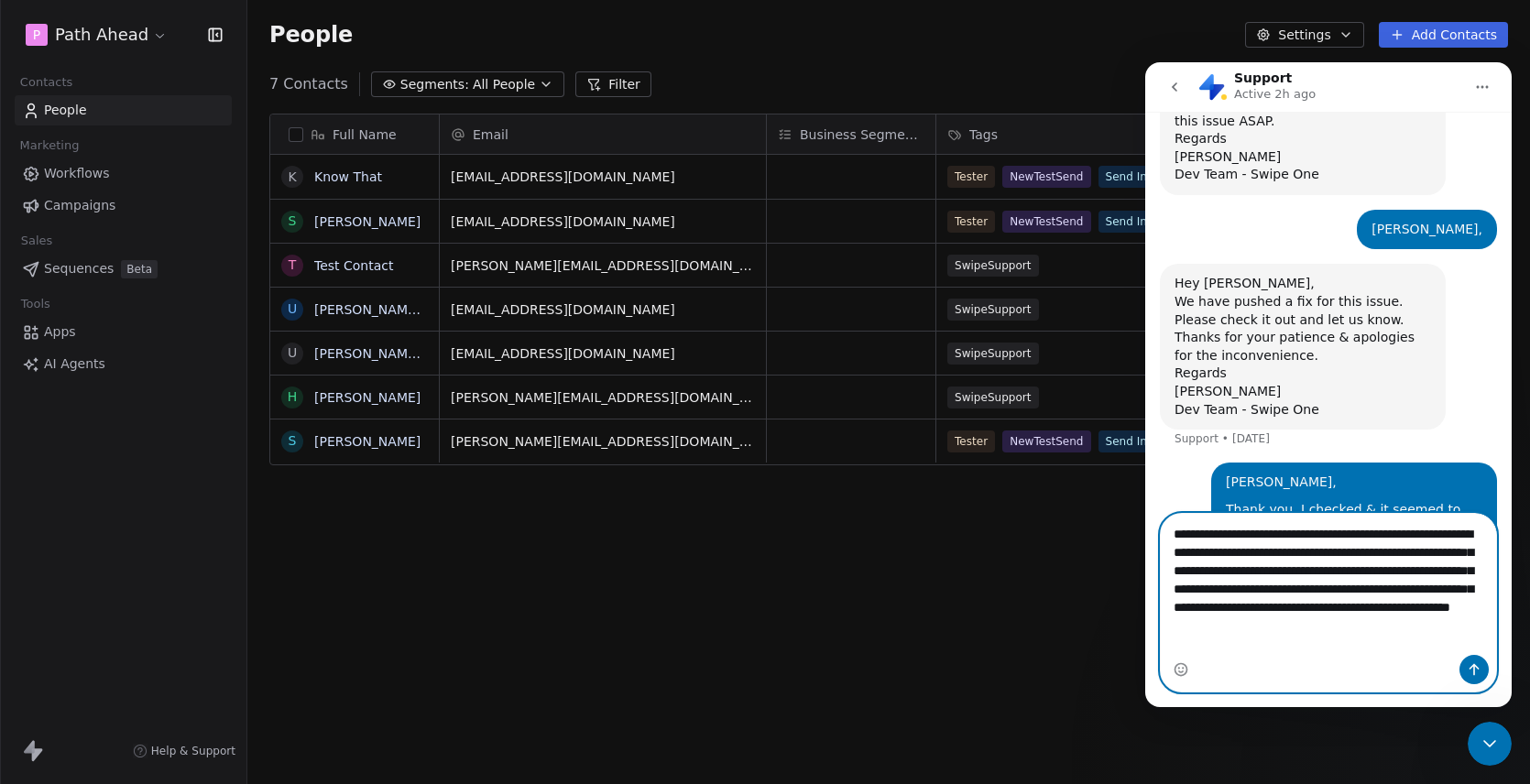
scroll to position [1436, 0]
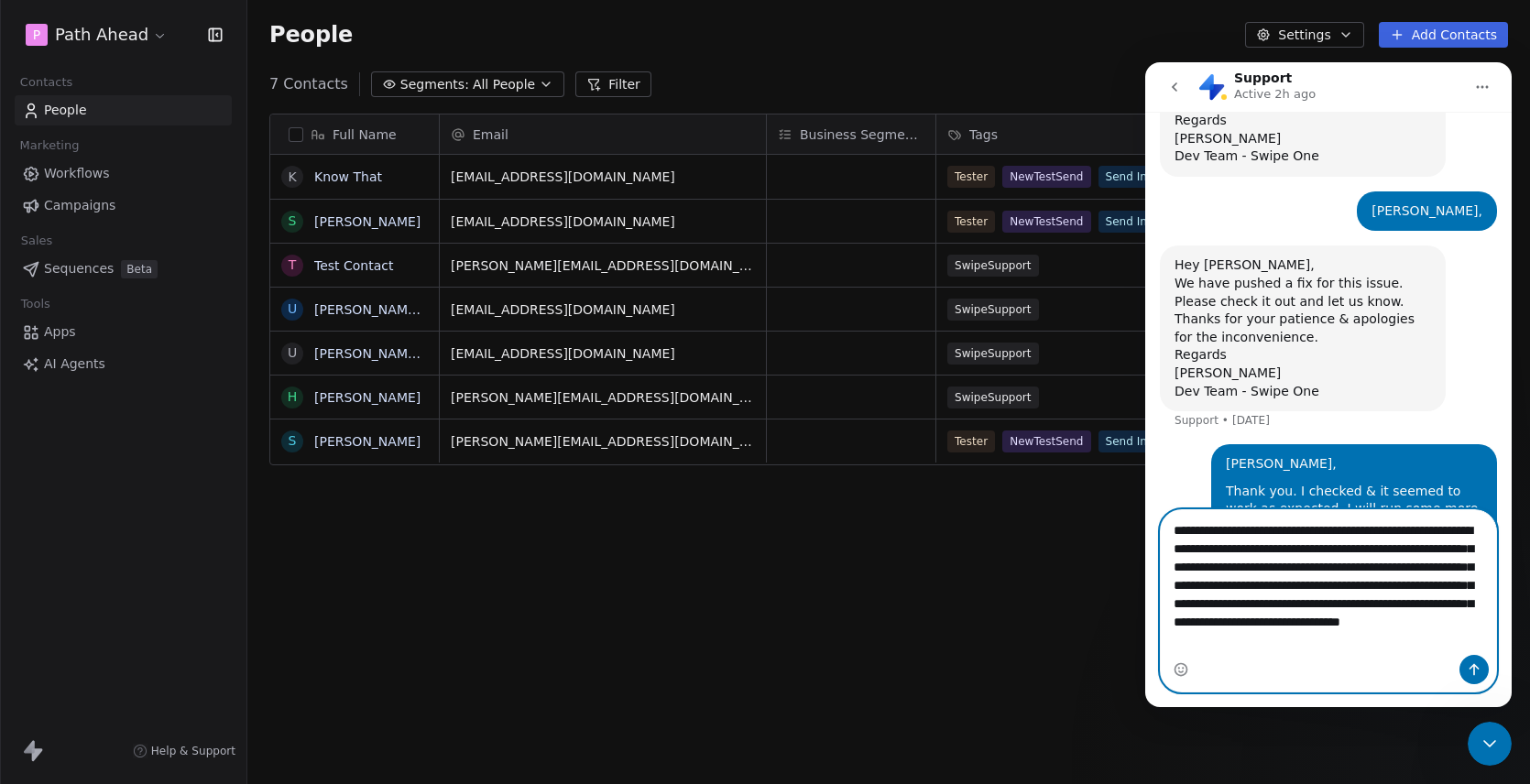
type textarea "**********"
click at [1444, 645] on textarea "**********" at bounding box center [1328, 580] width 335 height 141
drag, startPoint x: 1174, startPoint y: 533, endPoint x: 1467, endPoint y: 640, distance: 311.9
click at [1467, 640] on textarea "**********" at bounding box center [1328, 580] width 335 height 141
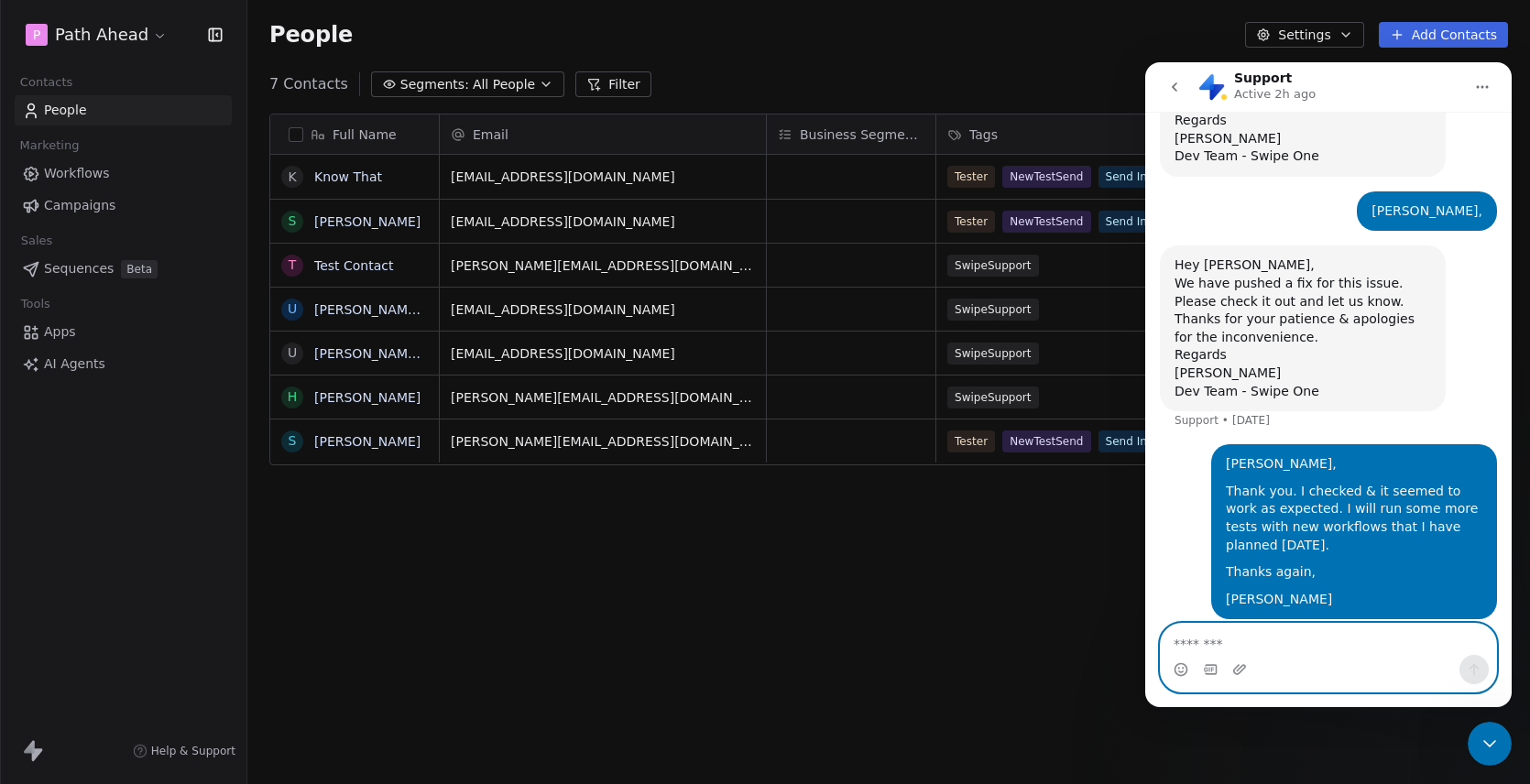
scroll to position [1326, 0]
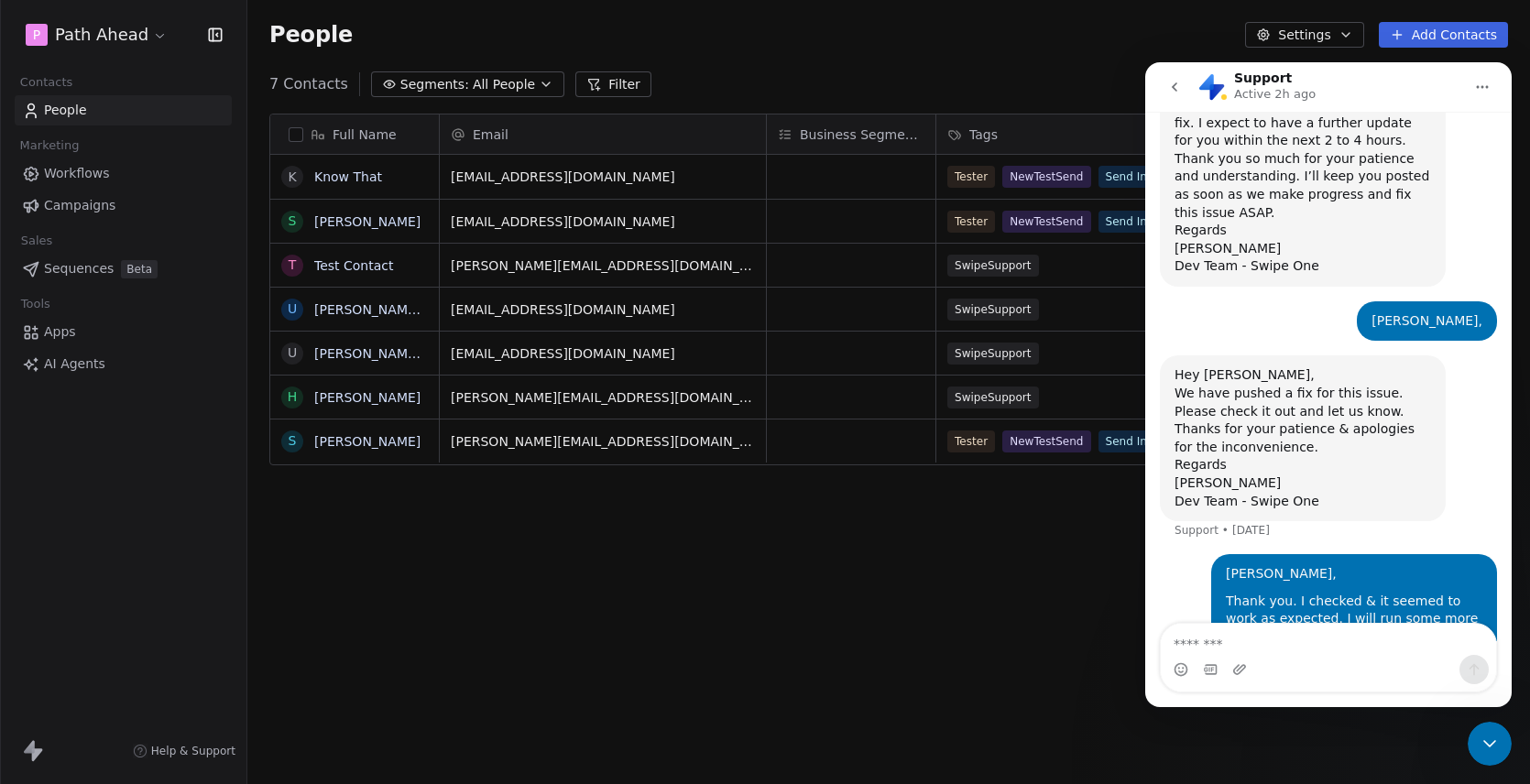
click at [1171, 81] on icon "go back" at bounding box center [1173, 87] width 15 height 15
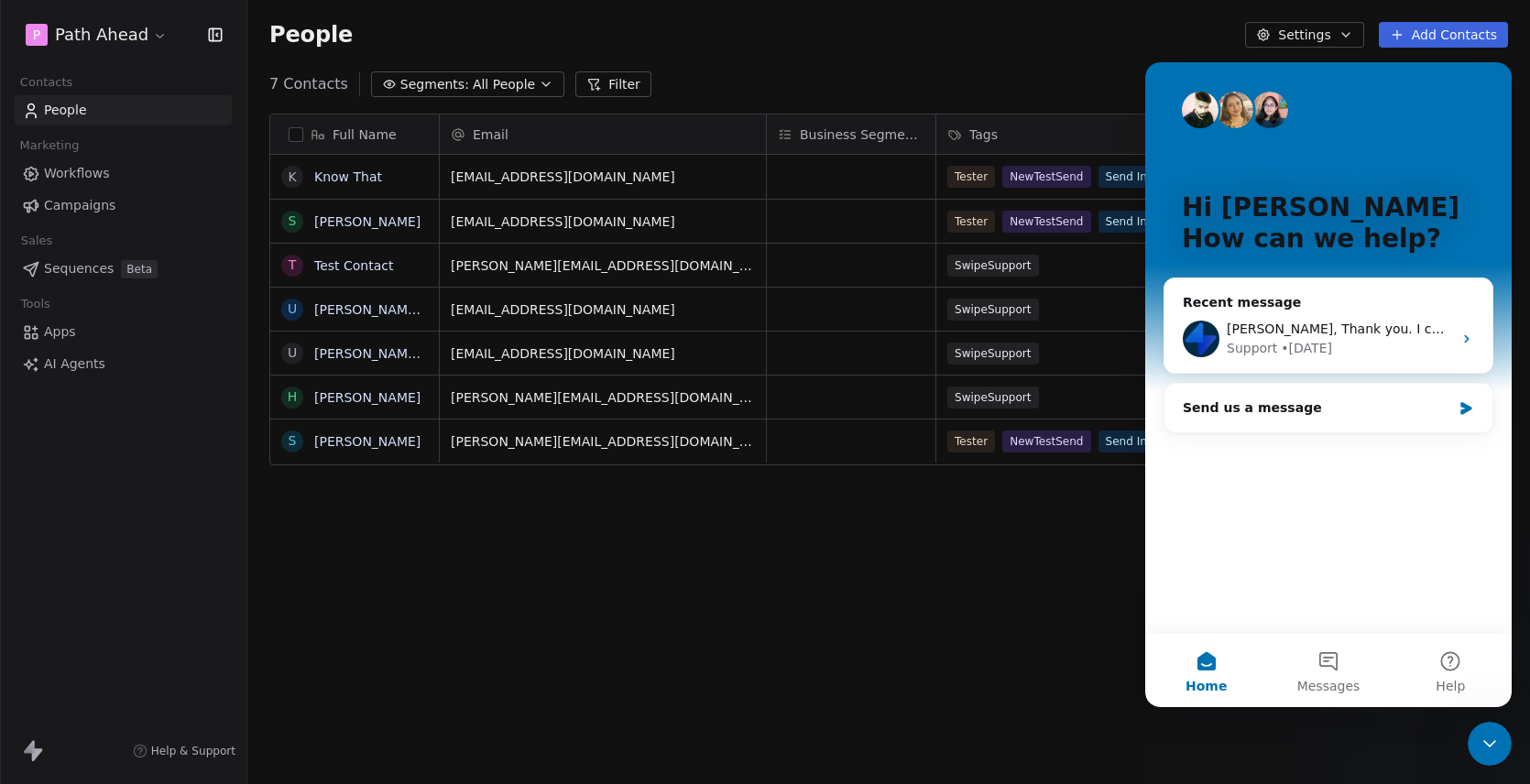
scroll to position [0, 0]
drag, startPoint x: 1490, startPoint y: 742, endPoint x: 2923, endPoint y: 1441, distance: 1594.4
click at [1490, 742] on icon "Close Intercom Messenger" at bounding box center [1490, 744] width 22 height 22
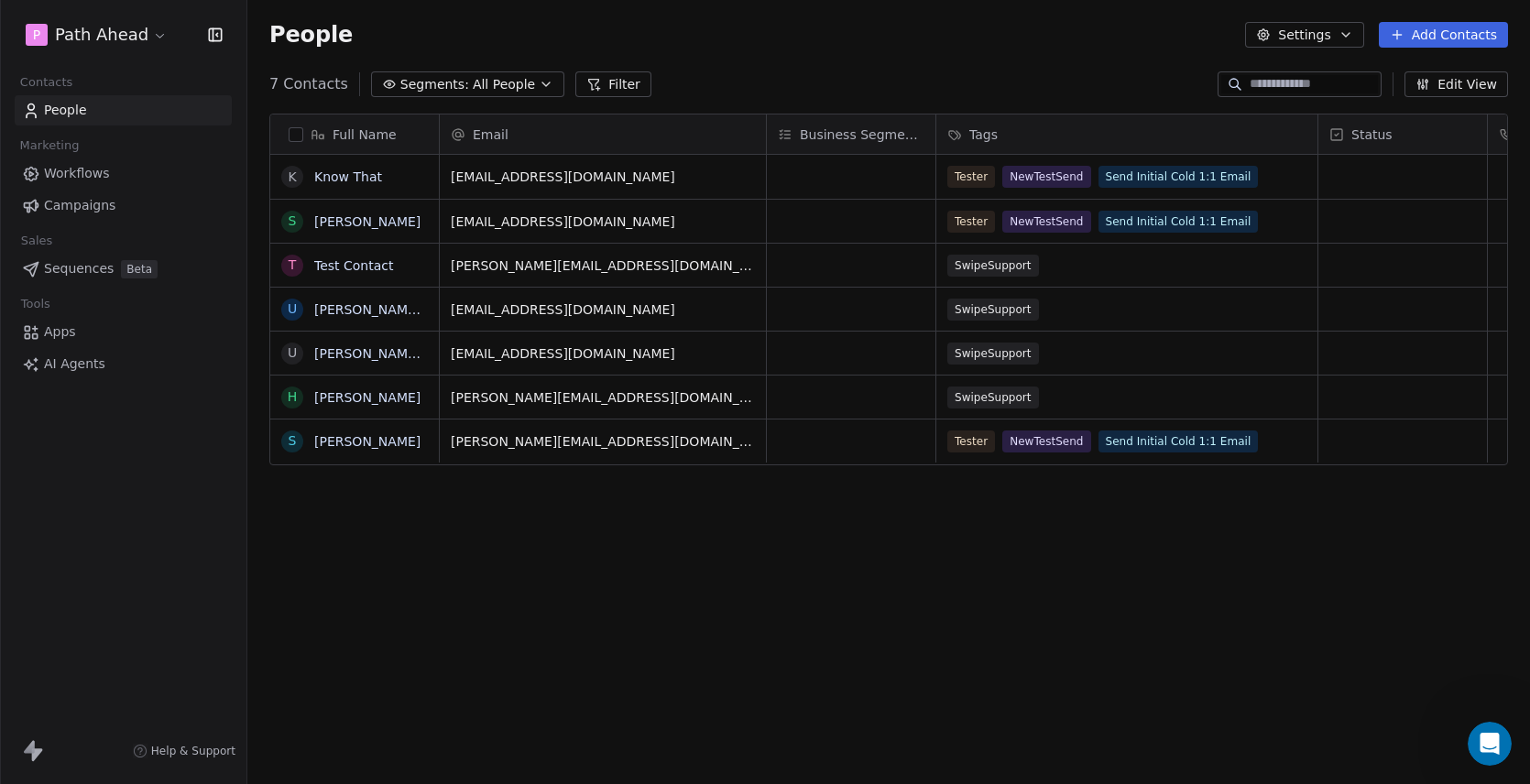
click at [1440, 33] on button "Add Contacts" at bounding box center [1443, 35] width 129 height 26
click at [1473, 74] on span "Create new contact" at bounding box center [1448, 74] width 125 height 19
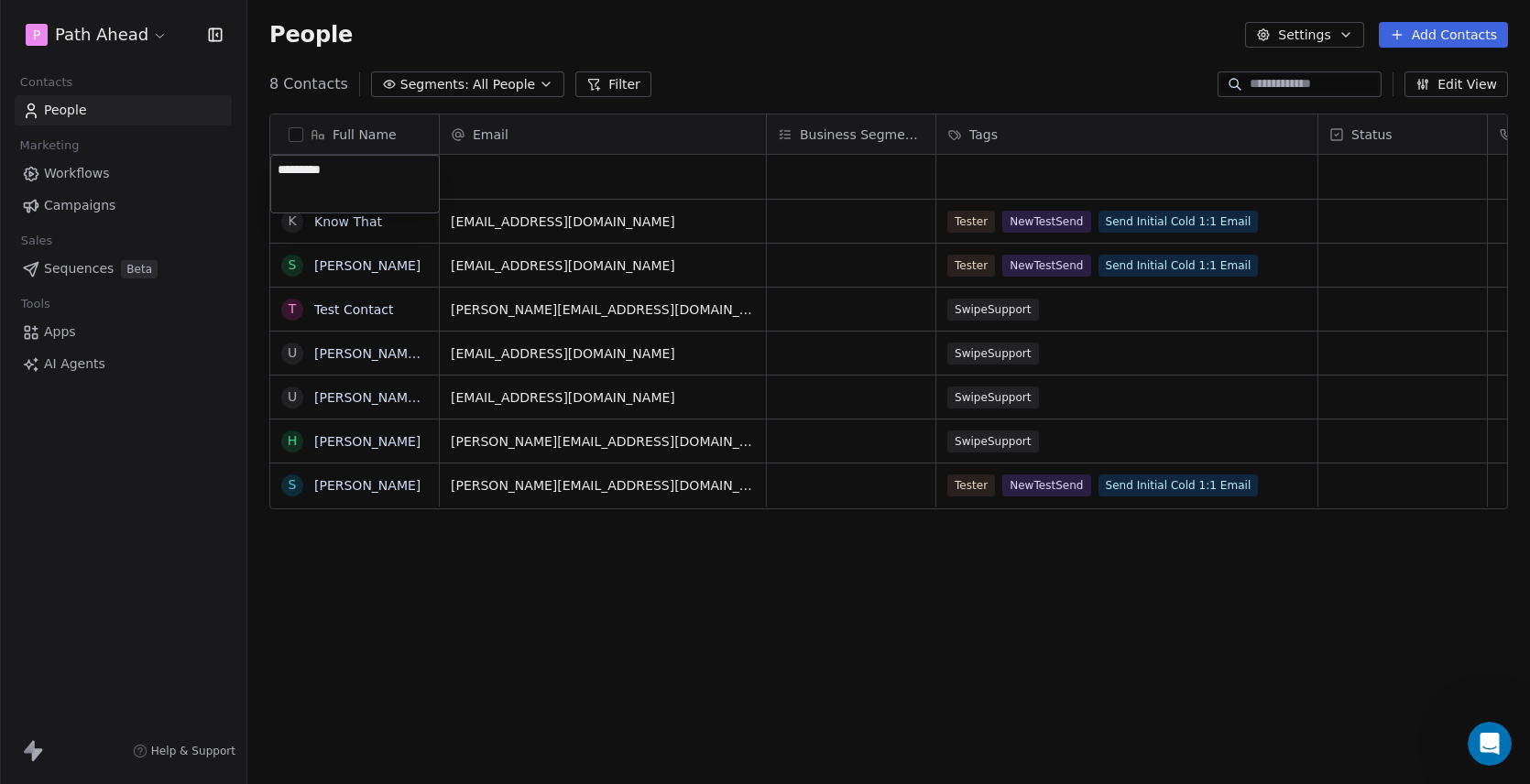
type textarea "**********"
click at [520, 168] on html "**********" at bounding box center [765, 392] width 1530 height 784
click at [519, 171] on div "grid" at bounding box center [603, 177] width 326 height 44
click at [525, 179] on input "**********" at bounding box center [604, 177] width 318 height 37
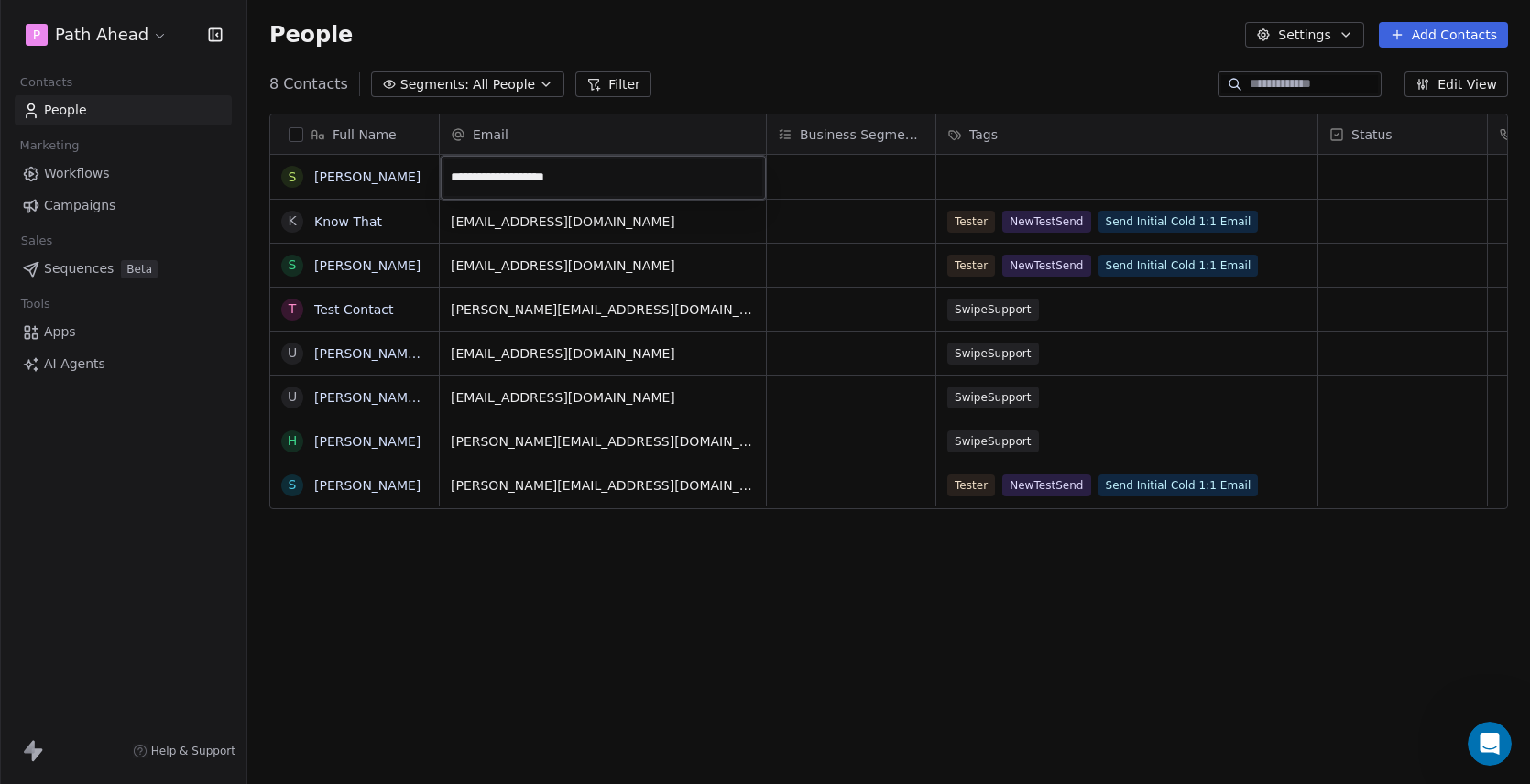
type input "**********"
click at [1012, 181] on html "**********" at bounding box center [765, 392] width 1530 height 784
click at [1012, 181] on div "grid" at bounding box center [1127, 177] width 381 height 44
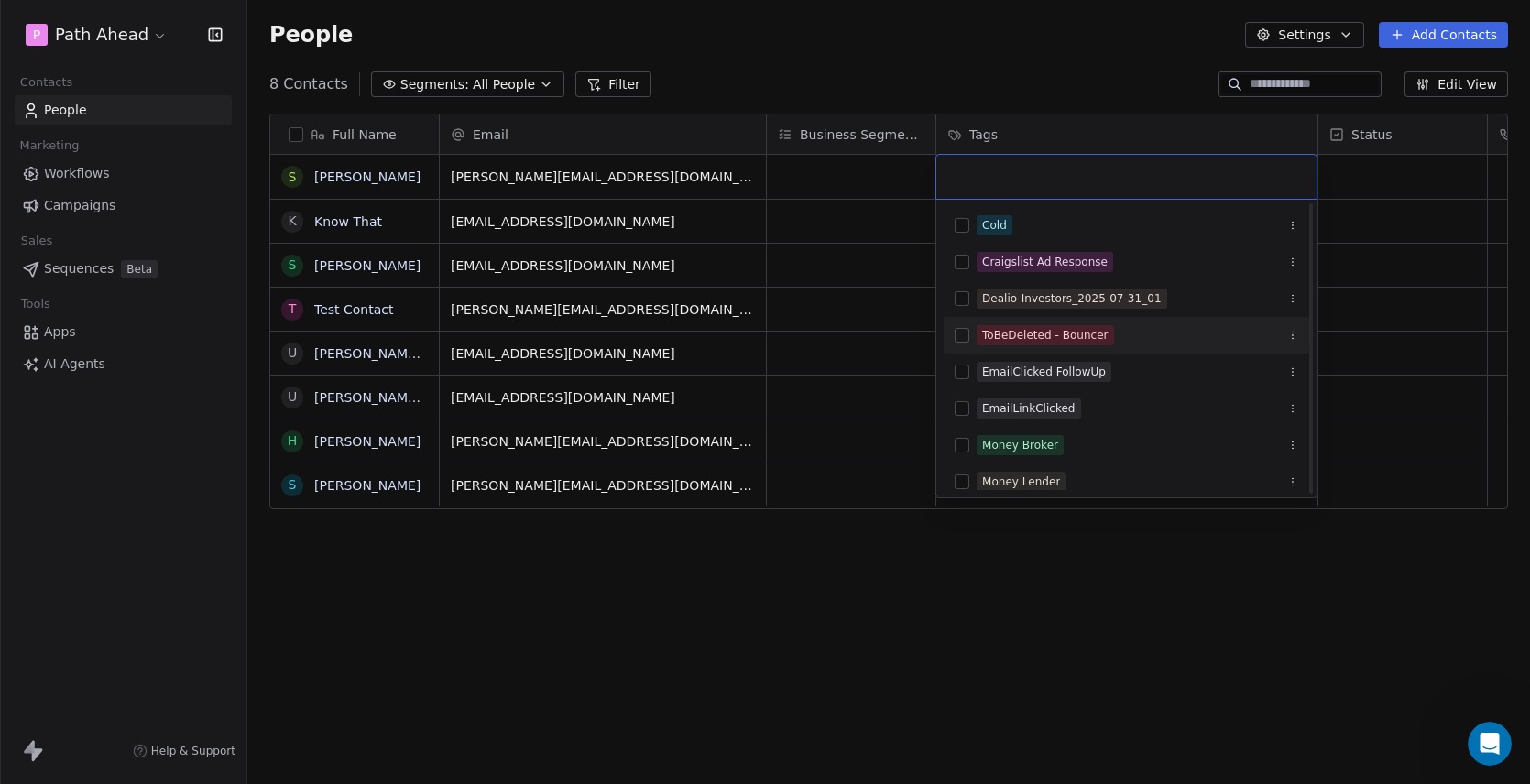
scroll to position [596, 0]
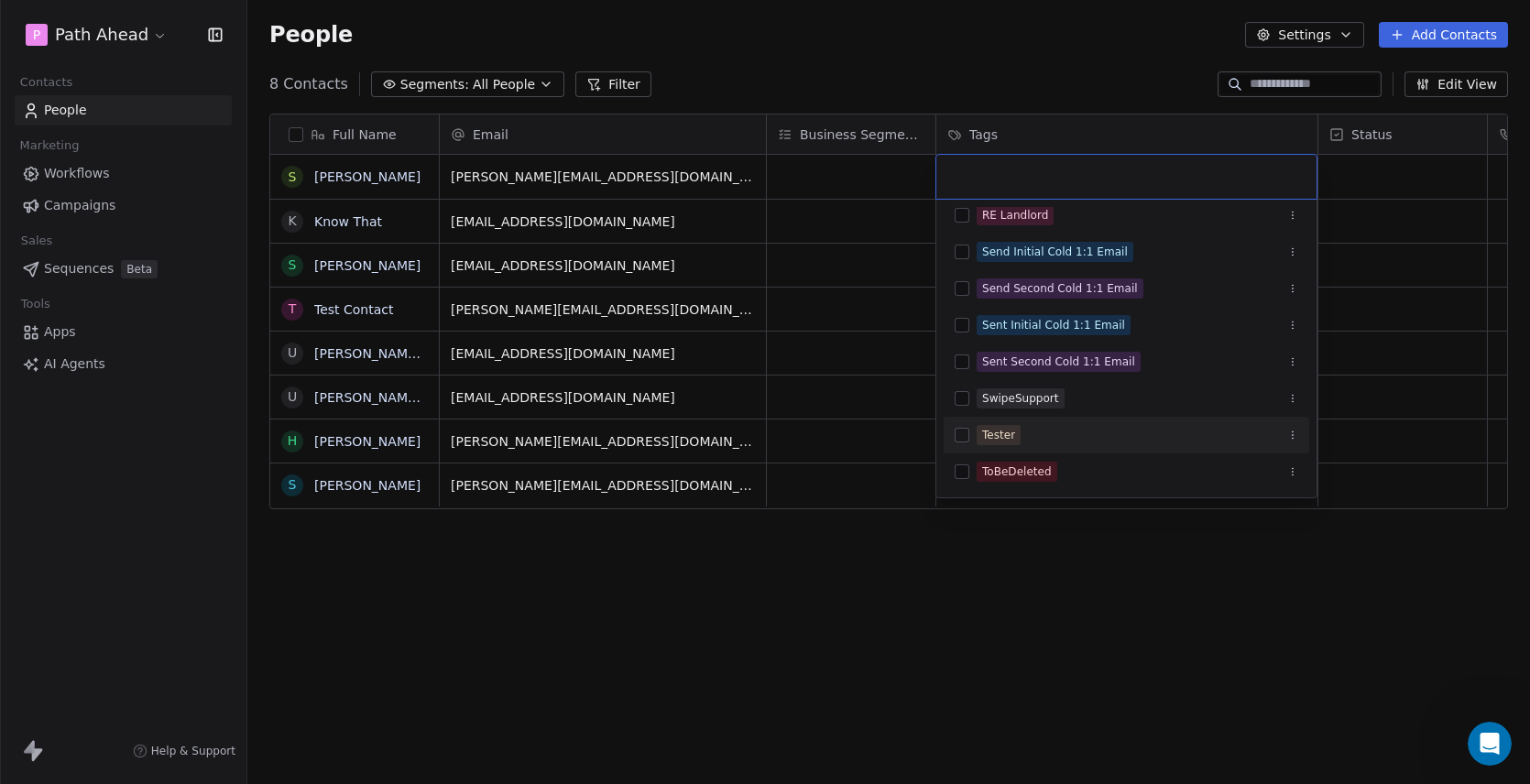
click at [958, 433] on button "Suggestions" at bounding box center [961, 434] width 15 height 15
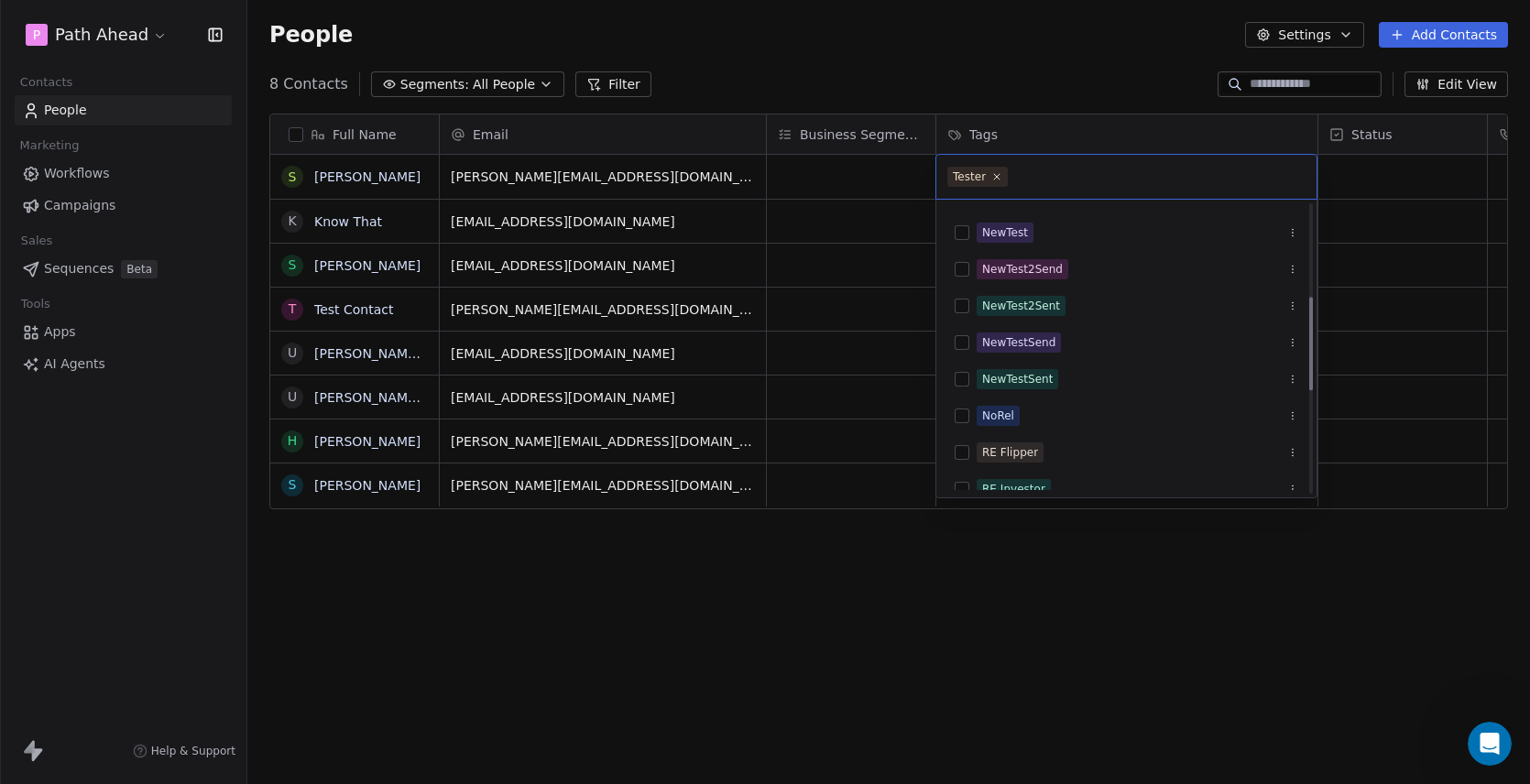
scroll to position [277, 0]
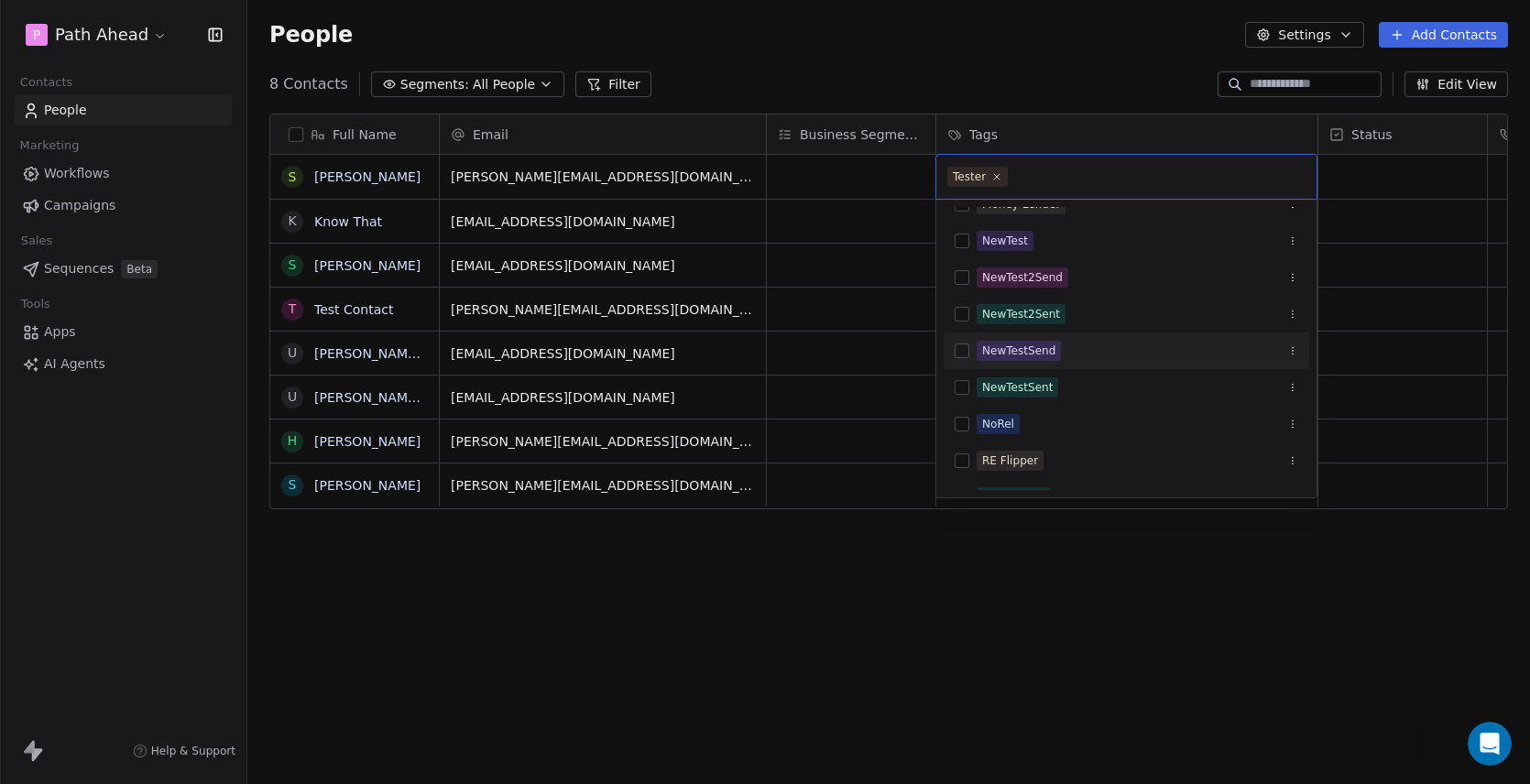
click at [962, 347] on button "Suggestions" at bounding box center [961, 351] width 15 height 15
click at [828, 180] on html "P Path Ahead Contacts People Marketing Workflows Campaigns Sales Sequences Beta…" at bounding box center [765, 392] width 1530 height 784
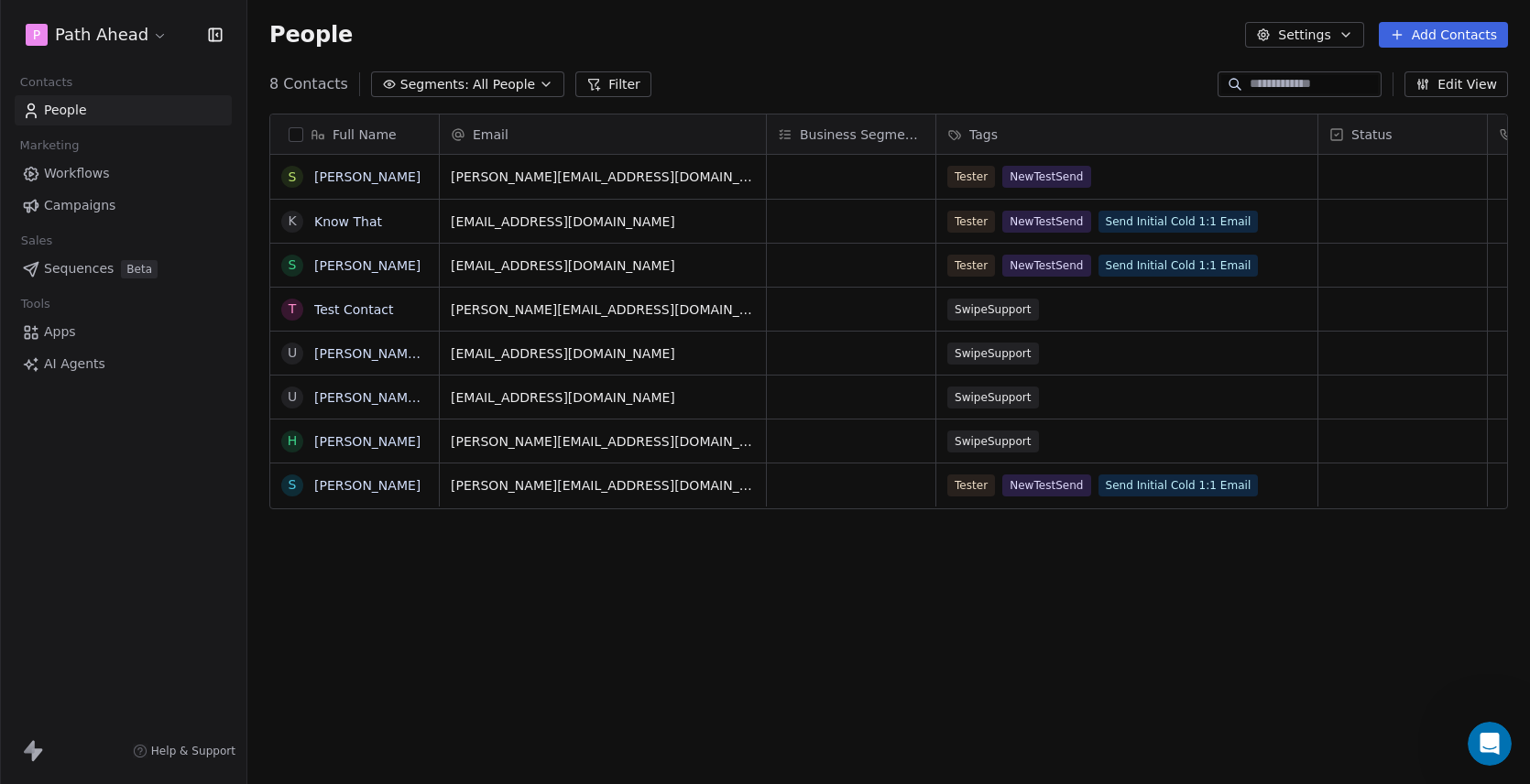
click at [73, 172] on span "Workflows" at bounding box center [77, 173] width 66 height 19
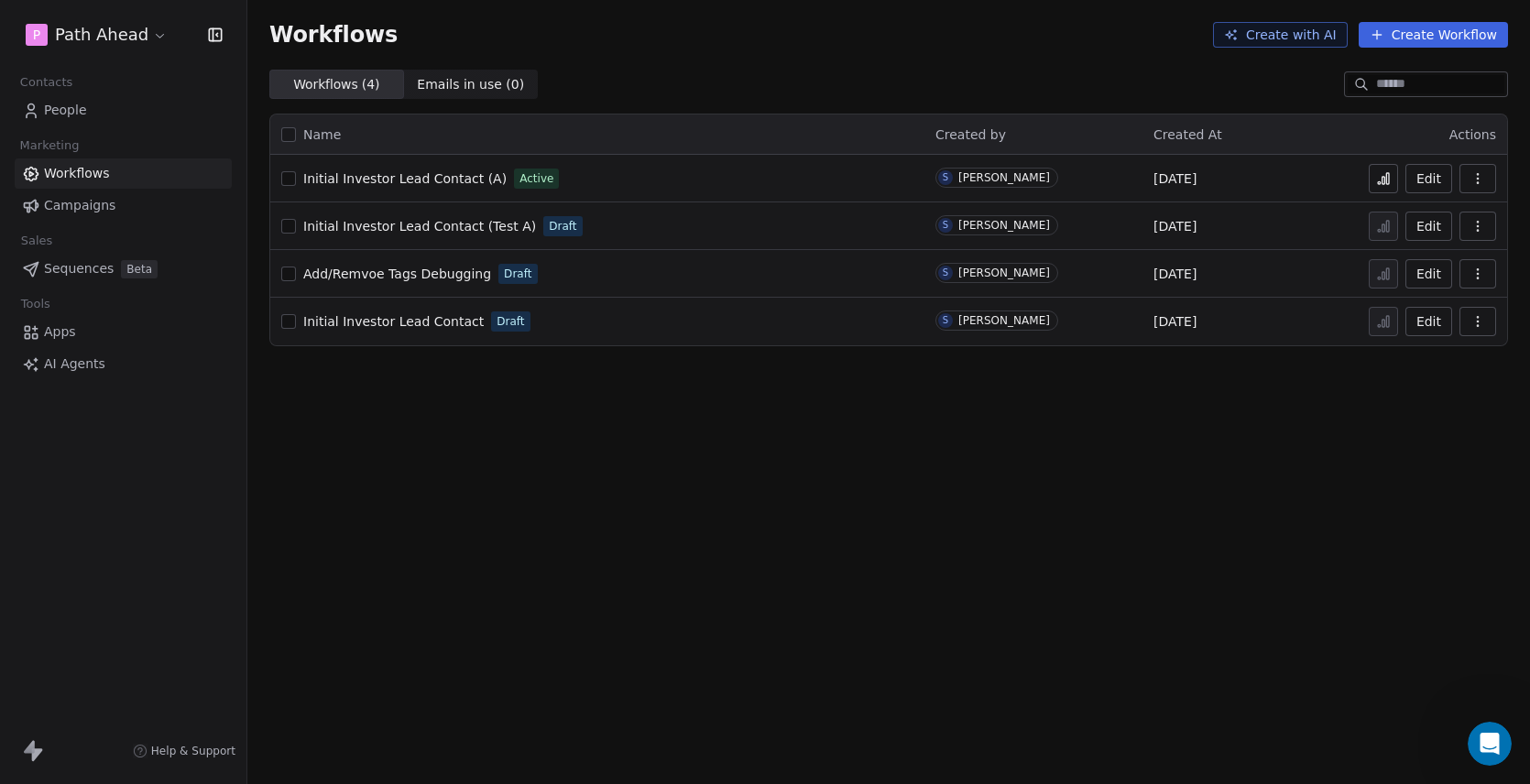
click at [74, 114] on span "People" at bounding box center [66, 110] width 43 height 19
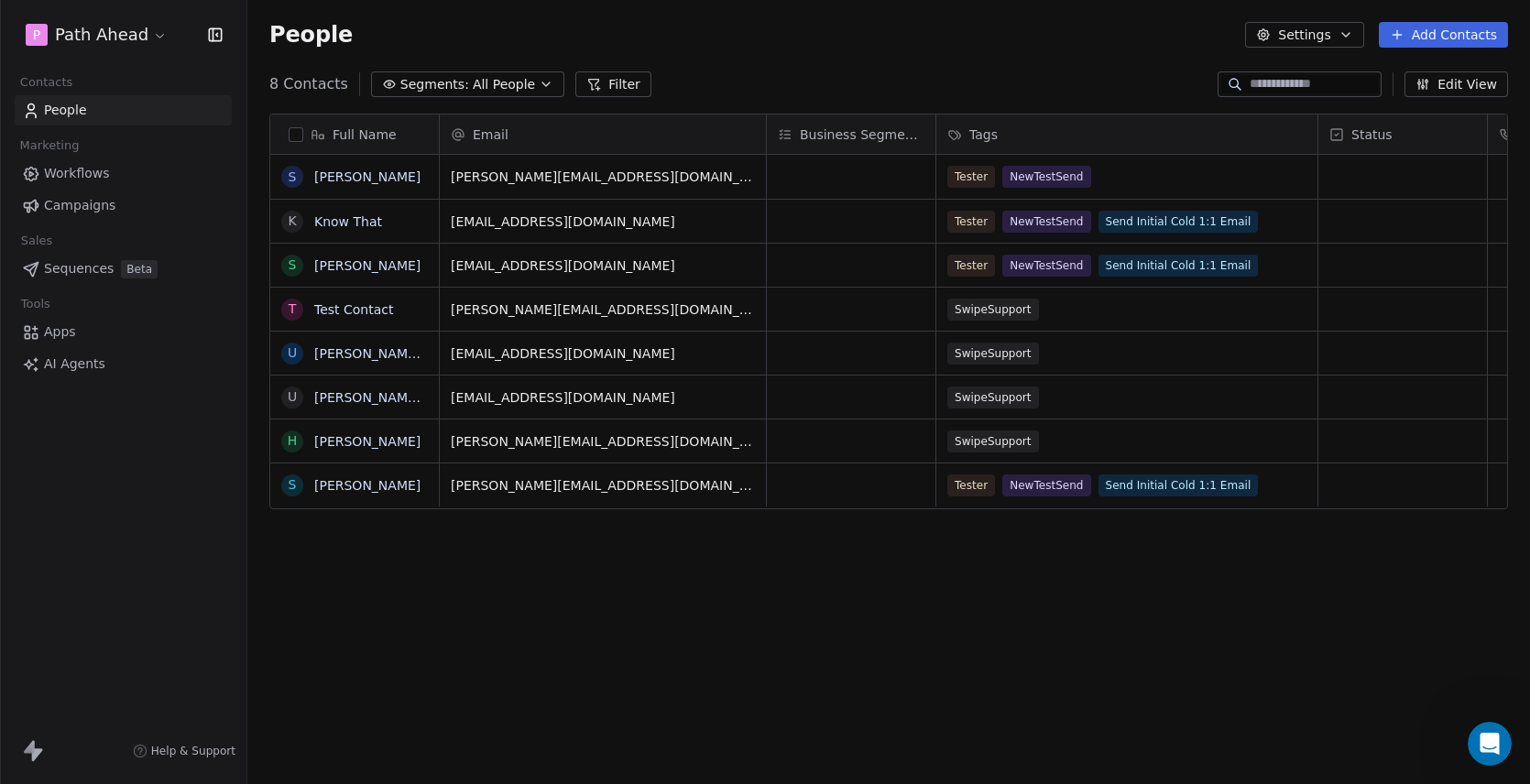
scroll to position [690, 1282]
click at [70, 173] on span "Workflows" at bounding box center [77, 173] width 66 height 19
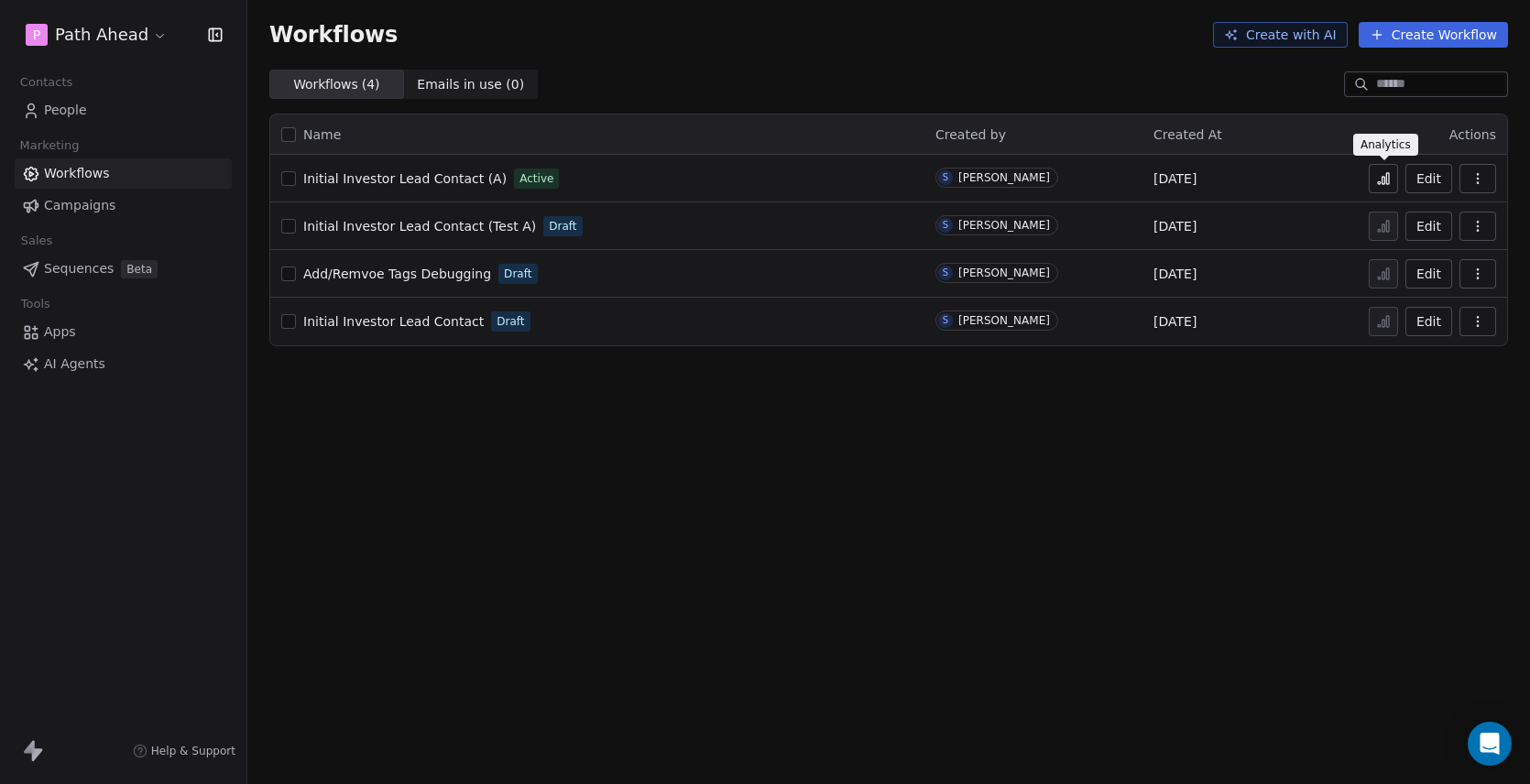
click at [1385, 178] on icon at bounding box center [1383, 180] width 3 height 7
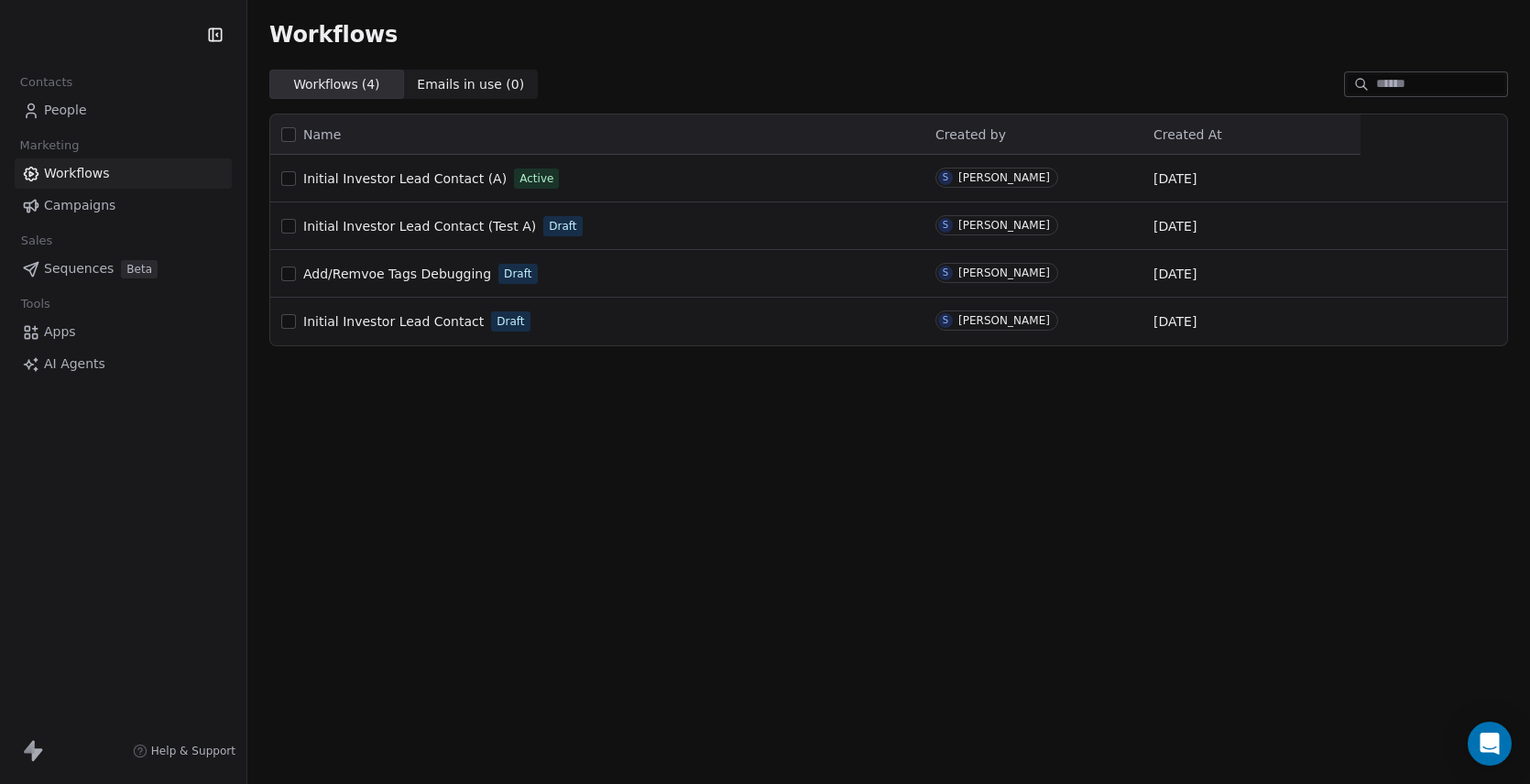
click at [83, 109] on span "People" at bounding box center [66, 110] width 43 height 19
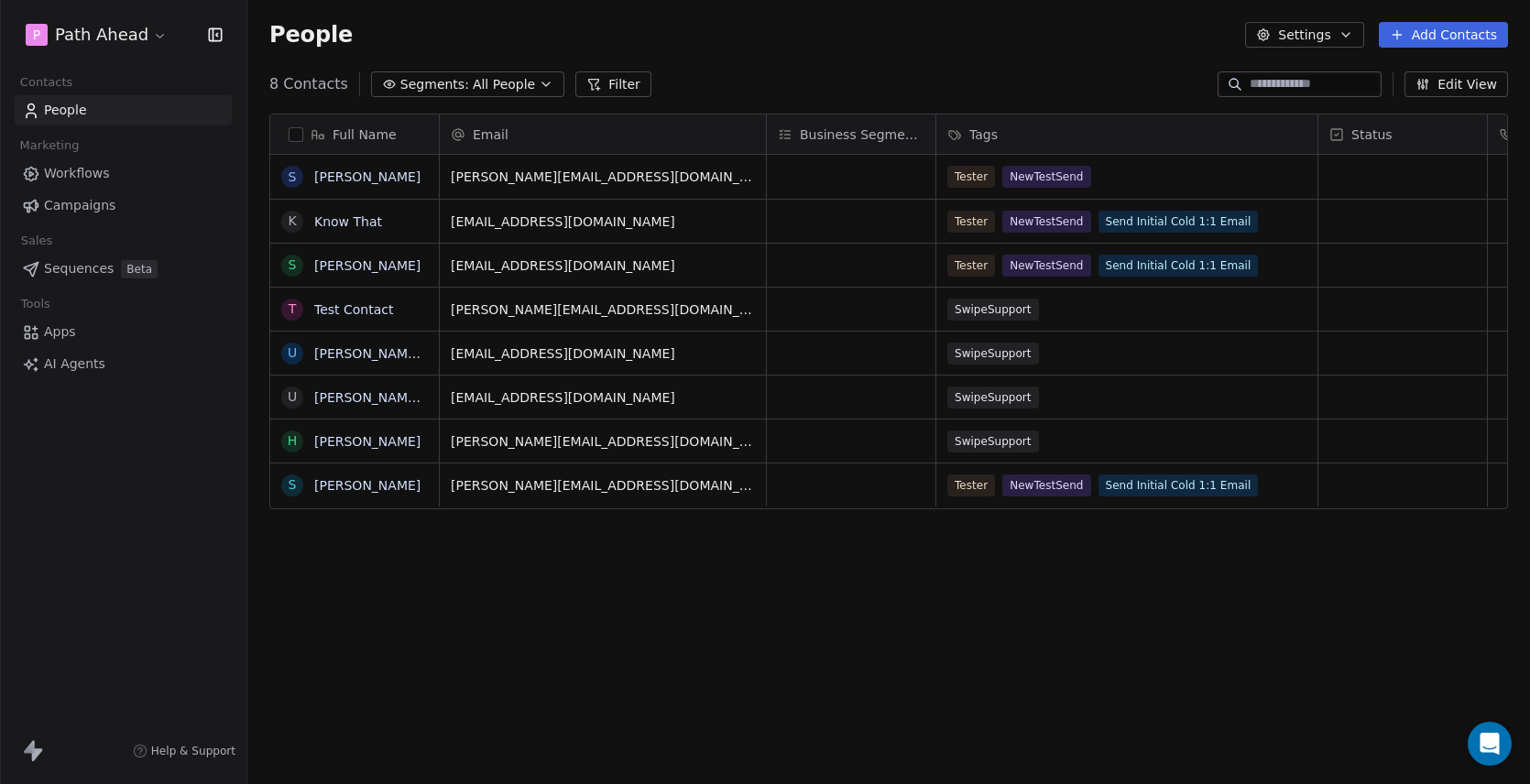
scroll to position [690, 1282]
click at [95, 170] on span "Workflows" at bounding box center [77, 173] width 66 height 19
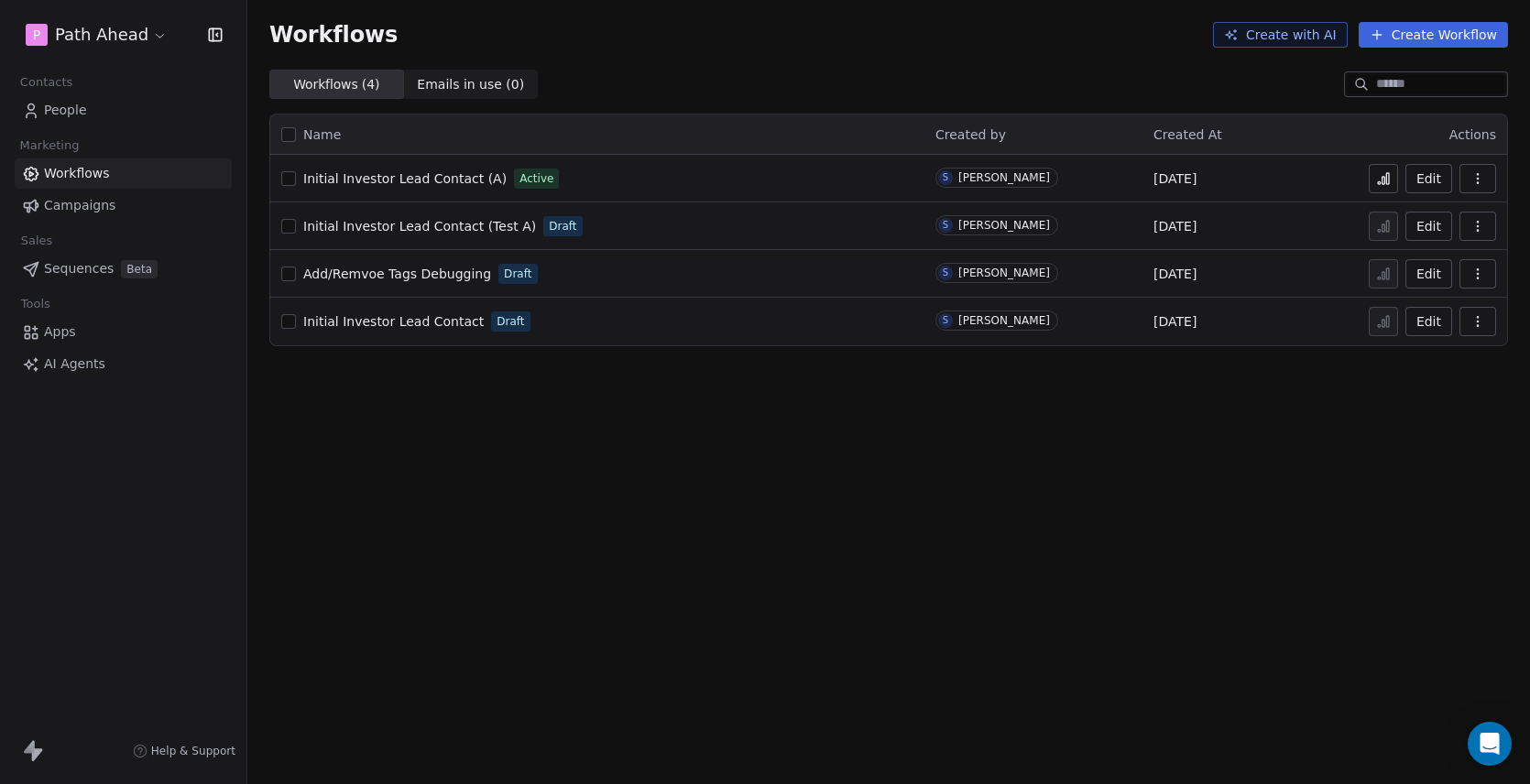
click at [1382, 173] on icon at bounding box center [1383, 178] width 15 height 15
click at [64, 114] on span "People" at bounding box center [66, 110] width 43 height 19
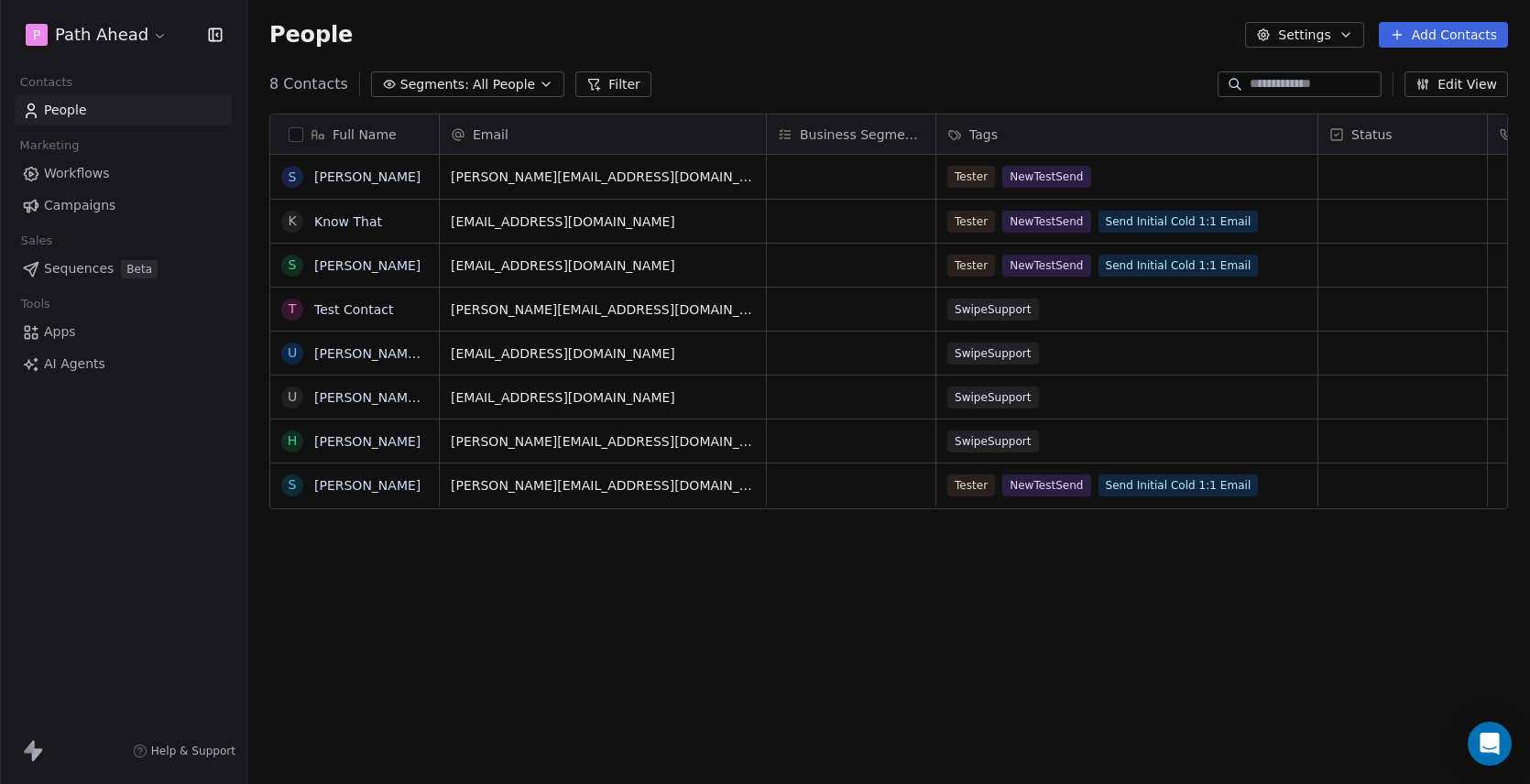
scroll to position [690, 1282]
click at [66, 176] on span "Workflows" at bounding box center [77, 173] width 66 height 19
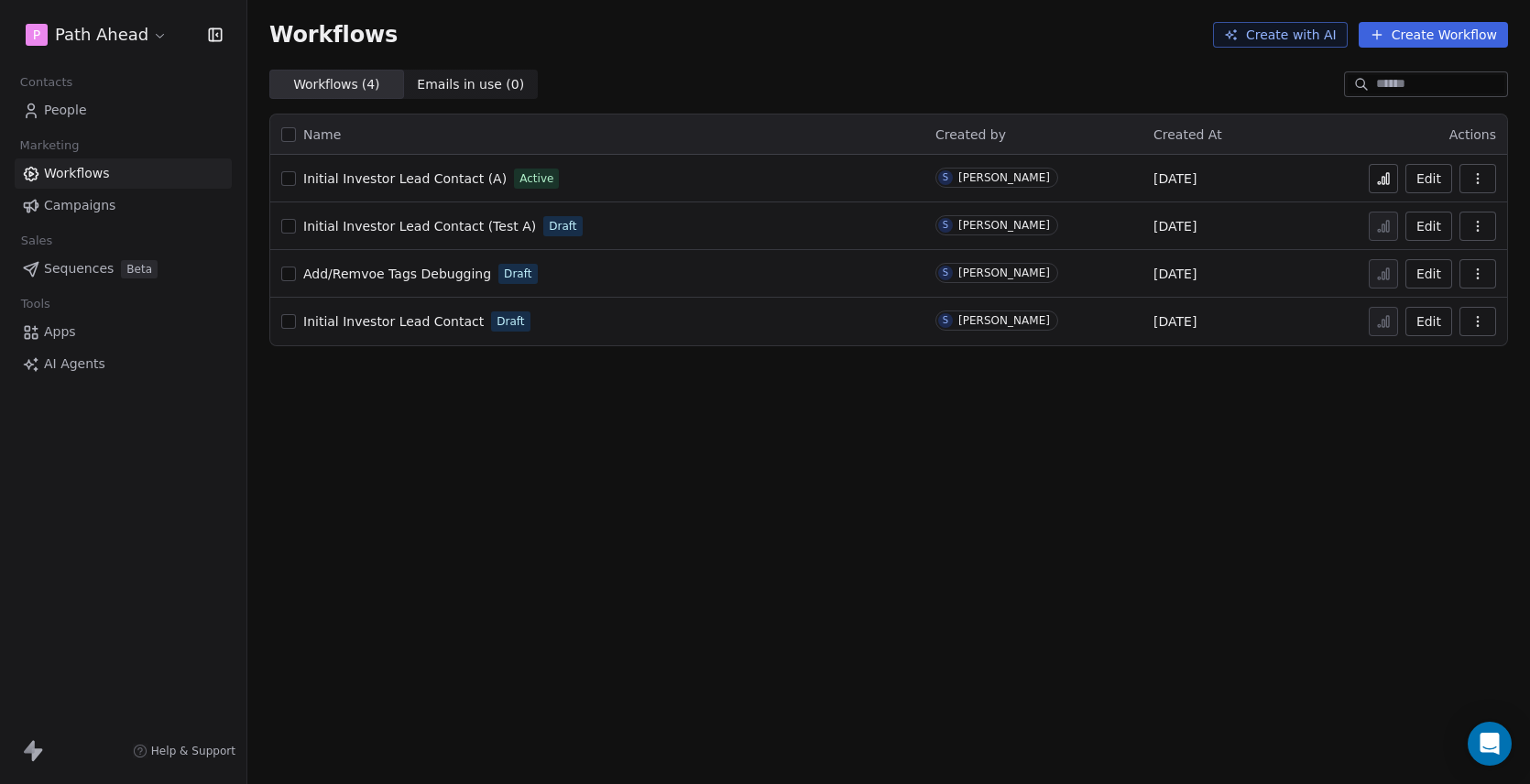
click at [62, 111] on span "People" at bounding box center [66, 110] width 43 height 19
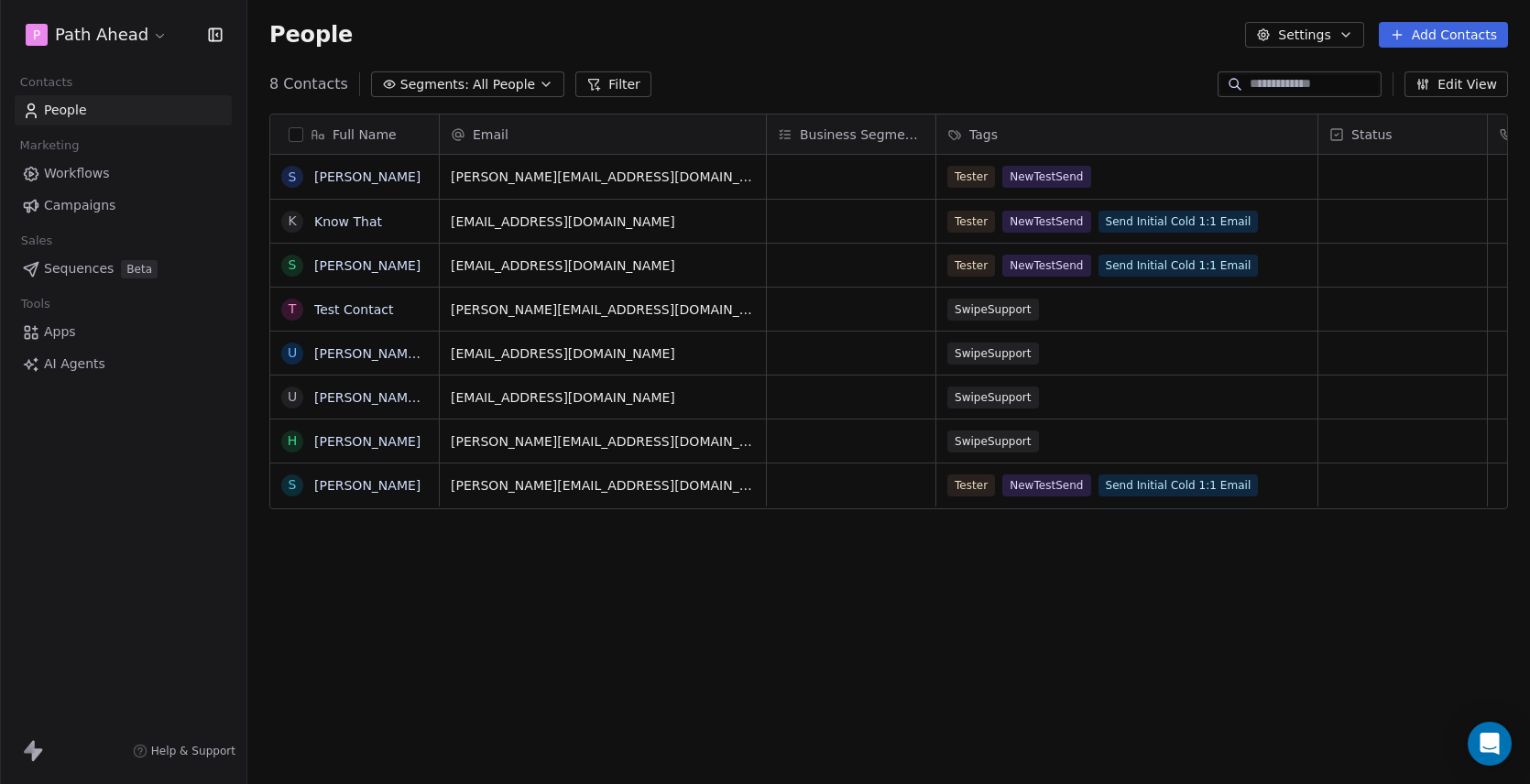
scroll to position [690, 1282]
click at [617, 536] on div "Full Name S Steve PATH K Know That S Steve WebMaster T Test Contact U Umesh Swi…" at bounding box center [888, 443] width 1282 height 689
click at [108, 173] on link "Workflows" at bounding box center [123, 173] width 217 height 31
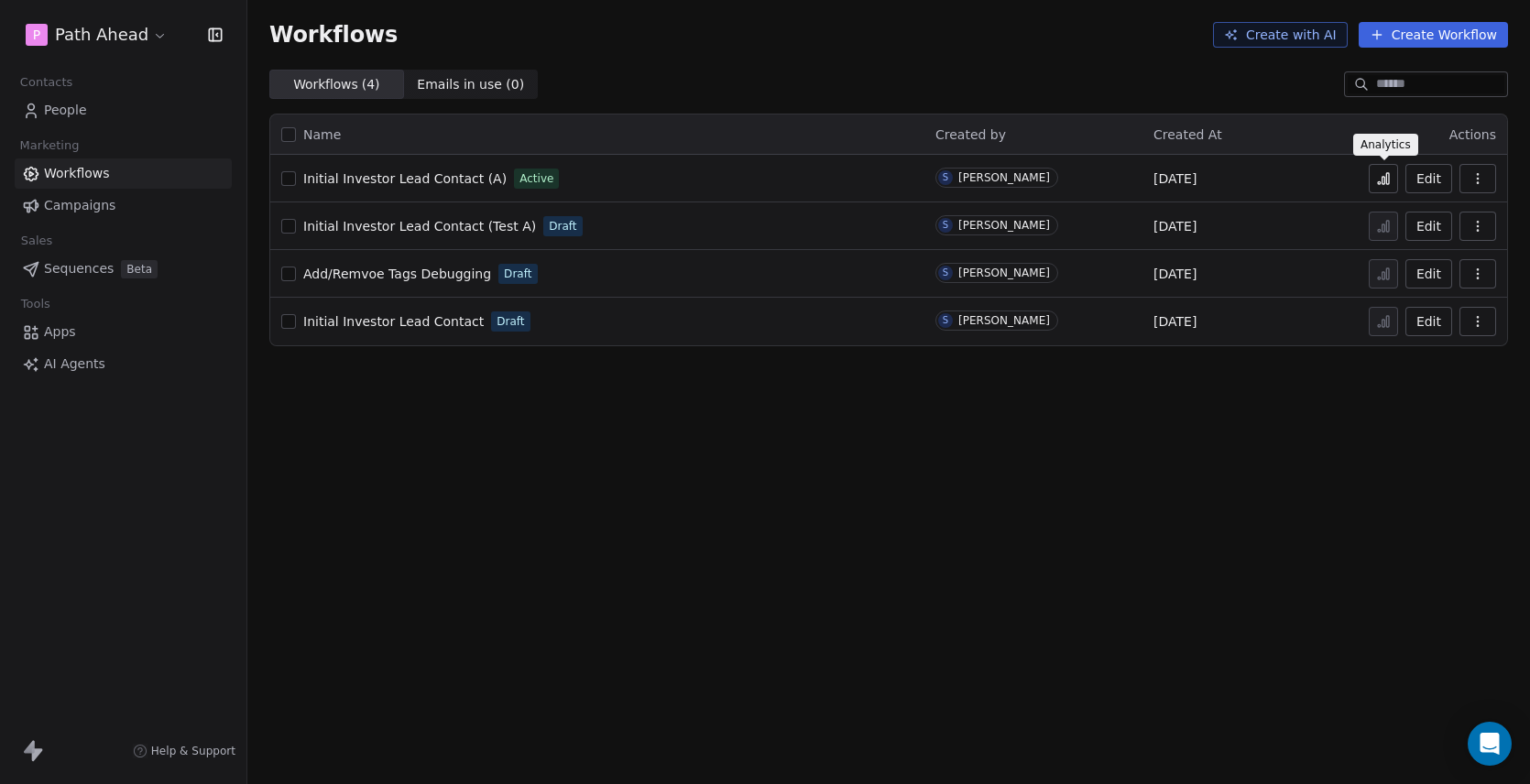
click at [1383, 179] on icon at bounding box center [1383, 178] width 15 height 15
click at [1430, 177] on button "Edit" at bounding box center [1427, 179] width 46 height 30
click at [1110, 51] on div "Workflows Create with AI Create Workflow" at bounding box center [888, 35] width 1282 height 69
click at [155, 34] on html "P Path Ahead Contacts People Marketing Workflows Campaigns Sales Sequences Beta…" at bounding box center [765, 392] width 1530 height 784
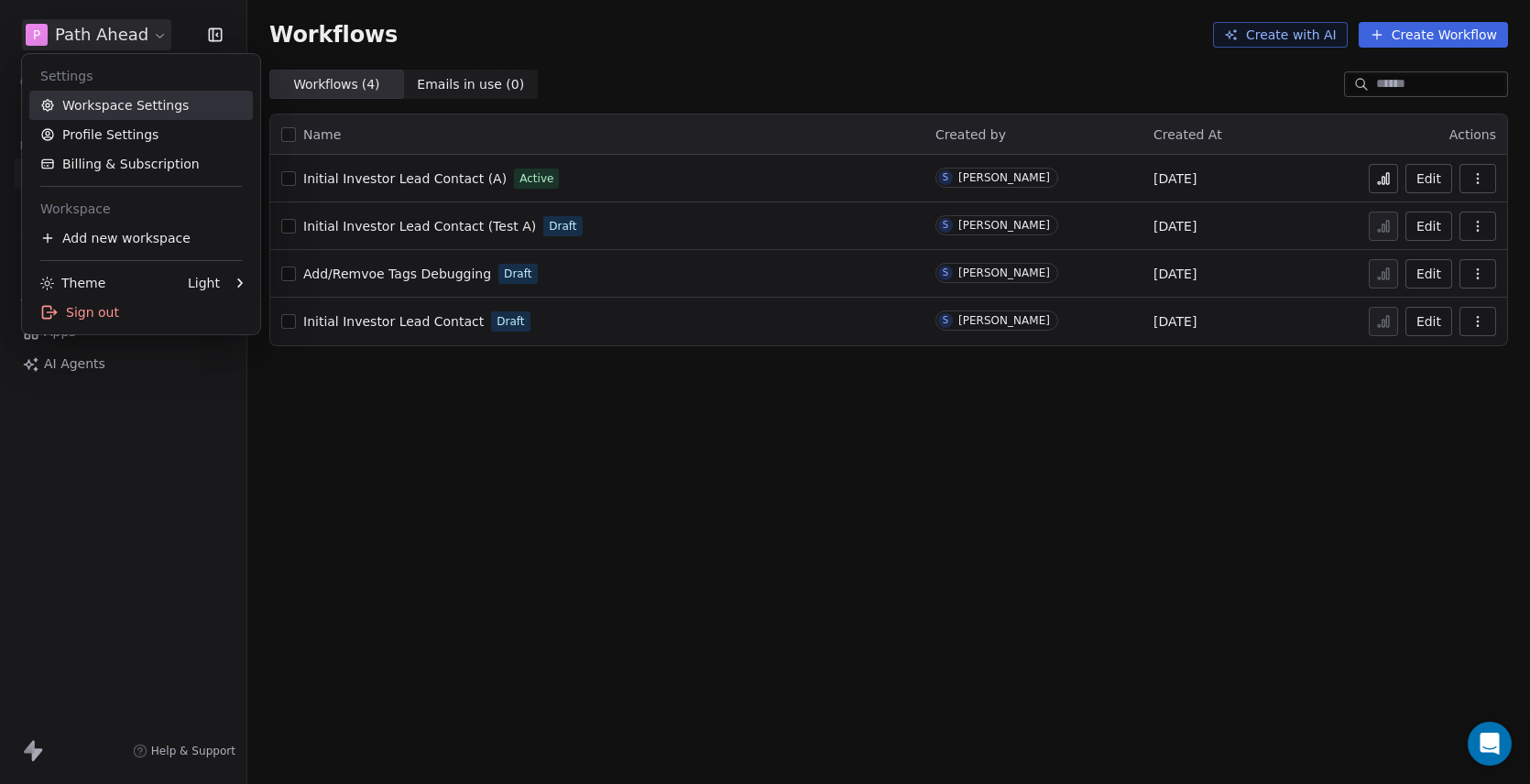
click at [103, 105] on link "Workspace Settings" at bounding box center [141, 106] width 223 height 30
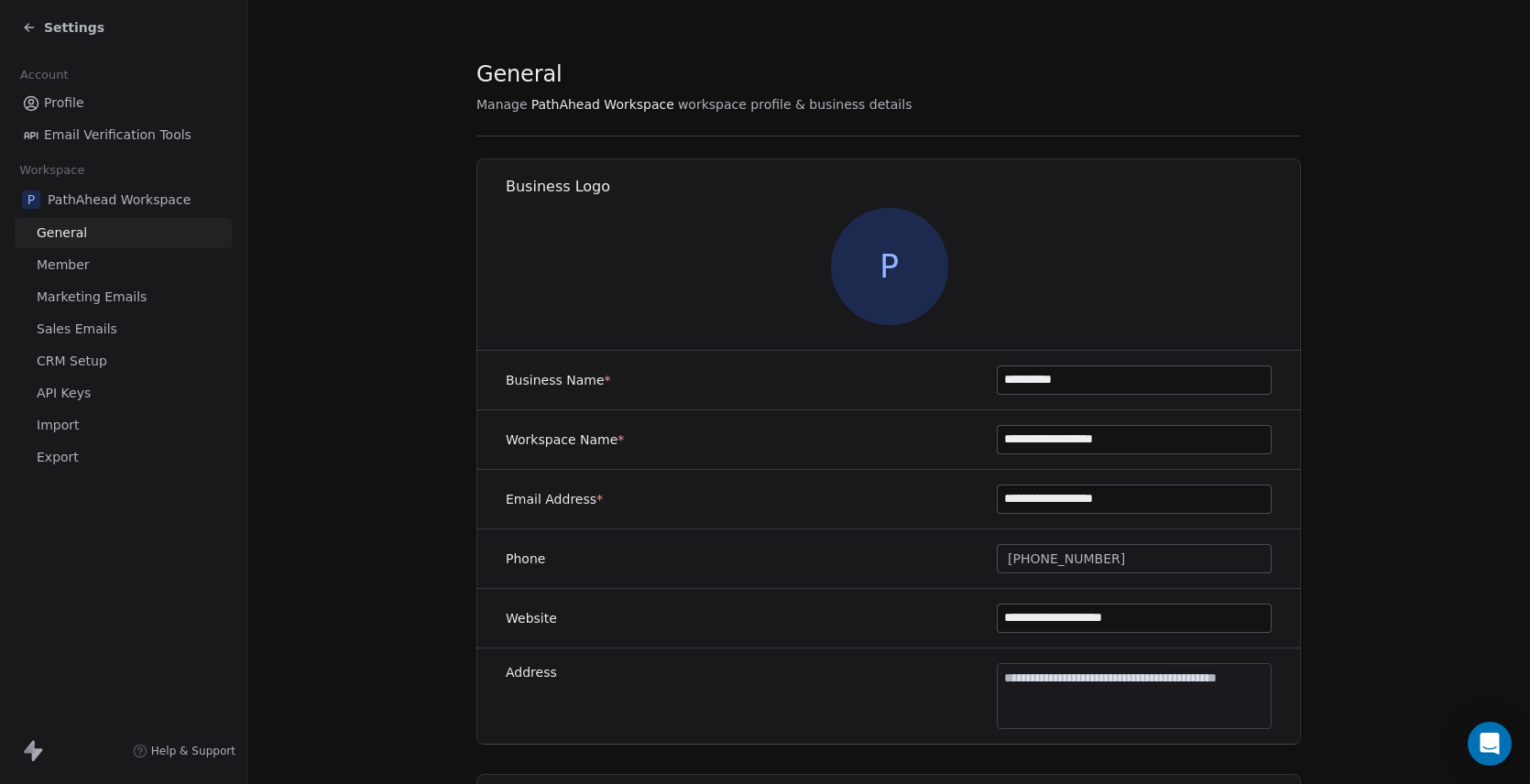
click at [61, 295] on span "Marketing Emails" at bounding box center [91, 296] width 110 height 19
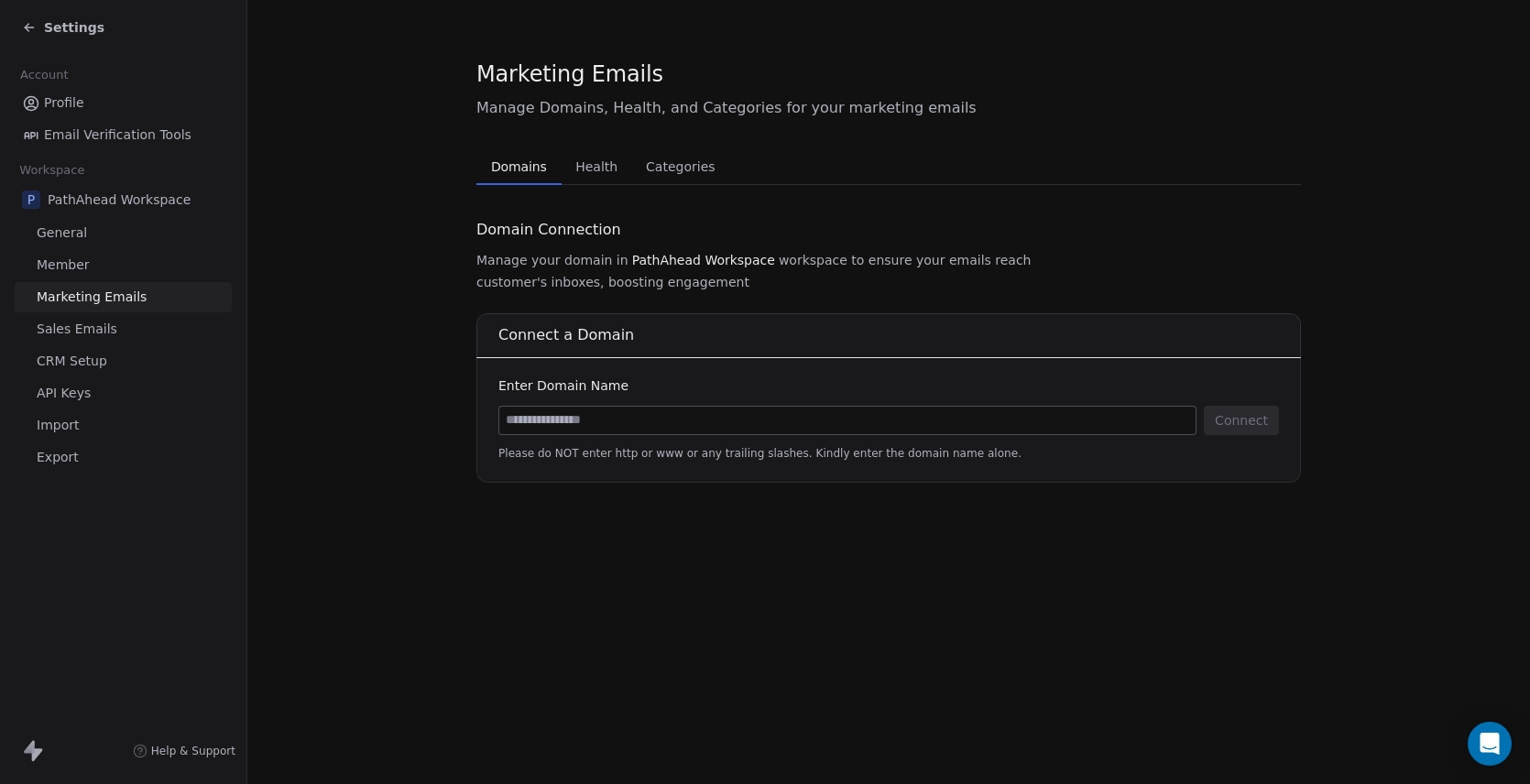
click at [73, 325] on span "Sales Emails" at bounding box center [77, 329] width 81 height 19
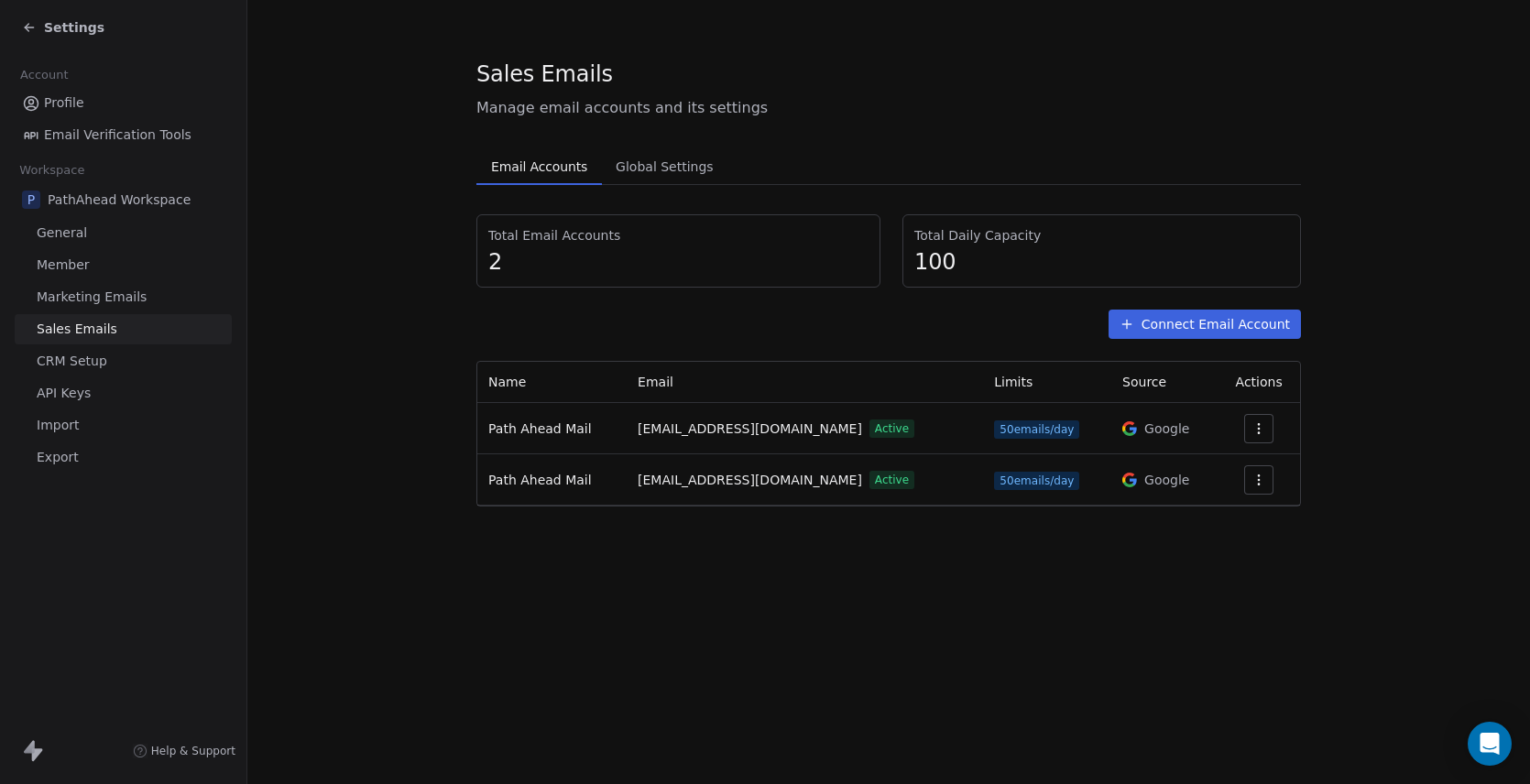
click at [1260, 427] on icon "button" at bounding box center [1258, 429] width 15 height 15
click at [1244, 471] on span "Settings" at bounding box center [1229, 469] width 52 height 19
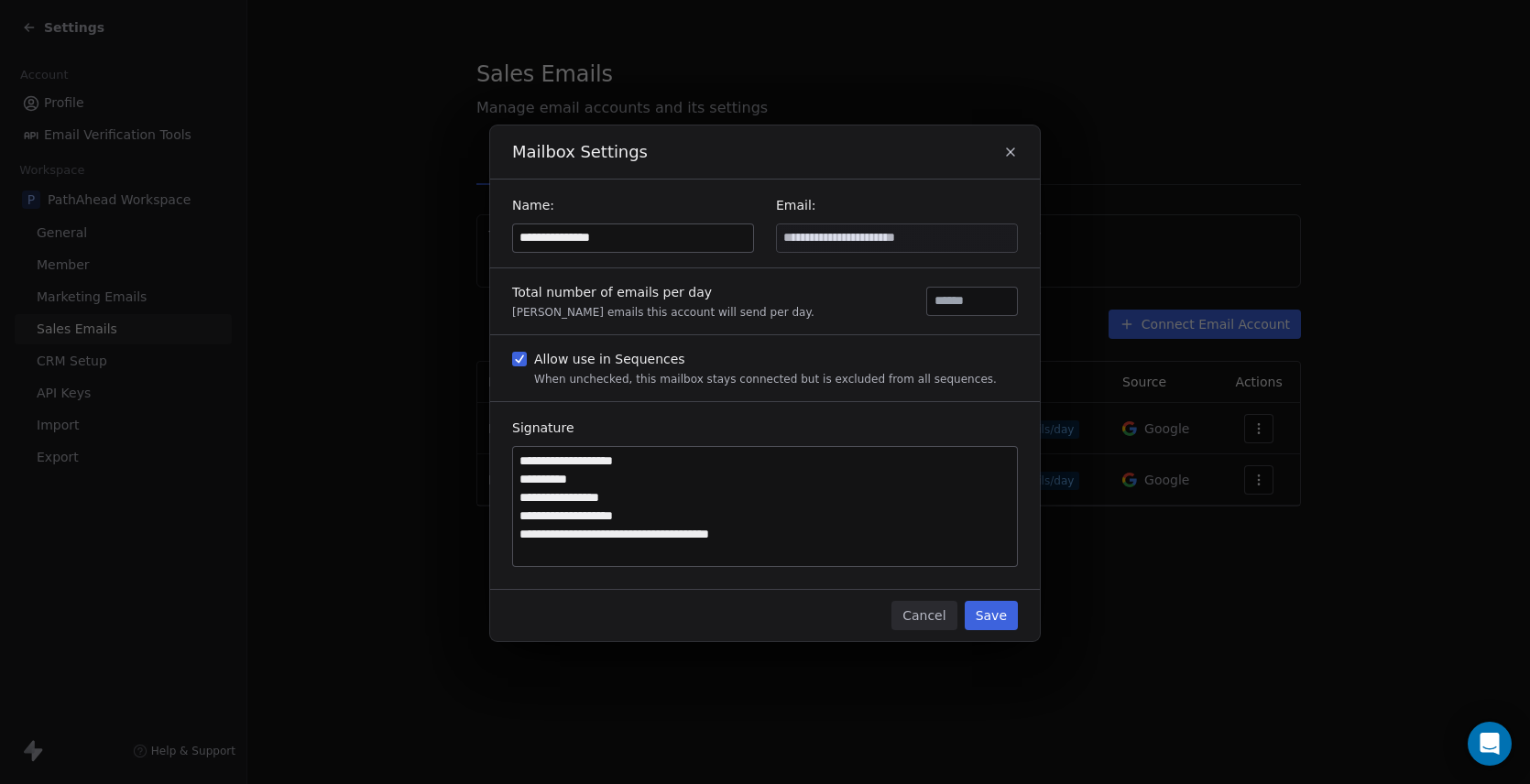
click at [929, 611] on button "Cancel" at bounding box center [924, 615] width 65 height 30
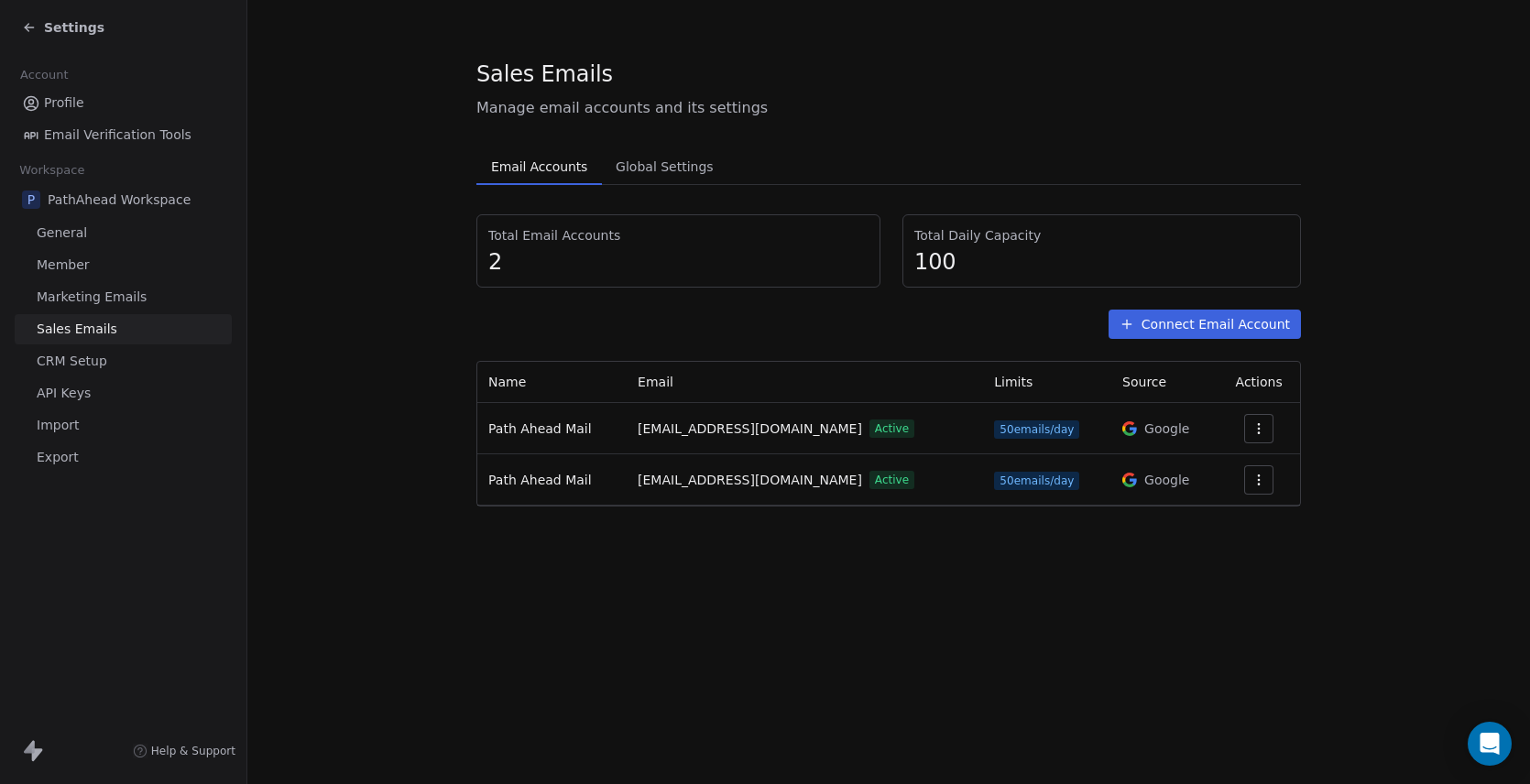
click at [408, 312] on section "Sales Emails Manage email accounts and its settings Email Accounts Email Accoun…" at bounding box center [888, 282] width 1282 height 565
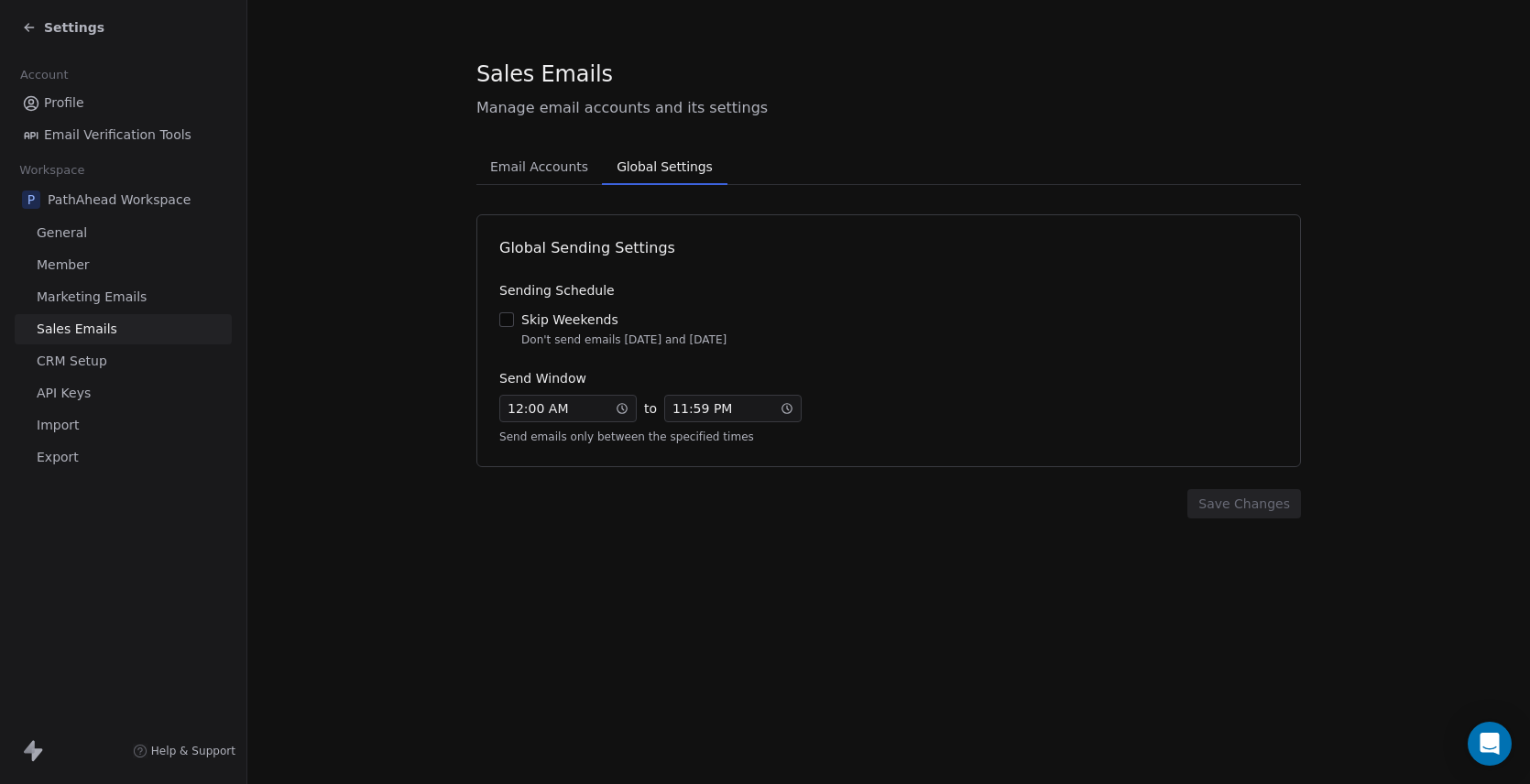
click at [642, 161] on span "Global Settings" at bounding box center [664, 167] width 110 height 26
click at [508, 319] on button "Skip Weekends Don't send emails [DATE] and [DATE]" at bounding box center [506, 319] width 15 height 19
click at [1259, 502] on button "Save Changes" at bounding box center [1244, 504] width 114 height 30
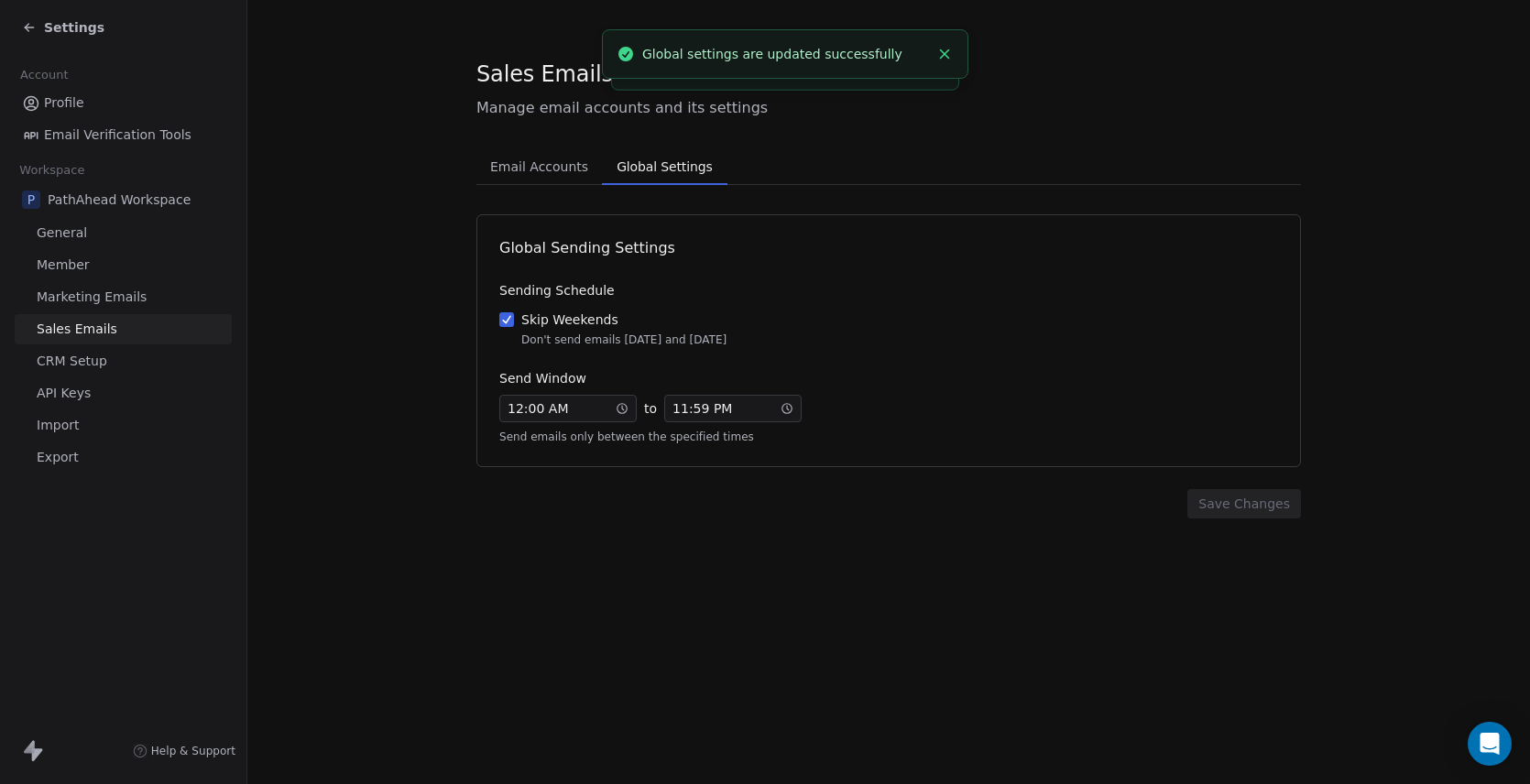
click at [413, 275] on section "Sales Emails Manage email accounts and its settings Email Accounts Email Accoun…" at bounding box center [888, 288] width 1282 height 577
click at [530, 164] on span "Email Accounts" at bounding box center [539, 167] width 113 height 26
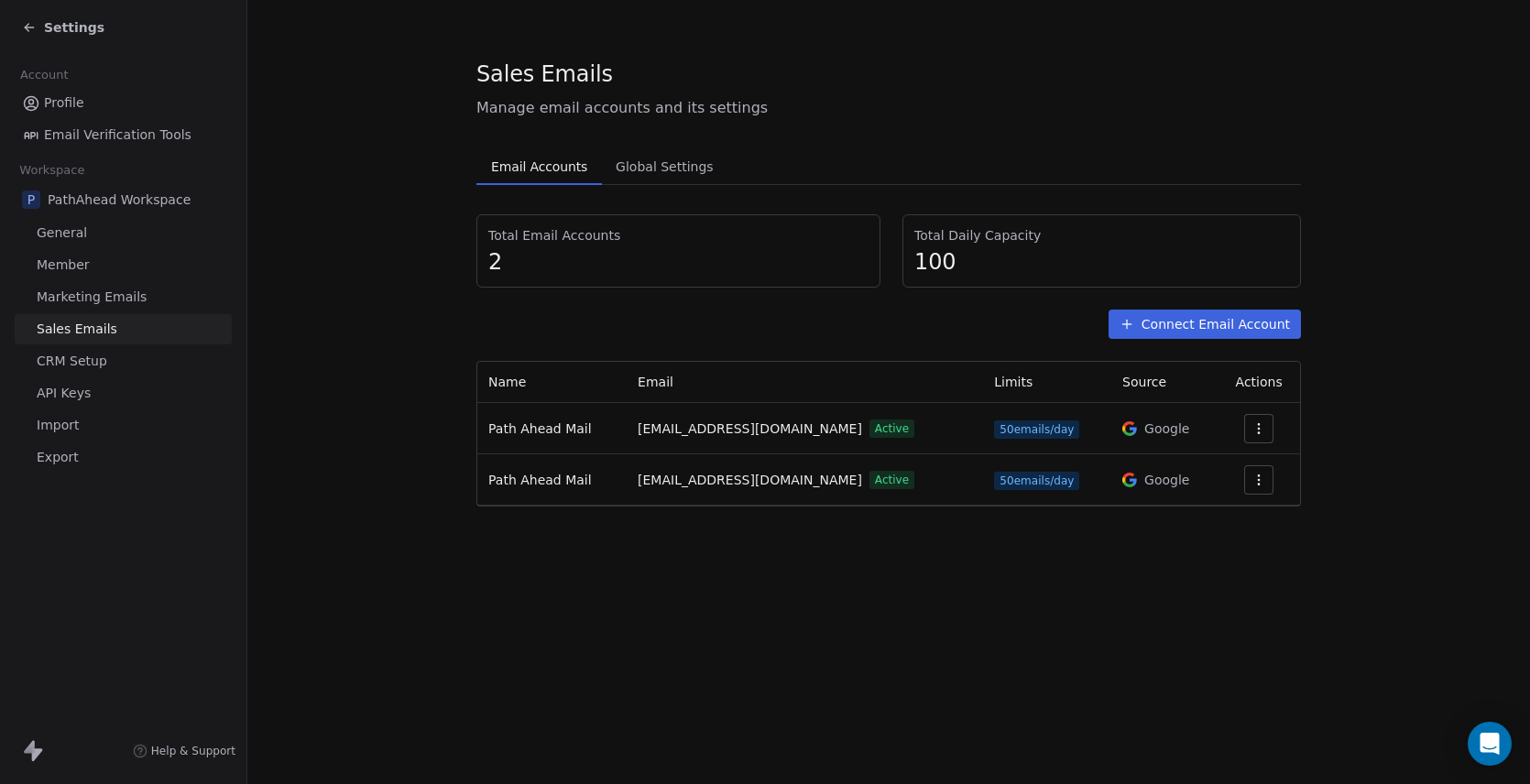
click at [32, 26] on icon at bounding box center [29, 27] width 15 height 15
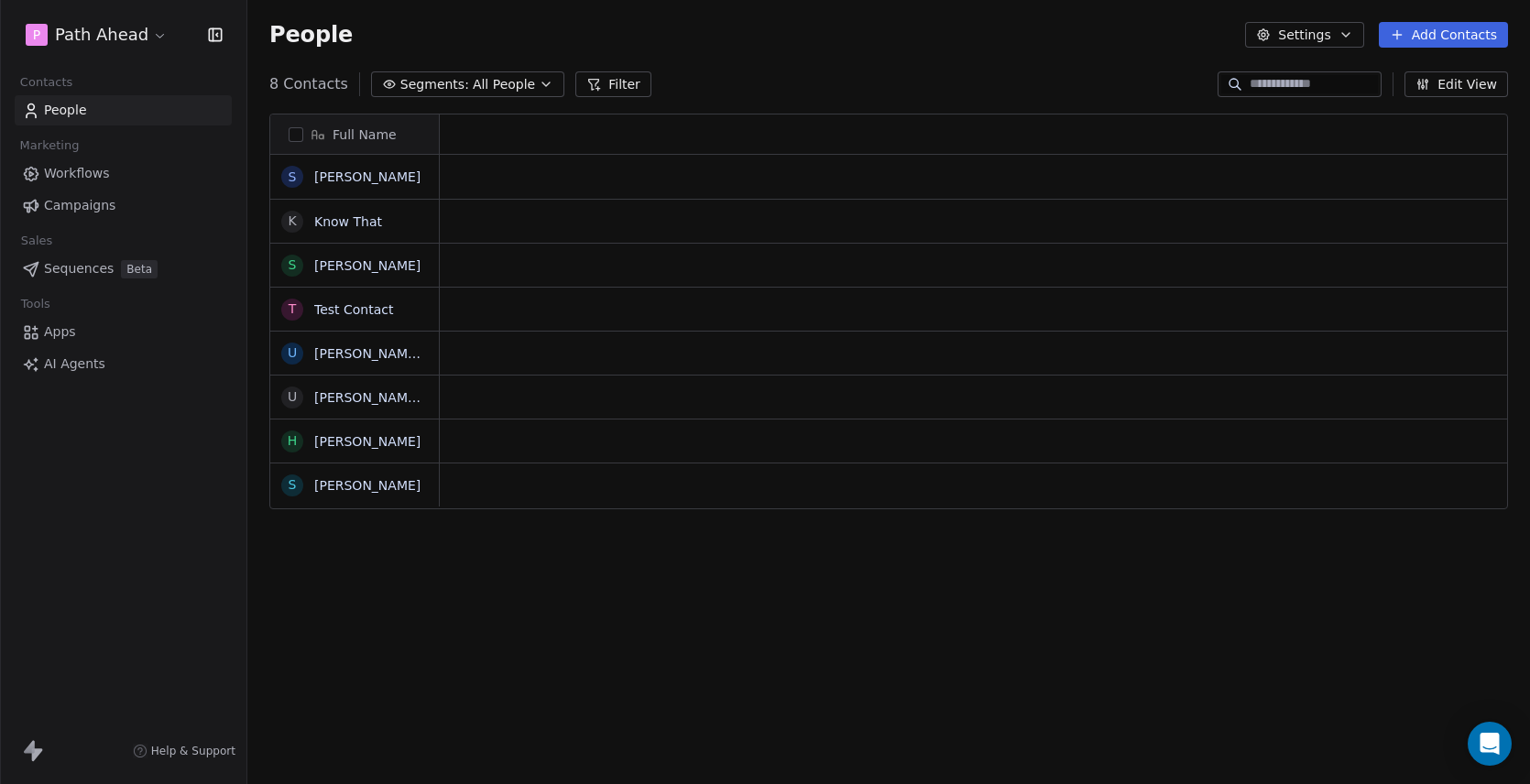
scroll to position [690, 1282]
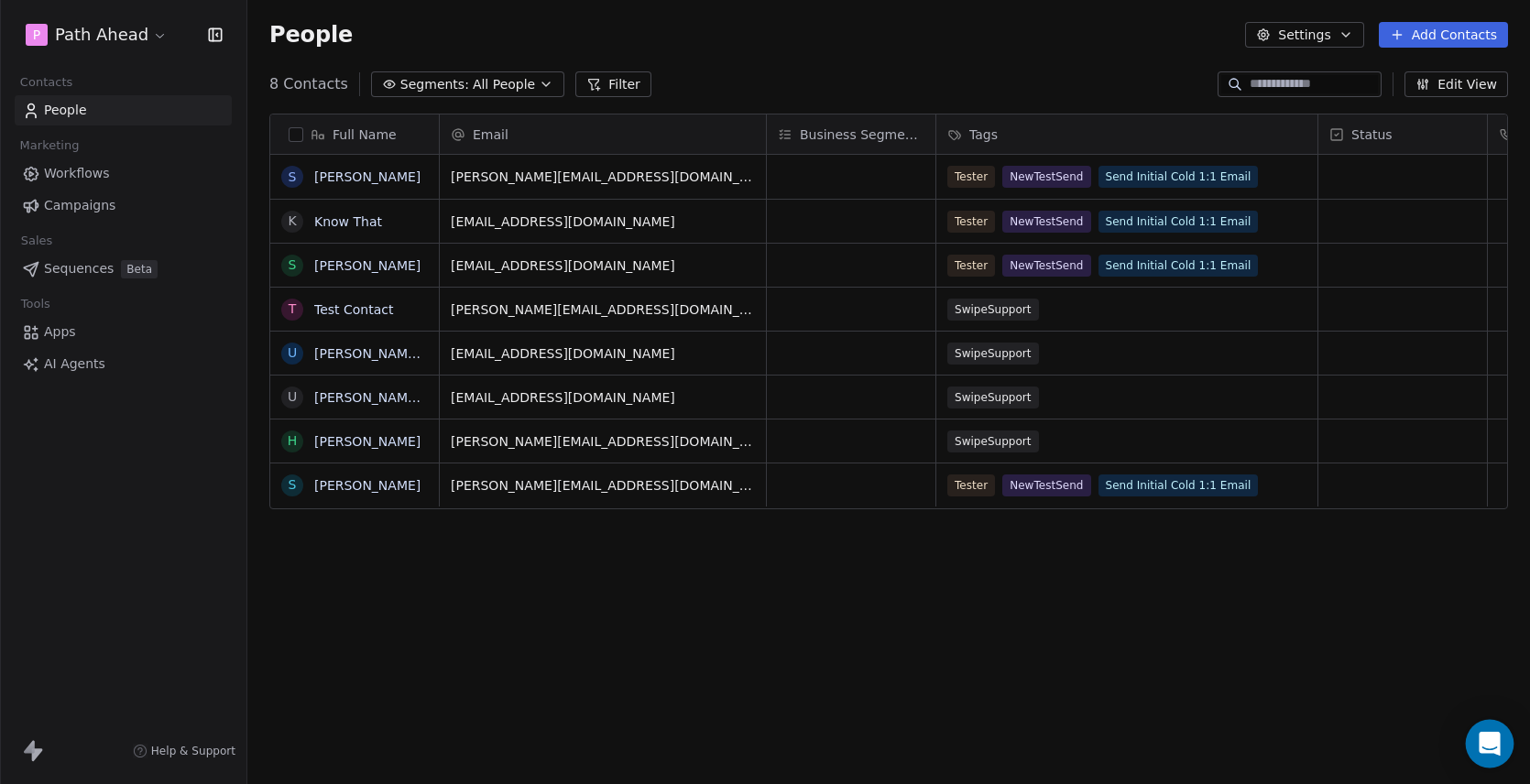
click at [1486, 743] on icon "Open Intercom Messenger" at bounding box center [1489, 744] width 21 height 24
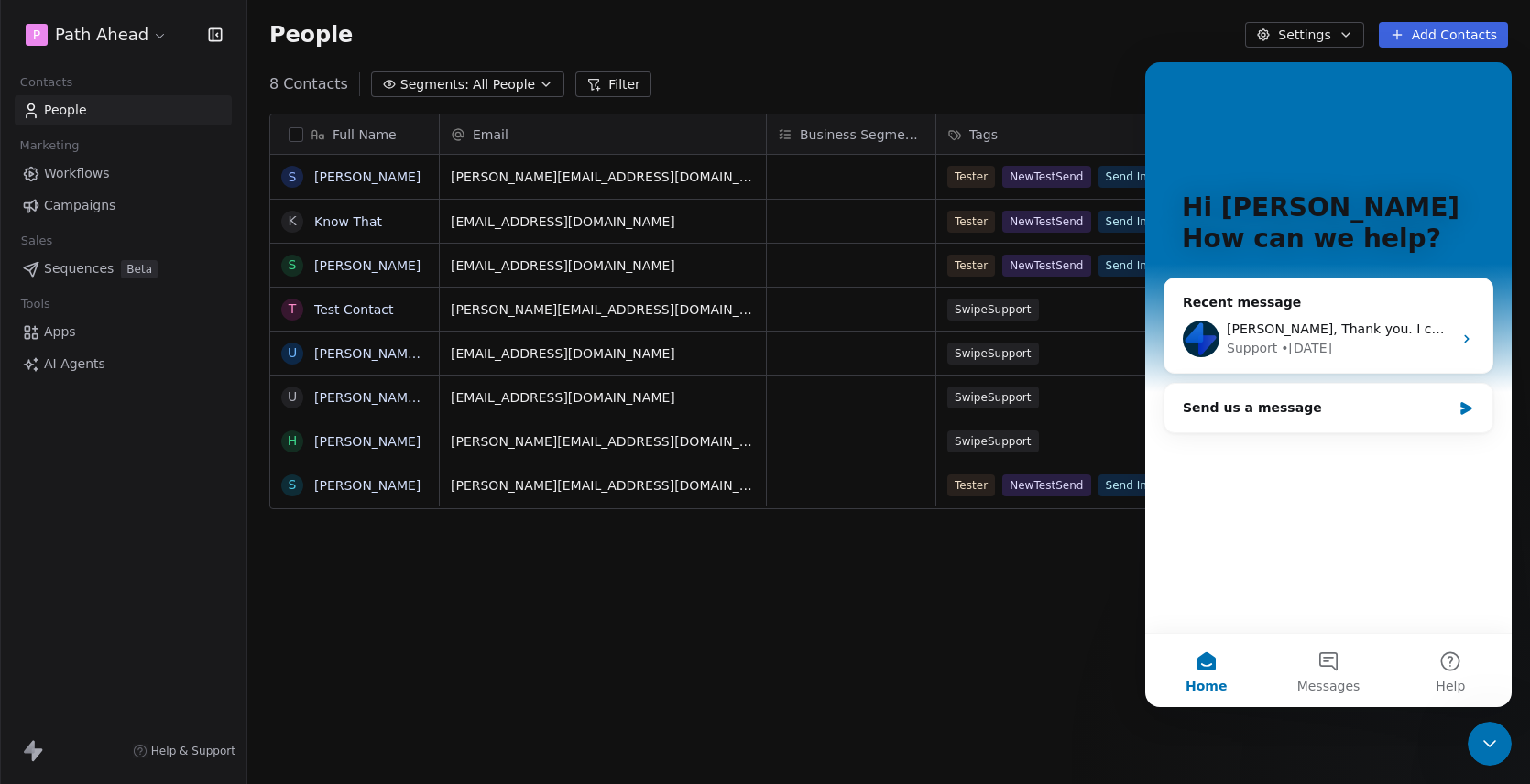
scroll to position [0, 0]
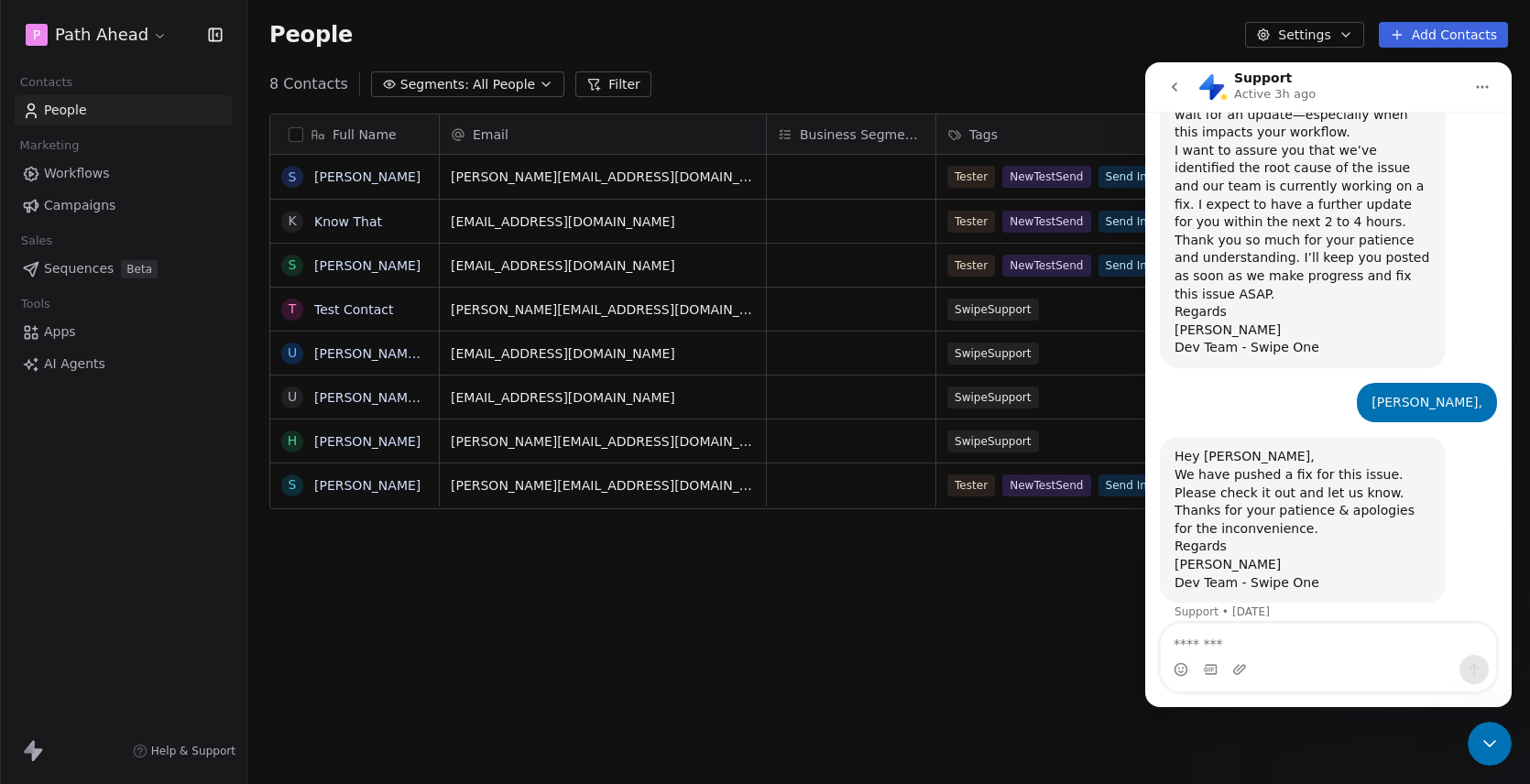
scroll to position [1326, 0]
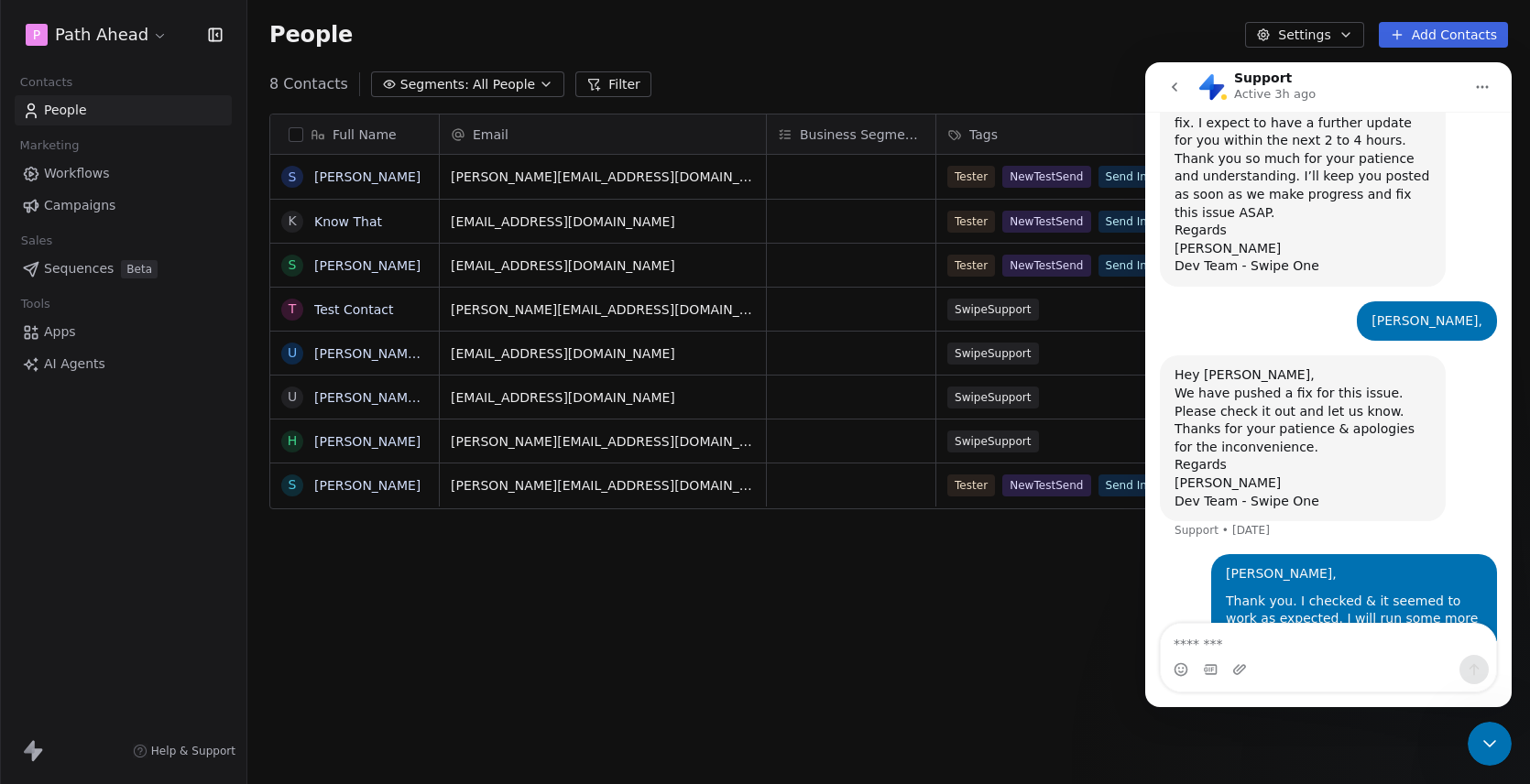
click at [1260, 644] on textarea "Message…" at bounding box center [1328, 639] width 335 height 32
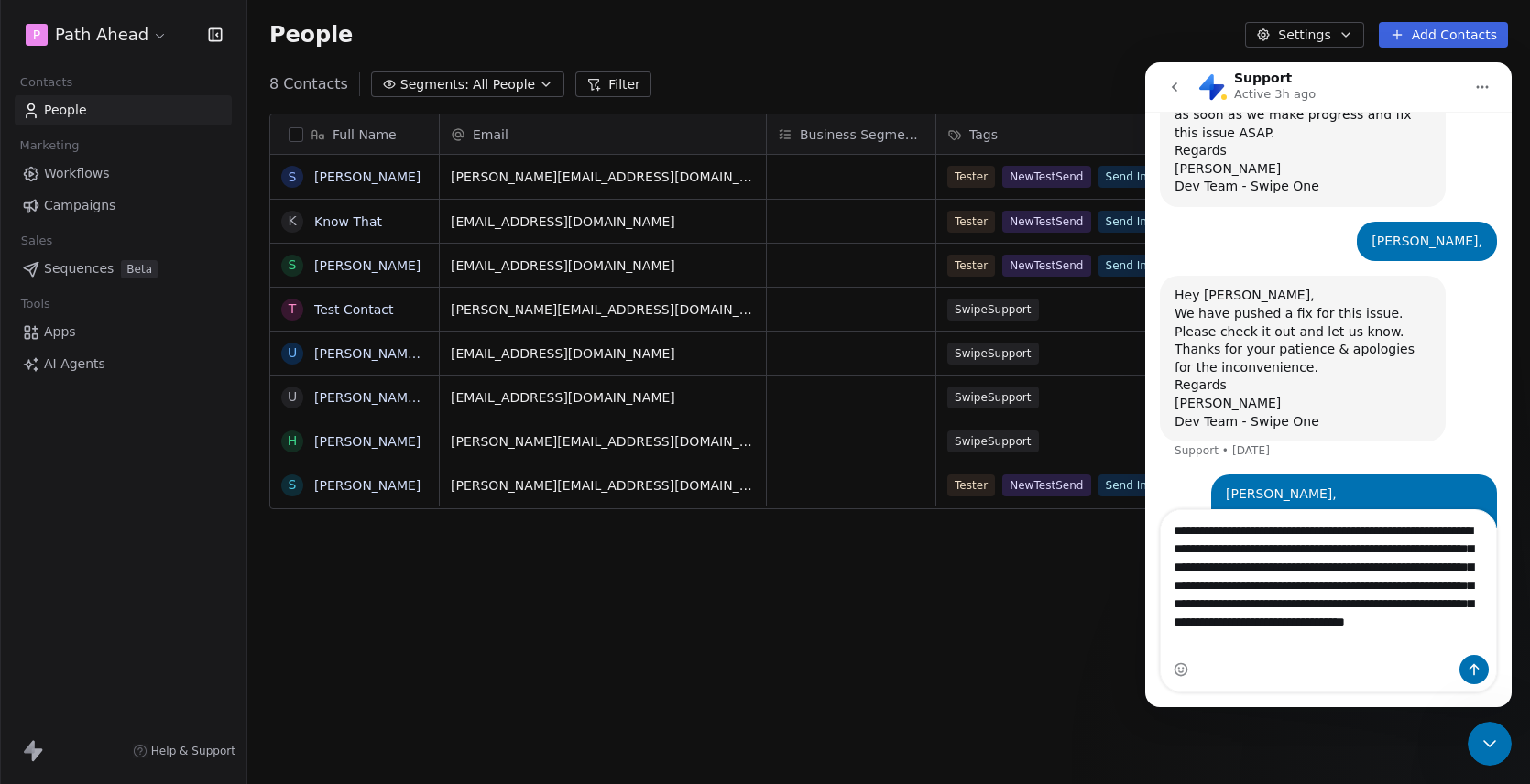
scroll to position [1436, 0]
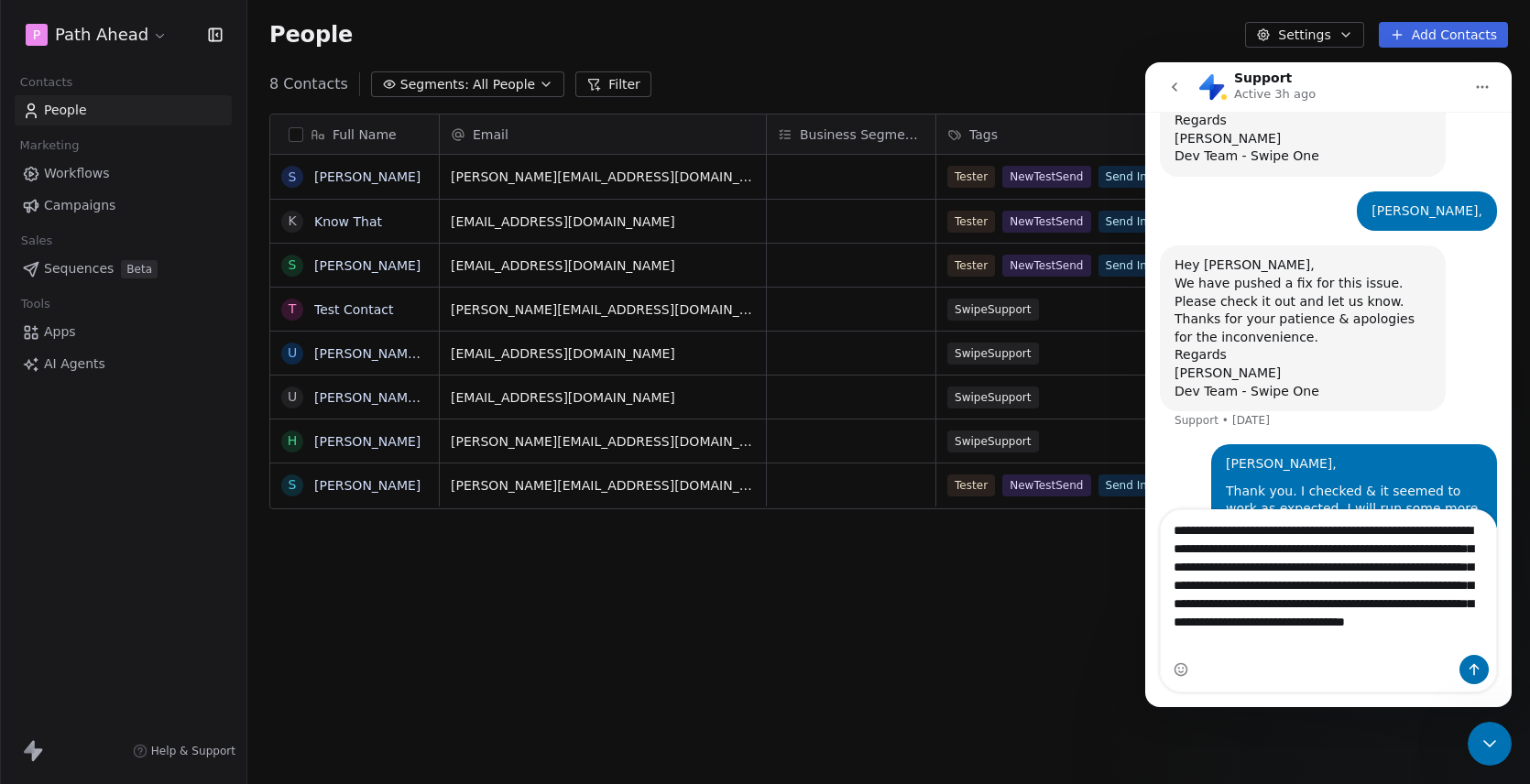
click at [1256, 609] on textarea "**********" at bounding box center [1328, 580] width 335 height 141
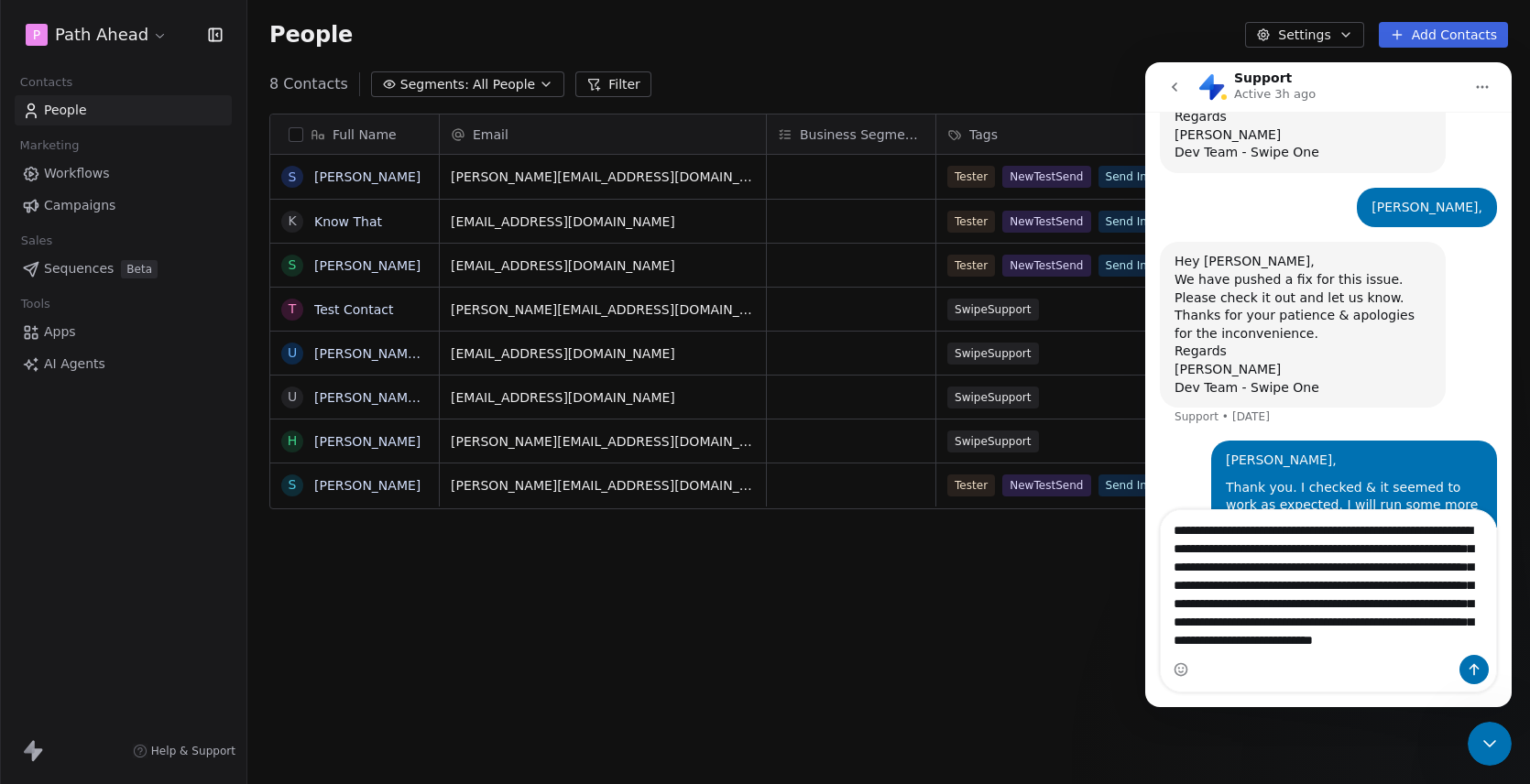
scroll to position [15, 0]
drag, startPoint x: 1253, startPoint y: 645, endPoint x: 1441, endPoint y: 646, distance: 188.0
click at [1441, 646] on textarea "**********" at bounding box center [1328, 582] width 335 height 145
drag, startPoint x: 1271, startPoint y: 626, endPoint x: 1370, endPoint y: 627, distance: 99.0
click at [1370, 627] on textarea "**********" at bounding box center [1328, 582] width 335 height 145
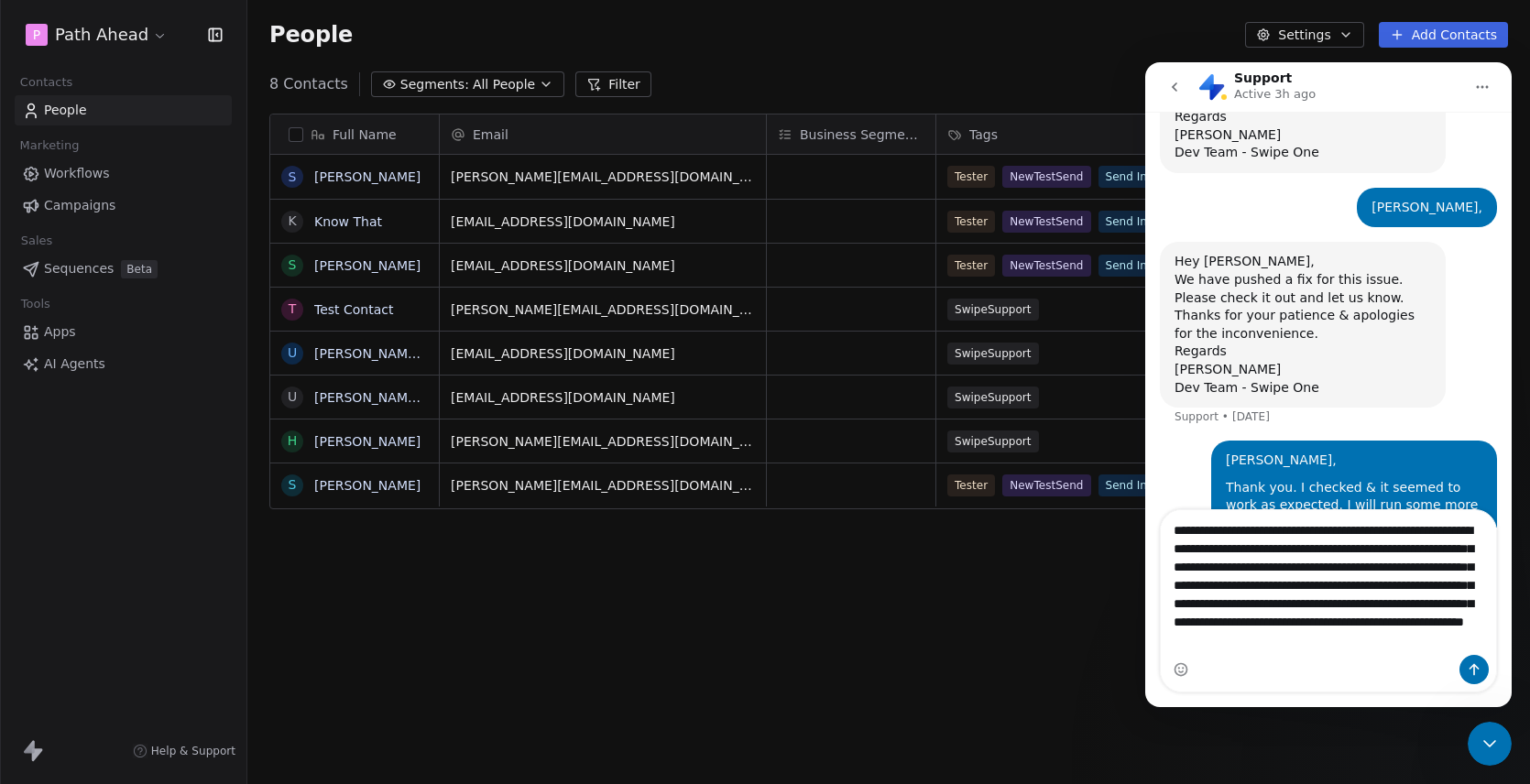
click at [1247, 516] on textarea "**********" at bounding box center [1328, 582] width 335 height 145
drag, startPoint x: 1174, startPoint y: 628, endPoint x: 1329, endPoint y: 630, distance: 155.0
click at [1329, 630] on textarea "**********" at bounding box center [1328, 582] width 335 height 145
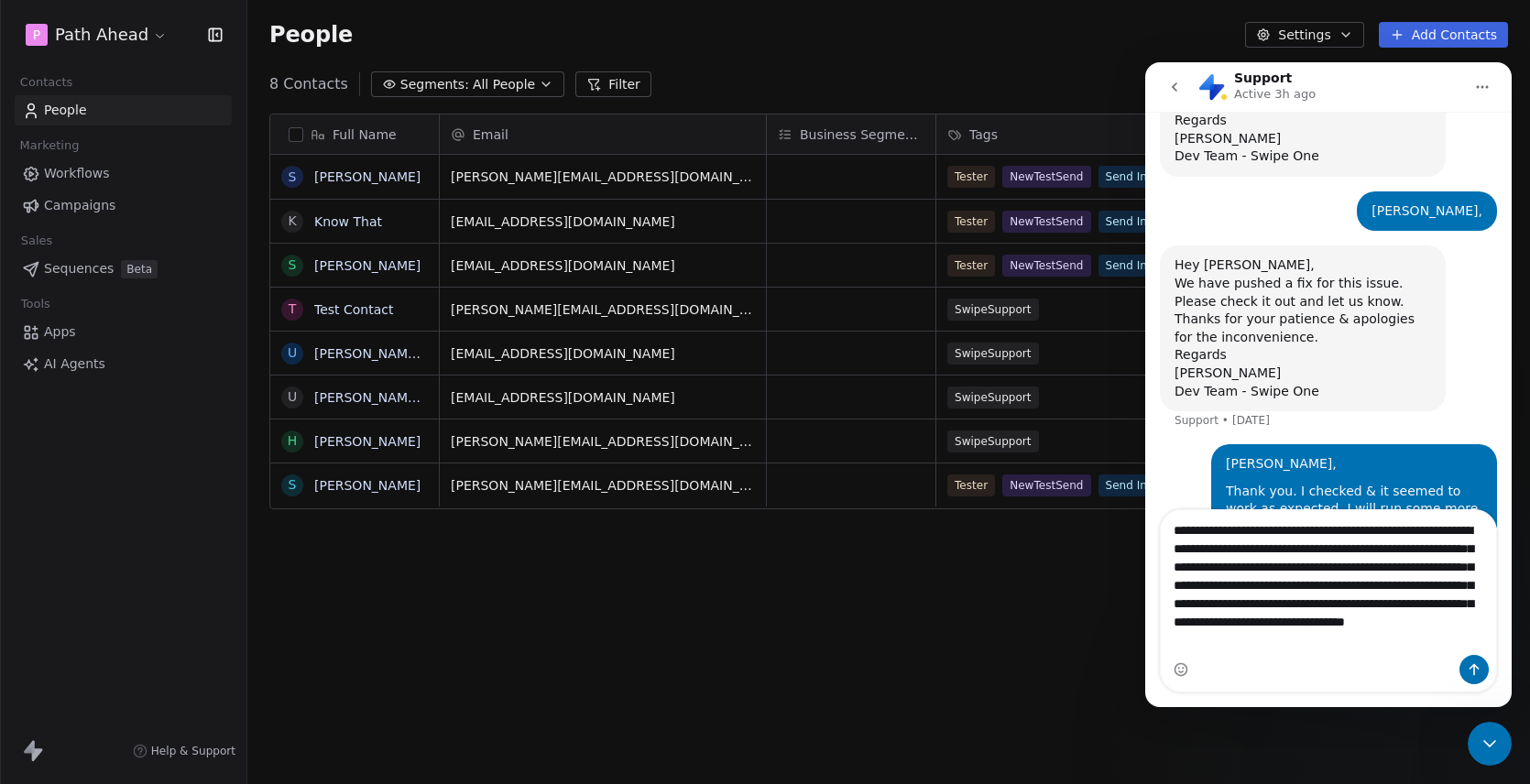
click at [1417, 646] on textarea "**********" at bounding box center [1328, 580] width 335 height 141
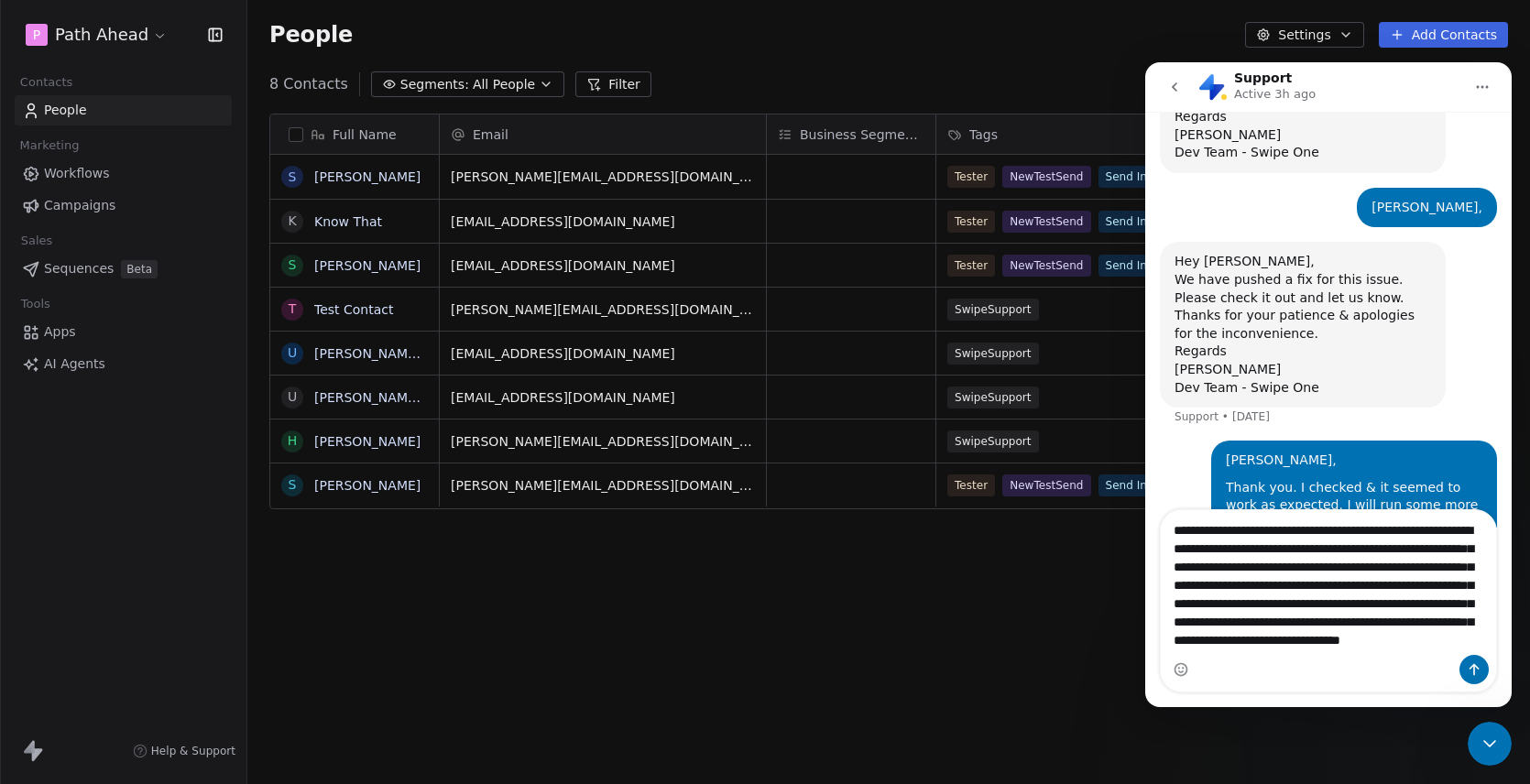
scroll to position [30, 0]
click at [1309, 648] on textarea "**********" at bounding box center [1328, 582] width 335 height 145
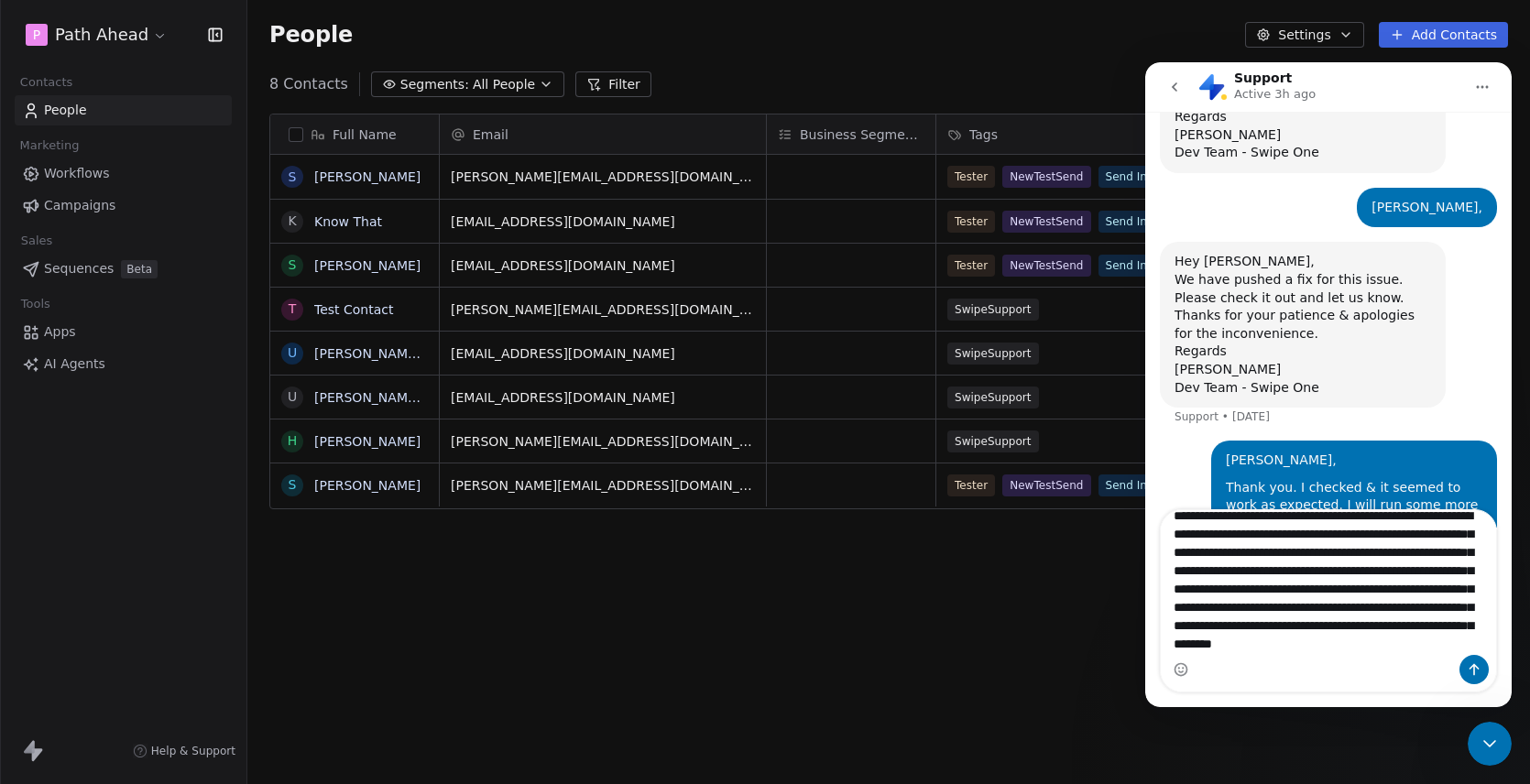
type textarea "**********"
click at [1474, 666] on icon "Send a message…" at bounding box center [1474, 668] width 15 height 15
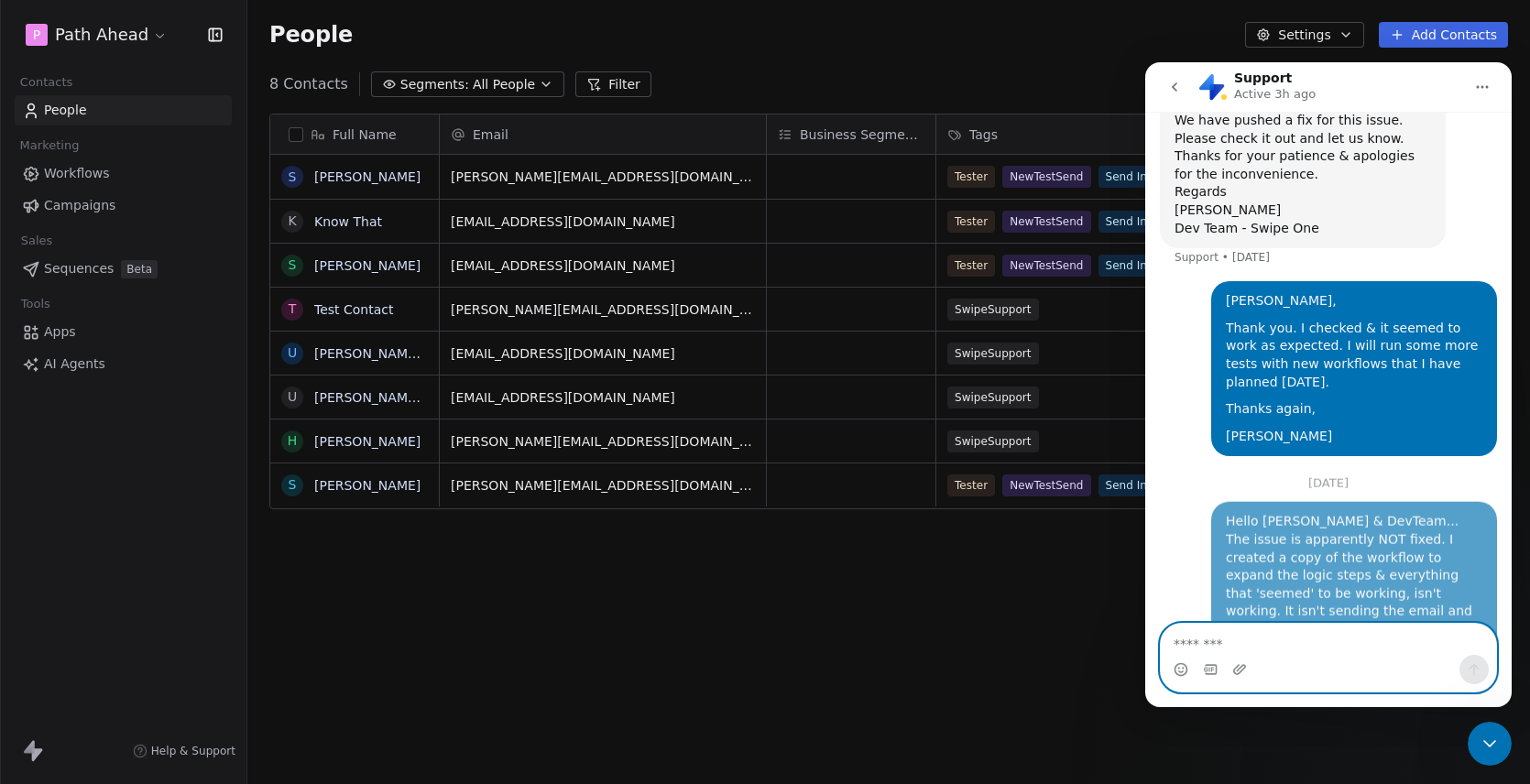
scroll to position [1603, 0]
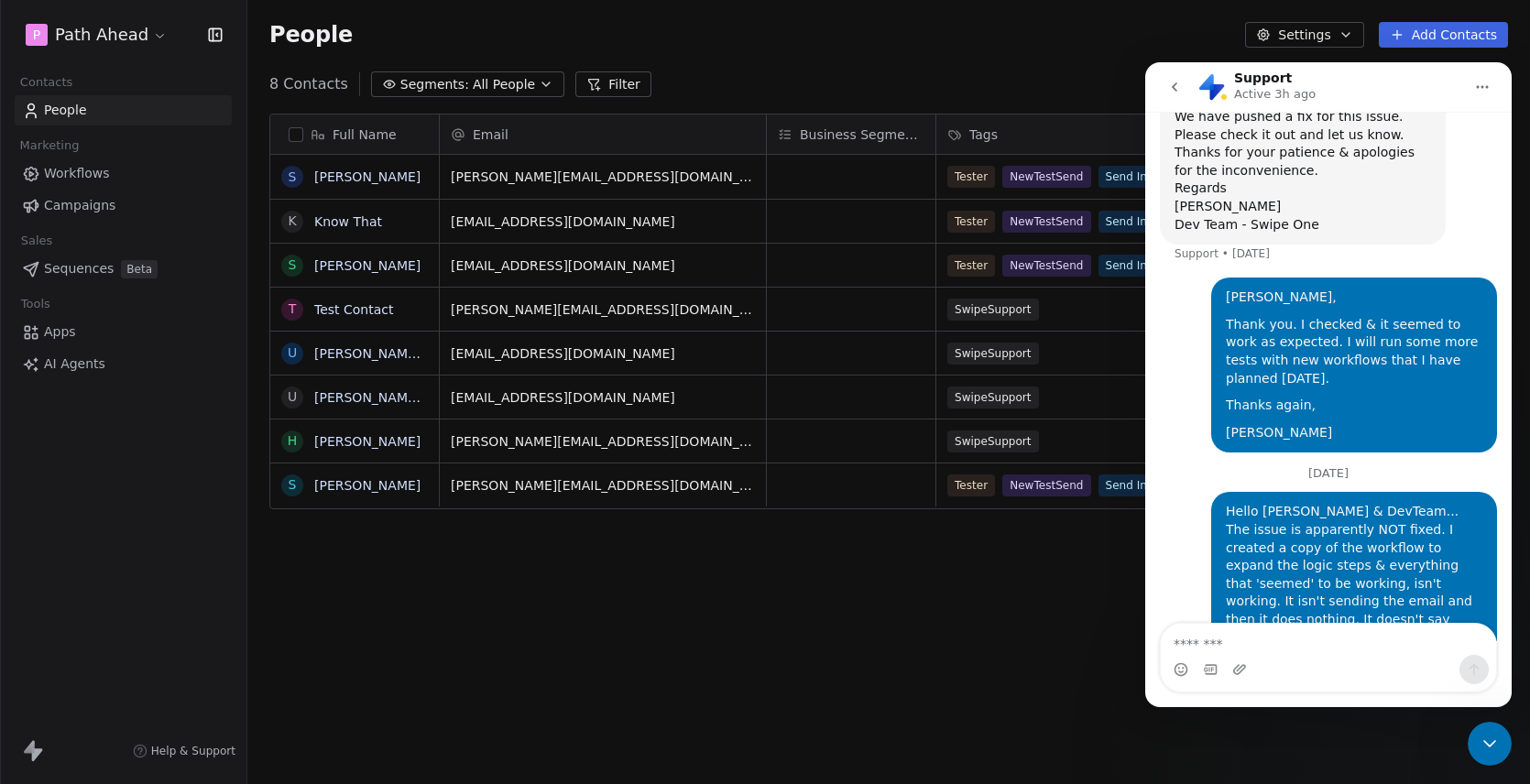
click at [1490, 739] on icon "Close Intercom Messenger" at bounding box center [1490, 744] width 22 height 22
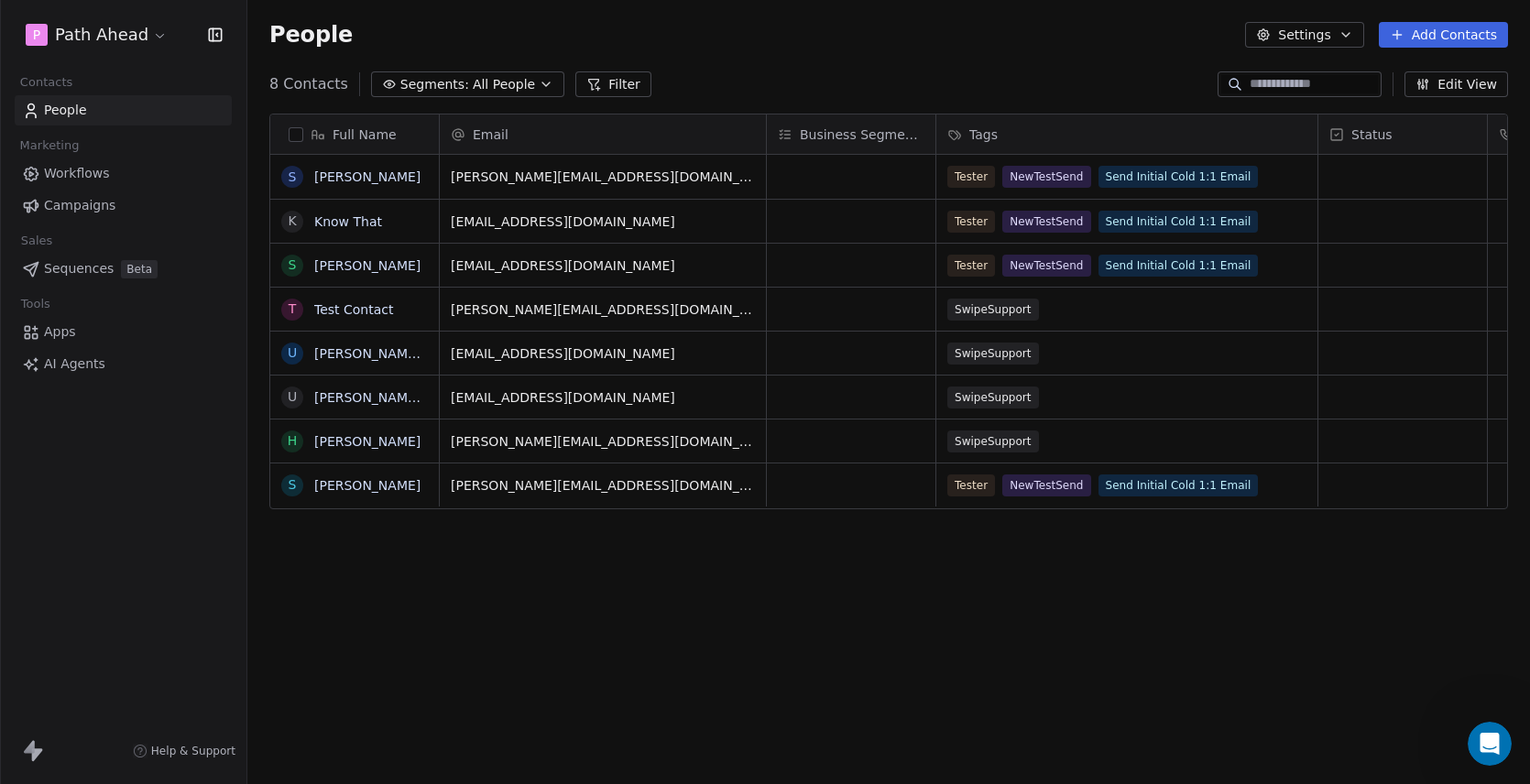
click at [873, 42] on div "People Settings Add Contacts" at bounding box center [889, 35] width 1239 height 26
click at [830, 58] on div "People Settings Add Contacts" at bounding box center [888, 35] width 1282 height 69
click at [766, 60] on div "People Settings Add Contacts" at bounding box center [888, 35] width 1282 height 69
